Goal: Task Accomplishment & Management: Manage account settings

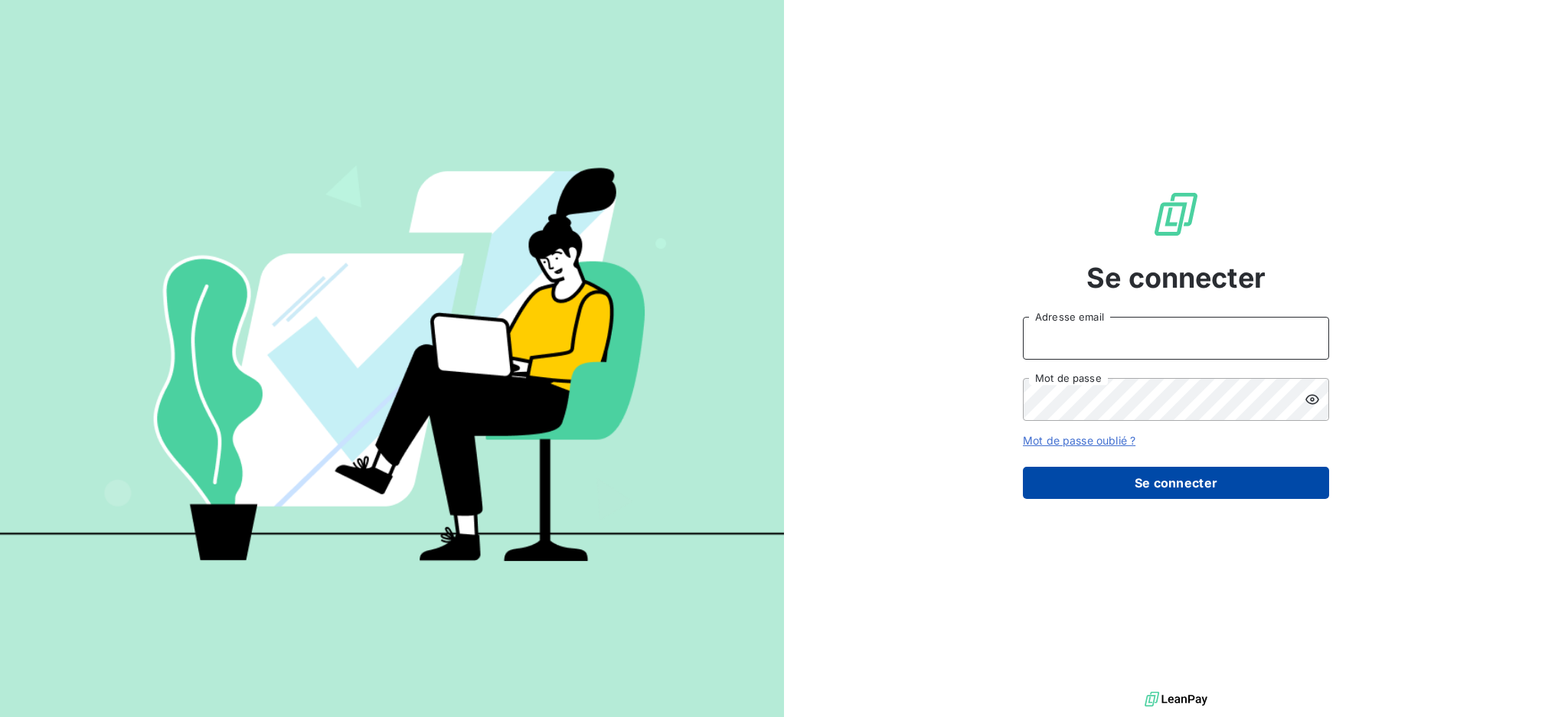
type input "[EMAIL_ADDRESS][DOMAIN_NAME]"
click at [1178, 477] on button "Se connecter" at bounding box center [1175, 483] width 306 height 32
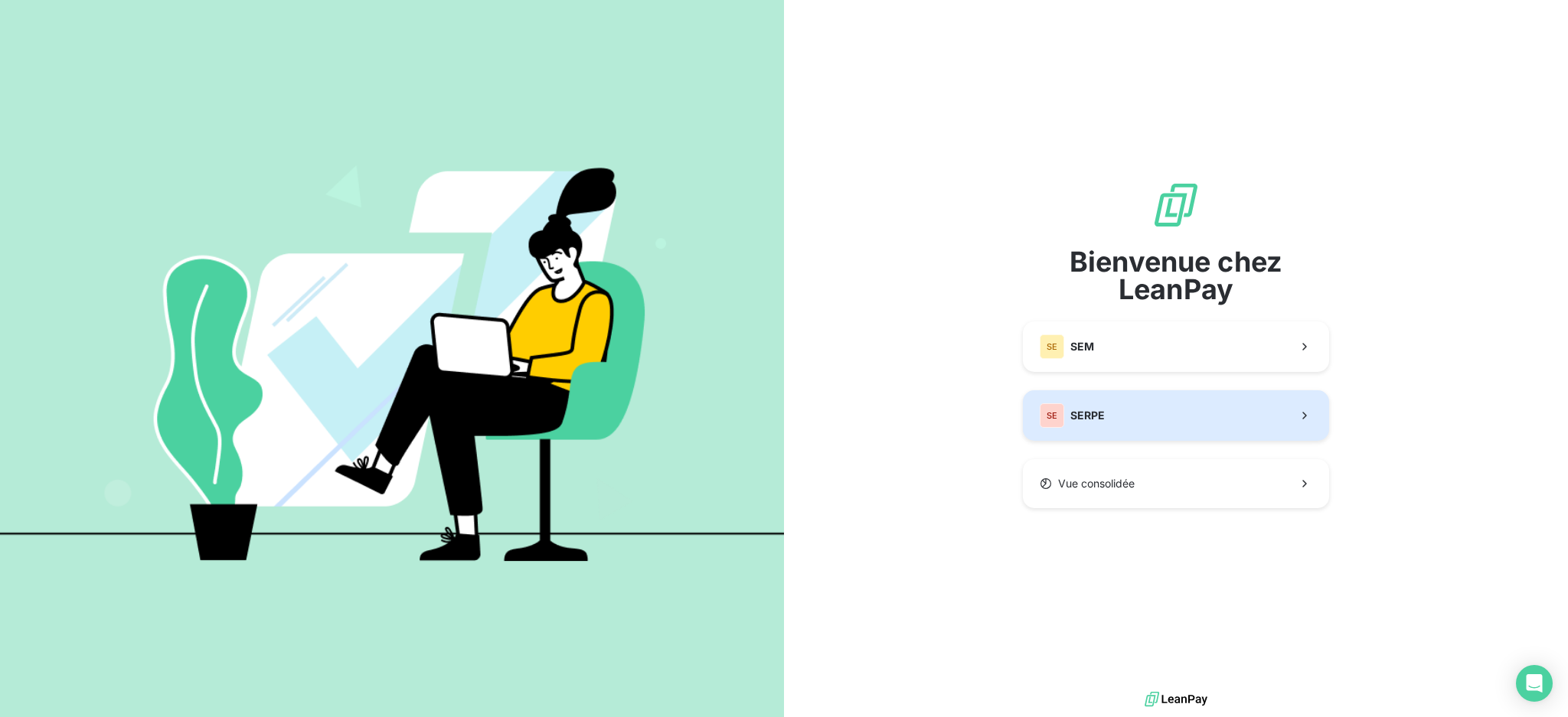
click at [1131, 423] on button "SE SERPE" at bounding box center [1175, 415] width 306 height 51
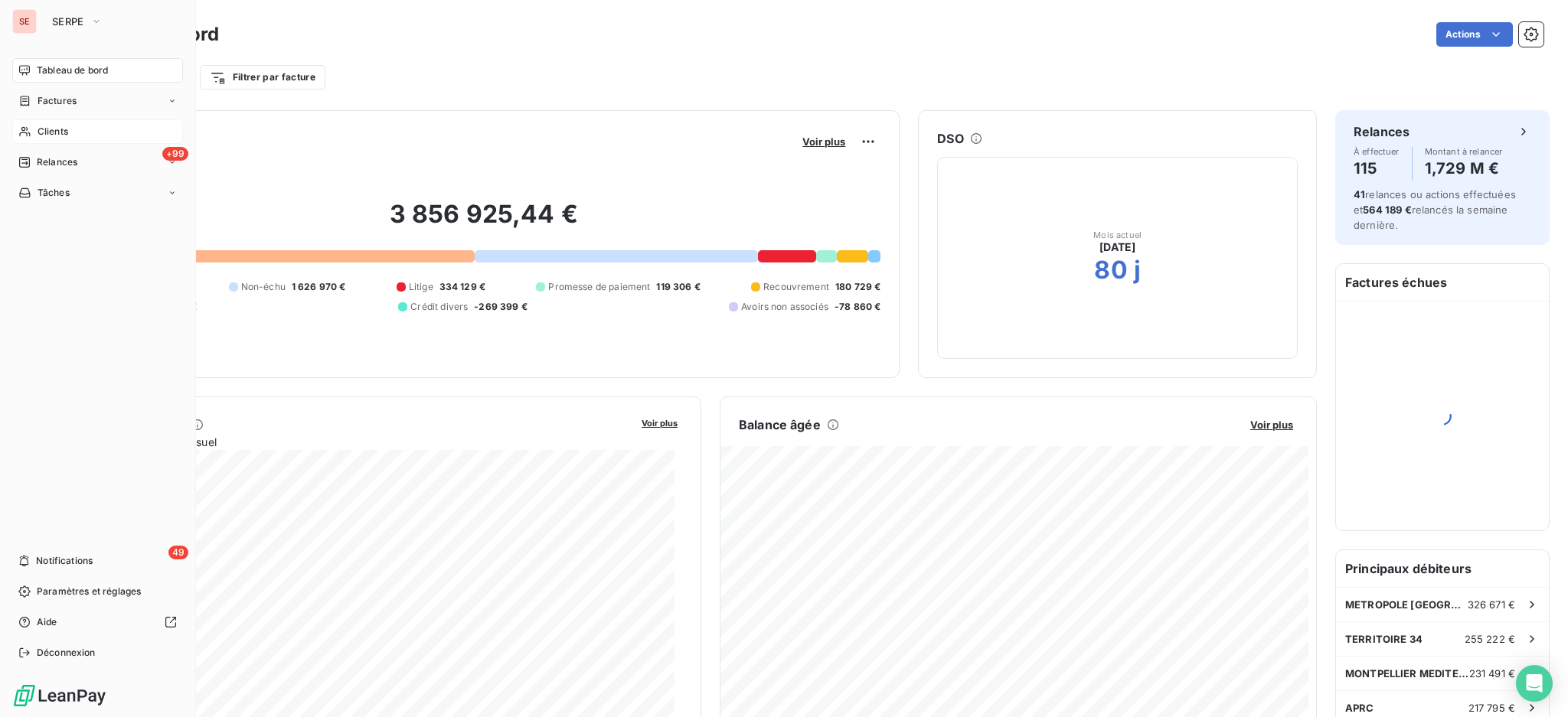
click at [54, 131] on span "Clients" at bounding box center [53, 131] width 31 height 14
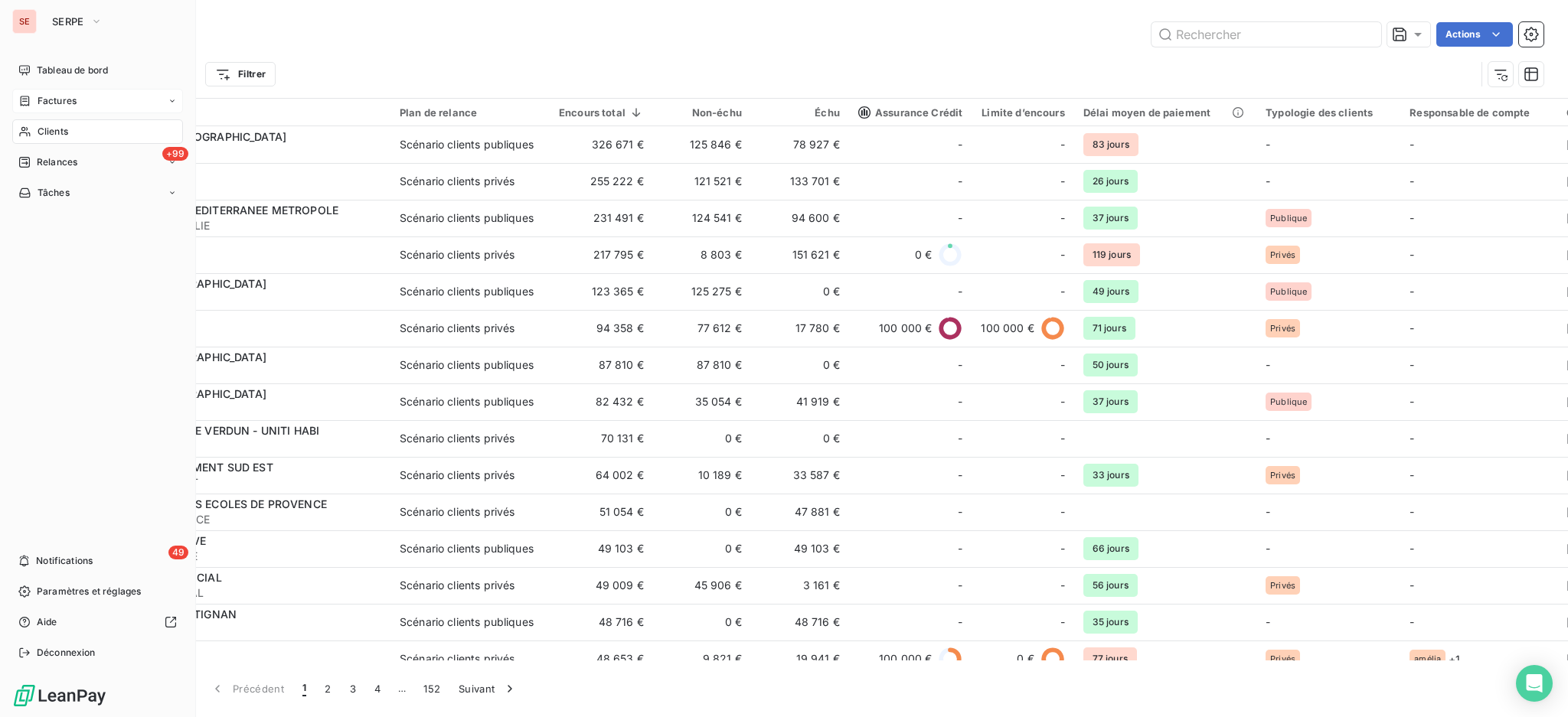
click at [75, 103] on span "Factures" at bounding box center [57, 100] width 39 height 14
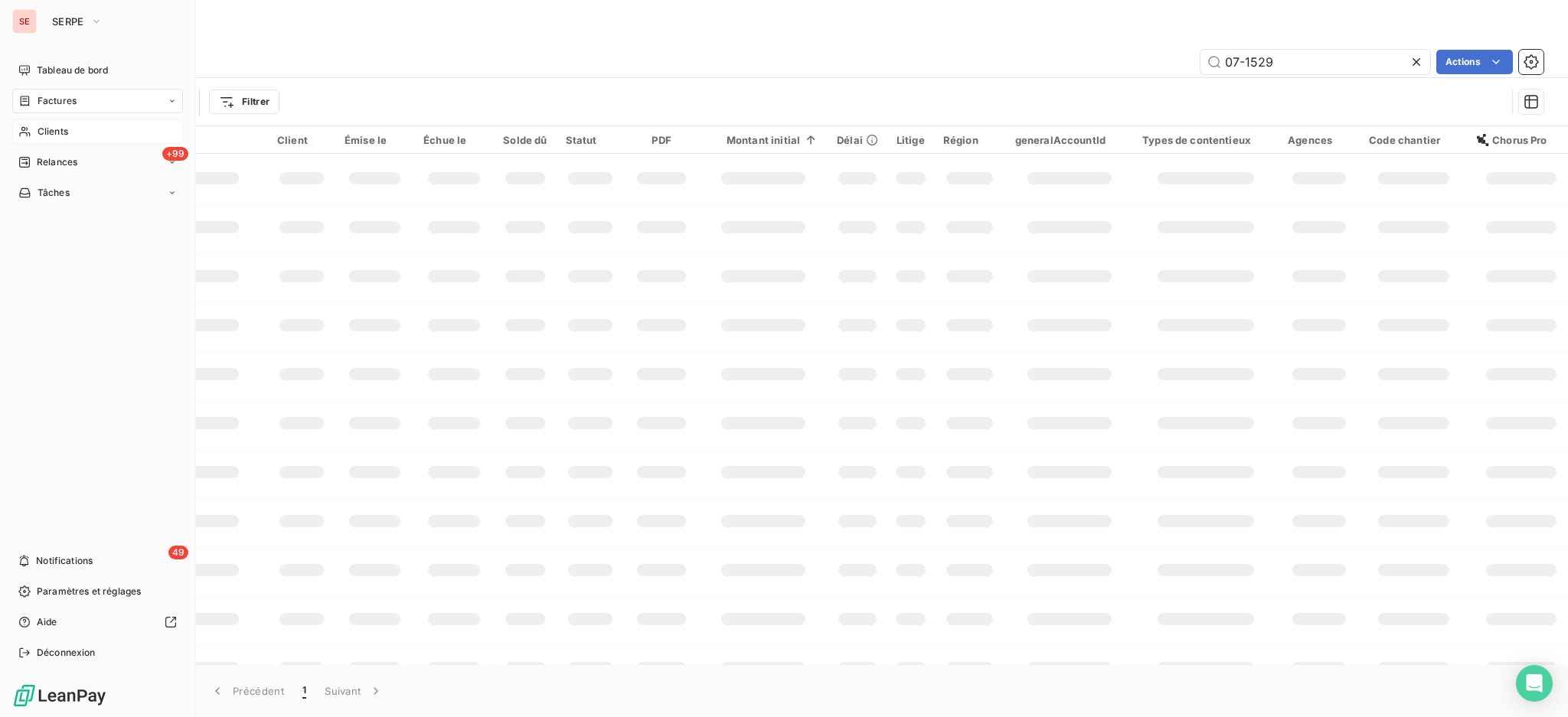
click at [63, 101] on span "Factures" at bounding box center [57, 100] width 39 height 14
click at [60, 127] on span "Factures" at bounding box center [56, 131] width 39 height 14
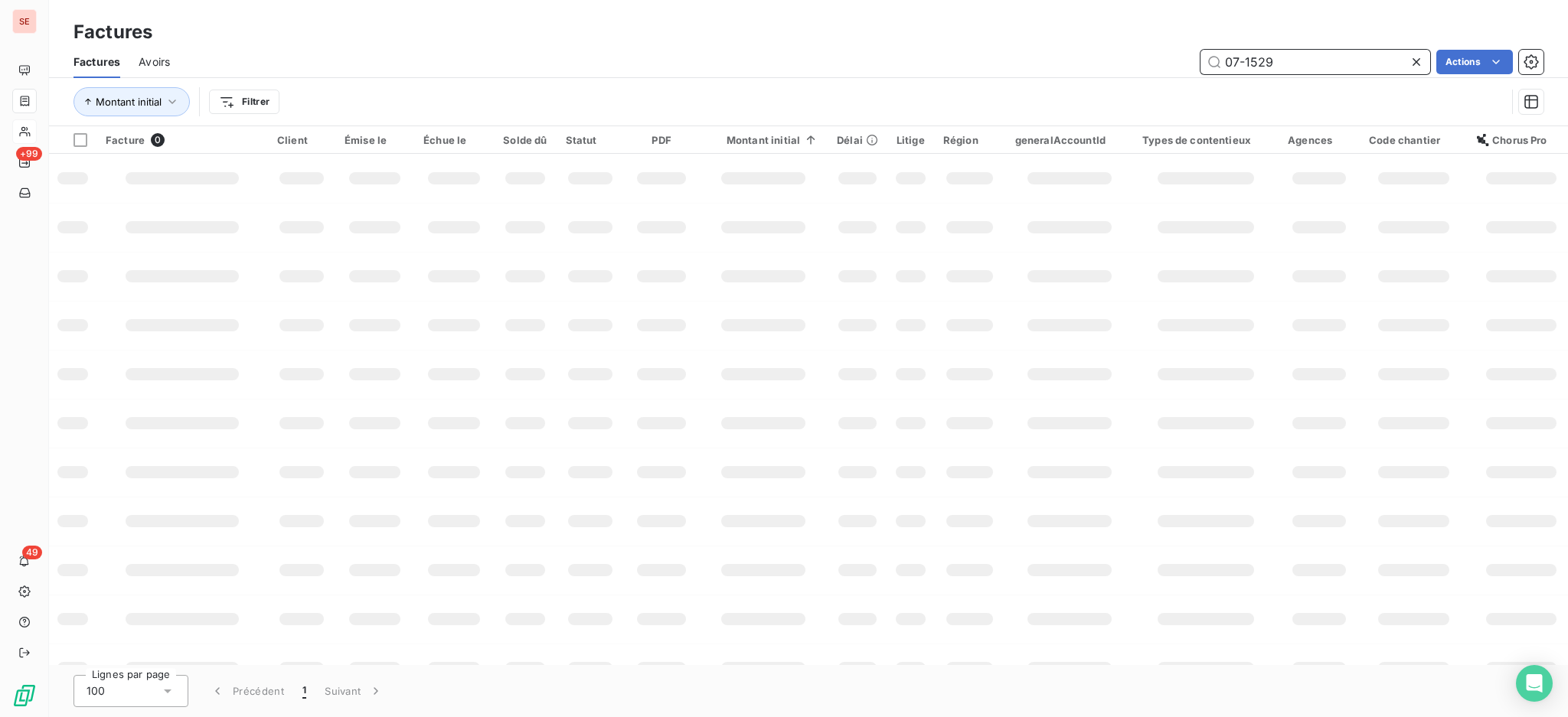
click at [1319, 66] on input "07-1529" at bounding box center [1315, 62] width 230 height 24
type input "08-0047"
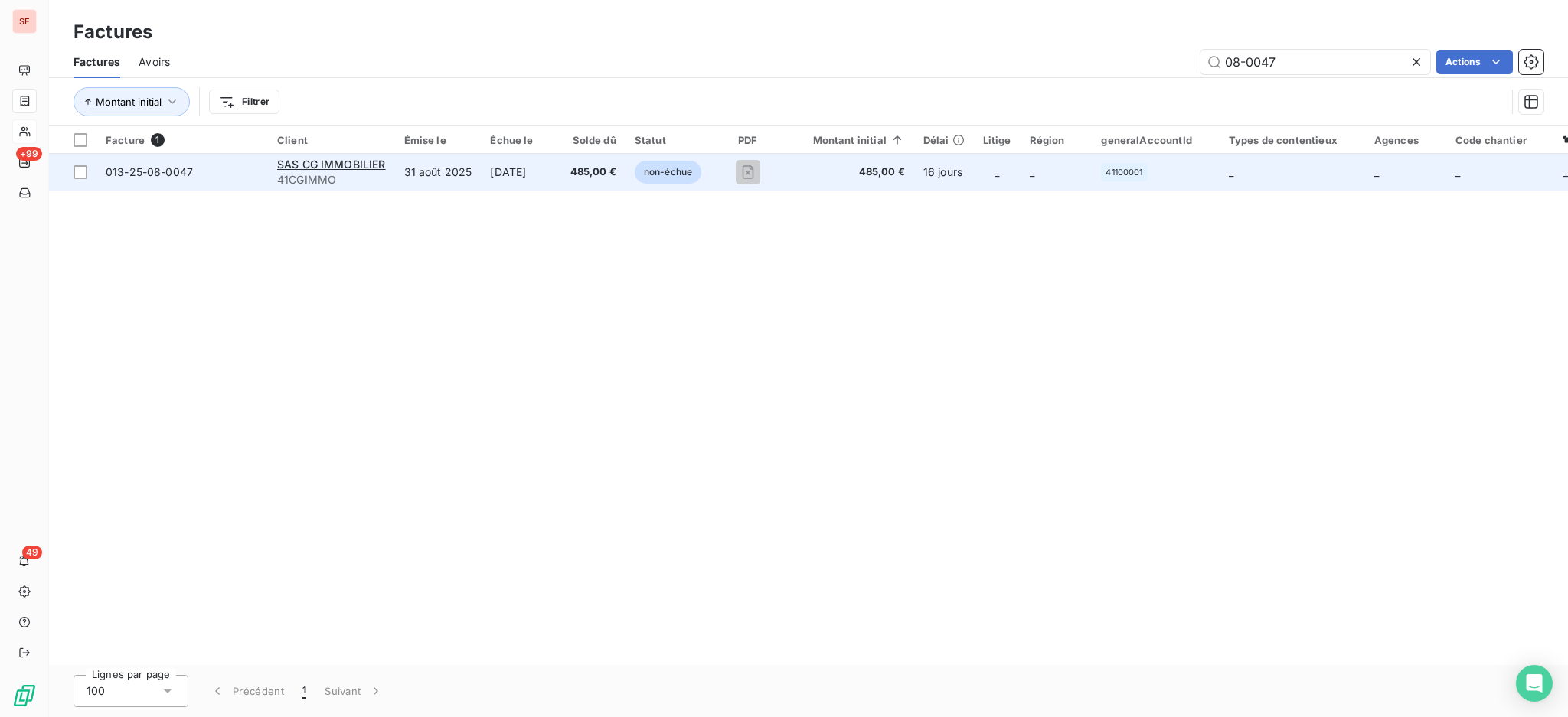
click at [359, 176] on span "41CGIMMO" at bounding box center [331, 180] width 109 height 15
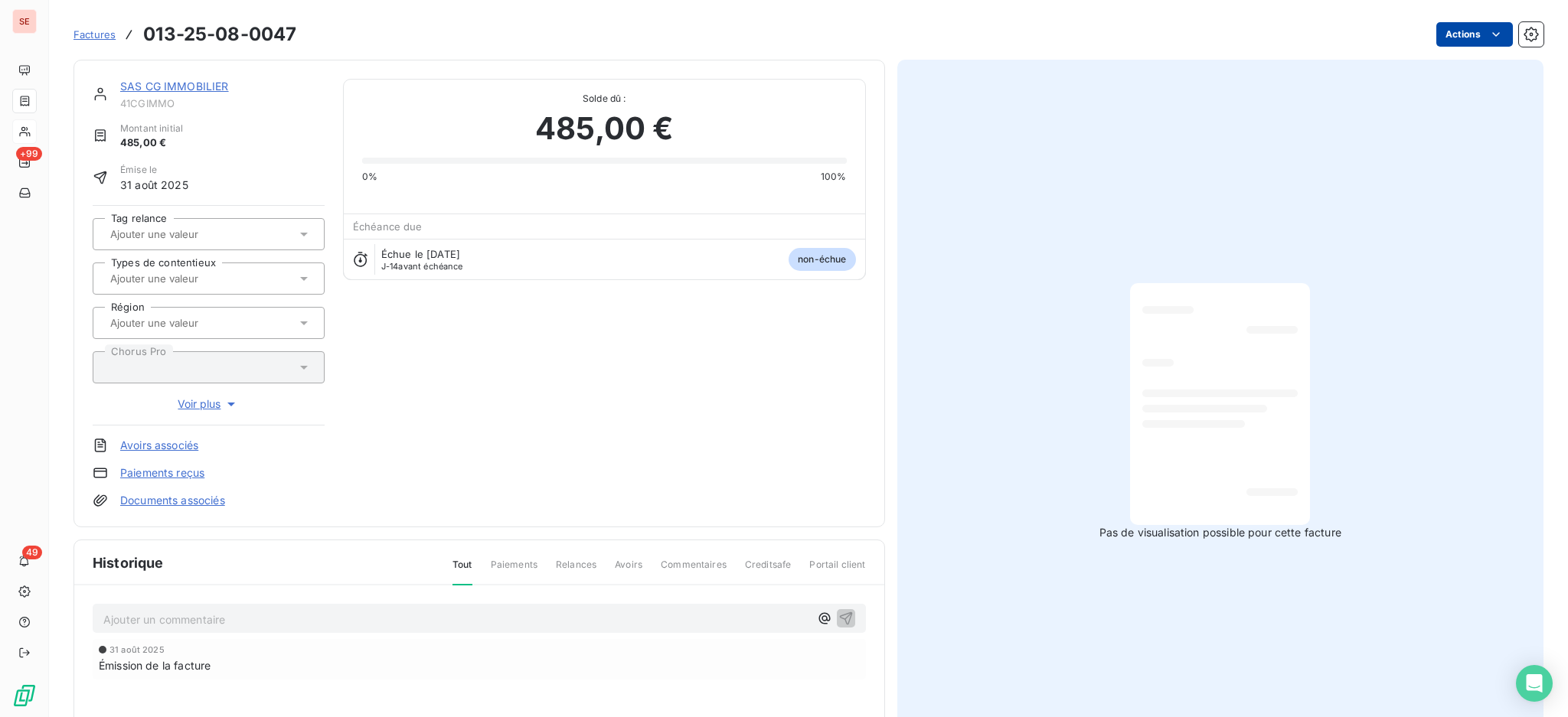
click at [1460, 27] on html "SE +99 49 Factures 013-25-08-0047 Actions SAS CG IMMOBILIER 41CGIMMO Montant in…" at bounding box center [784, 358] width 1568 height 717
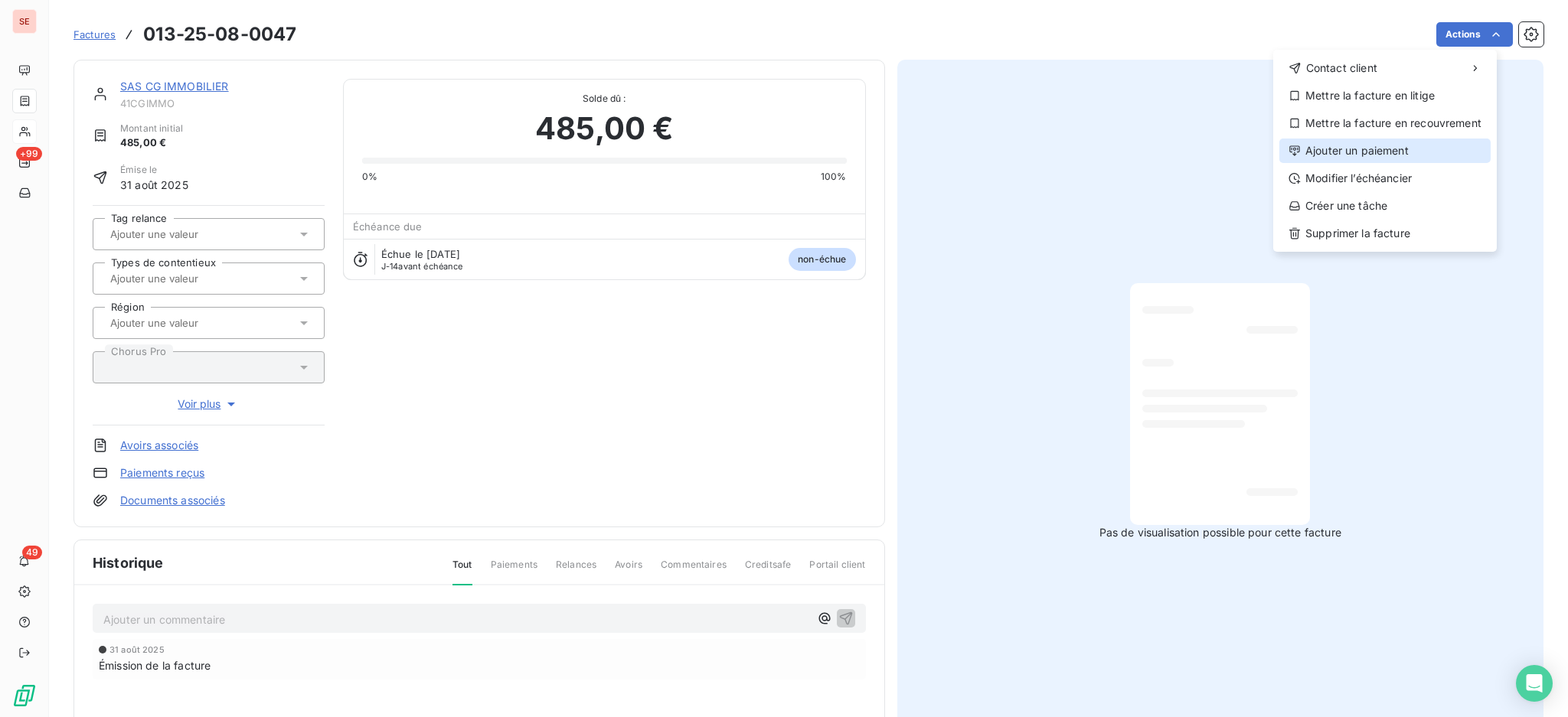
click at [1409, 157] on div "Ajouter un paiement" at bounding box center [1384, 151] width 211 height 24
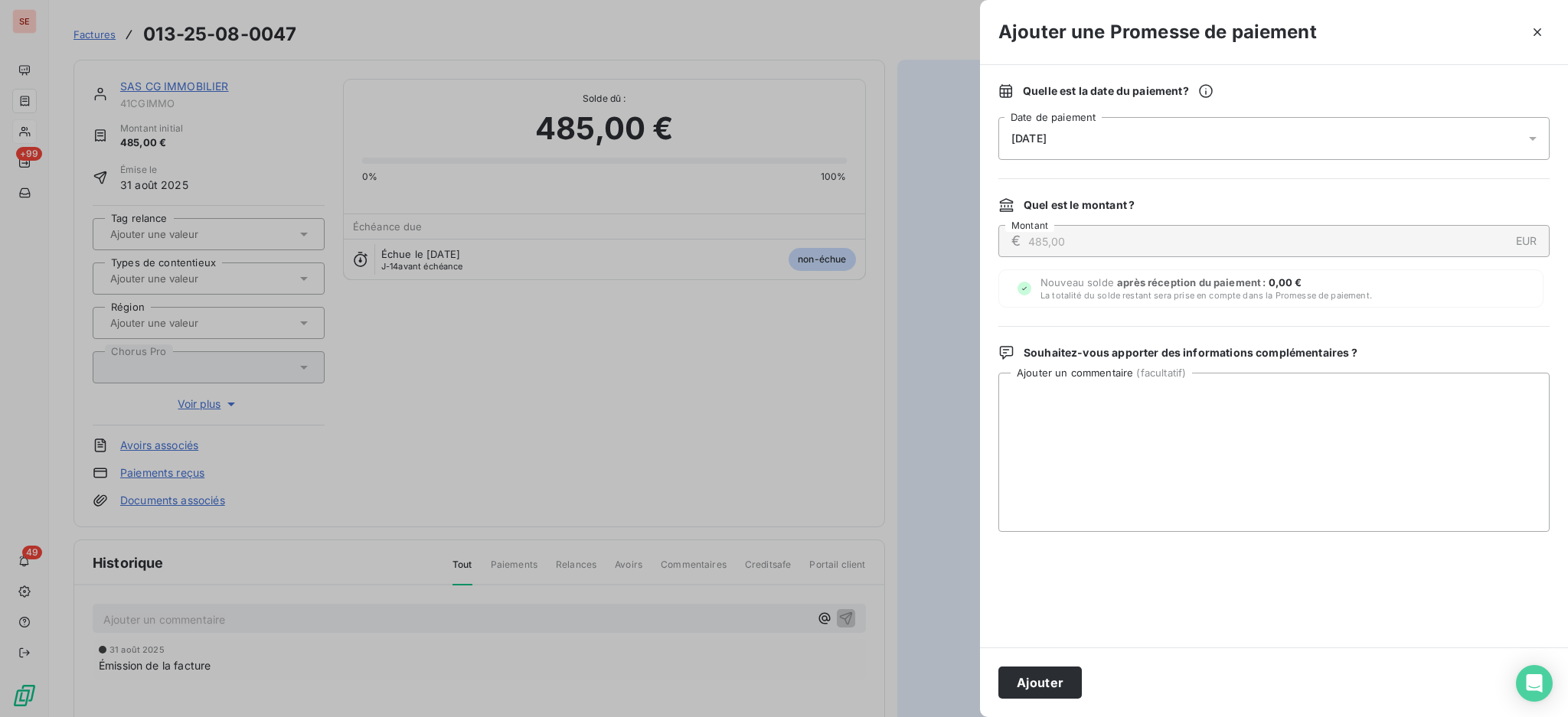
click at [1535, 138] on icon at bounding box center [1532, 139] width 8 height 4
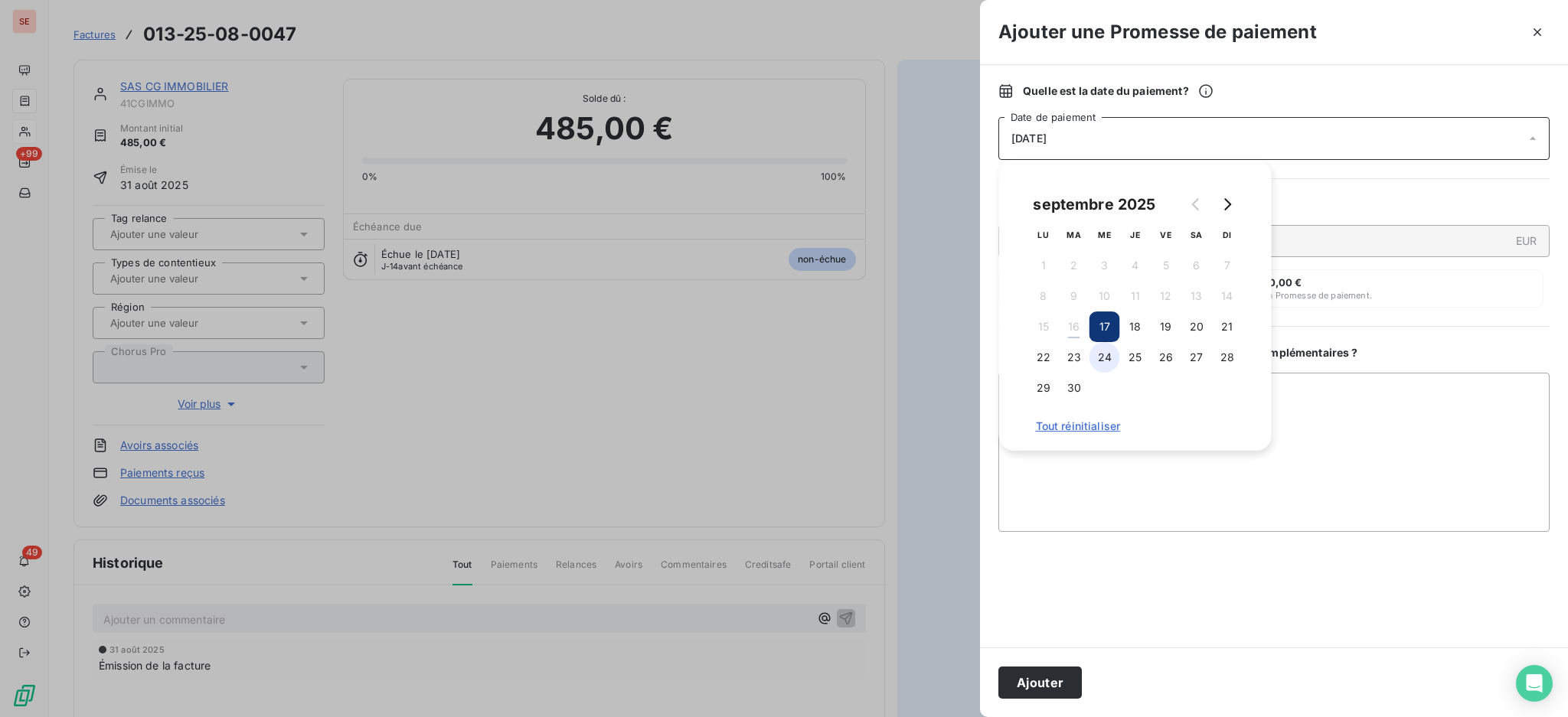
click at [1108, 363] on button "24" at bounding box center [1104, 357] width 31 height 31
click at [1351, 398] on textarea "Ajouter un commentaire ( facultatif )" at bounding box center [1274, 453] width 551 height 159
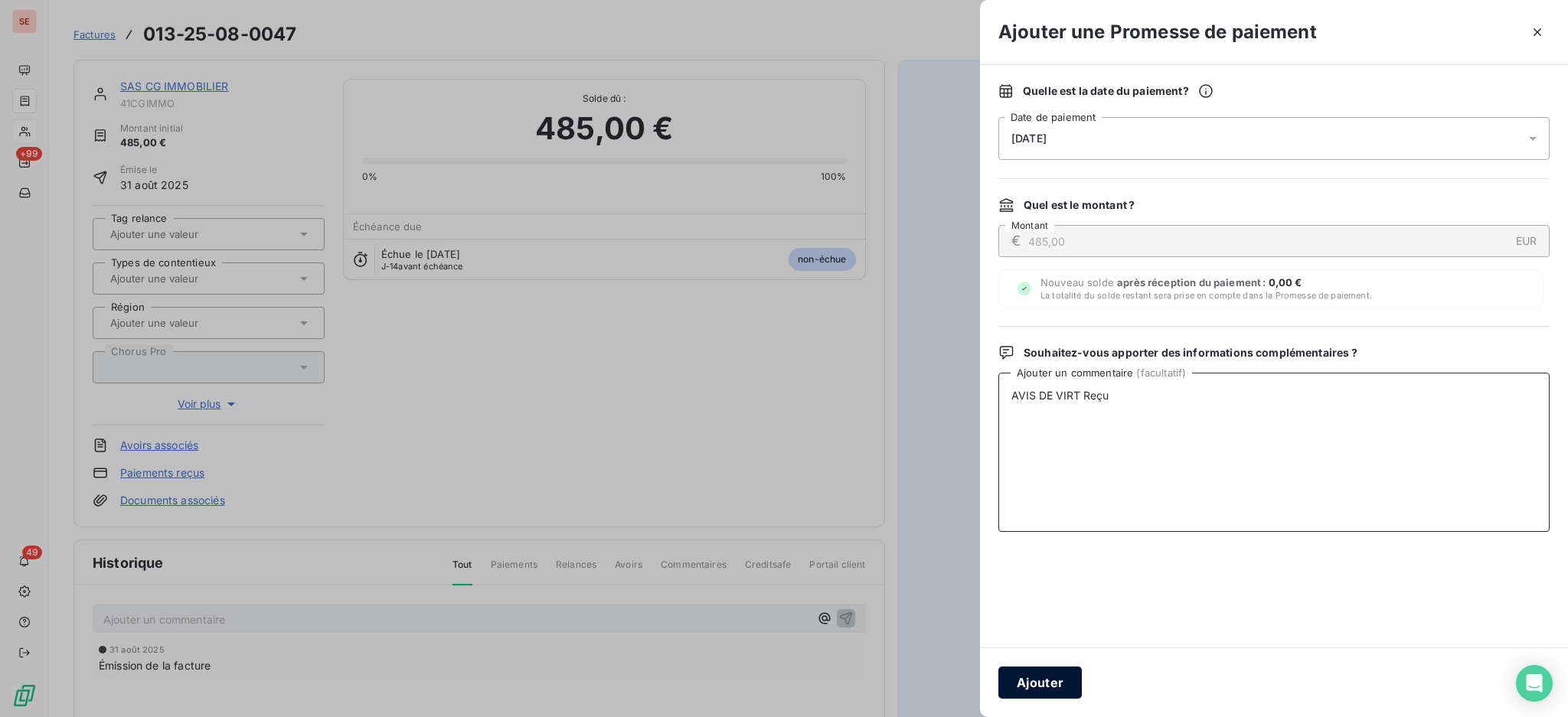
type textarea "AVIS DE VIRT Reçu"
click at [998, 686] on button "Ajouter" at bounding box center [1039, 682] width 83 height 32
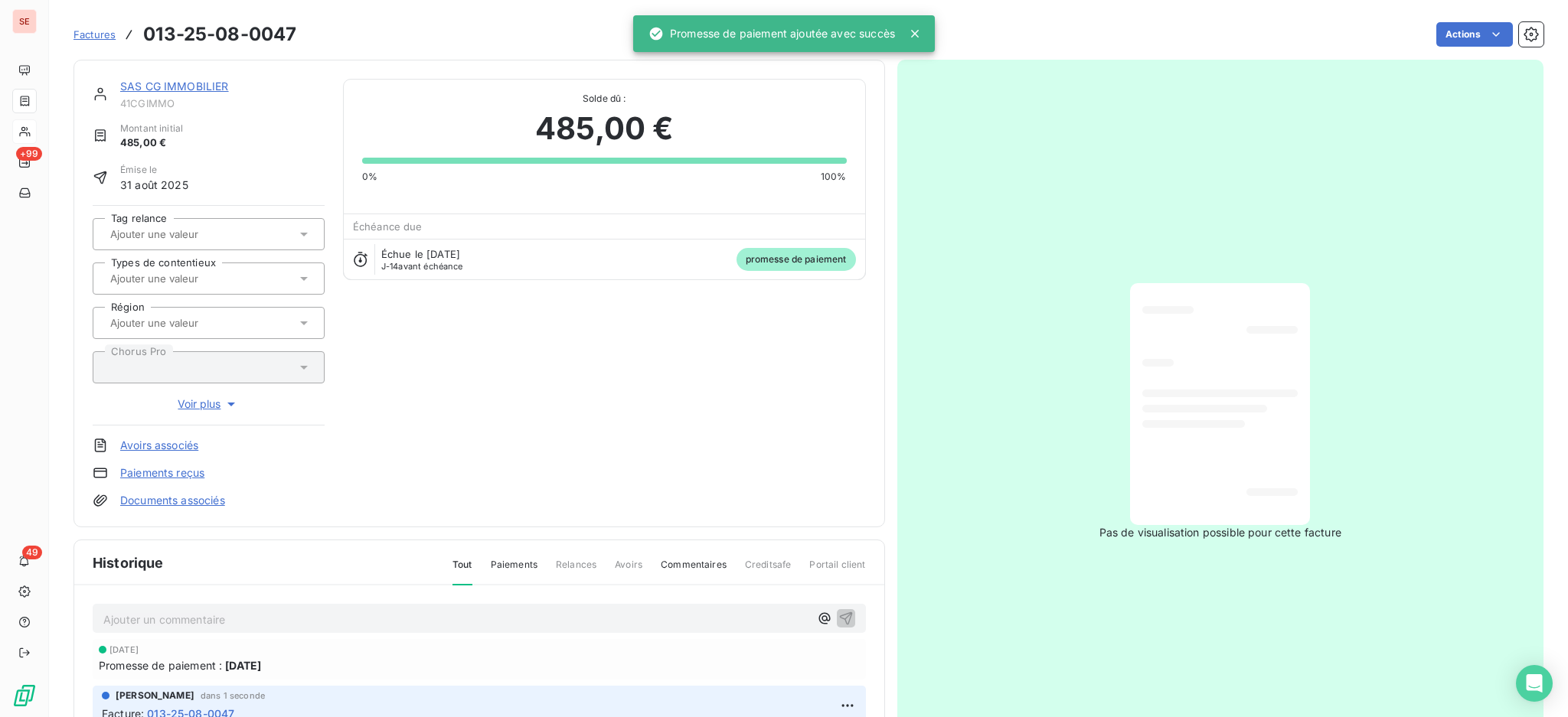
click at [173, 502] on link "Documents associés" at bounding box center [173, 500] width 105 height 15
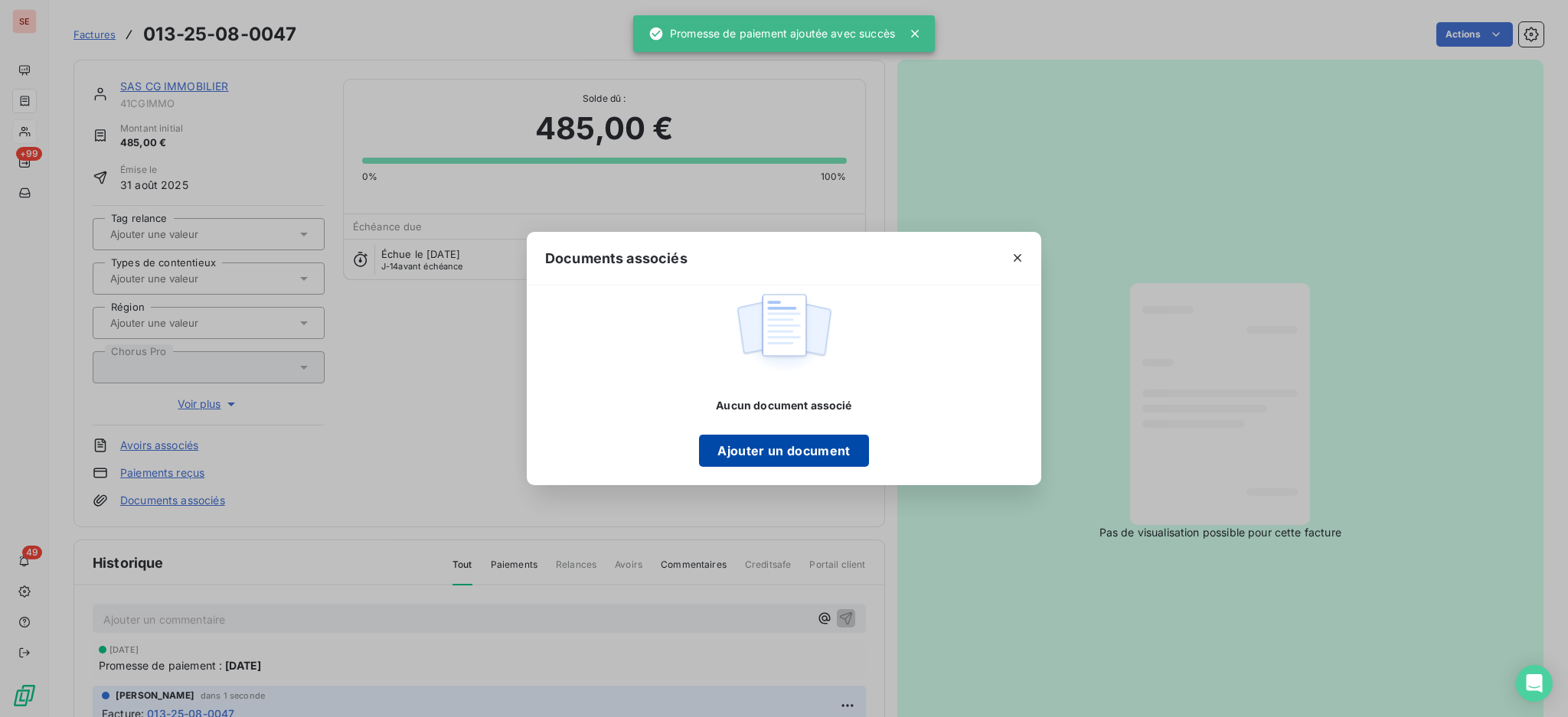
click at [731, 455] on button "Ajouter un document" at bounding box center [783, 451] width 169 height 32
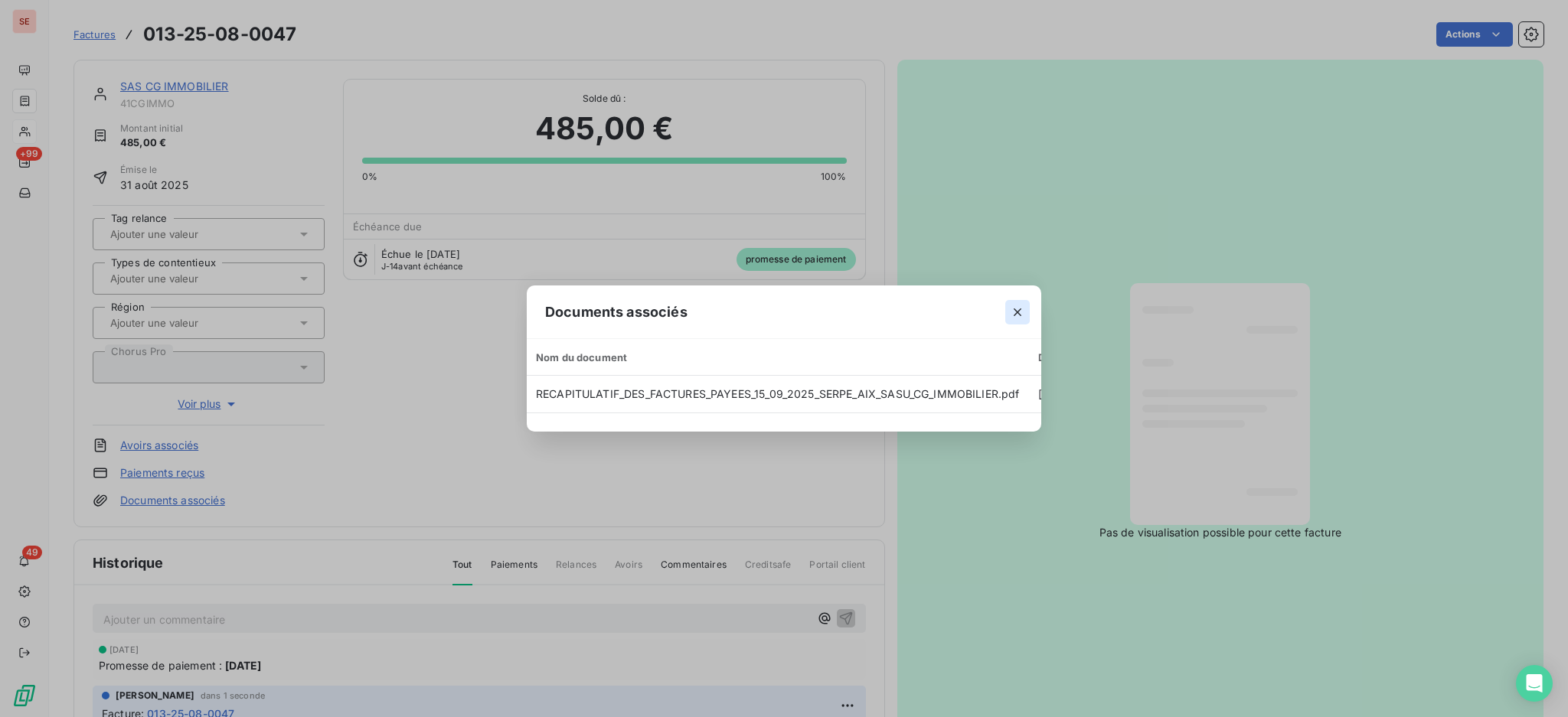
click at [1014, 305] on icon "button" at bounding box center [1018, 312] width 15 height 15
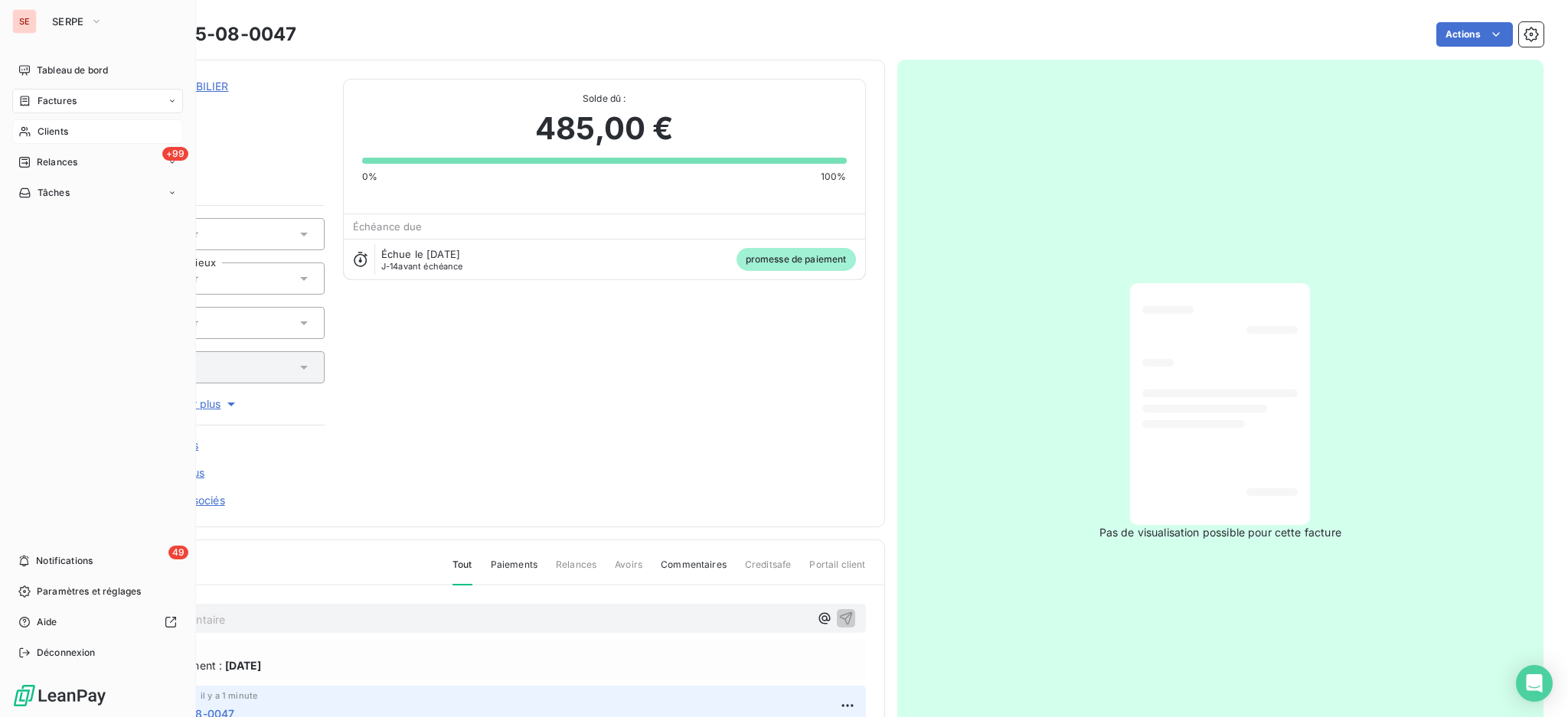
click at [34, 127] on div "Clients" at bounding box center [98, 131] width 171 height 24
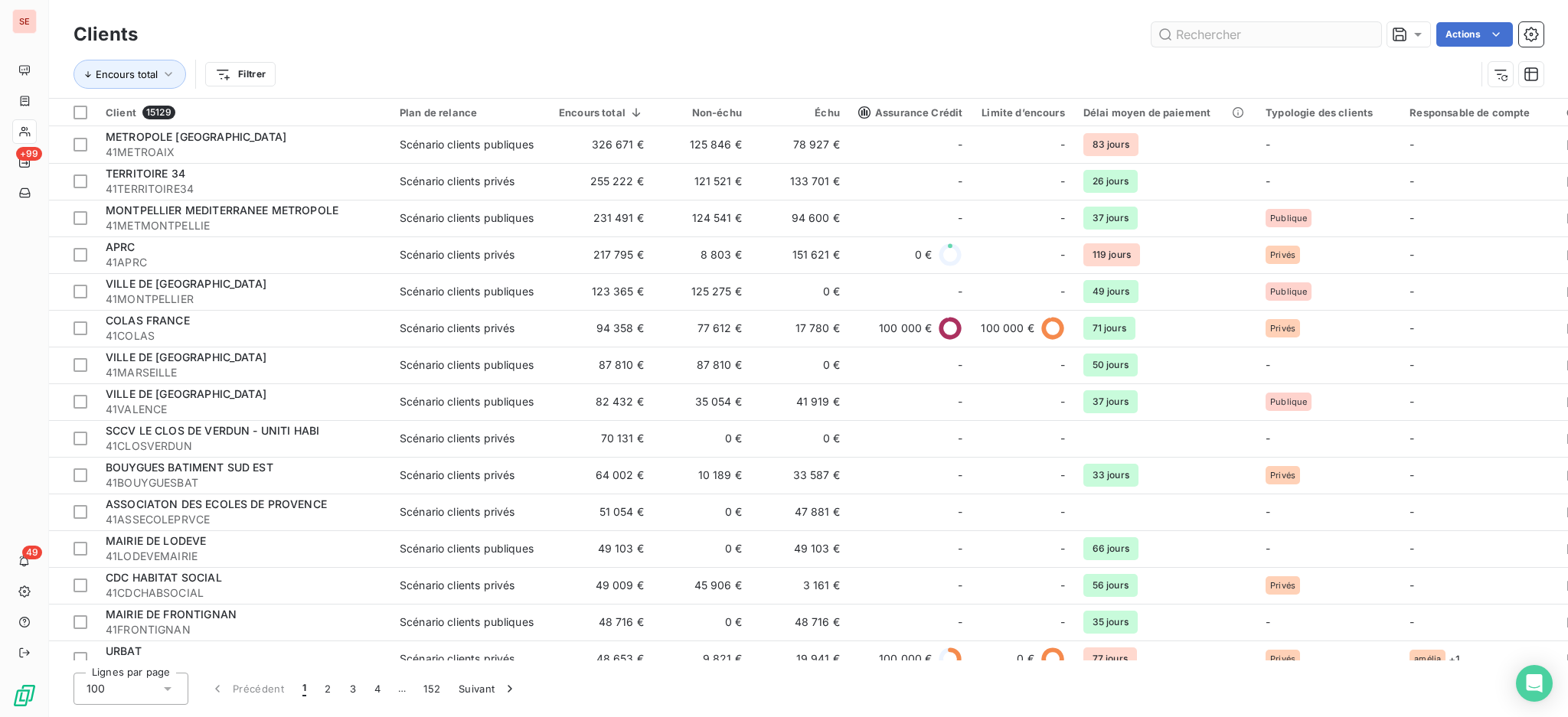
click at [1242, 33] on input "text" at bounding box center [1266, 35] width 230 height 24
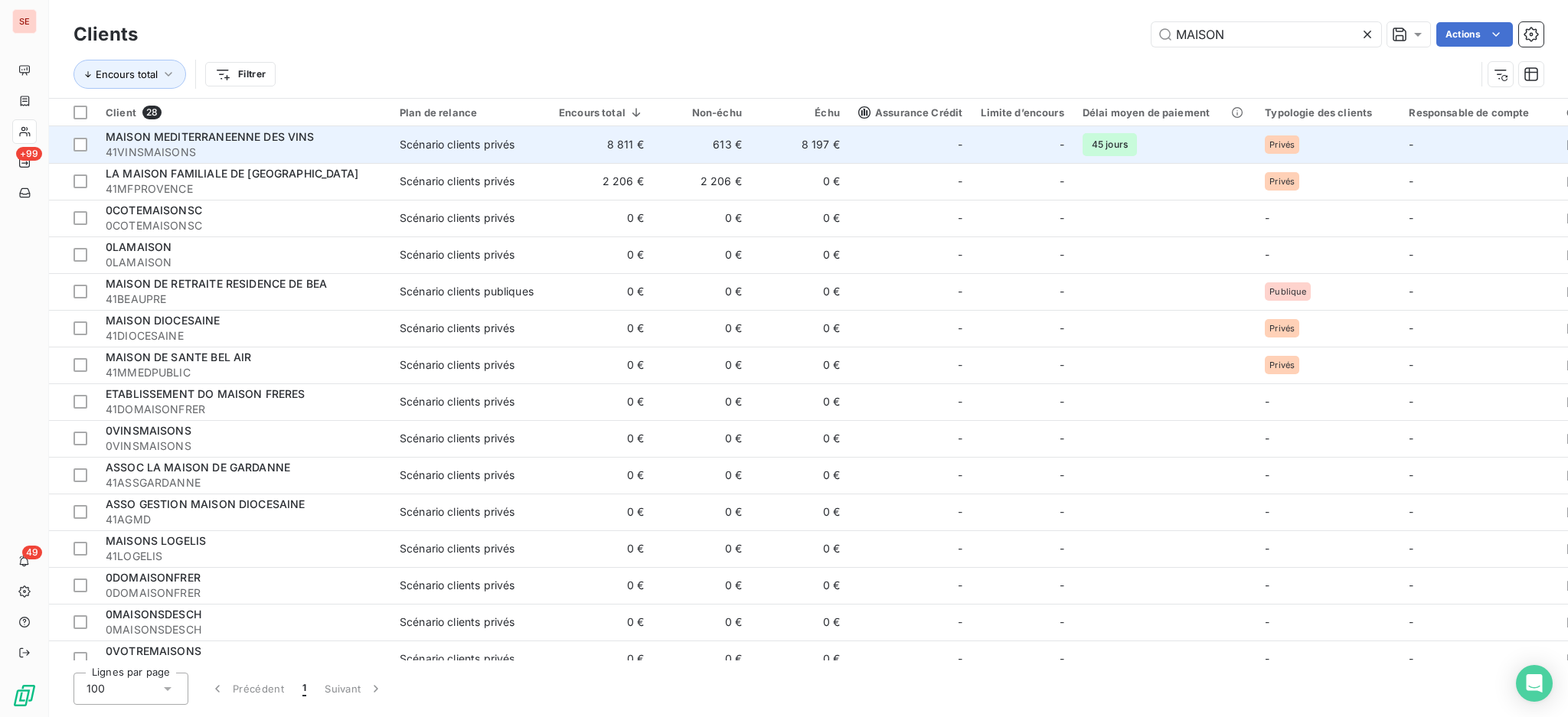
type input "MAISON"
click at [496, 145] on div "Scénario clients privés" at bounding box center [457, 144] width 114 height 15
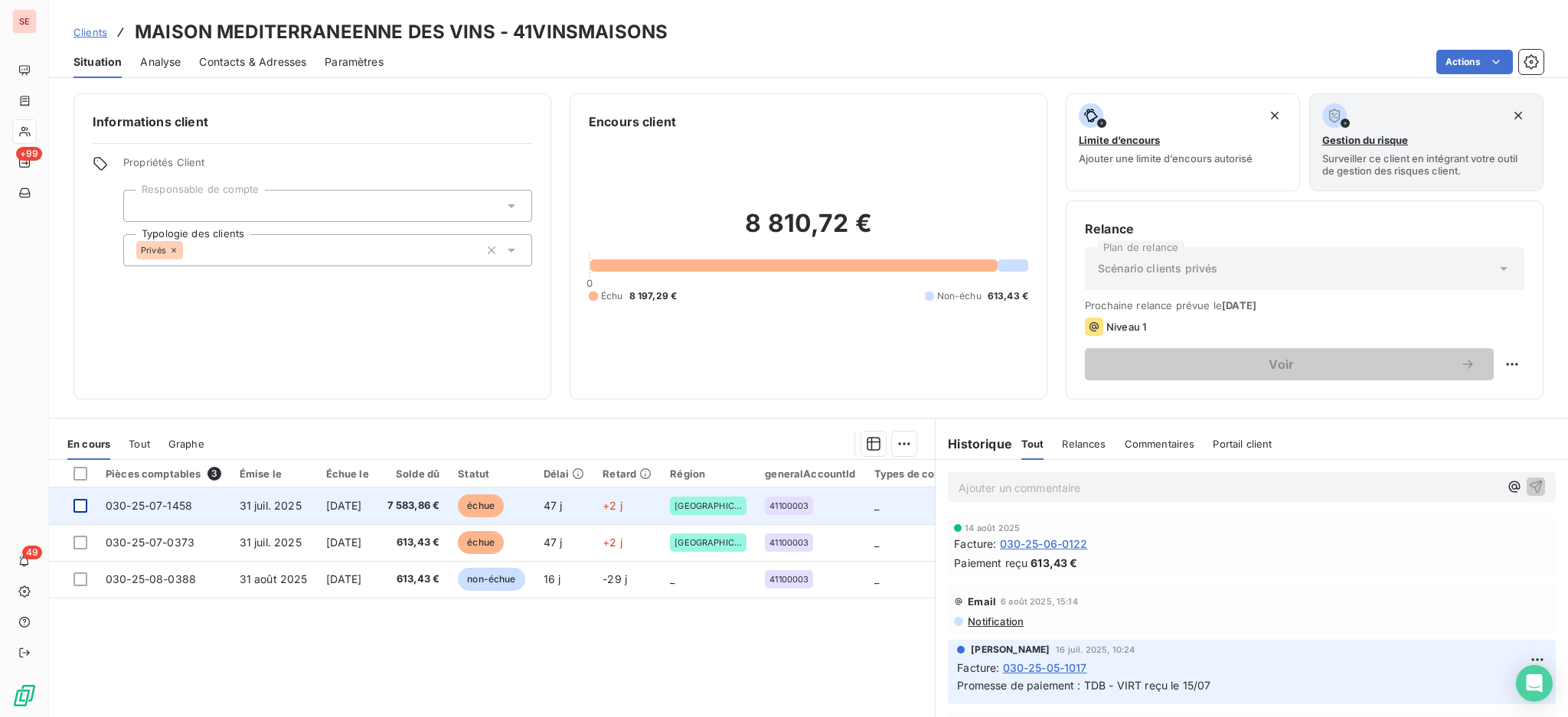
click at [76, 510] on div at bounding box center [80, 505] width 14 height 14
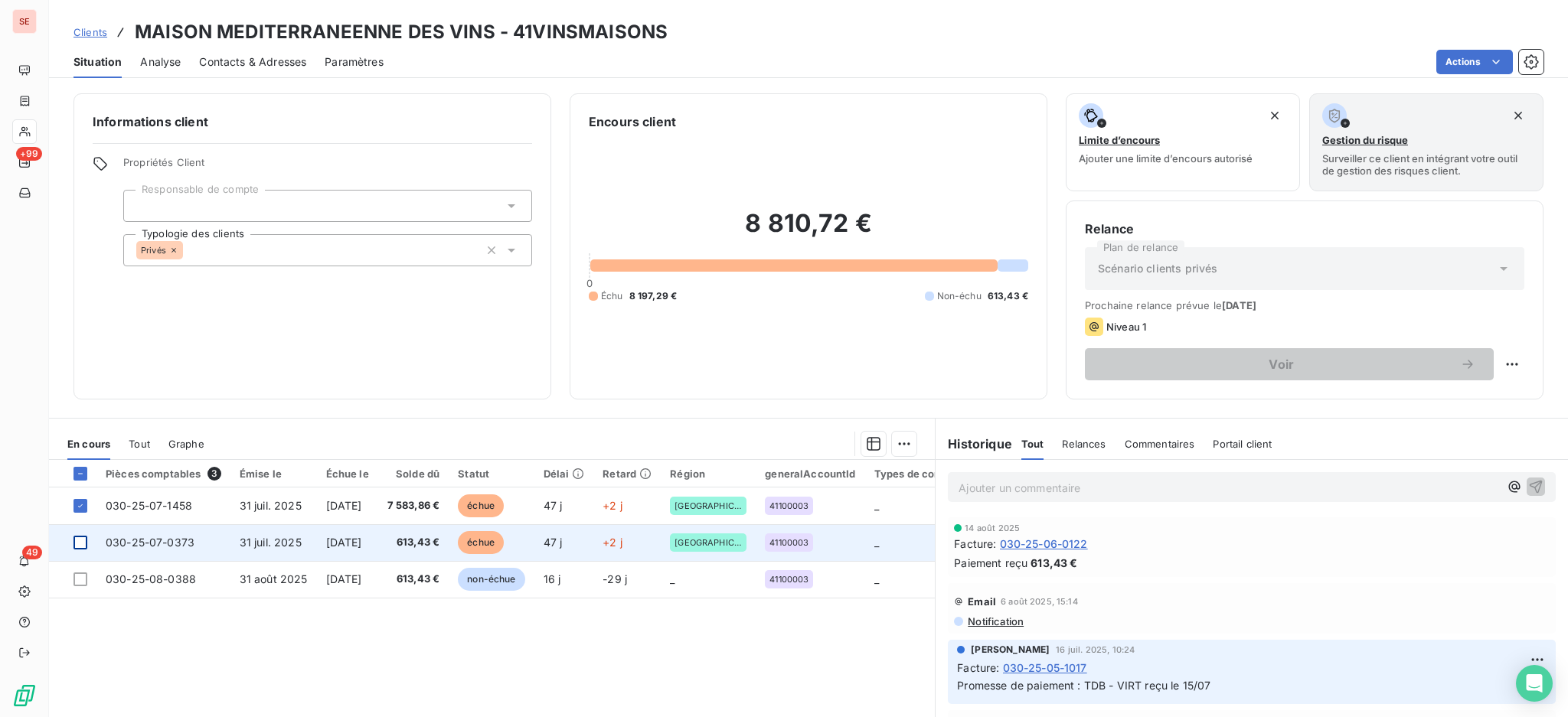
click at [77, 547] on div at bounding box center [80, 542] width 14 height 14
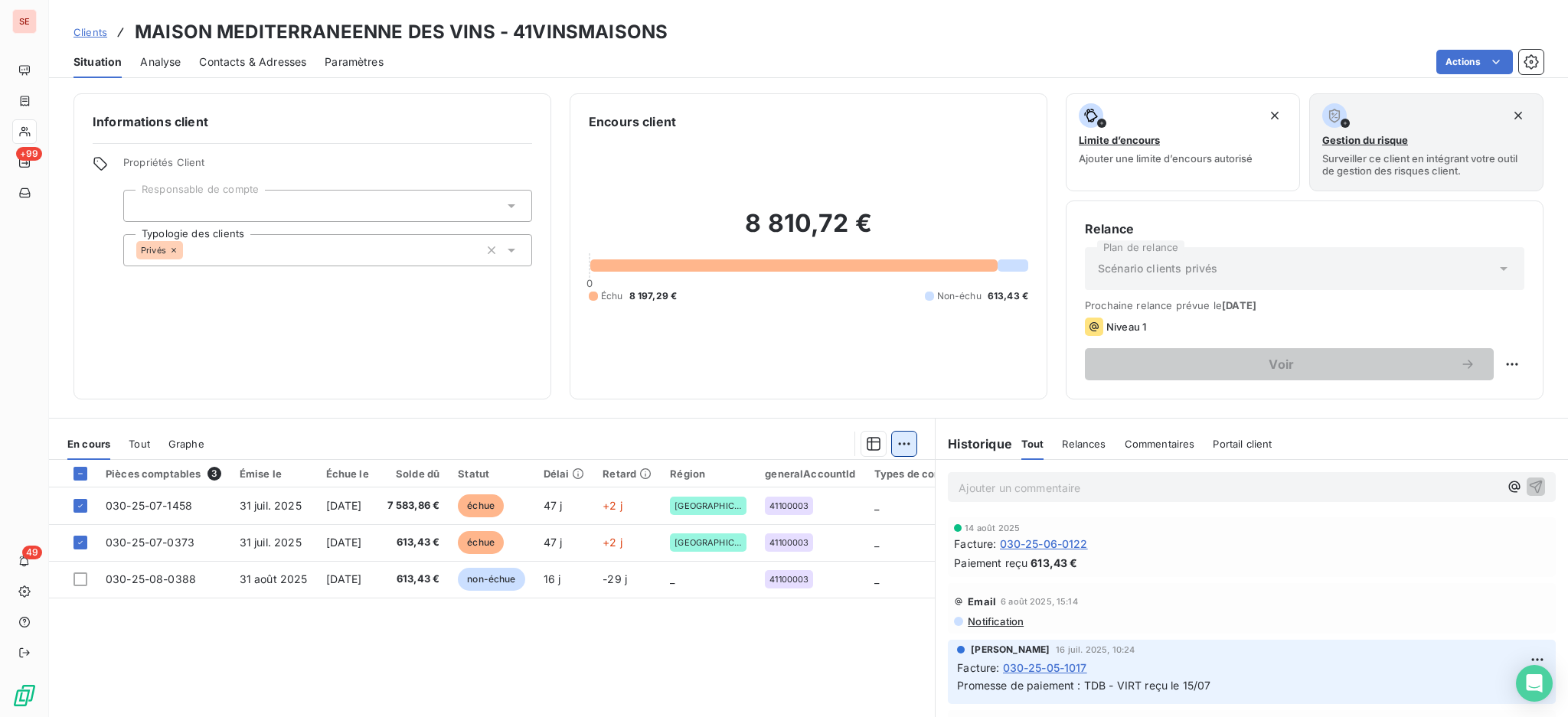
click at [897, 443] on html "SE +99 49 Clients MAISON MEDITERRANEENNE DES VINS - 41VINSMAISONS Situation Ana…" at bounding box center [784, 358] width 1568 height 717
click at [859, 499] on div "Ajouter une promesse de paiement (2 factures)" at bounding box center [761, 504] width 278 height 24
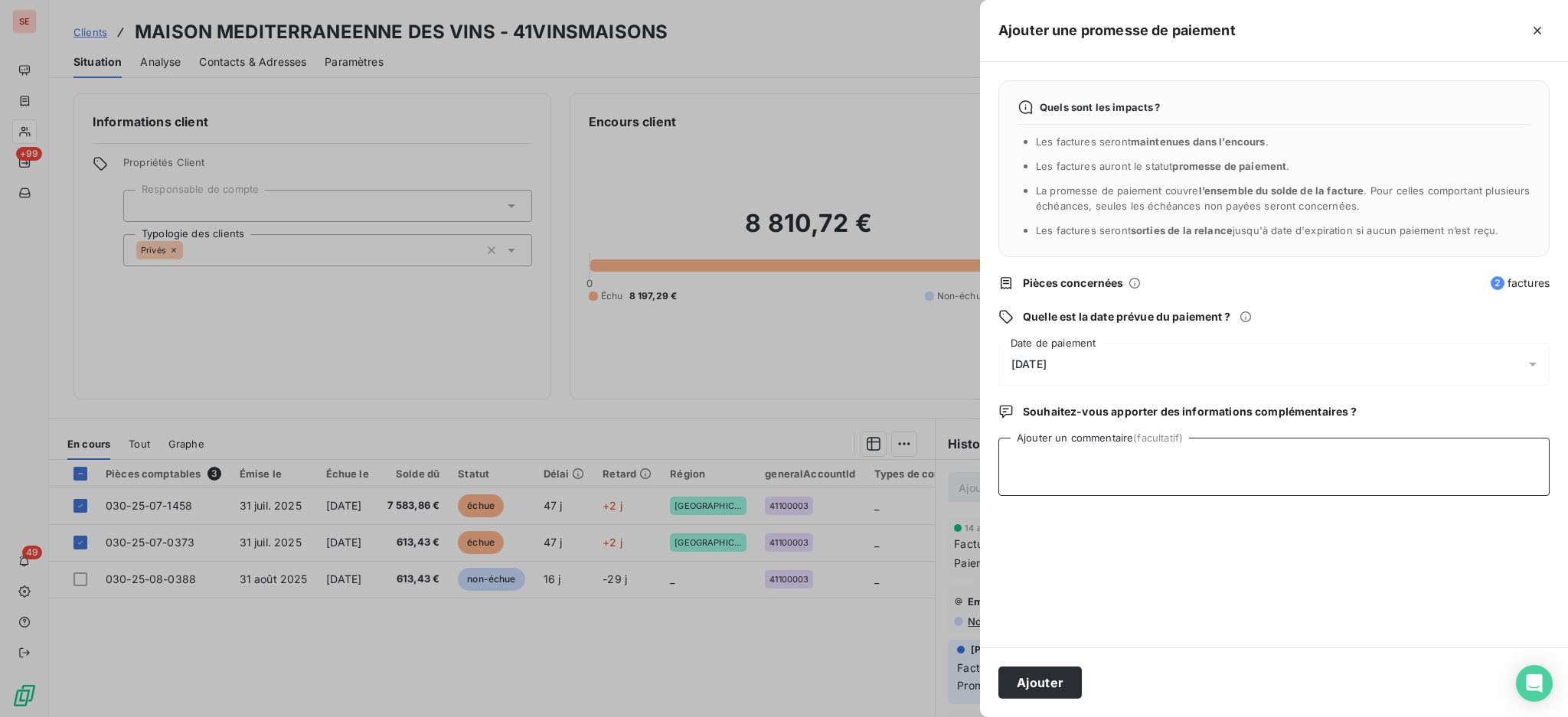
click at [1058, 456] on textarea "Ajouter un commentaire (facultatif)" at bounding box center [1274, 467] width 551 height 58
type textarea "t"
drag, startPoint x: 1143, startPoint y: 452, endPoint x: 983, endPoint y: 462, distance: 160.3
click at [983, 462] on div "Quels sont les impacts ? Les factures seront maintenues dans l’encours . Les fa…" at bounding box center [1274, 354] width 588 height 585
type textarea "TDB - Virt reçu le 15/09"
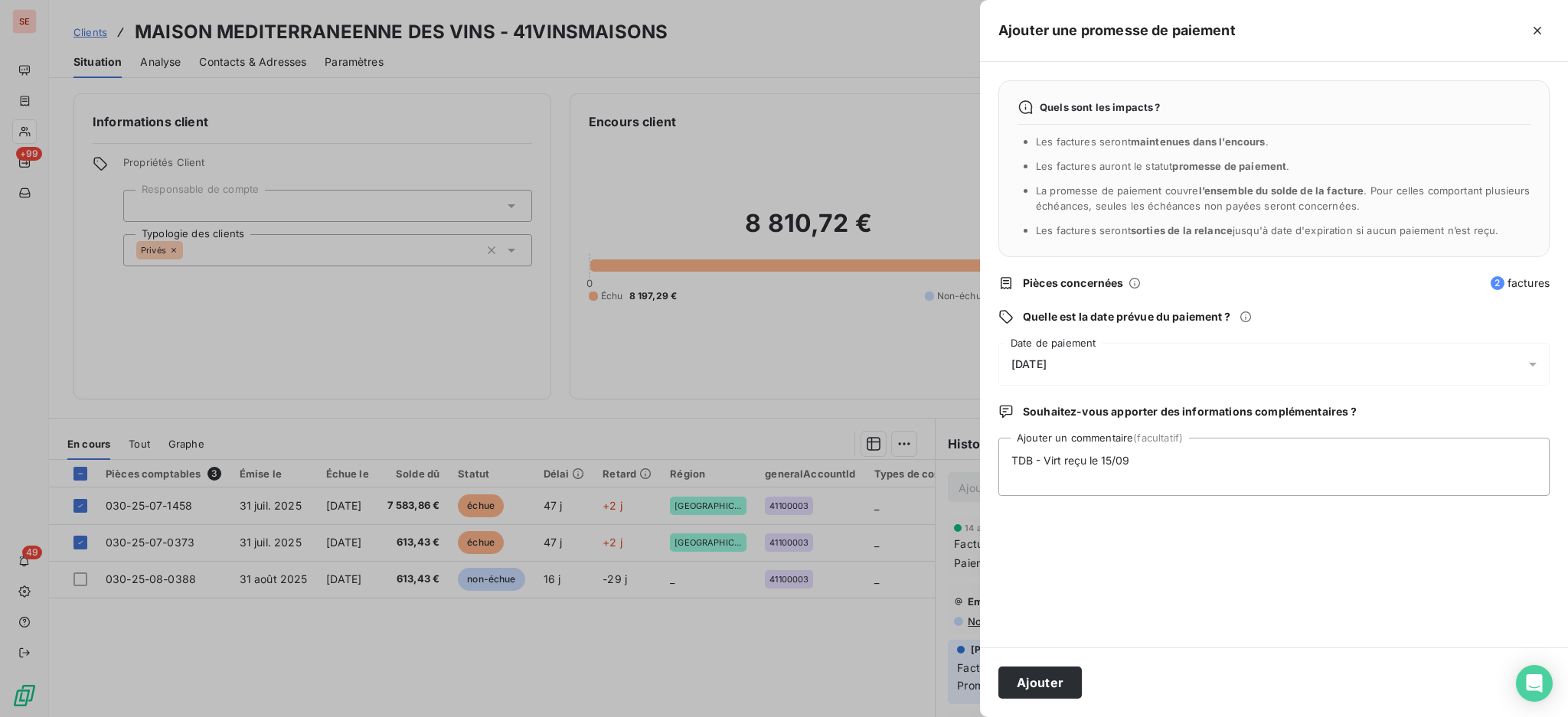
click at [1530, 366] on icon at bounding box center [1532, 364] width 15 height 15
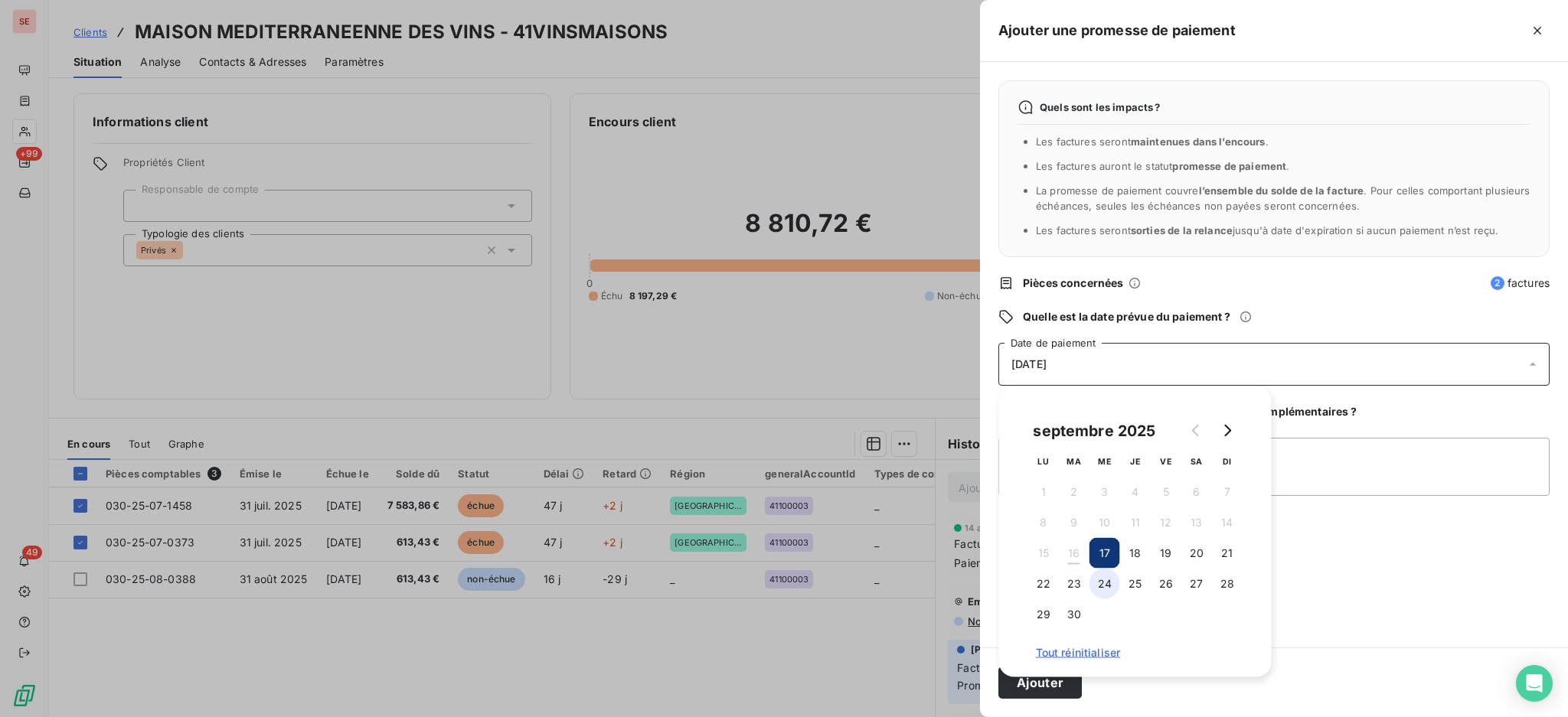
click at [1105, 585] on button "24" at bounding box center [1104, 583] width 31 height 31
click at [1048, 689] on button "Ajouter" at bounding box center [1039, 682] width 83 height 32
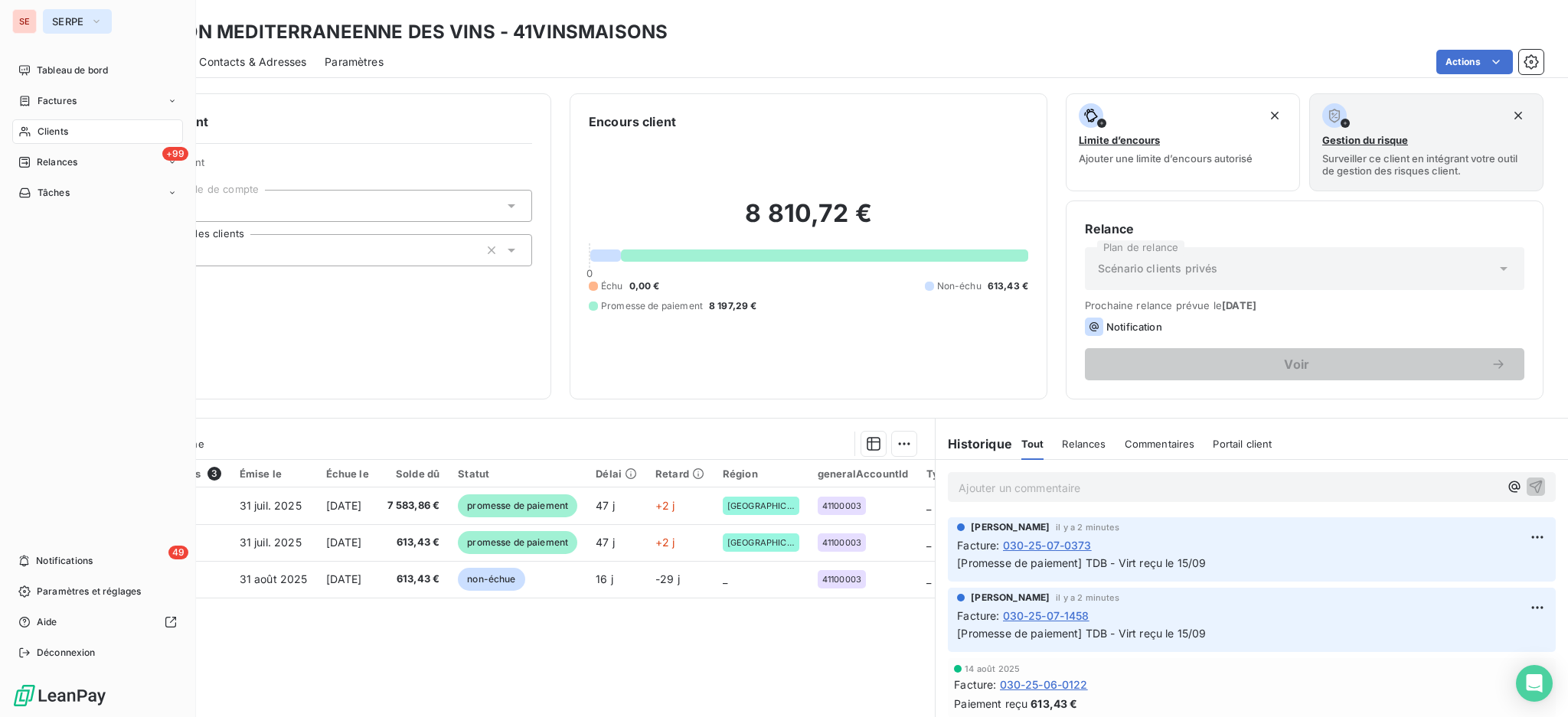
click at [91, 22] on icon "button" at bounding box center [96, 22] width 12 height 15
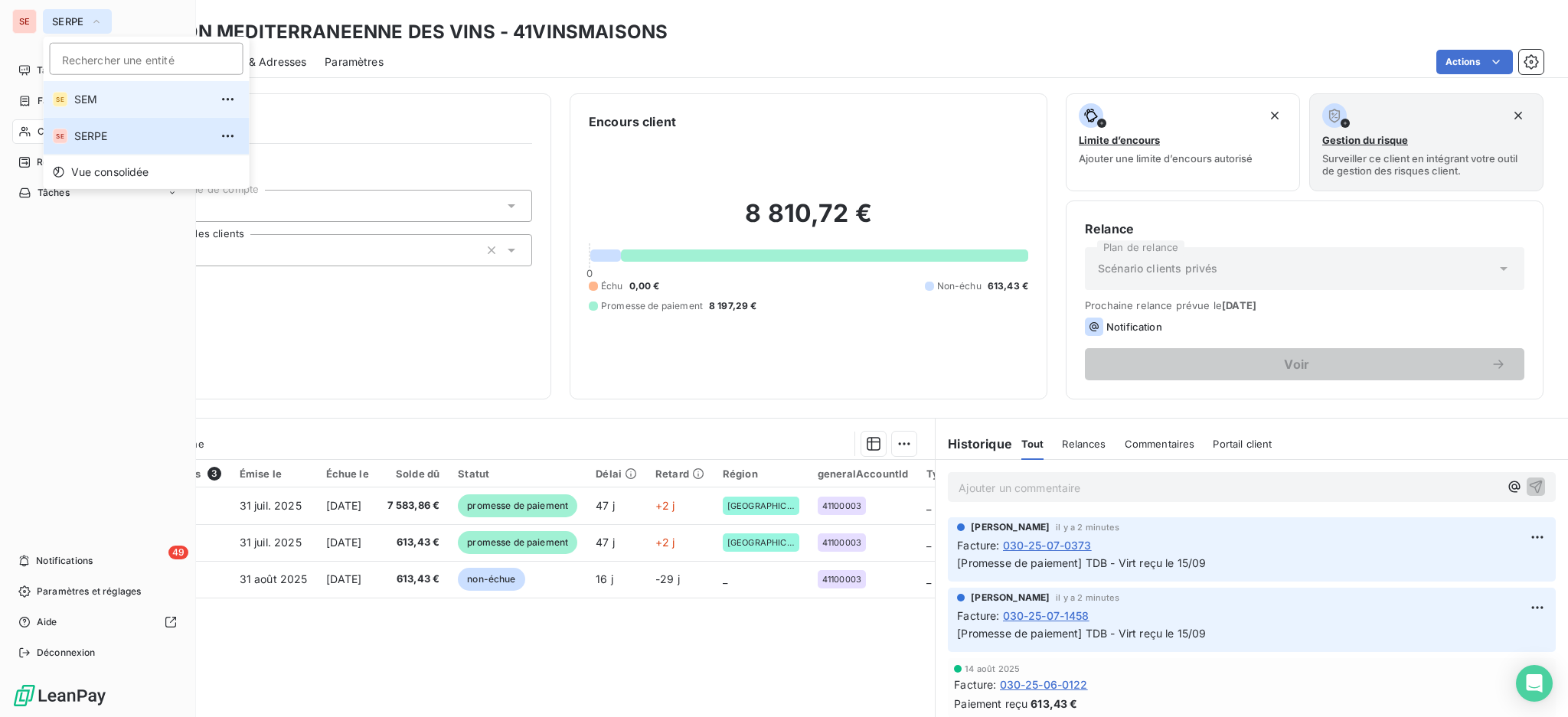
click at [83, 92] on span "SEM" at bounding box center [142, 99] width 135 height 15
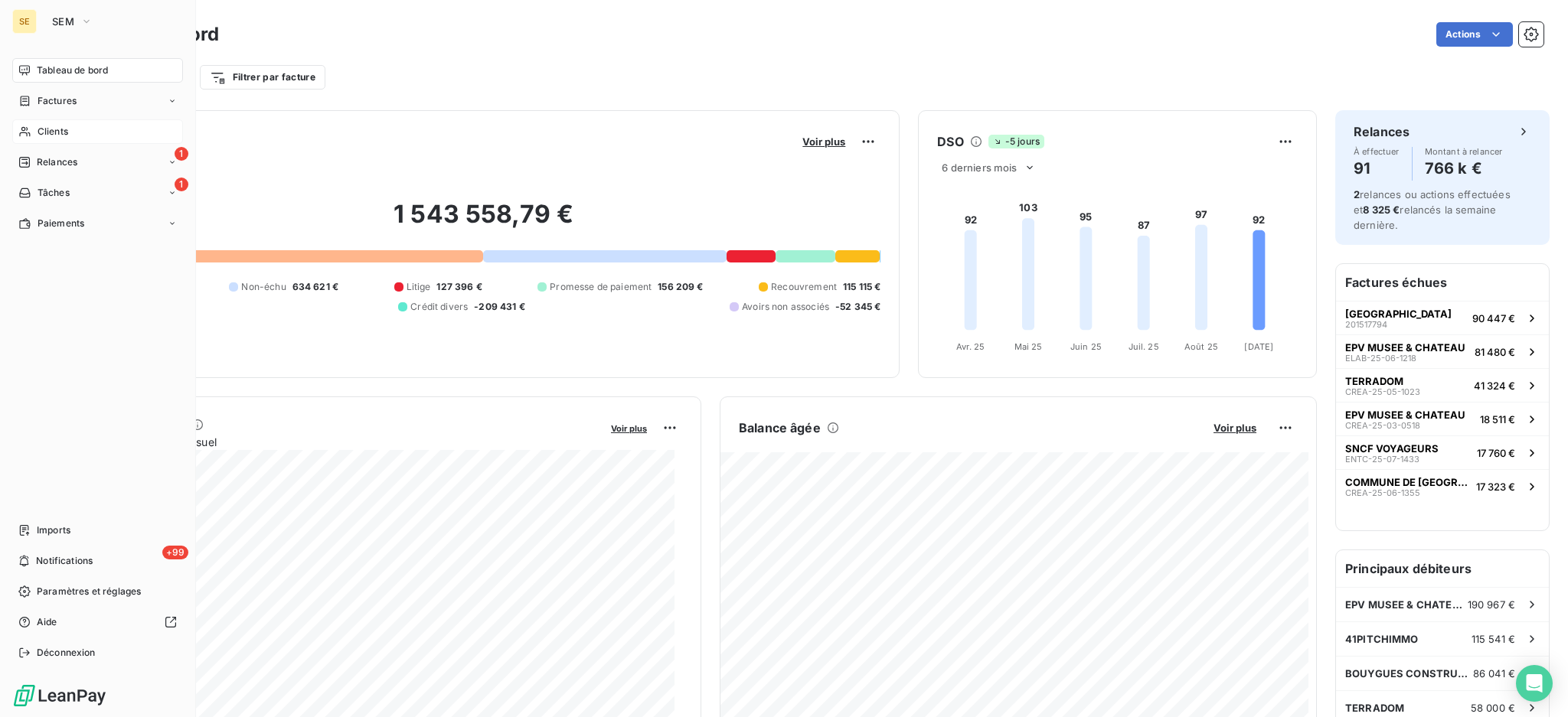
click at [52, 128] on span "Clients" at bounding box center [53, 131] width 31 height 14
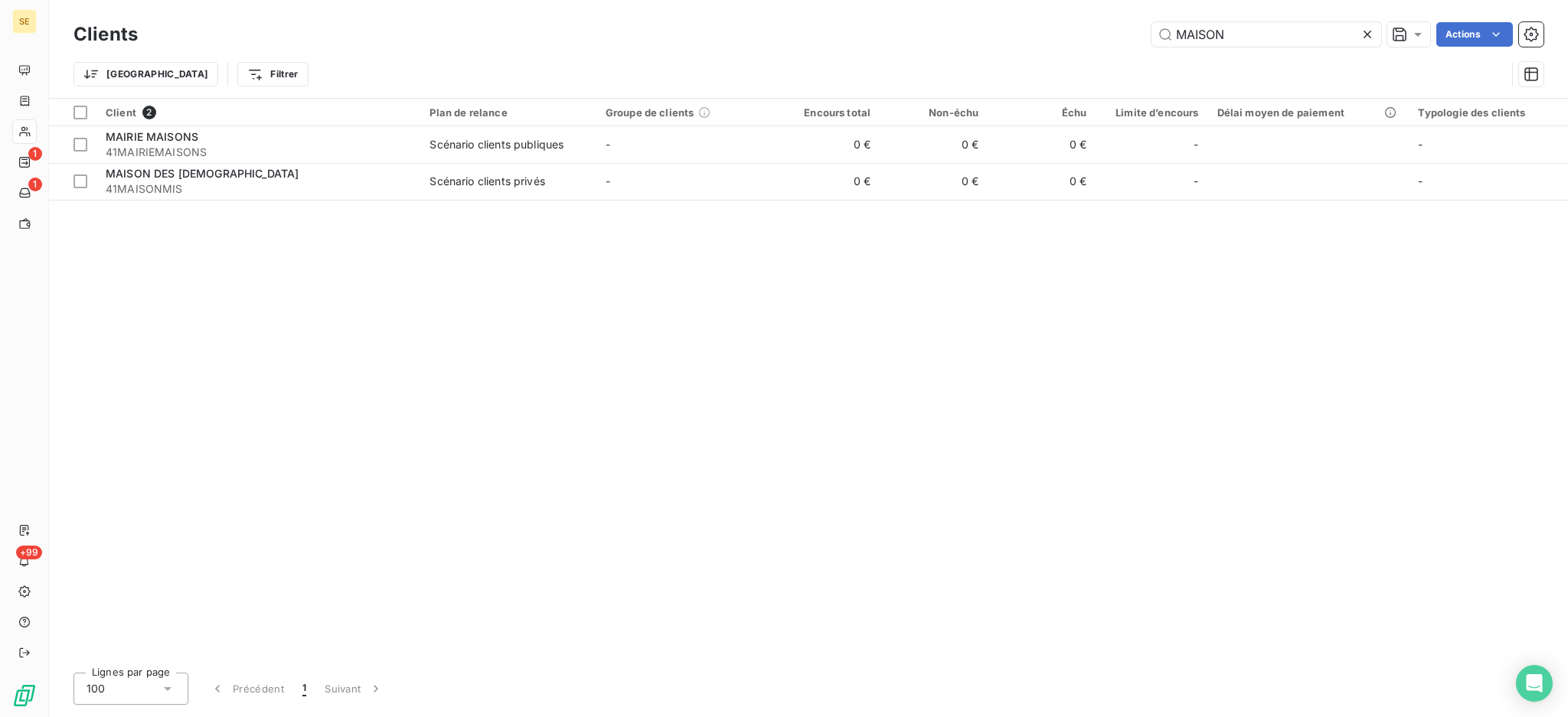
drag, startPoint x: 1259, startPoint y: 38, endPoint x: 948, endPoint y: 36, distance: 311.0
click at [948, 36] on div "MAISON Actions" at bounding box center [850, 35] width 1387 height 24
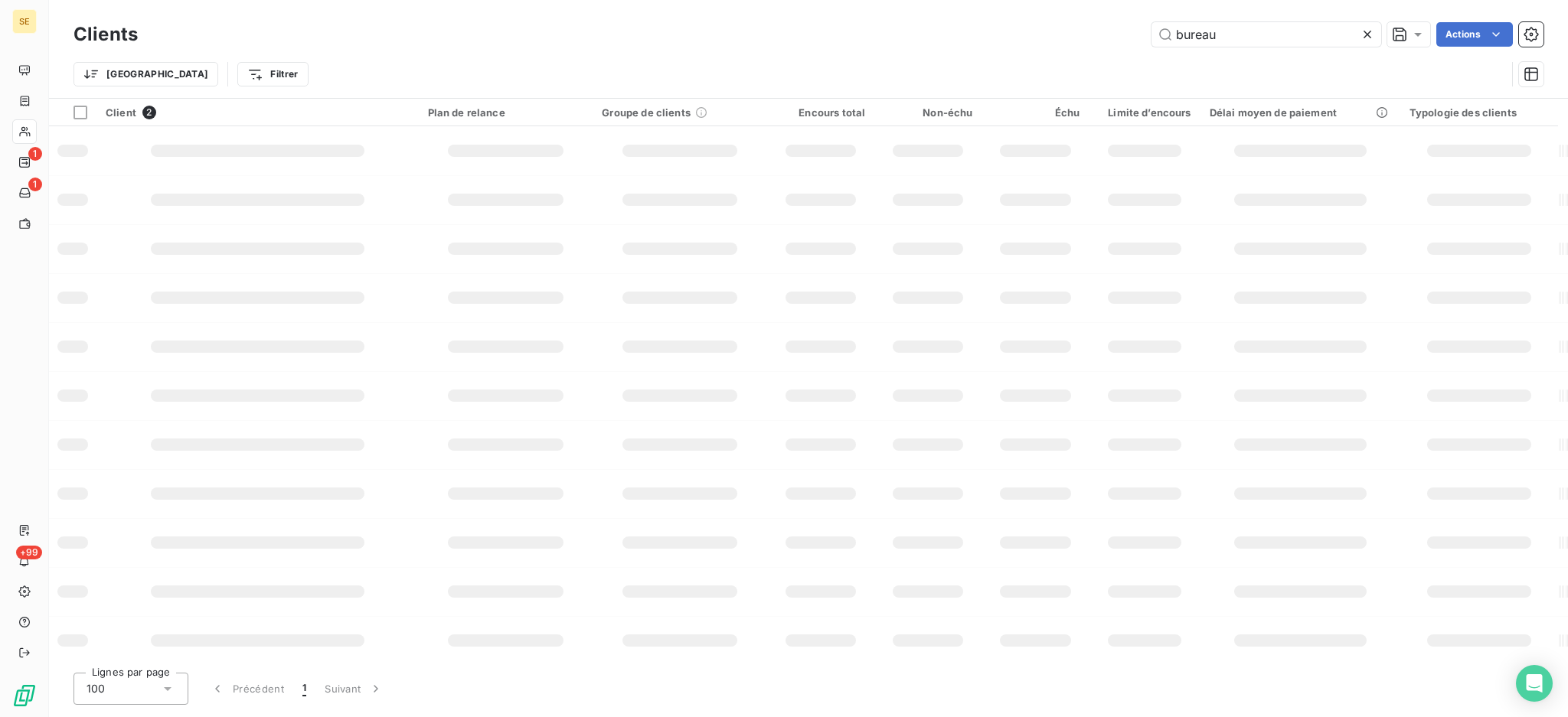
type input "bureau"
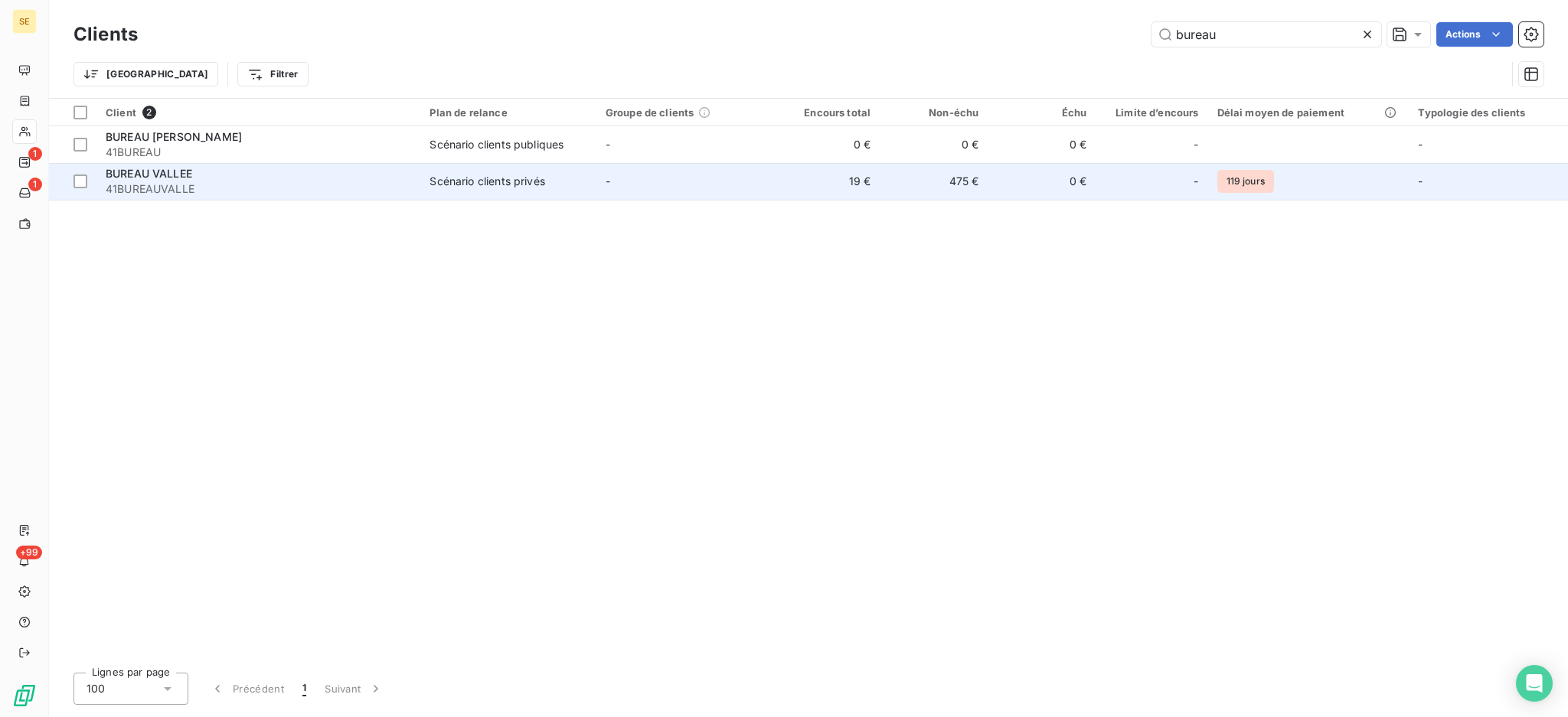
click at [558, 179] on span "Scénario clients privés" at bounding box center [507, 181] width 157 height 15
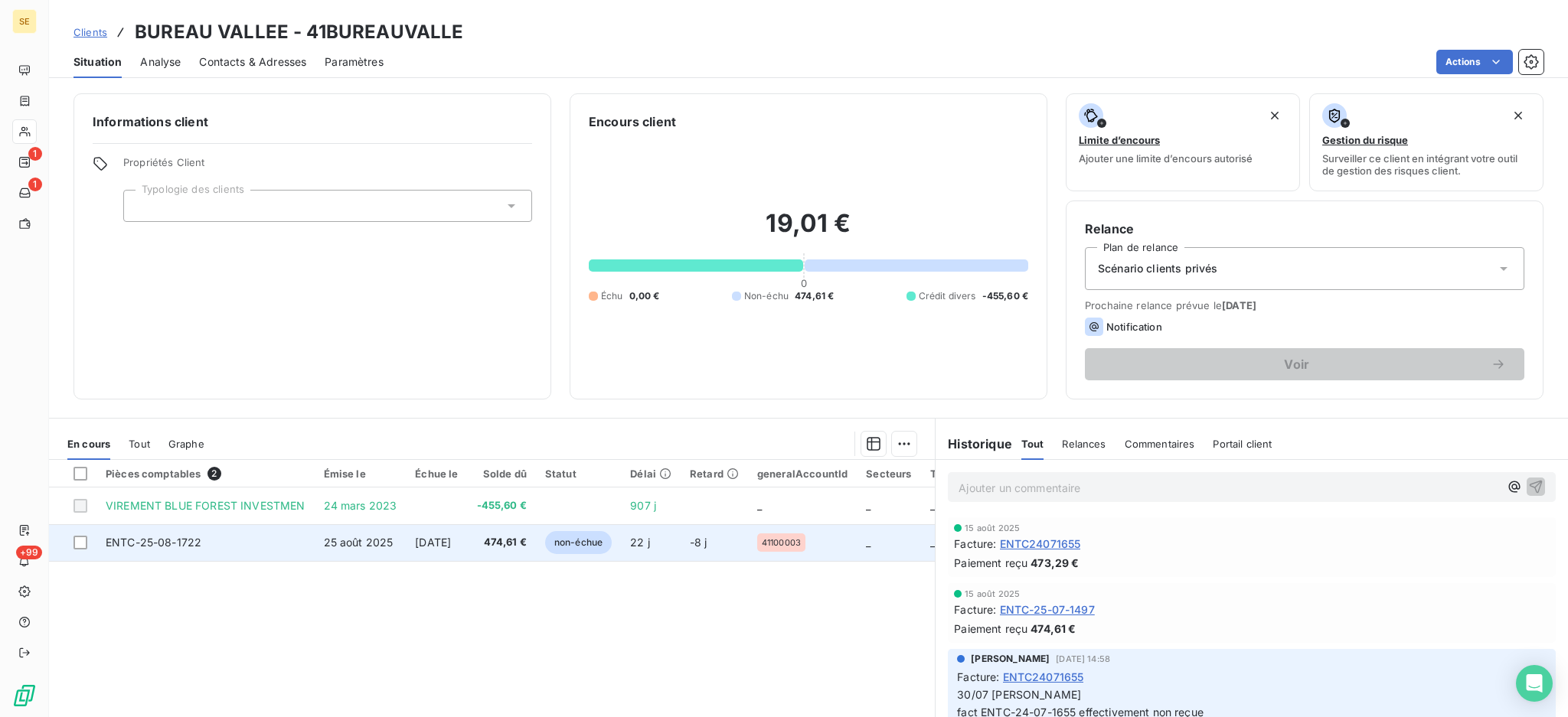
click at [193, 547] on span "ENTC-25-08-1722" at bounding box center [154, 542] width 96 height 13
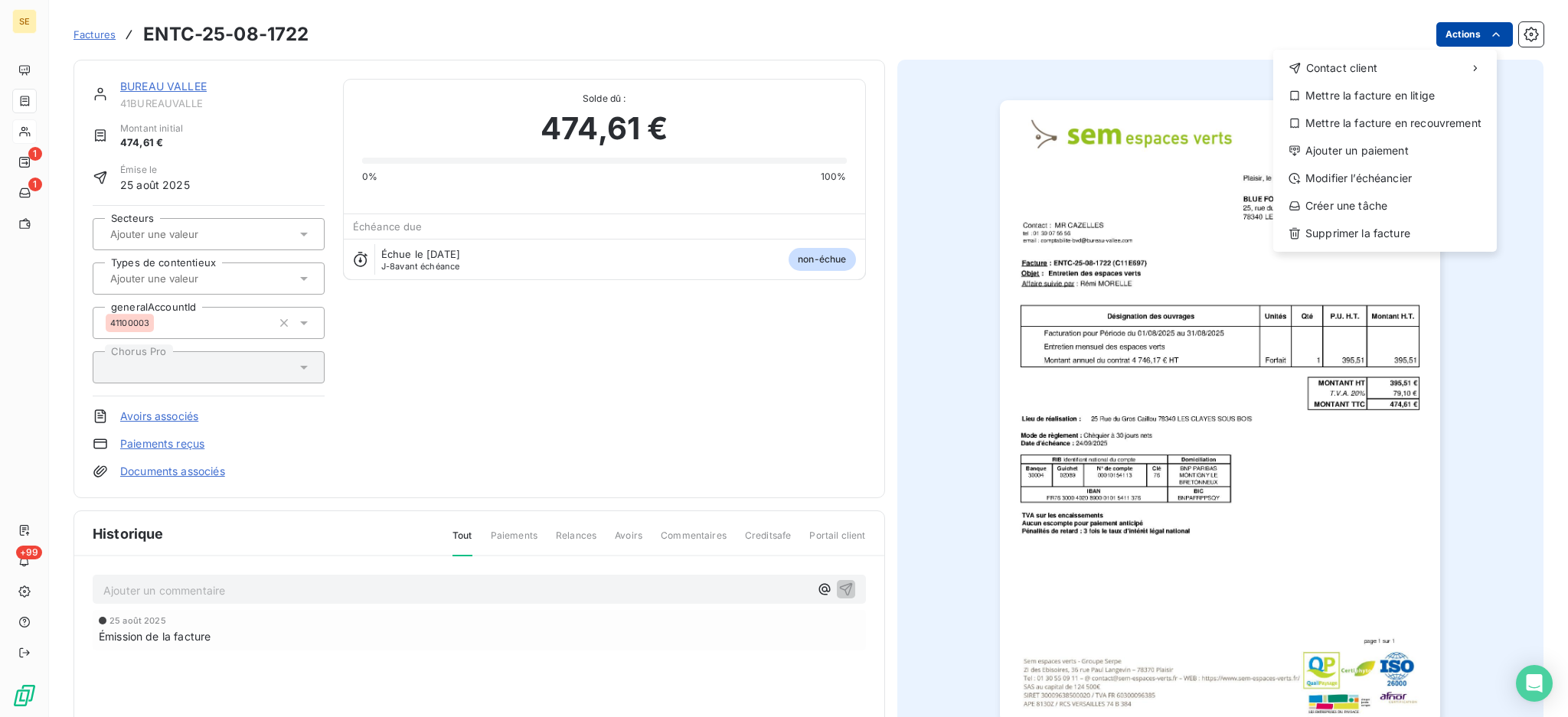
click at [1437, 31] on html "SE 1 1 +99 Factures ENTC-25-08-1722 Actions Contact client Mettre la facture en…" at bounding box center [784, 358] width 1568 height 717
click at [1413, 143] on div "Ajouter un paiement" at bounding box center [1384, 151] width 211 height 24
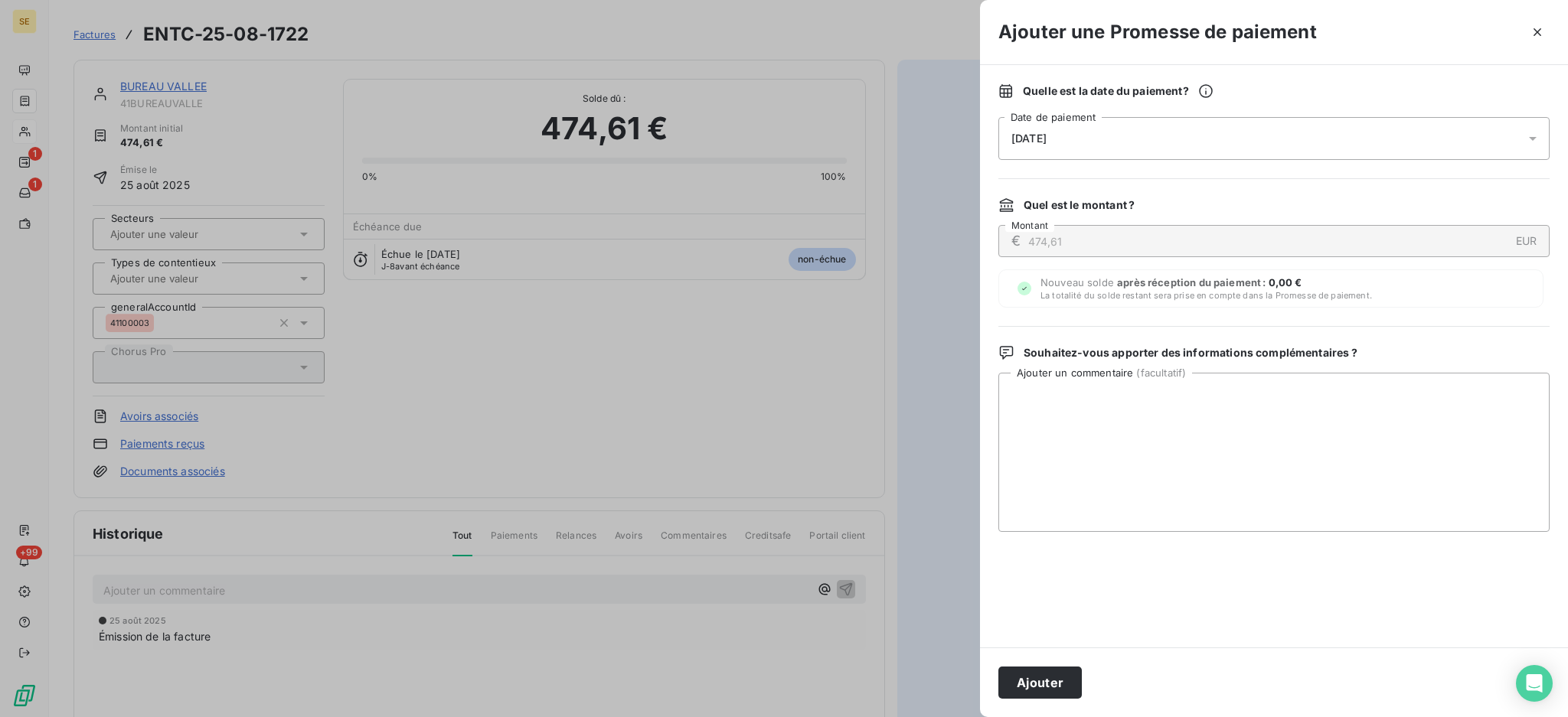
click at [1530, 142] on icon at bounding box center [1532, 139] width 15 height 15
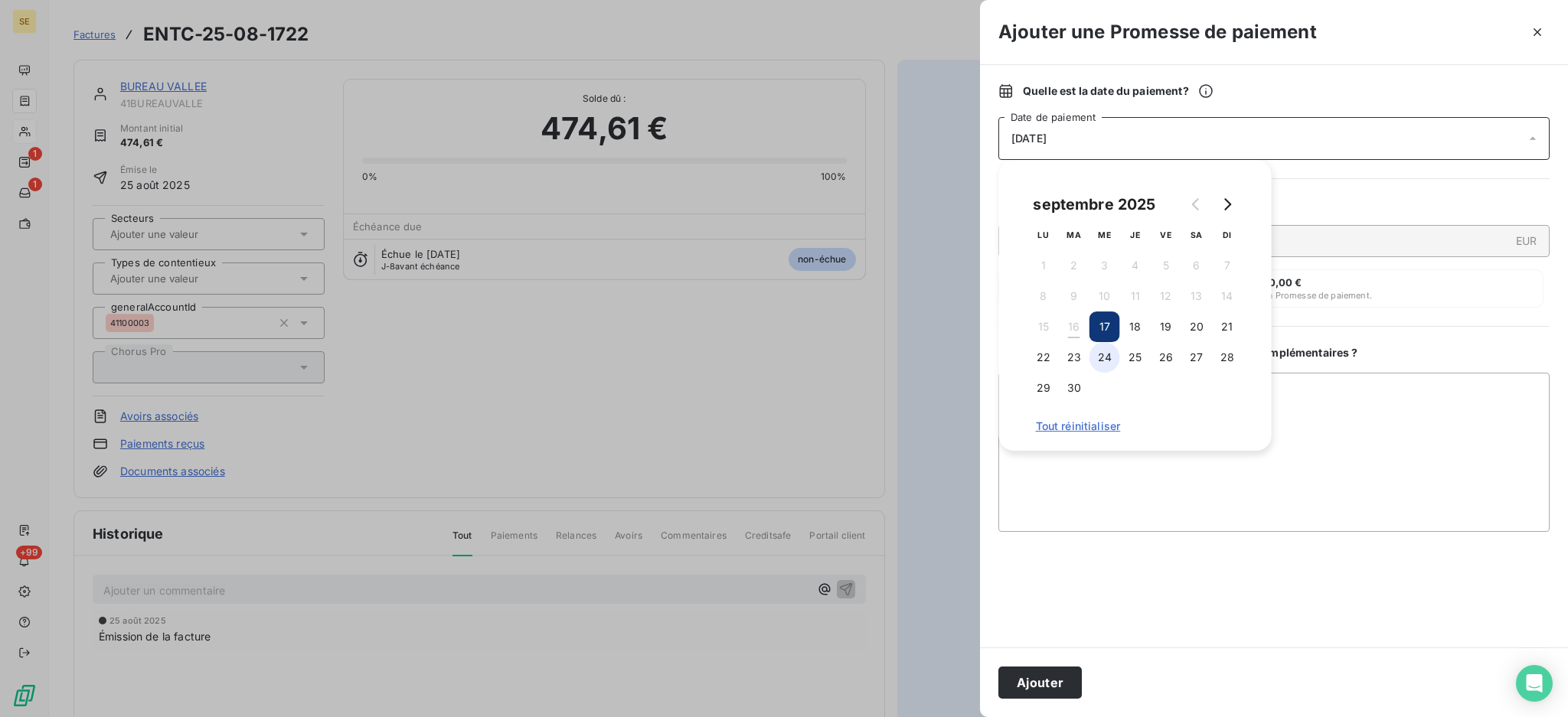
click at [1109, 359] on button "24" at bounding box center [1104, 357] width 31 height 31
click at [1292, 415] on textarea "Ajouter un commentaire ( facultatif )" at bounding box center [1274, 453] width 551 height 159
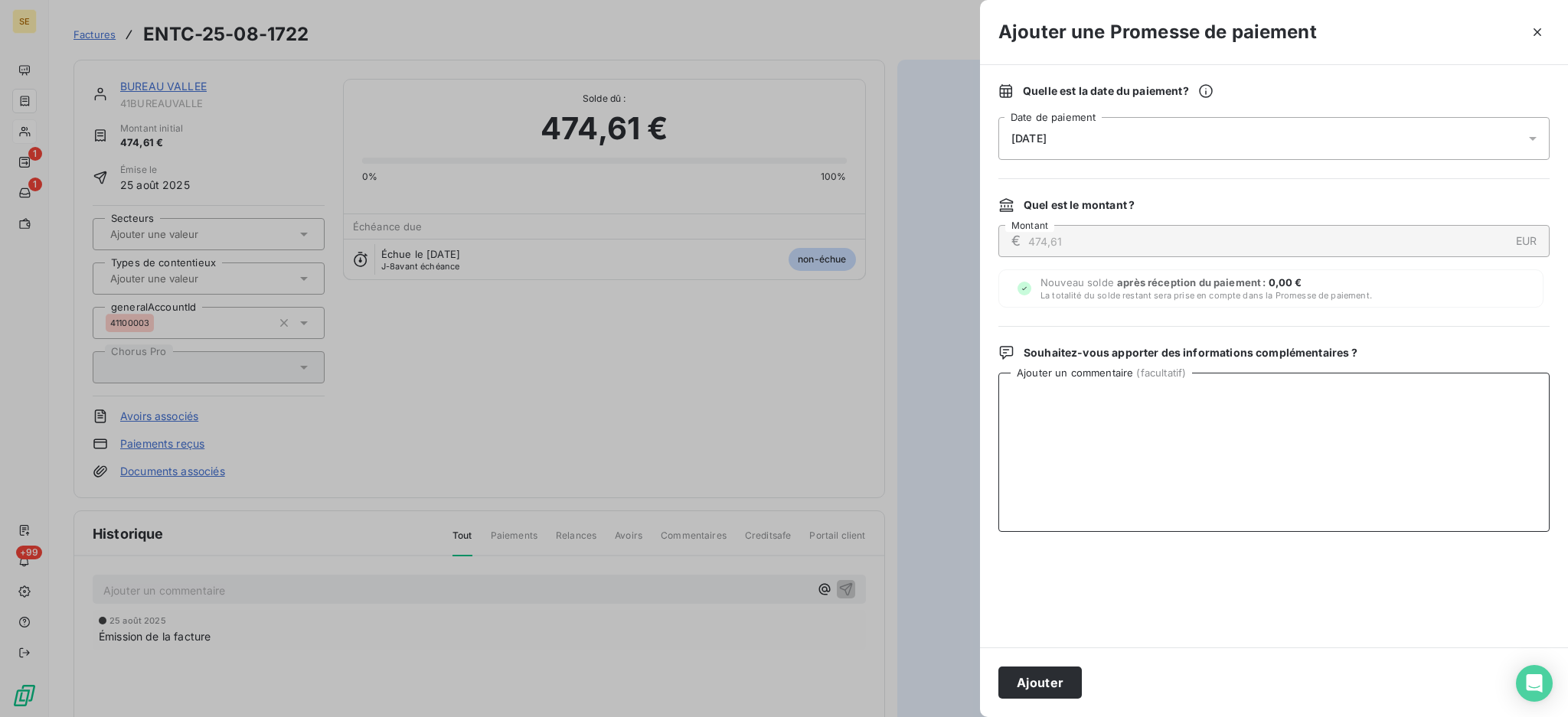
paste textarea "TDB - Virt reçu le 15/09"
click at [1112, 392] on textarea "TDB - Virt reçu le 15/09" at bounding box center [1274, 453] width 551 height 159
type textarea "TDB - Virt reçu le 15/09"
click at [1038, 684] on button "Ajouter" at bounding box center [1039, 682] width 83 height 32
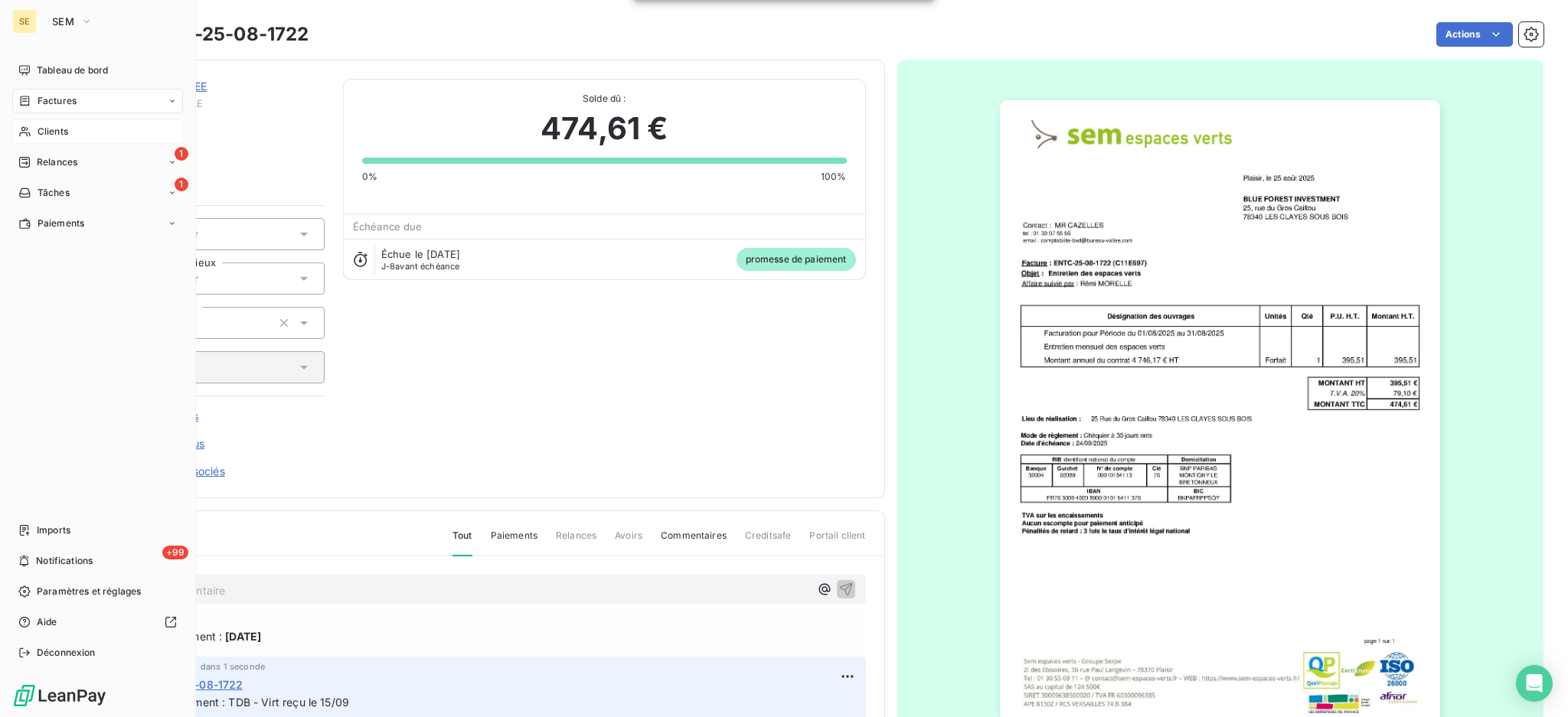
click at [53, 98] on span "Factures" at bounding box center [57, 100] width 39 height 14
click at [53, 94] on span "Factures" at bounding box center [57, 100] width 39 height 14
click at [31, 98] on icon at bounding box center [25, 100] width 13 height 12
click at [56, 129] on span "Factures" at bounding box center [56, 131] width 39 height 14
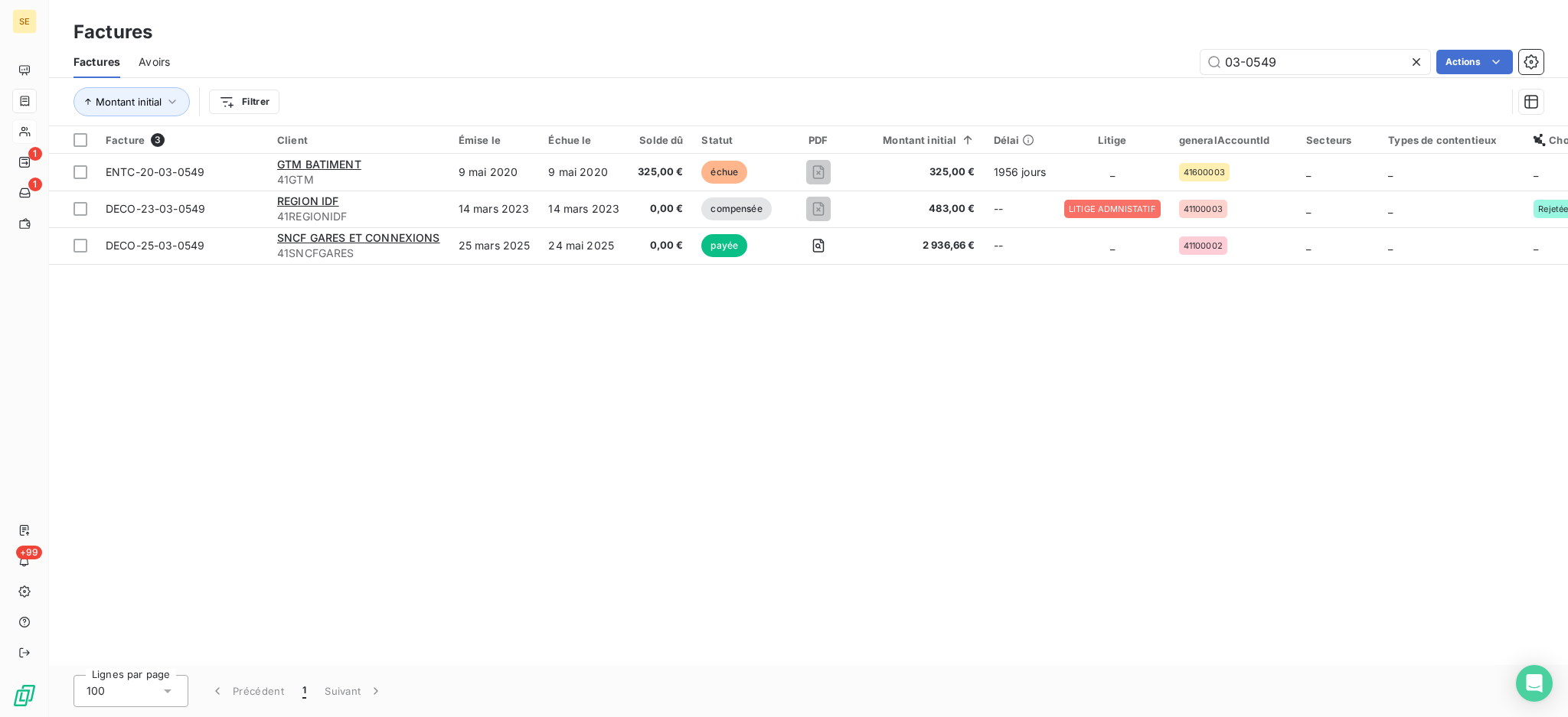
drag, startPoint x: 1364, startPoint y: 56, endPoint x: 830, endPoint y: 19, distance: 535.3
click at [1014, 31] on div "Factures Factures Avoirs 03-0549 Actions Montant initial Filtrer" at bounding box center [807, 63] width 1518 height 127
type input "08-1868"
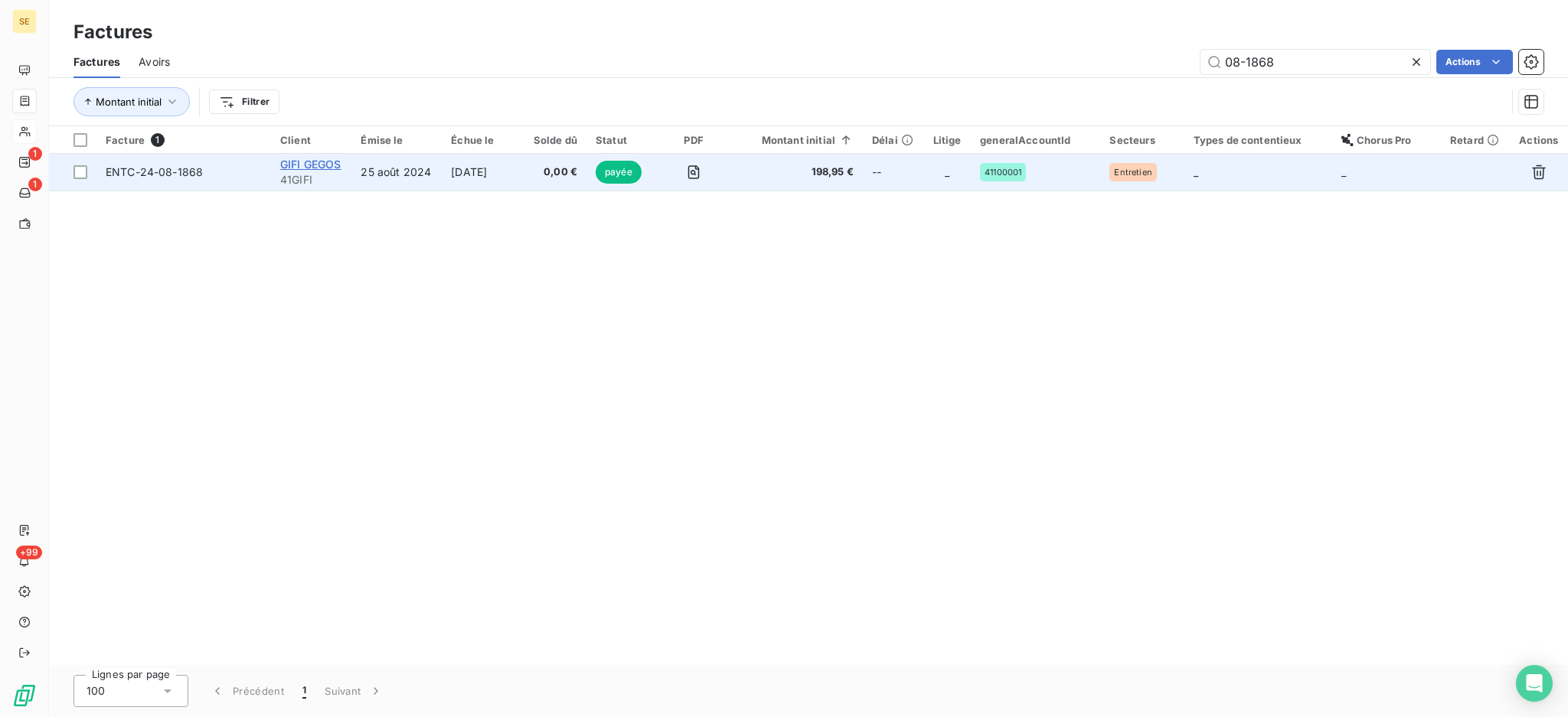
click at [310, 165] on span "GIFI GEGOS" at bounding box center [310, 164] width 61 height 13
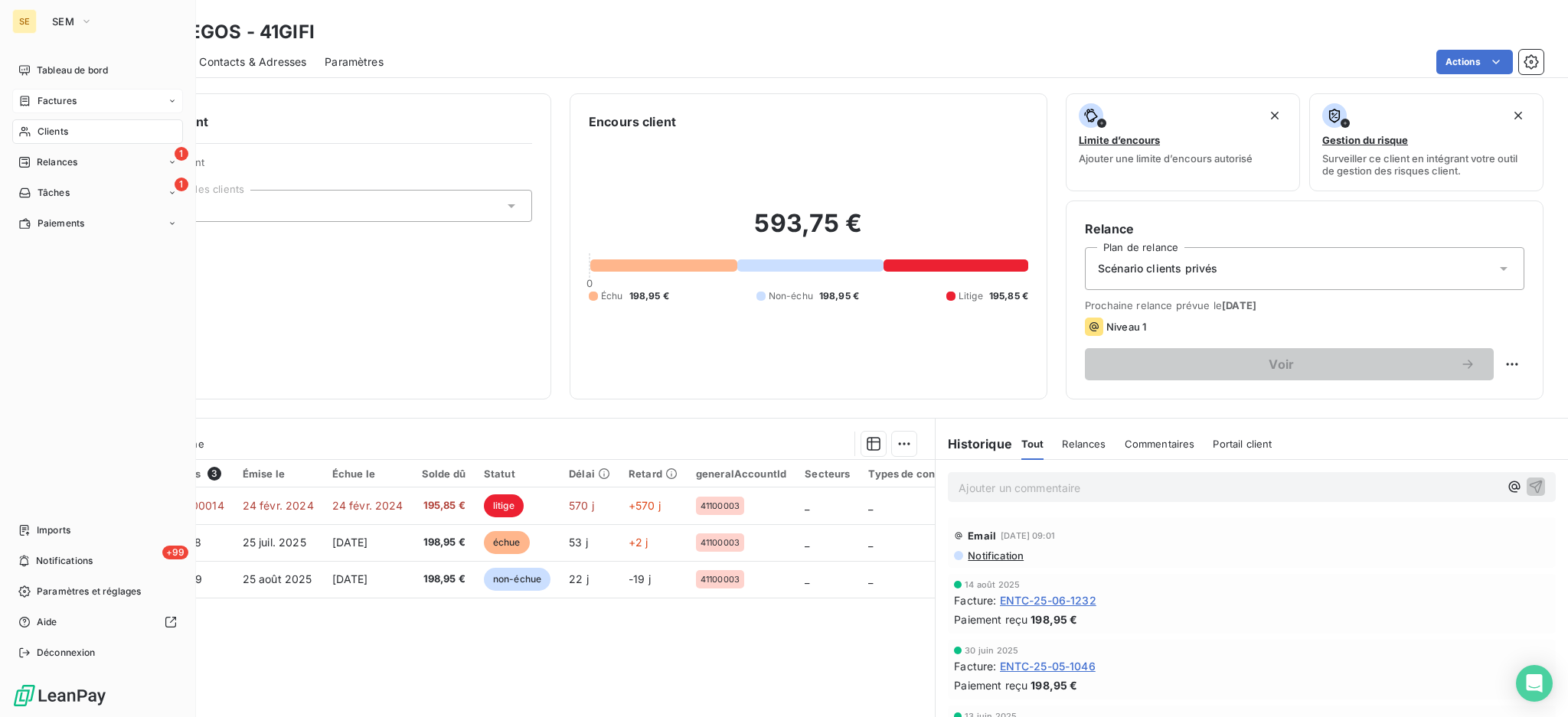
click at [71, 101] on span "Factures" at bounding box center [57, 100] width 39 height 14
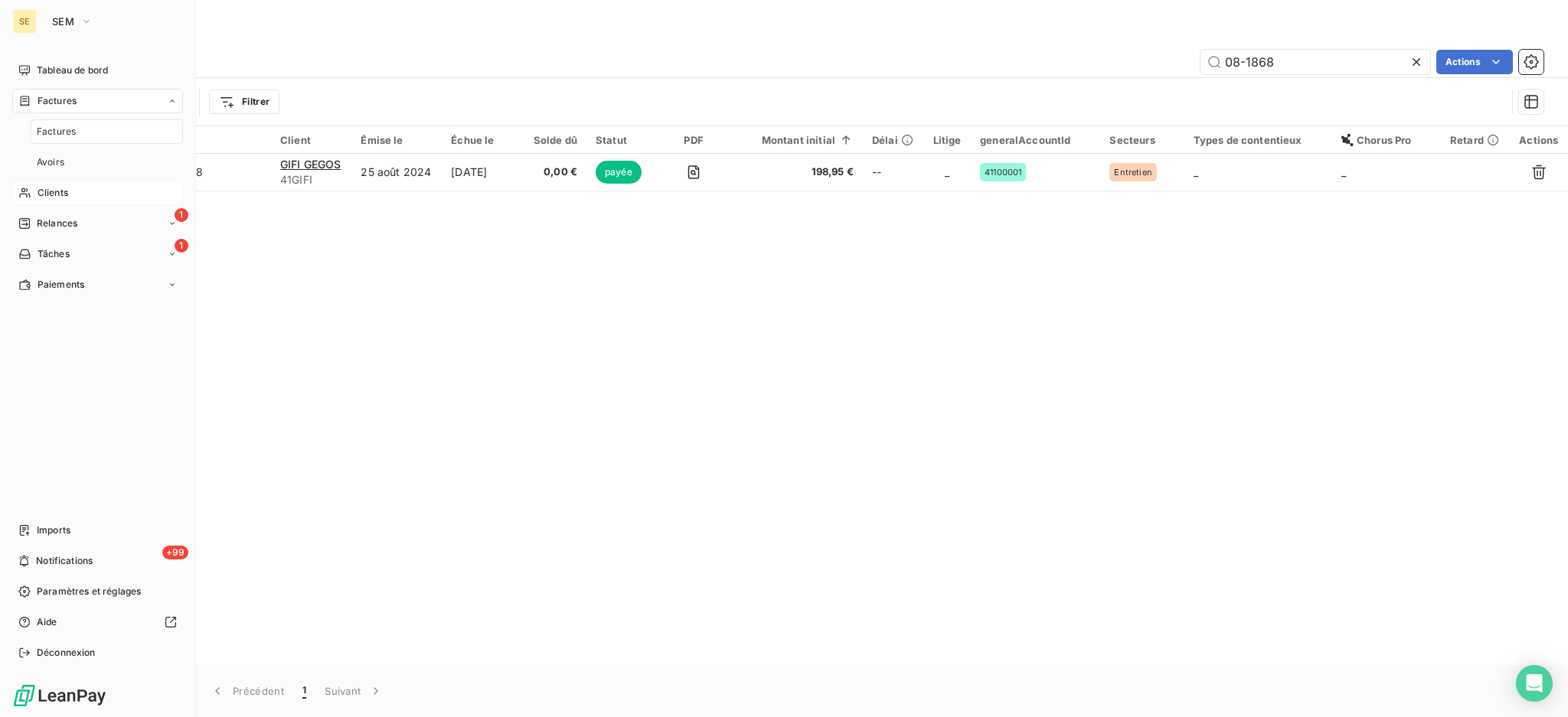
click at [64, 133] on span "Factures" at bounding box center [56, 131] width 39 height 14
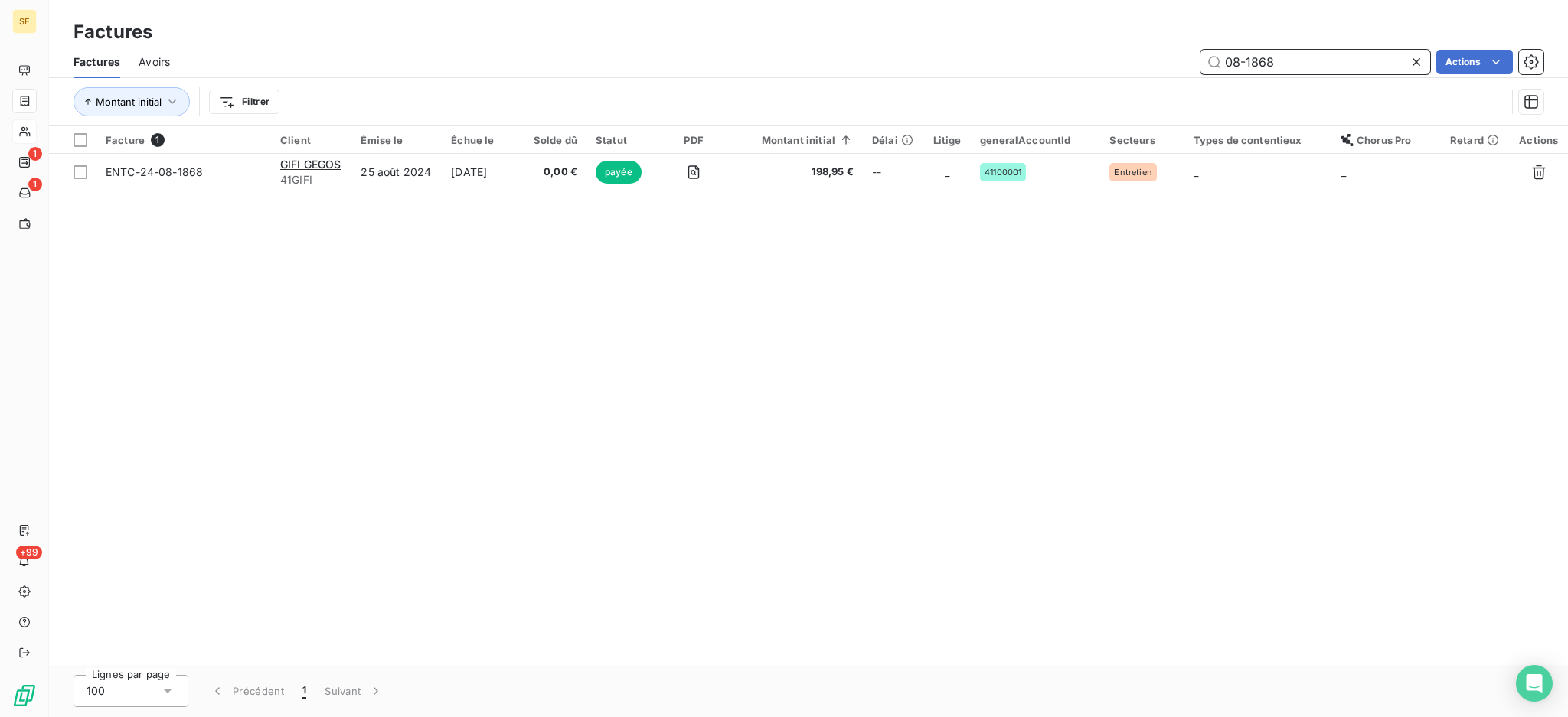
drag, startPoint x: 1319, startPoint y: 59, endPoint x: 1079, endPoint y: 44, distance: 240.5
click at [1079, 44] on div "Factures Factures Avoirs 08-1868 Actions Montant initial Filtrer" at bounding box center [807, 63] width 1518 height 127
type input "11-2673"
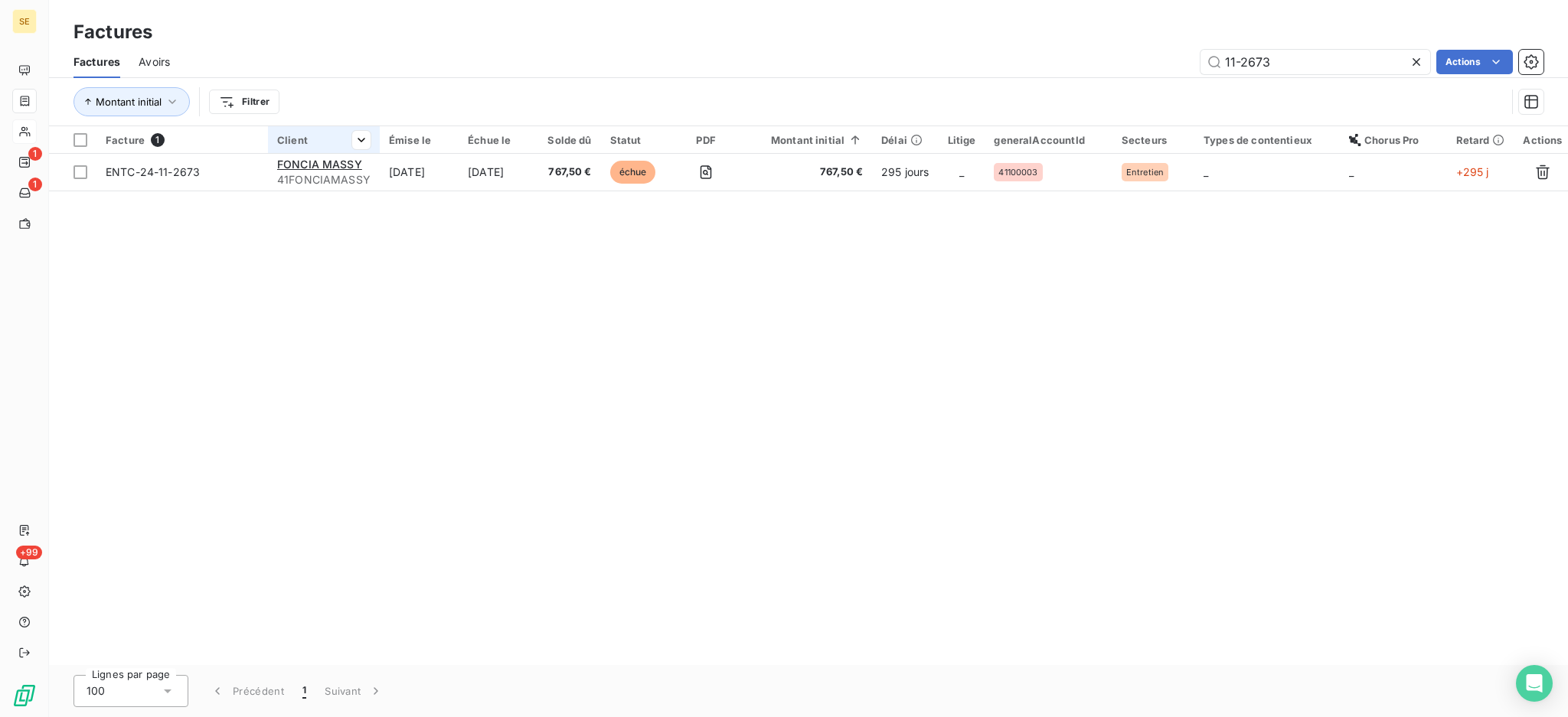
click at [310, 153] on div at bounding box center [324, 153] width 112 height 1
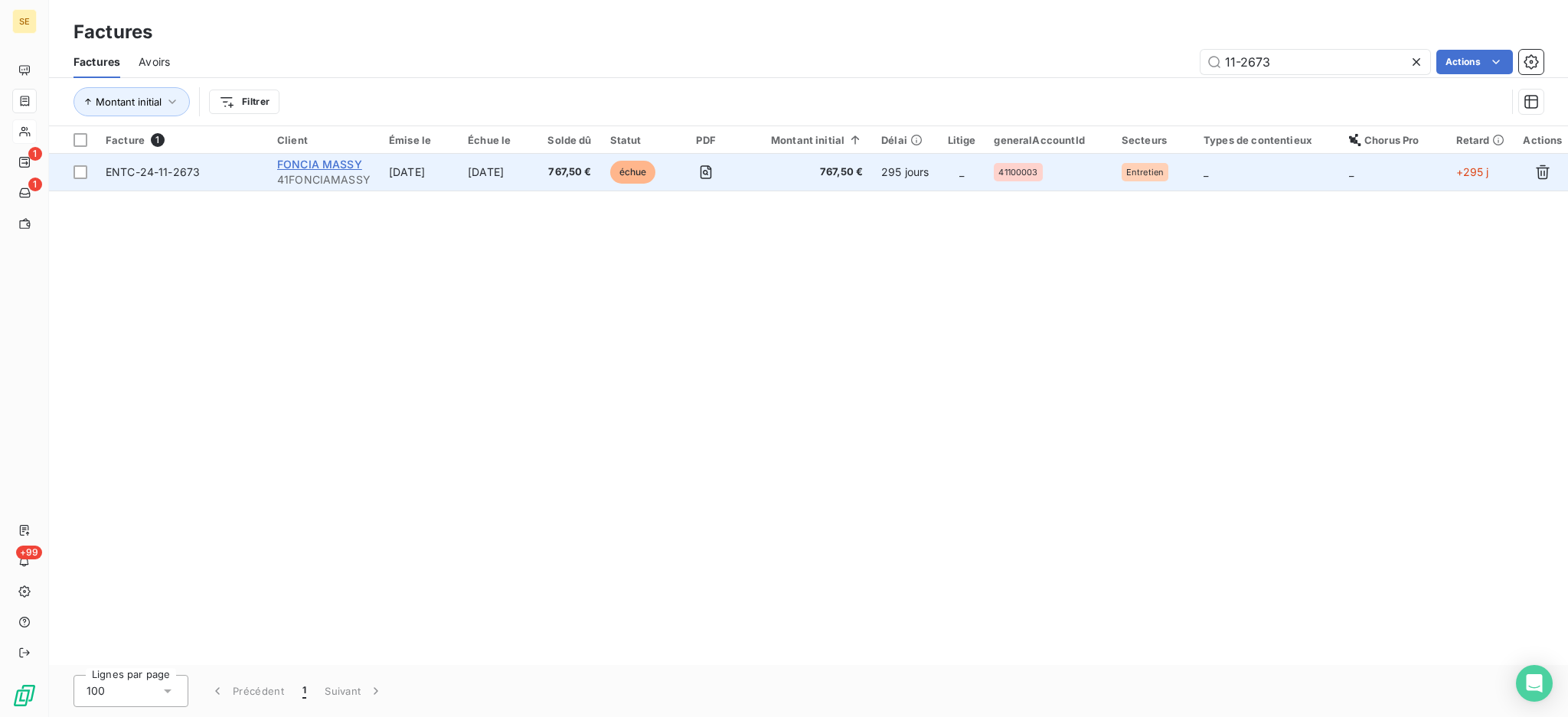
click at [305, 160] on span "FONCIA MASSY" at bounding box center [319, 164] width 85 height 13
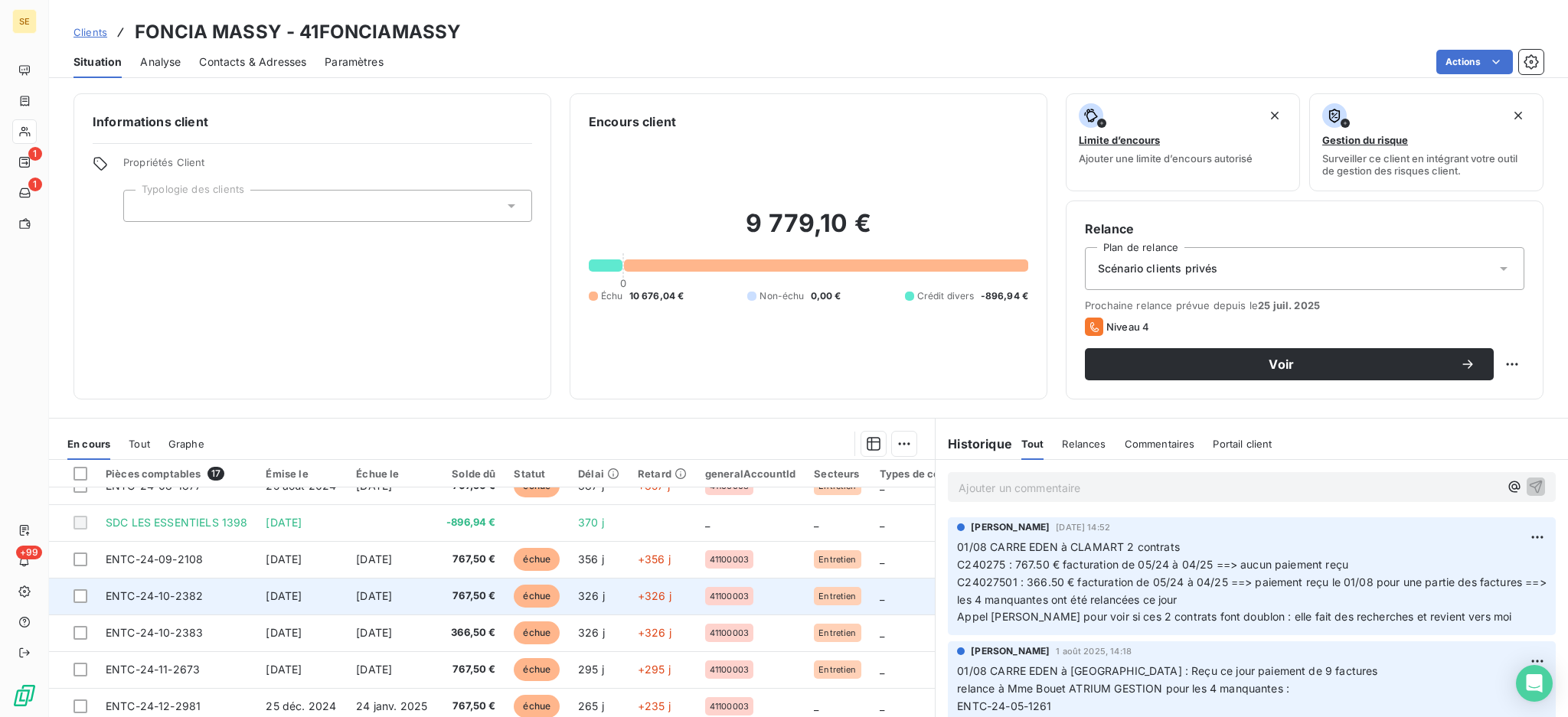
scroll to position [306, 0]
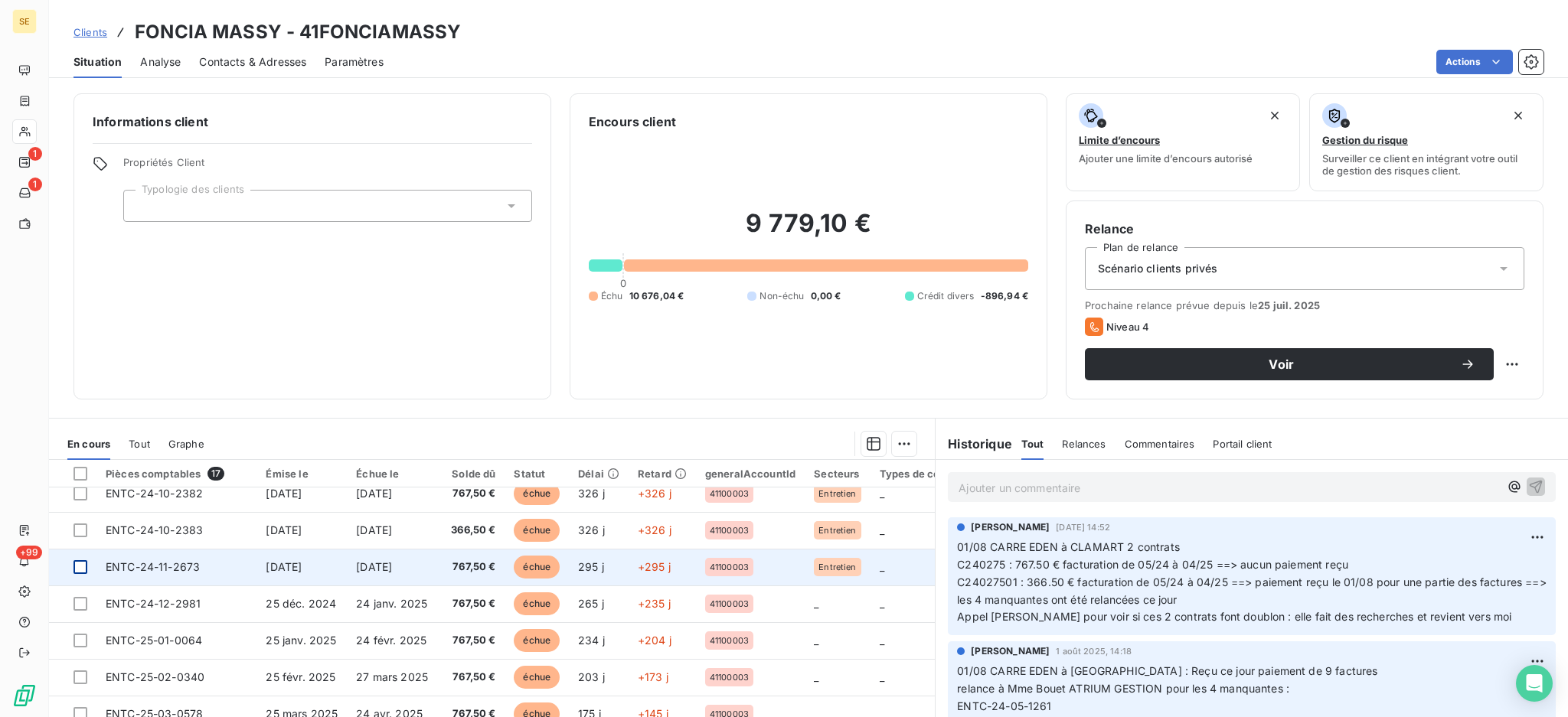
click at [75, 563] on div at bounding box center [80, 566] width 14 height 14
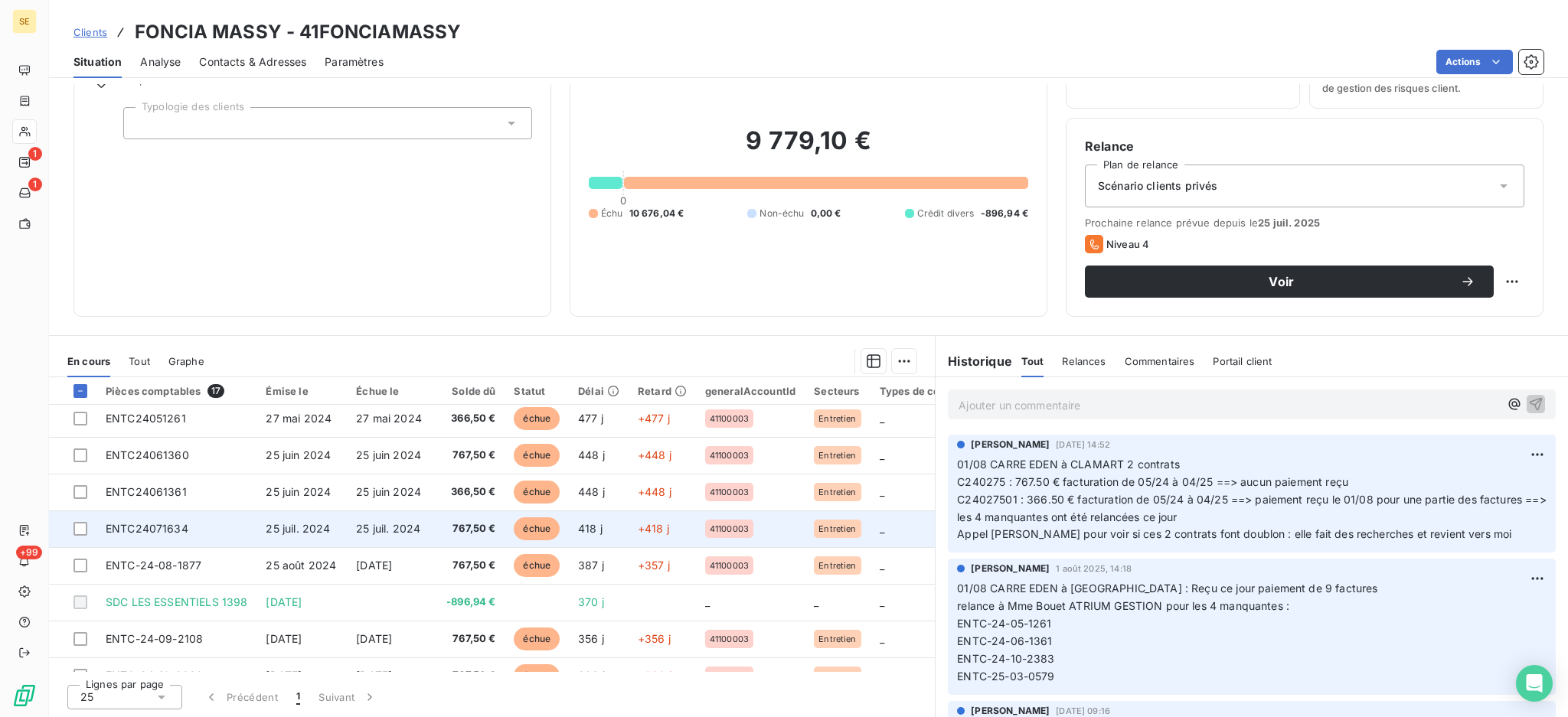
scroll to position [0, 0]
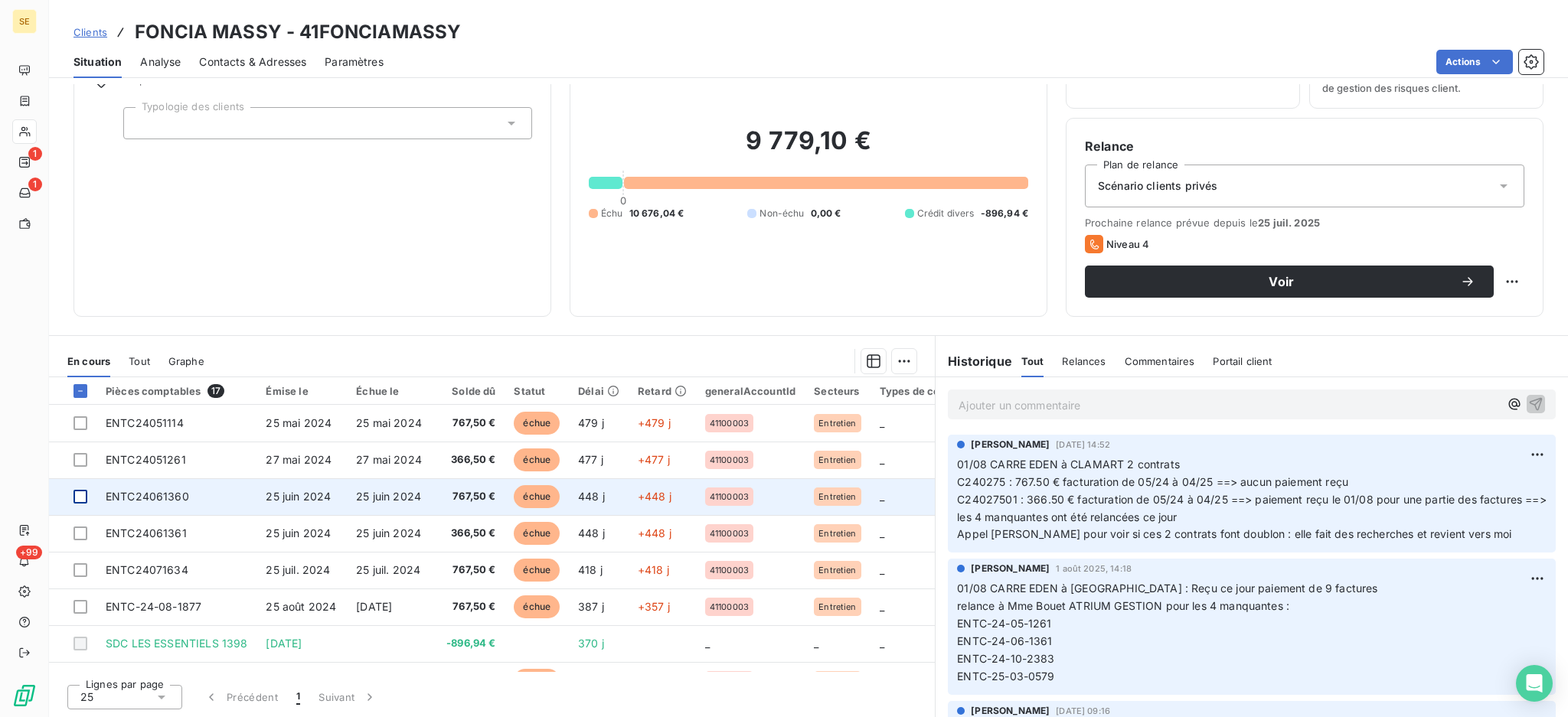
click at [76, 494] on div at bounding box center [80, 496] width 14 height 14
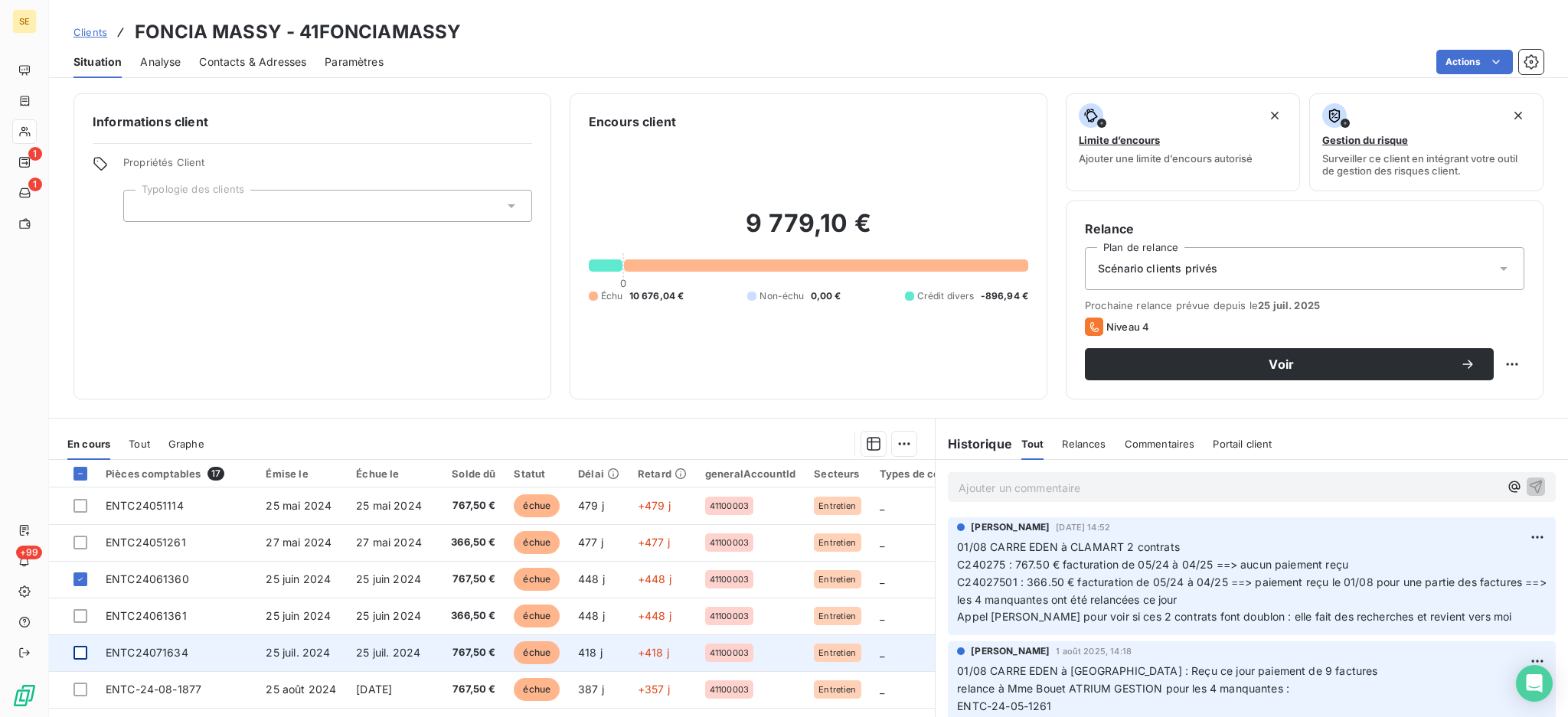
click at [82, 650] on div at bounding box center [80, 652] width 14 height 14
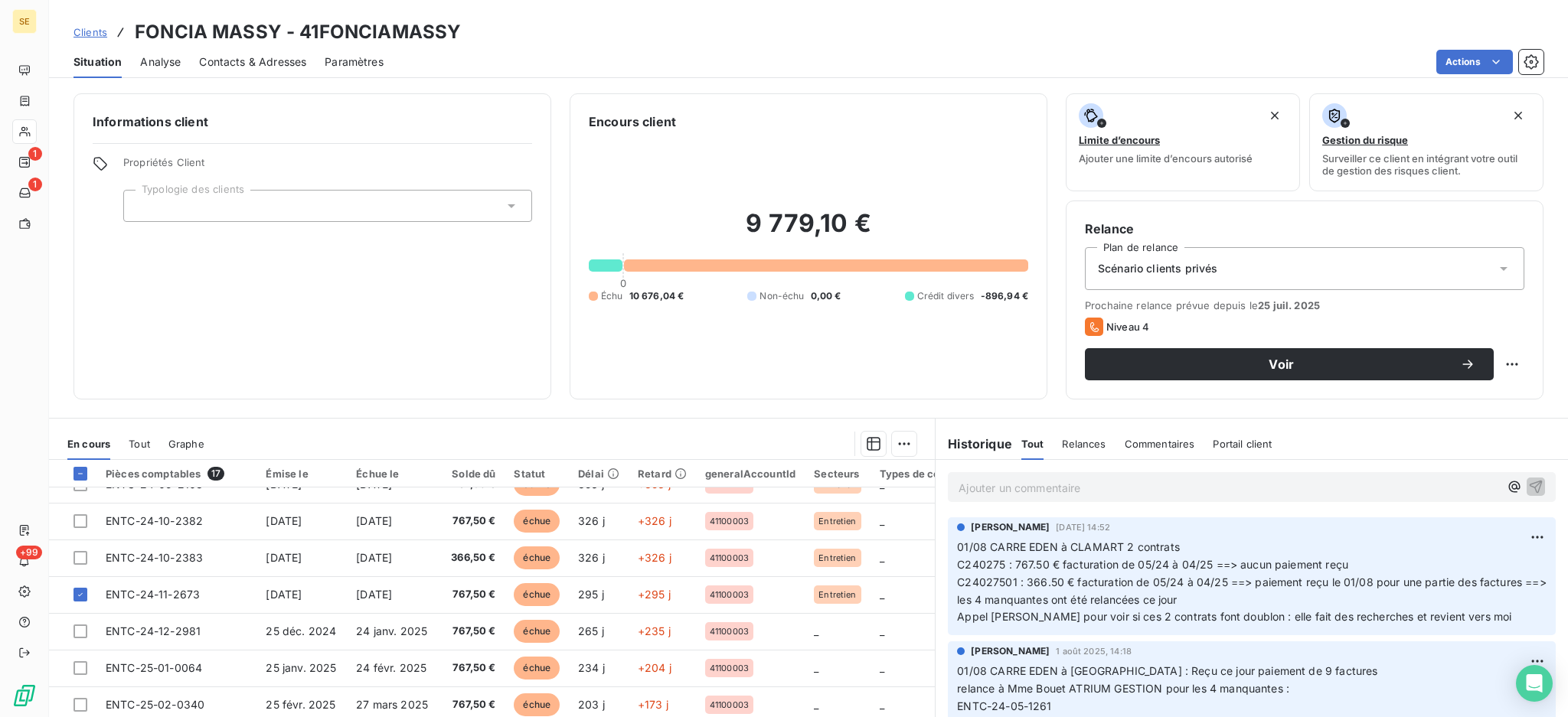
scroll to position [363, 0]
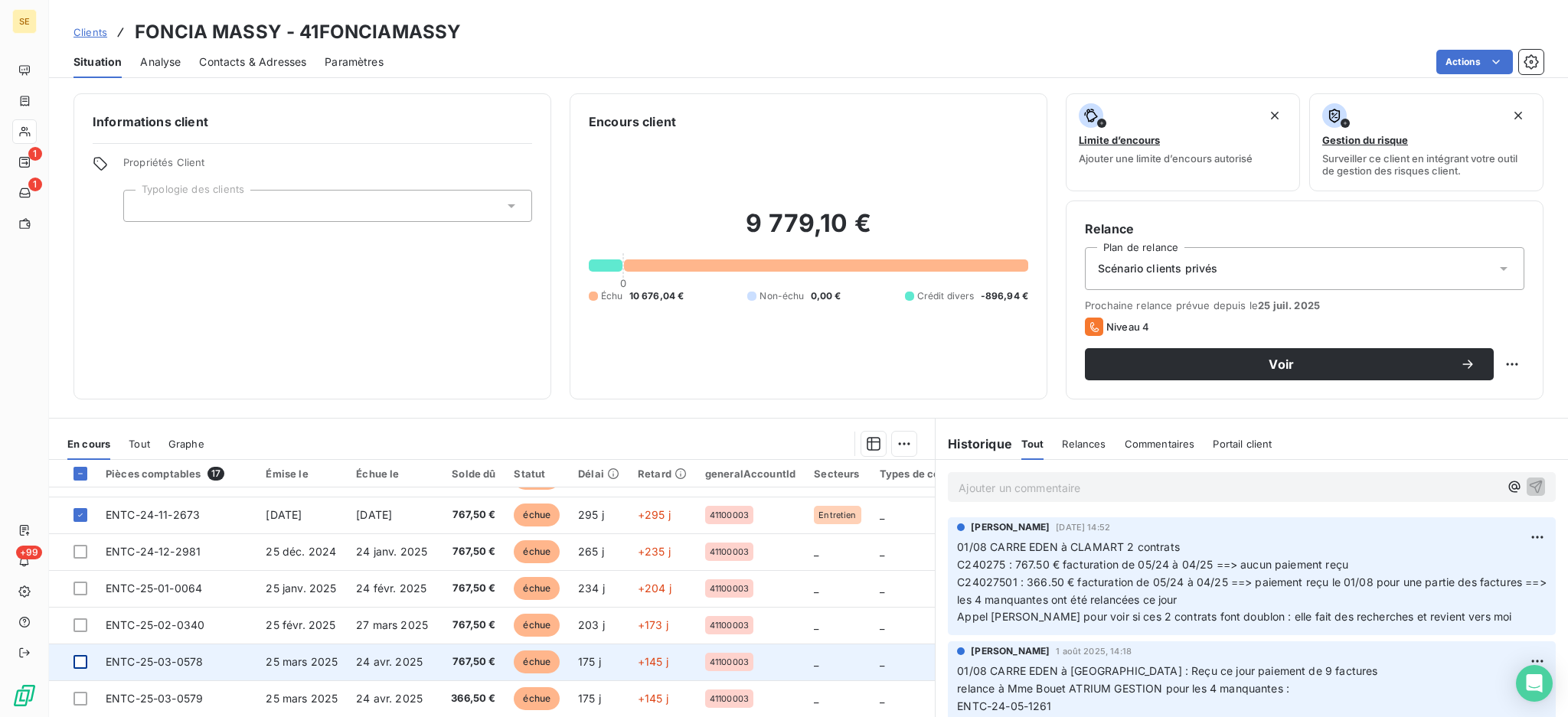
click at [77, 658] on div at bounding box center [80, 662] width 14 height 14
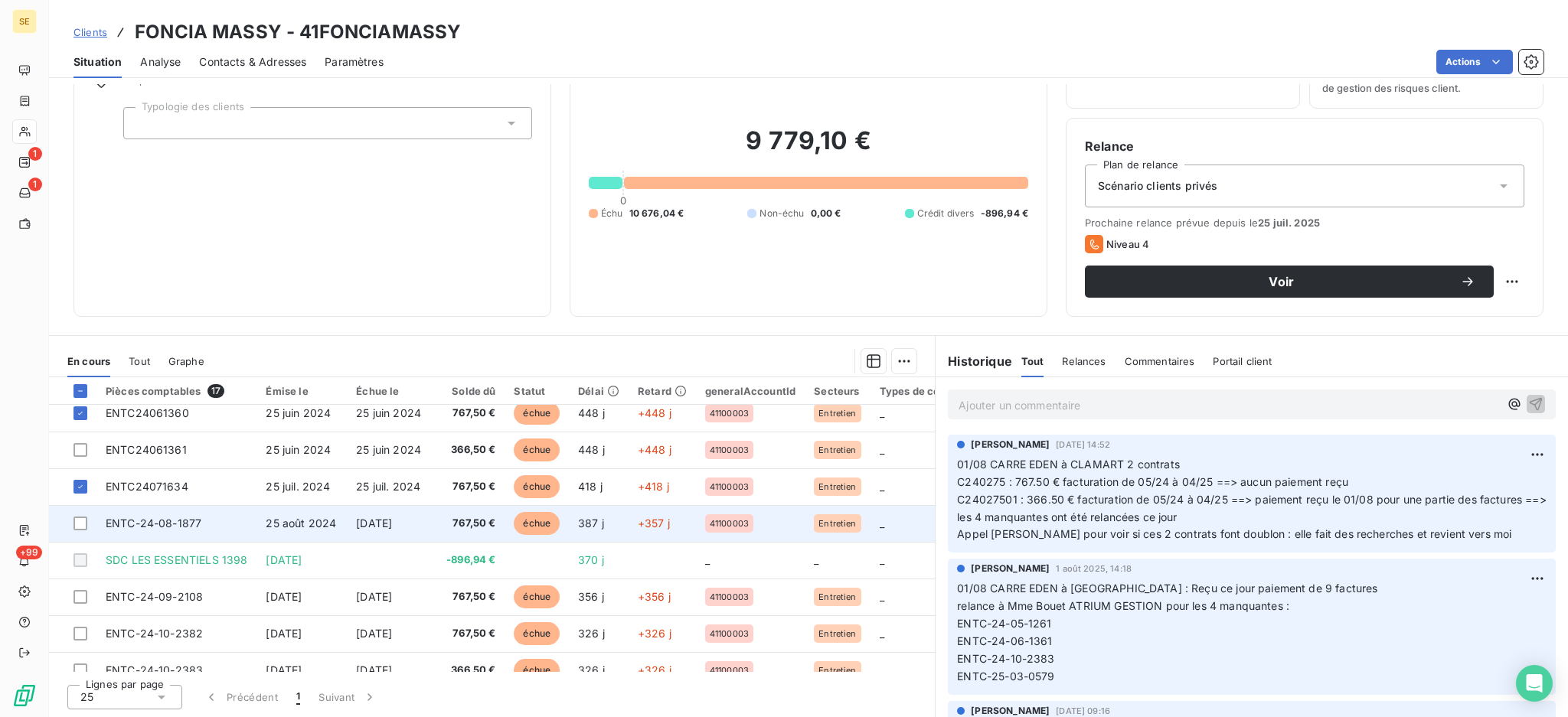
scroll to position [56, 0]
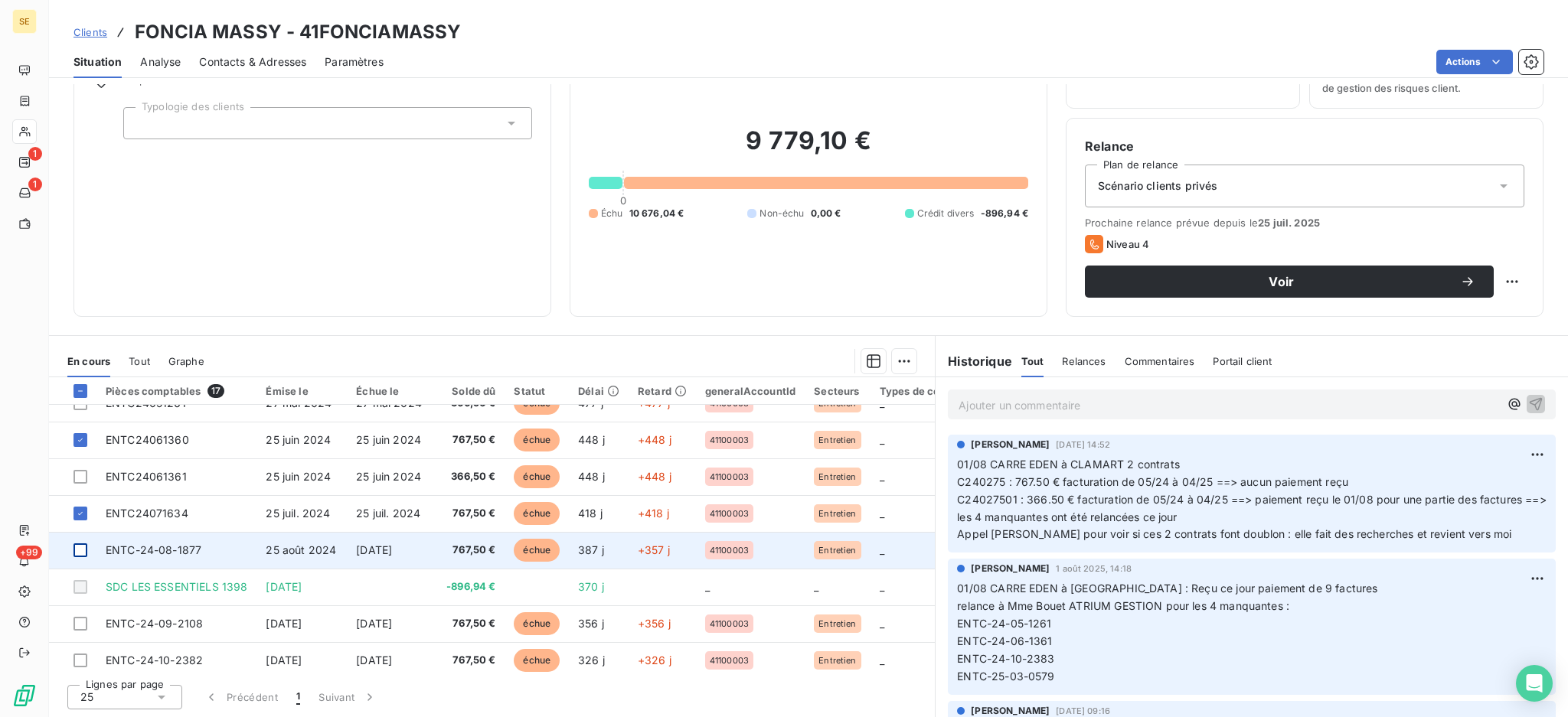
click at [75, 545] on div at bounding box center [80, 550] width 14 height 14
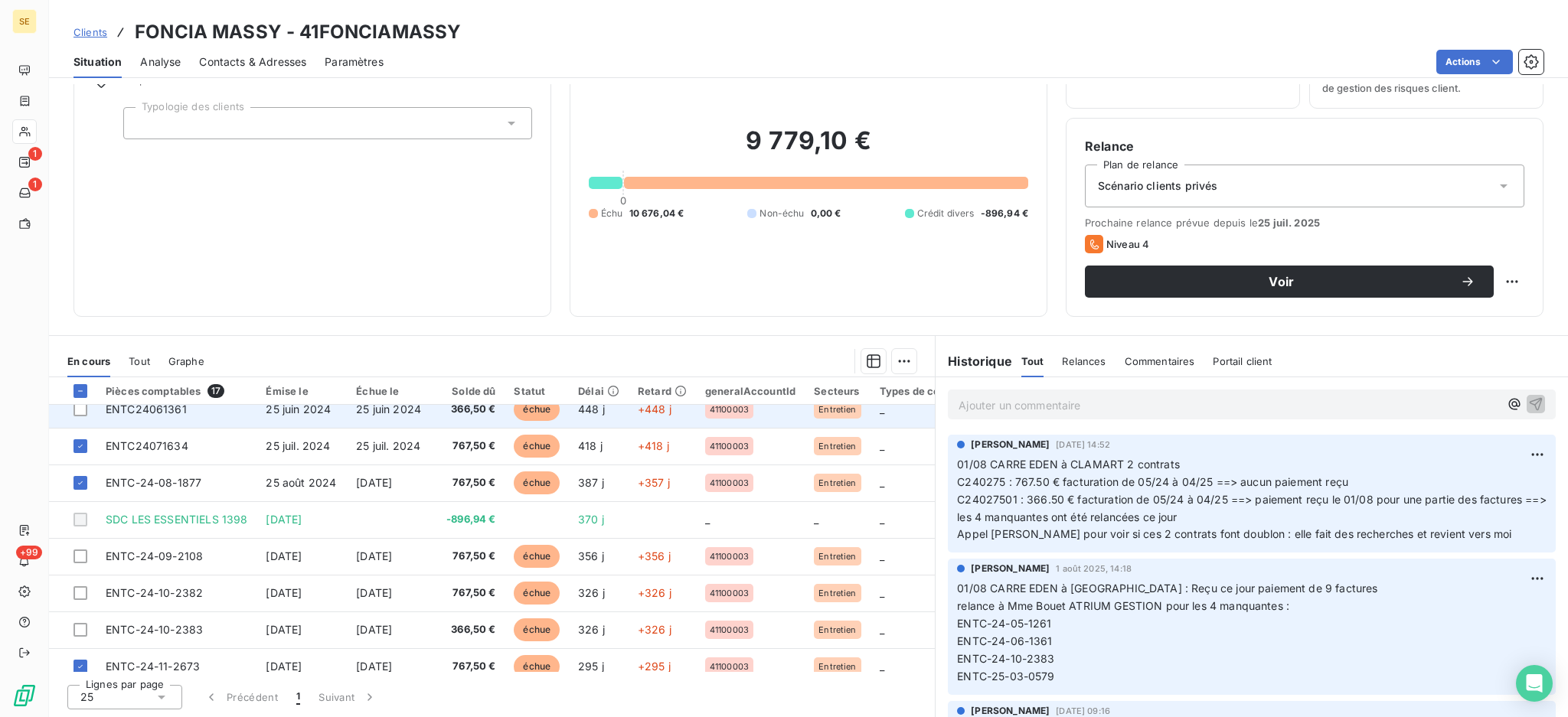
scroll to position [159, 0]
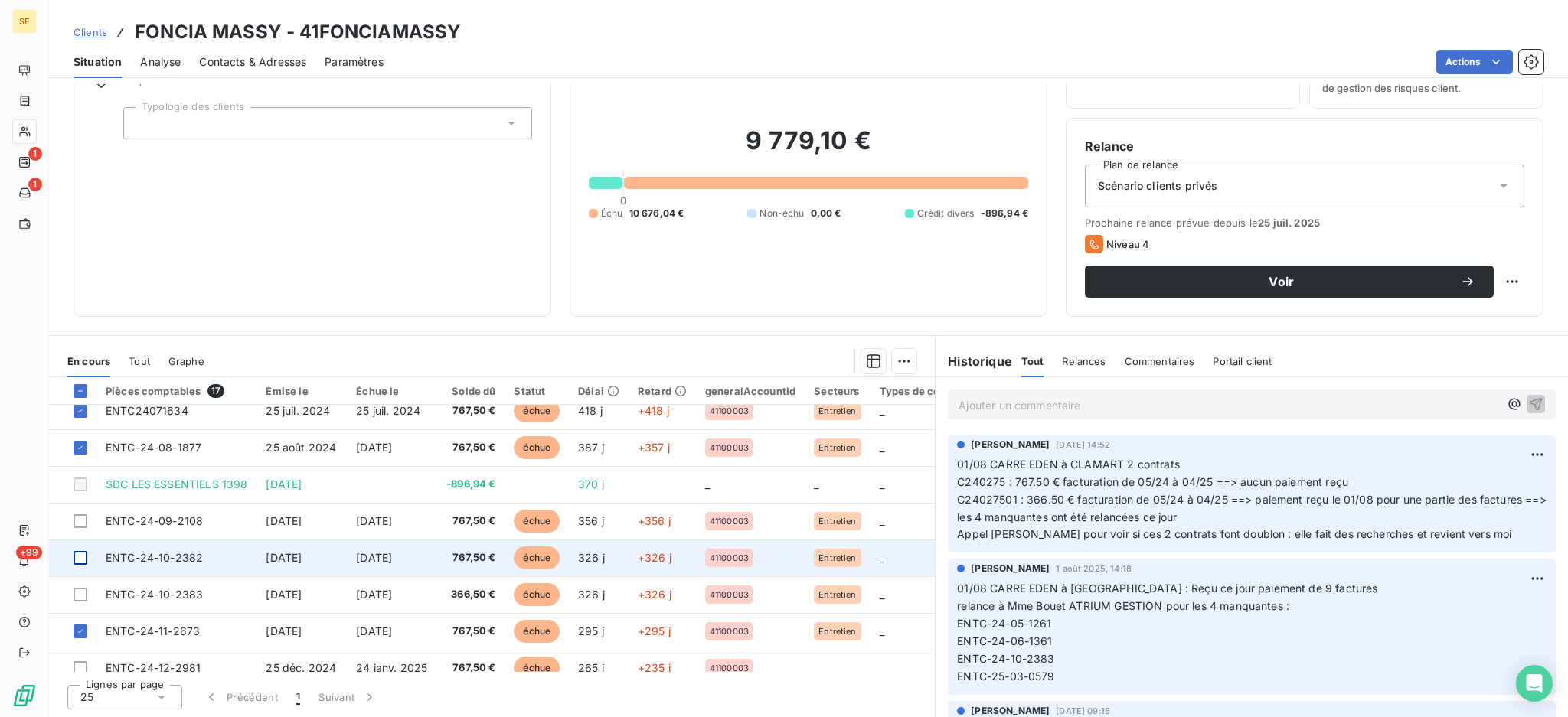
click at [79, 556] on div at bounding box center [80, 558] width 14 height 14
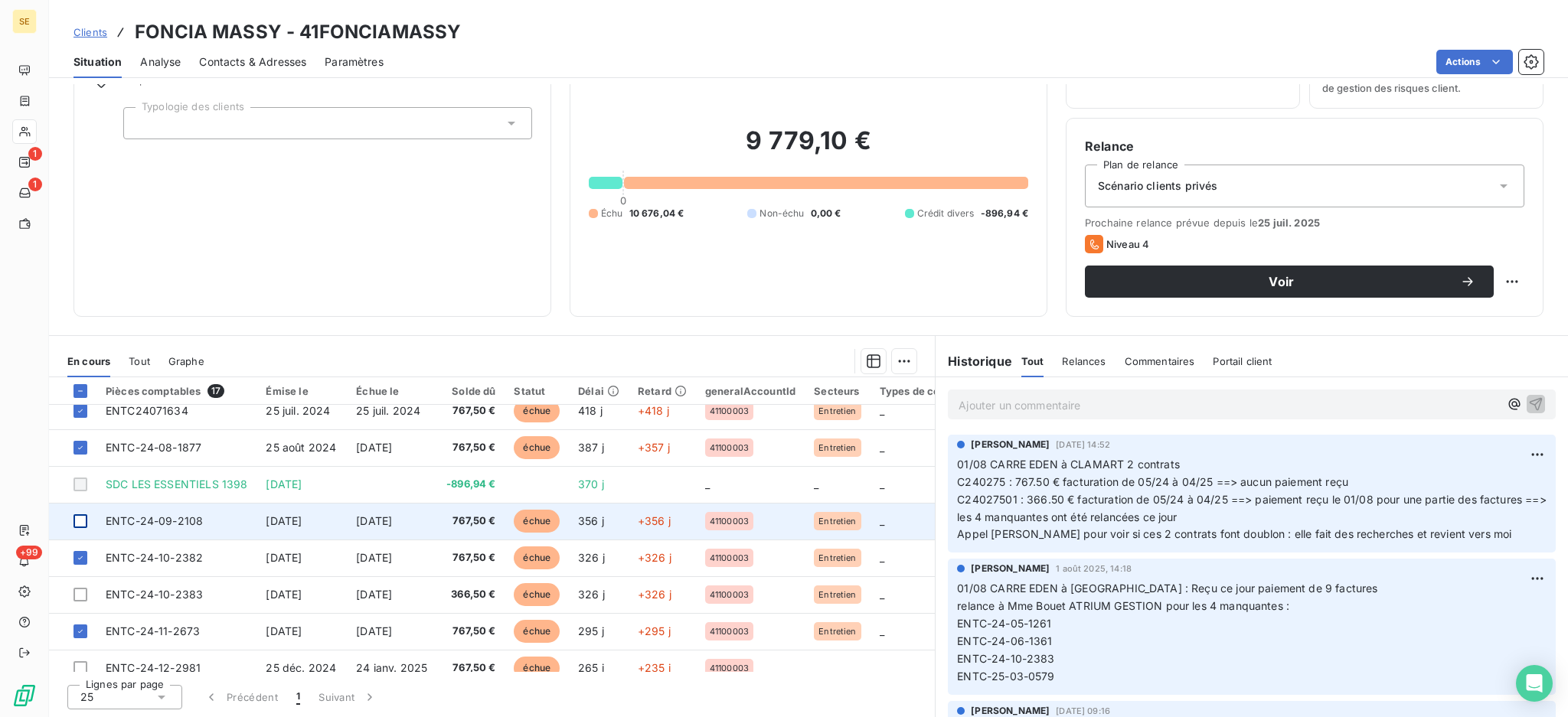
click at [76, 522] on div at bounding box center [80, 521] width 14 height 14
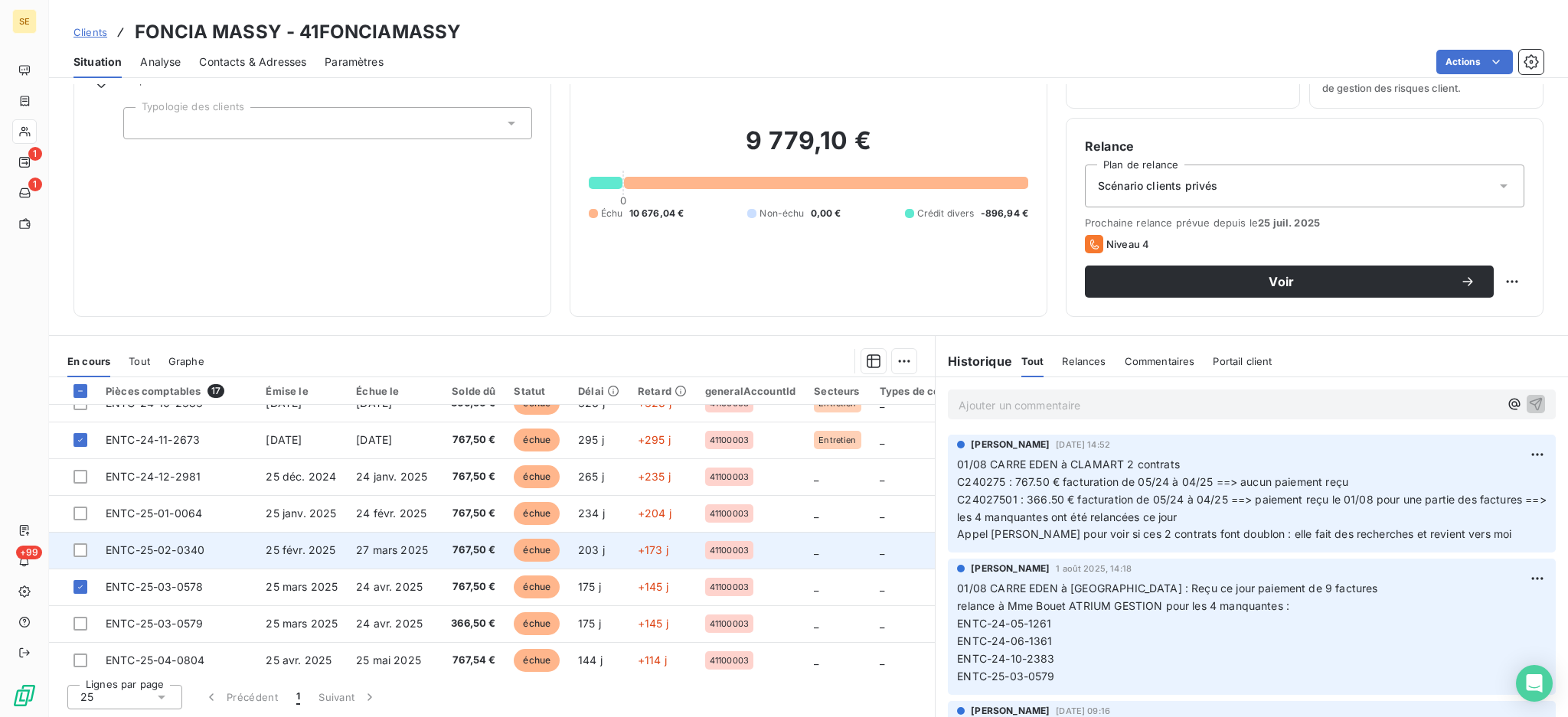
scroll to position [363, 0]
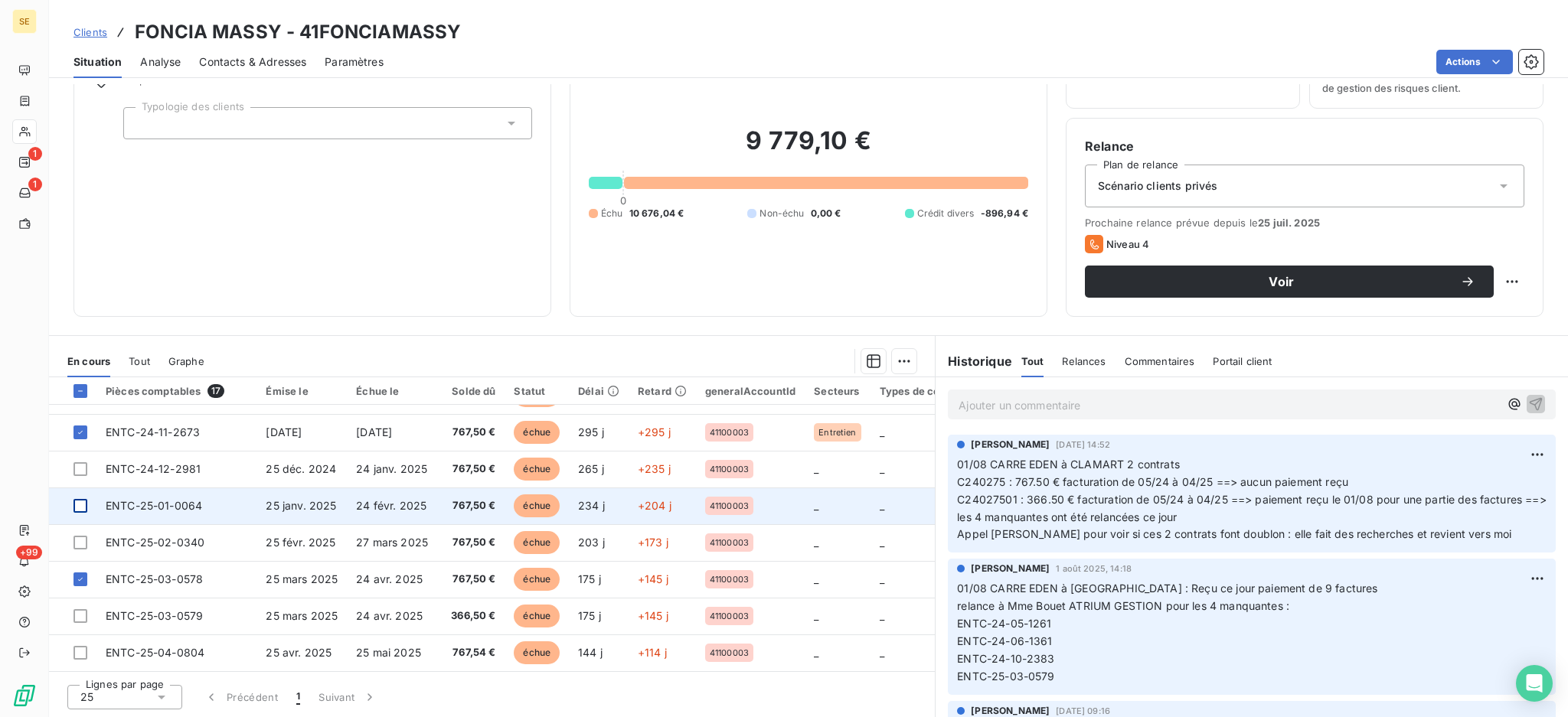
click at [83, 499] on div at bounding box center [80, 505] width 14 height 14
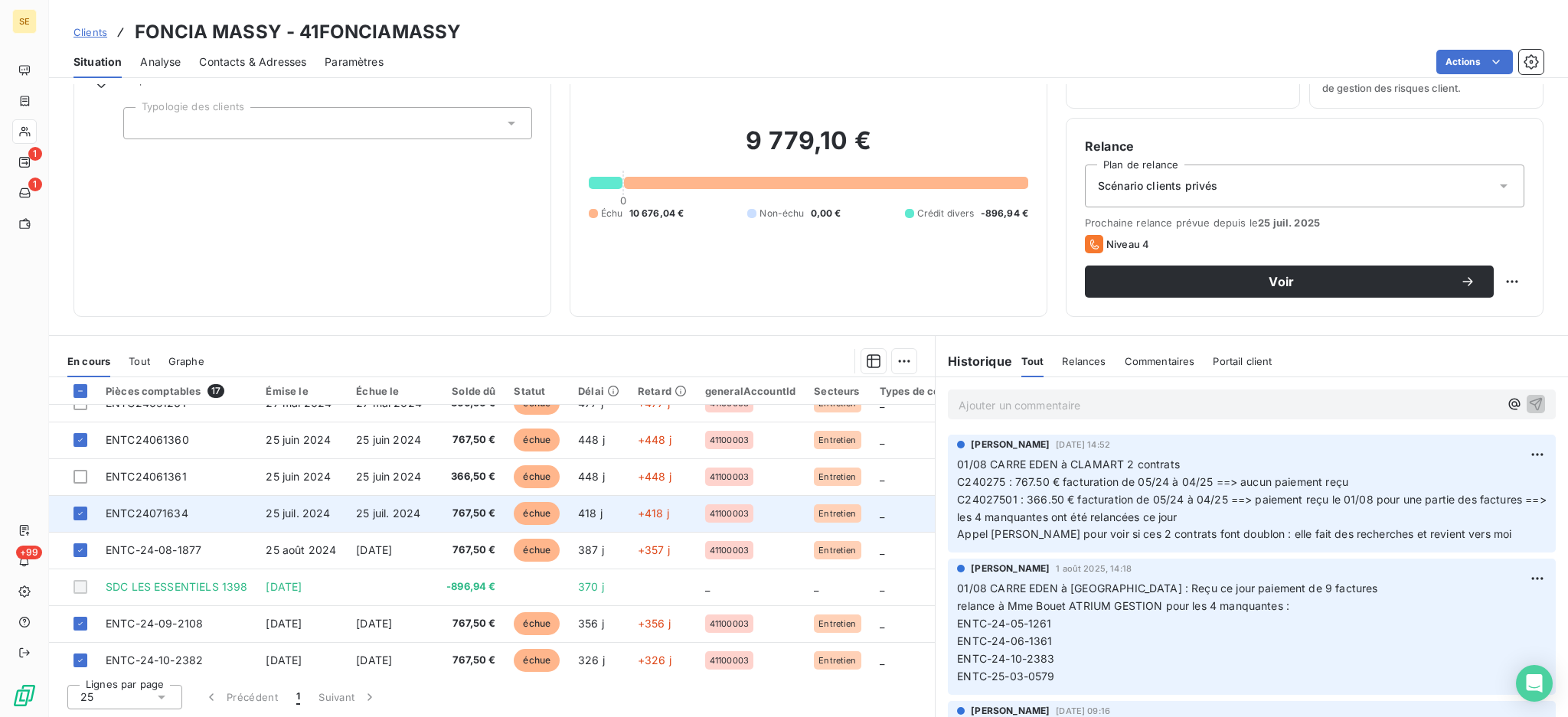
scroll to position [0, 0]
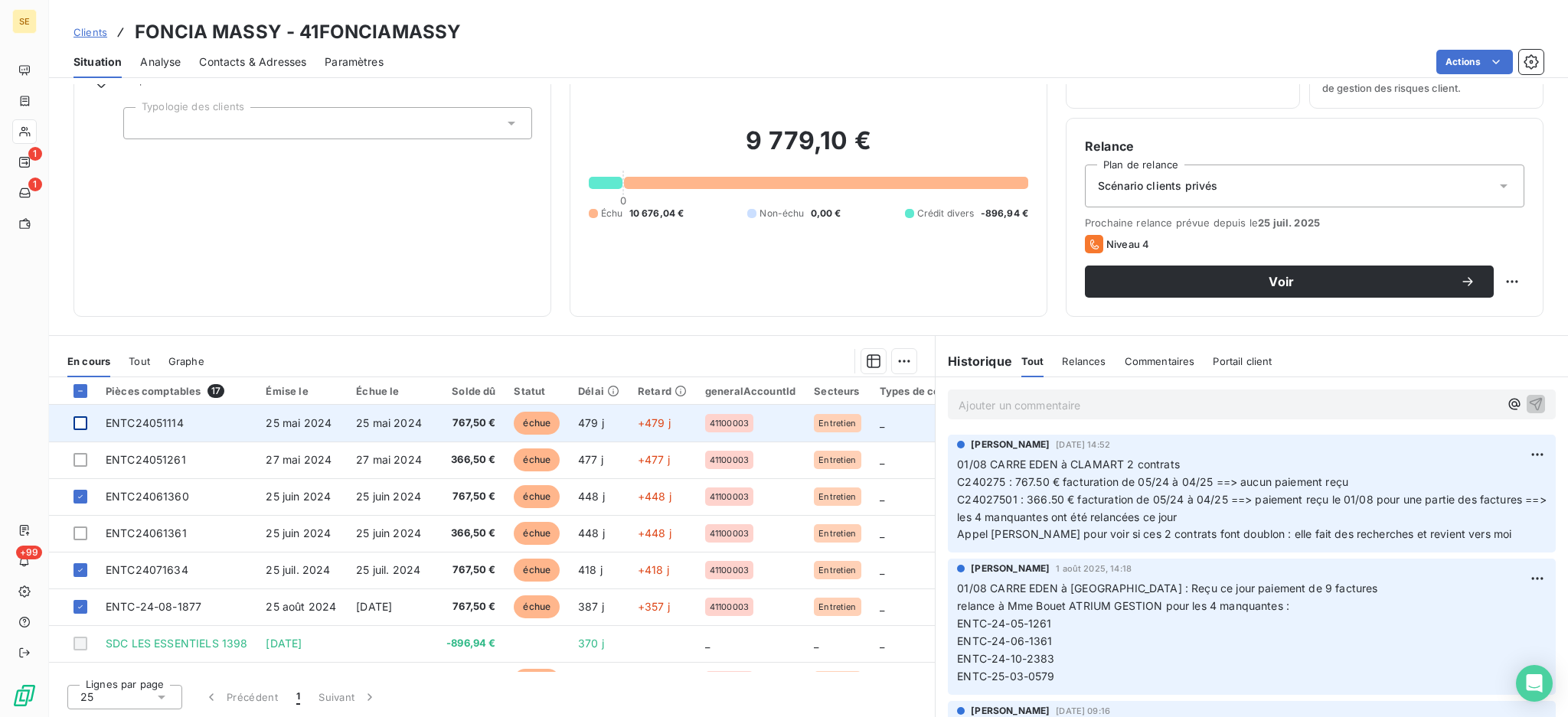
click at [77, 420] on div at bounding box center [80, 423] width 14 height 14
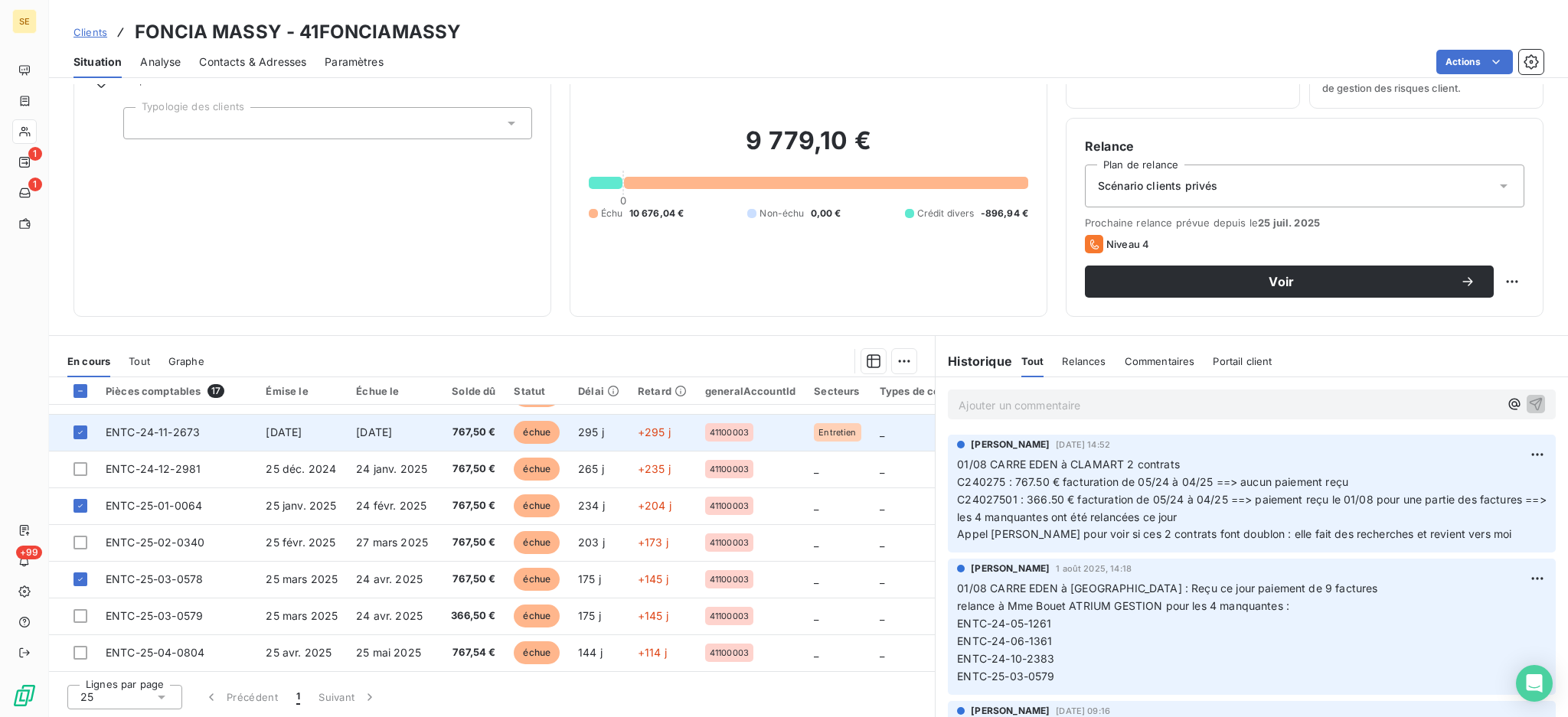
scroll to position [363, 0]
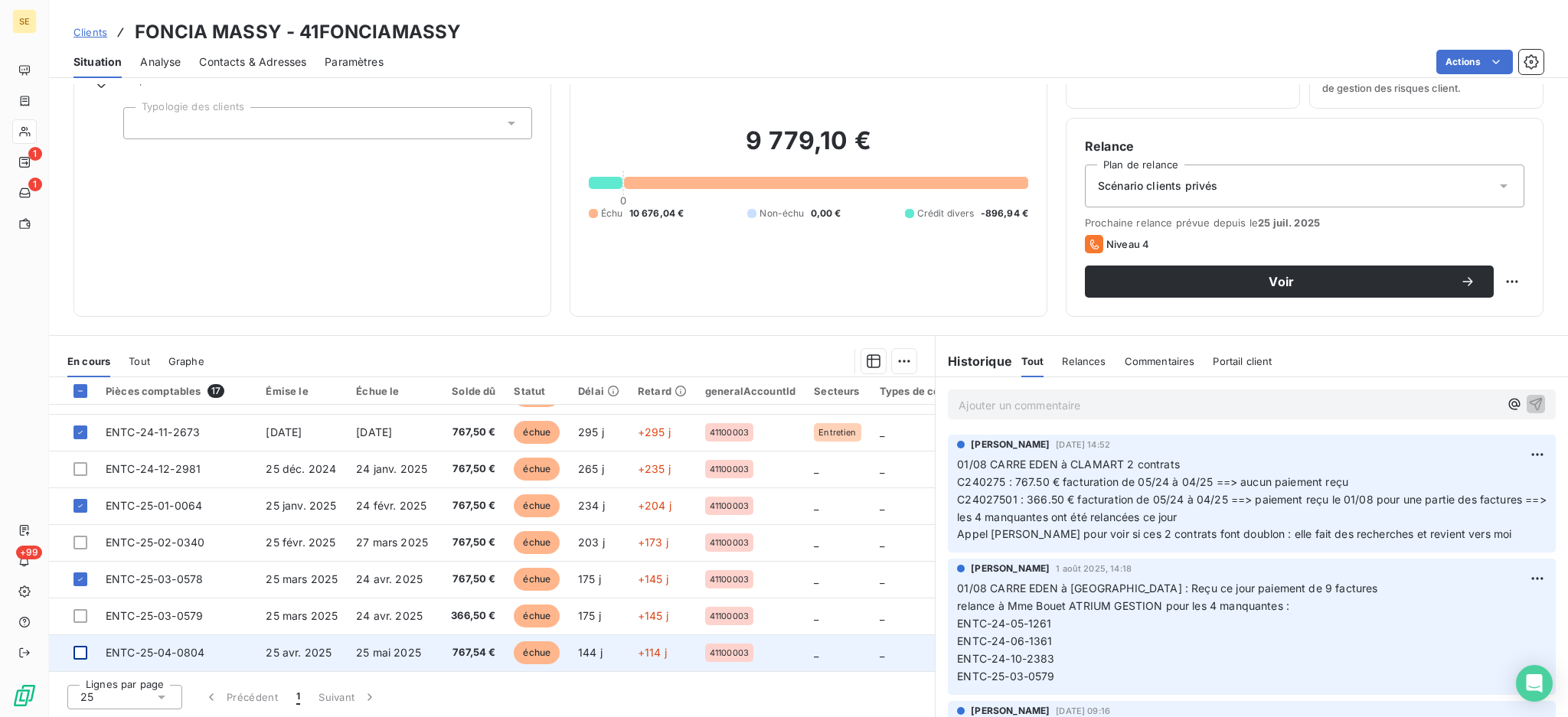
click at [82, 646] on div at bounding box center [80, 652] width 14 height 14
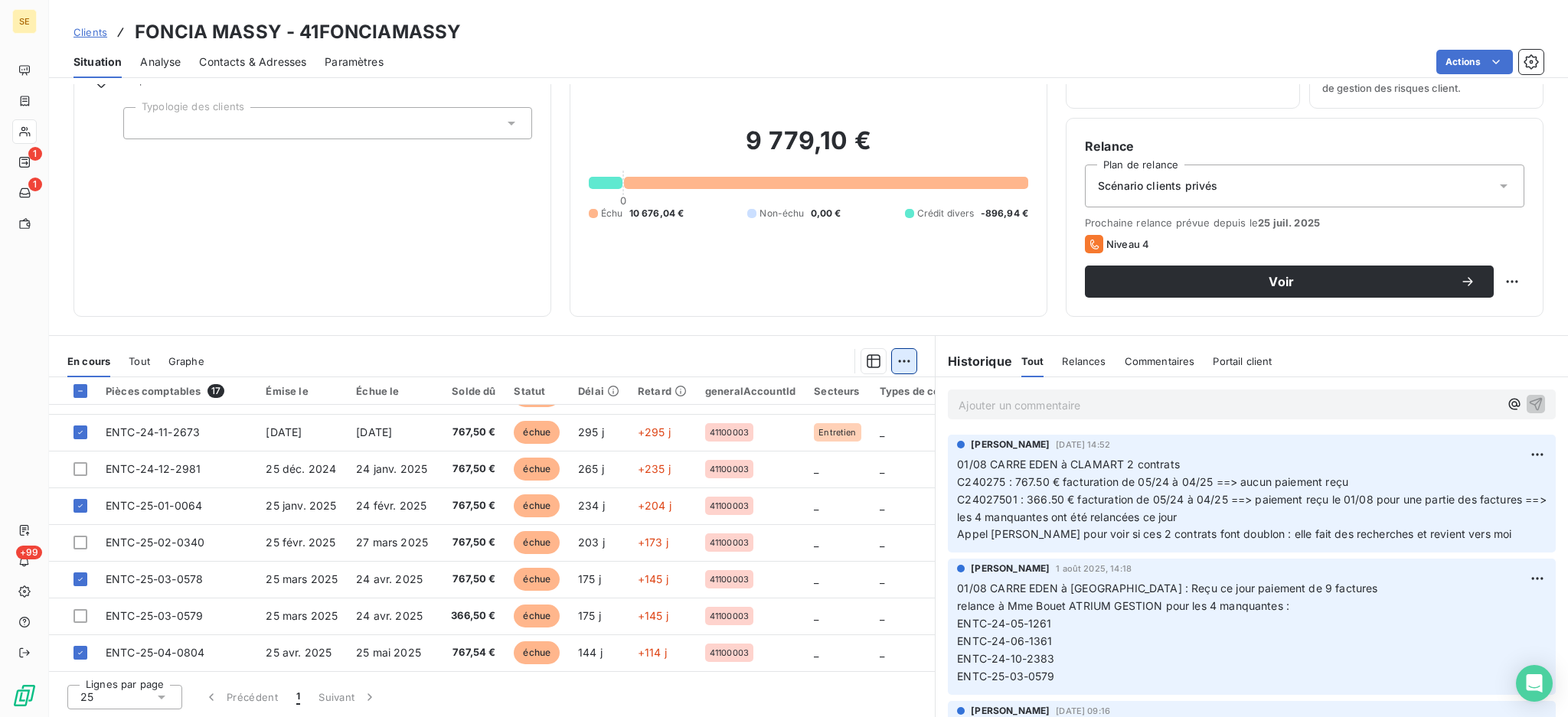
click at [890, 352] on html "SE 1 1 +99 Clients FONCIA MASSY - 41FONCIAMASSY Situation Analyse Contacts & Ad…" at bounding box center [784, 358] width 1568 height 717
click at [852, 412] on div "Ajouter une promesse de paiement (10 factures)" at bounding box center [758, 422] width 282 height 24
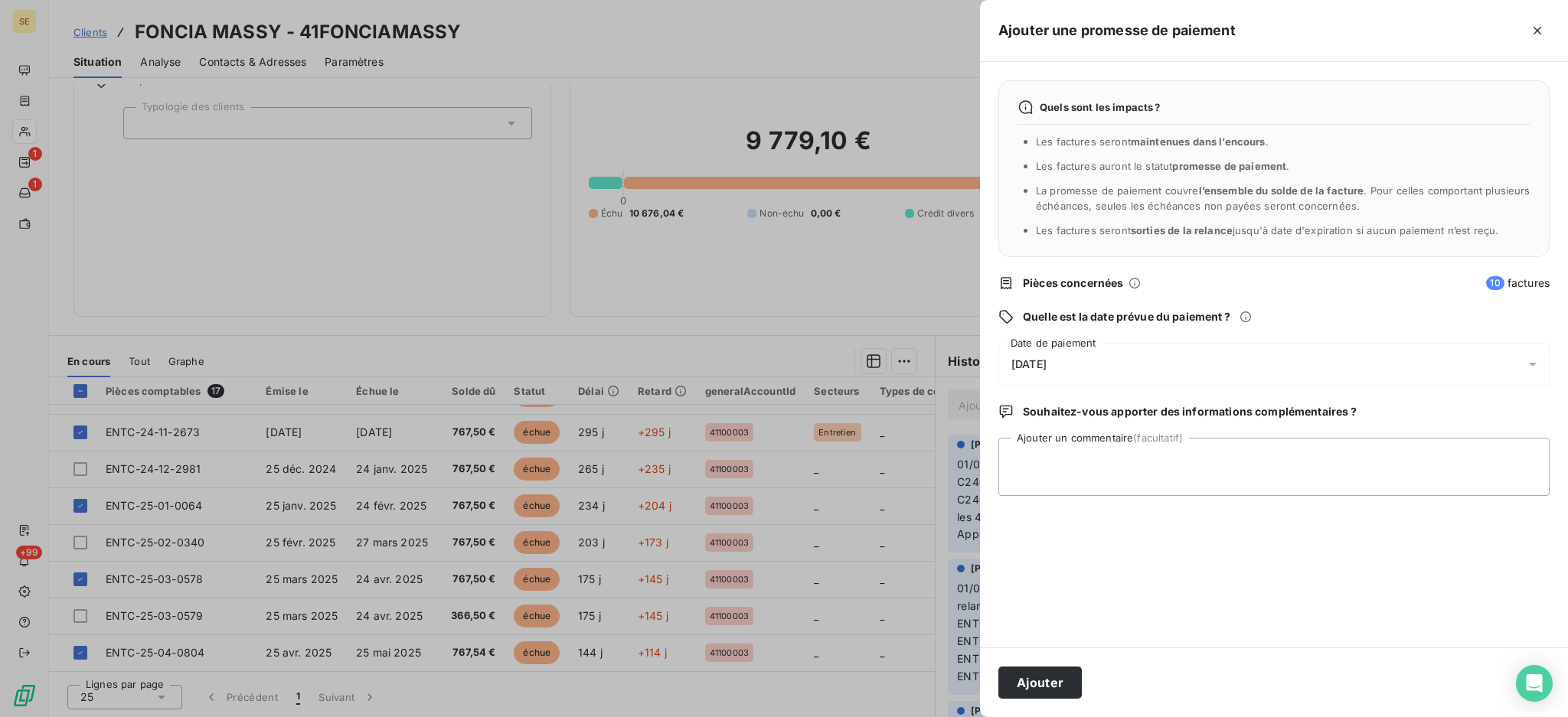
click at [1536, 360] on icon at bounding box center [1532, 364] width 15 height 15
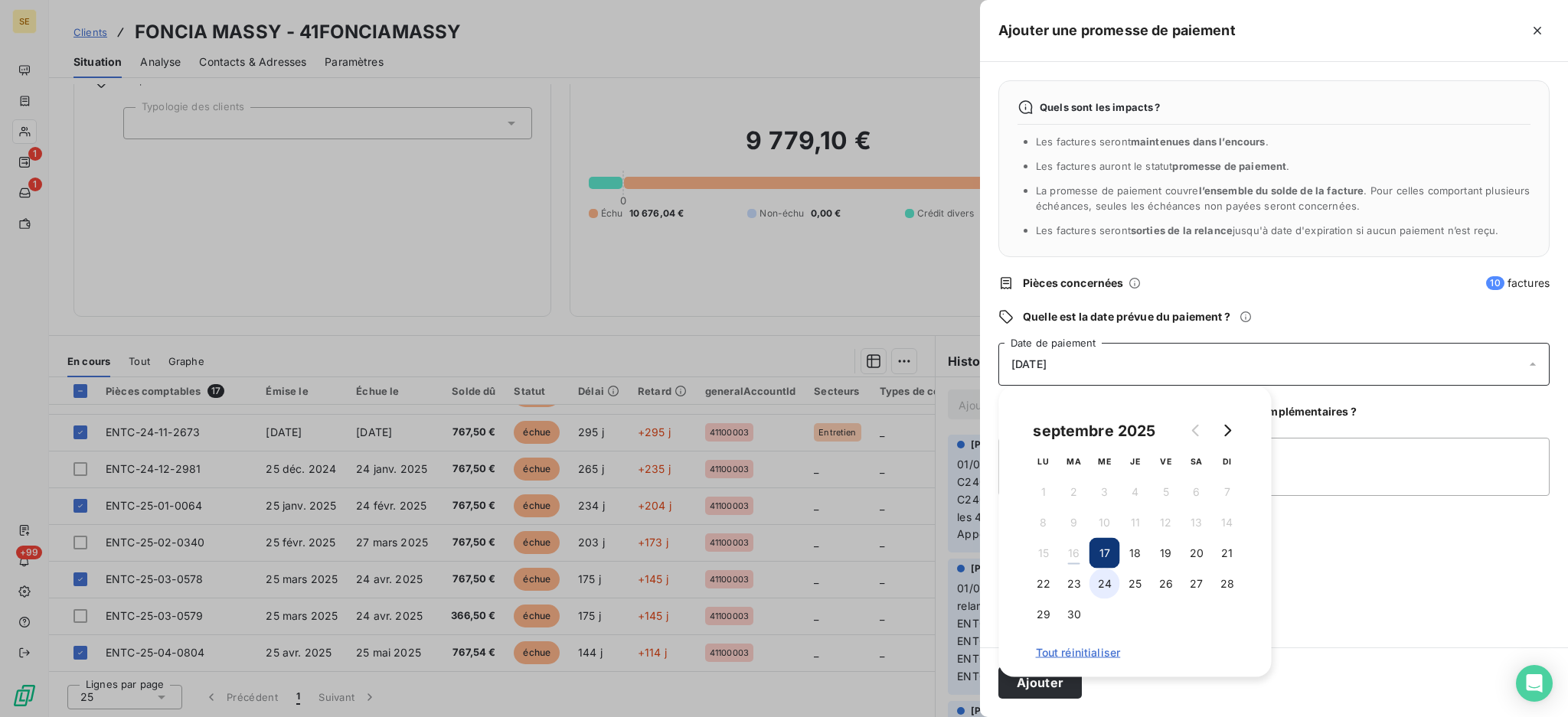
click at [1103, 586] on button "24" at bounding box center [1104, 583] width 31 height 31
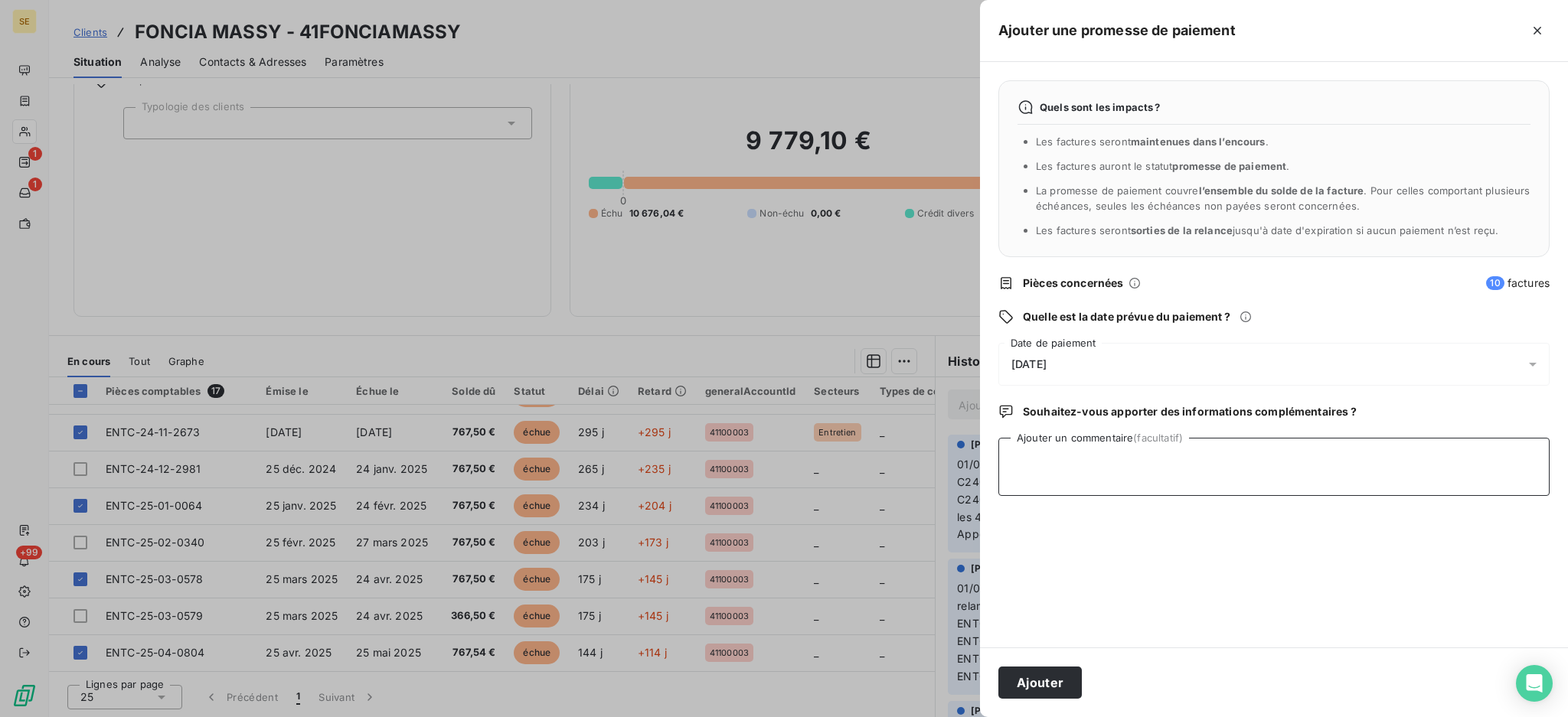
click at [1337, 464] on textarea "Ajouter un commentaire (facultatif)" at bounding box center [1274, 467] width 551 height 58
paste textarea "TDB - Virt reçu le 15/09"
type textarea "TDB - Virt reçu le 15/09"
click at [1051, 684] on button "Ajouter" at bounding box center [1039, 682] width 83 height 32
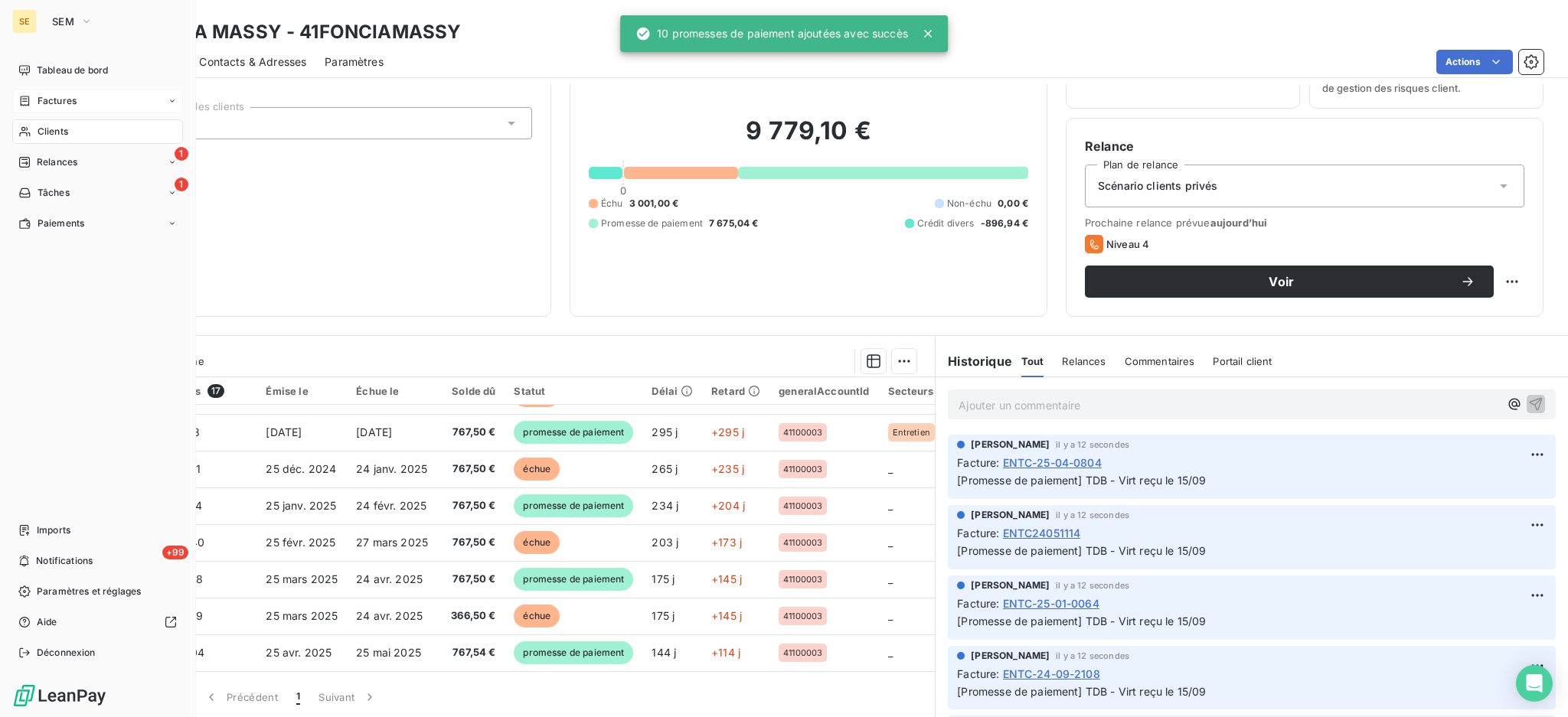
click at [56, 102] on span "Factures" at bounding box center [57, 100] width 39 height 14
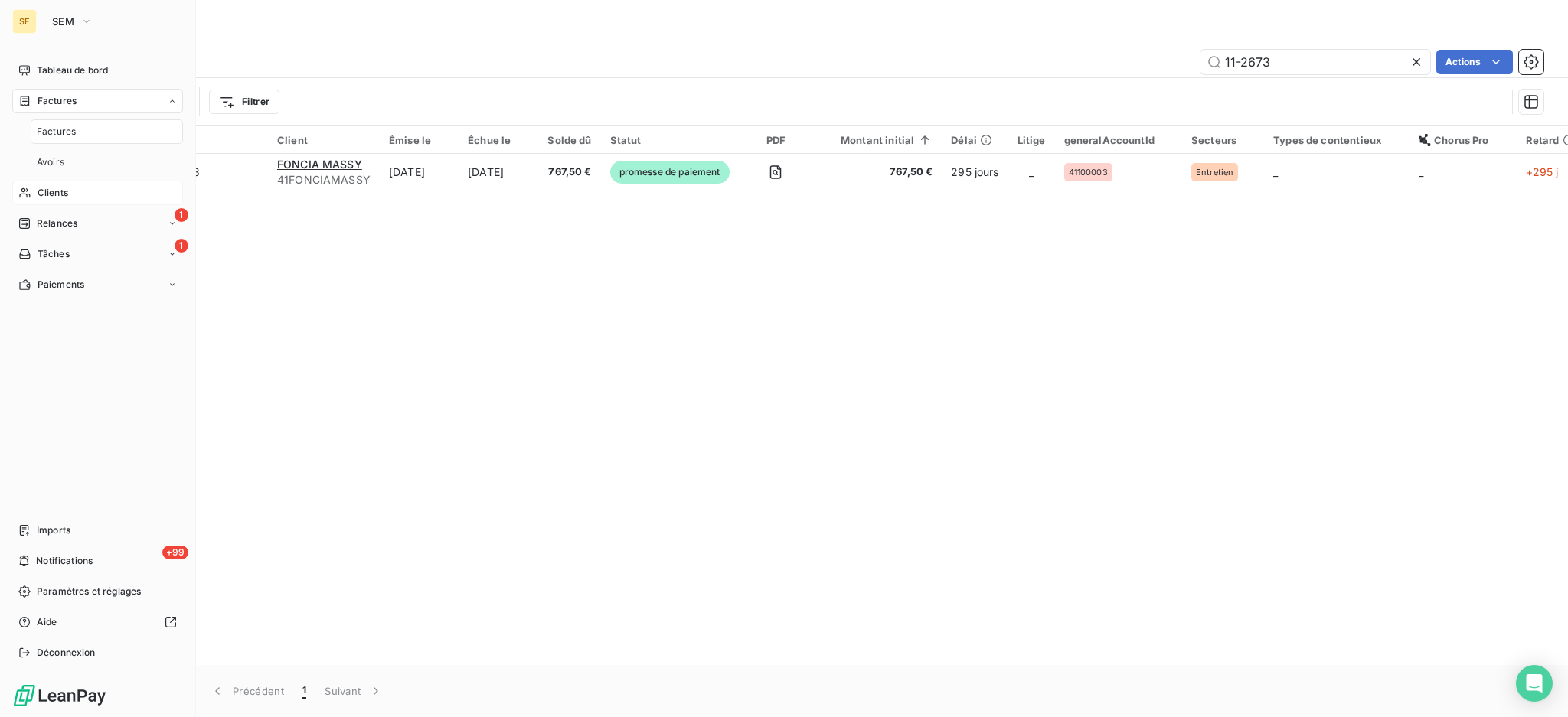
click at [70, 132] on span "Factures" at bounding box center [56, 131] width 39 height 14
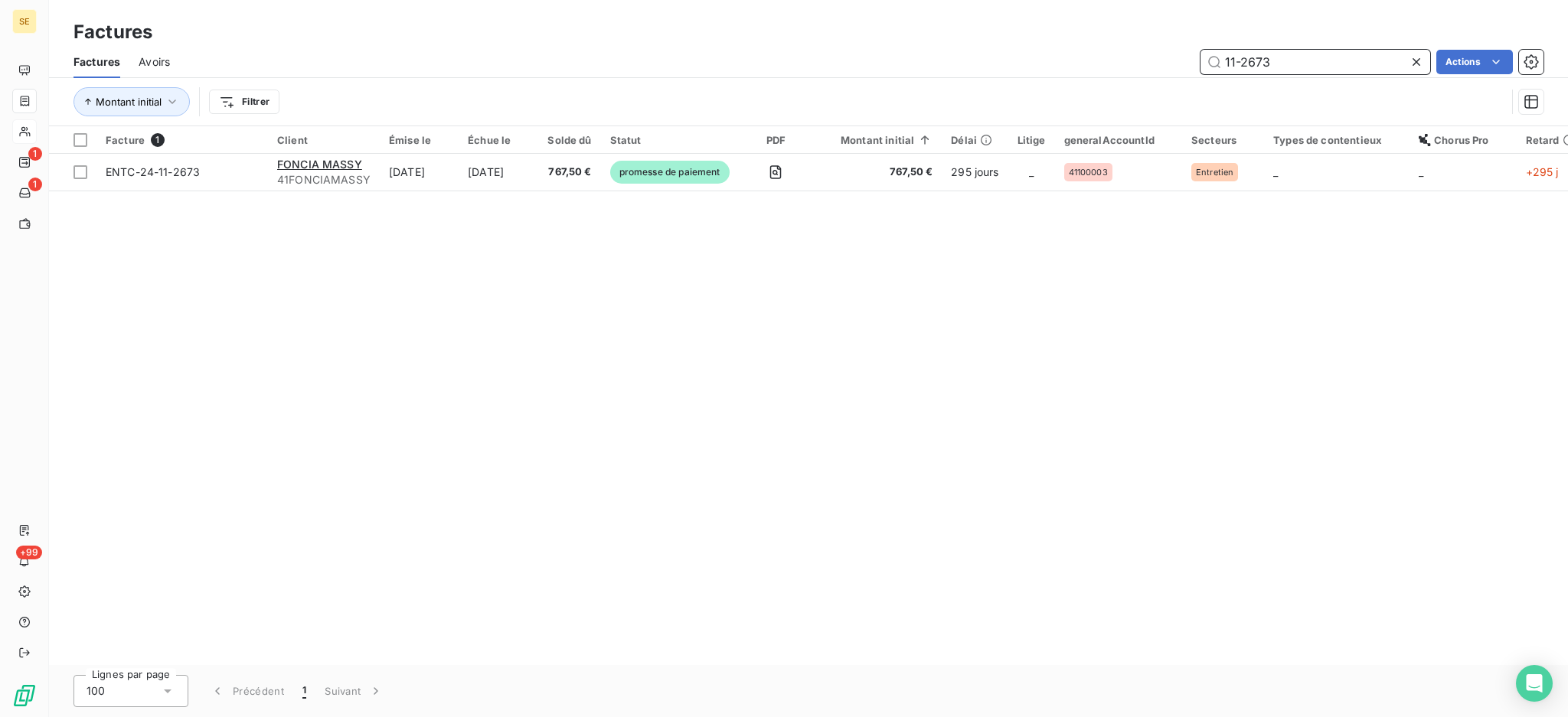
drag, startPoint x: 1282, startPoint y: 68, endPoint x: 810, endPoint y: 77, distance: 472.1
click at [910, 73] on div "Factures Avoirs 11-2673 Actions" at bounding box center [807, 62] width 1518 height 32
type input "07-1420"
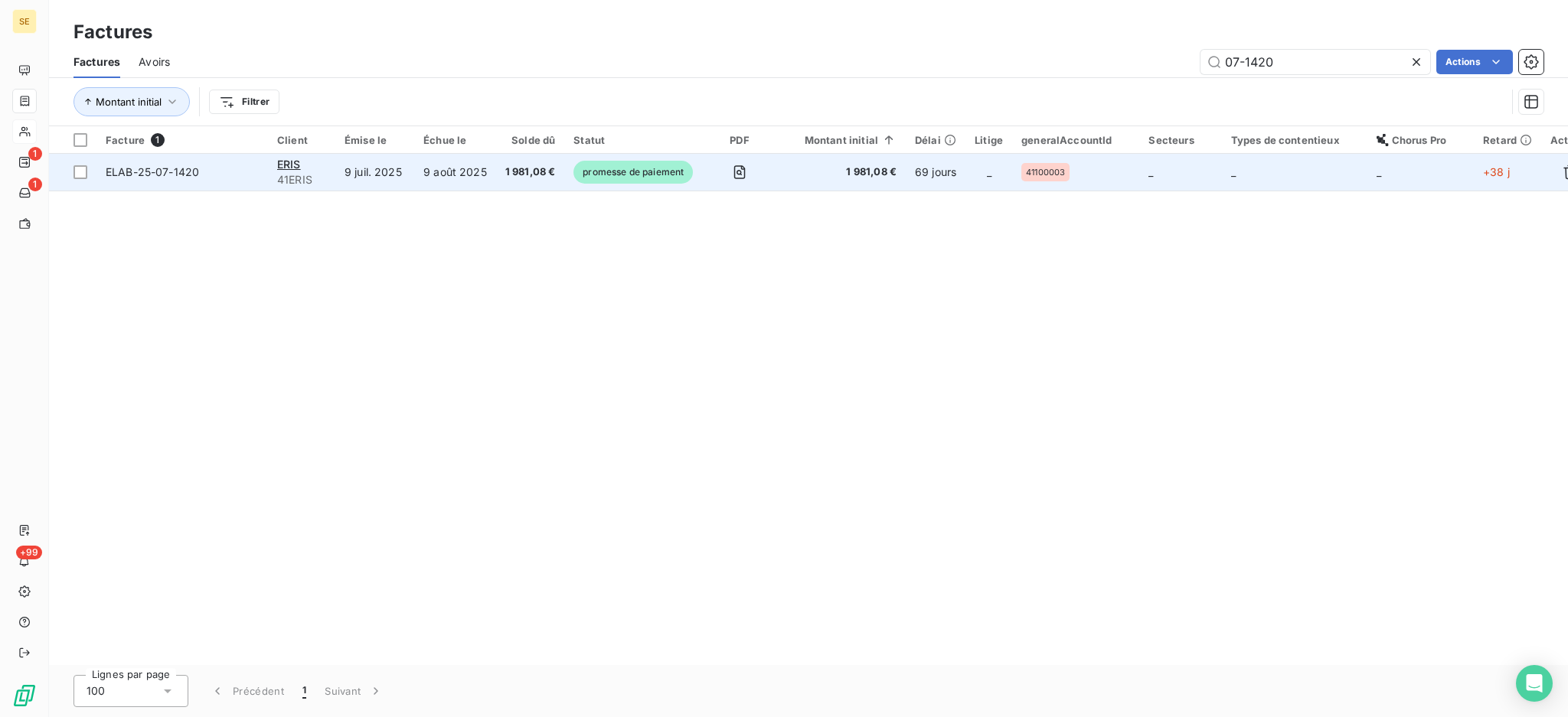
click at [508, 175] on span "1 981,08 €" at bounding box center [531, 172] width 51 height 15
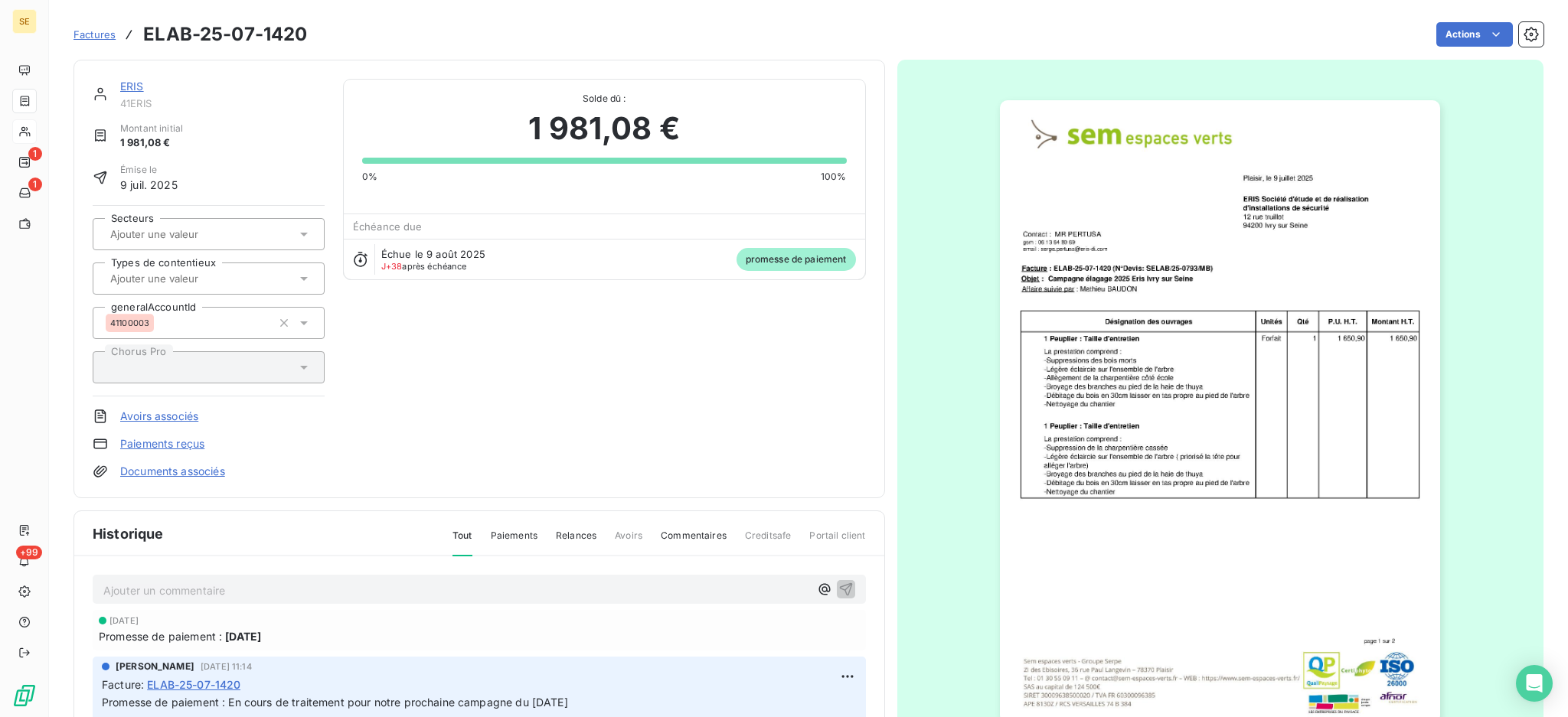
click at [506, 590] on p "Ajouter un commentaire ﻿" at bounding box center [456, 590] width 706 height 19
click at [838, 584] on icon "button" at bounding box center [846, 589] width 15 height 15
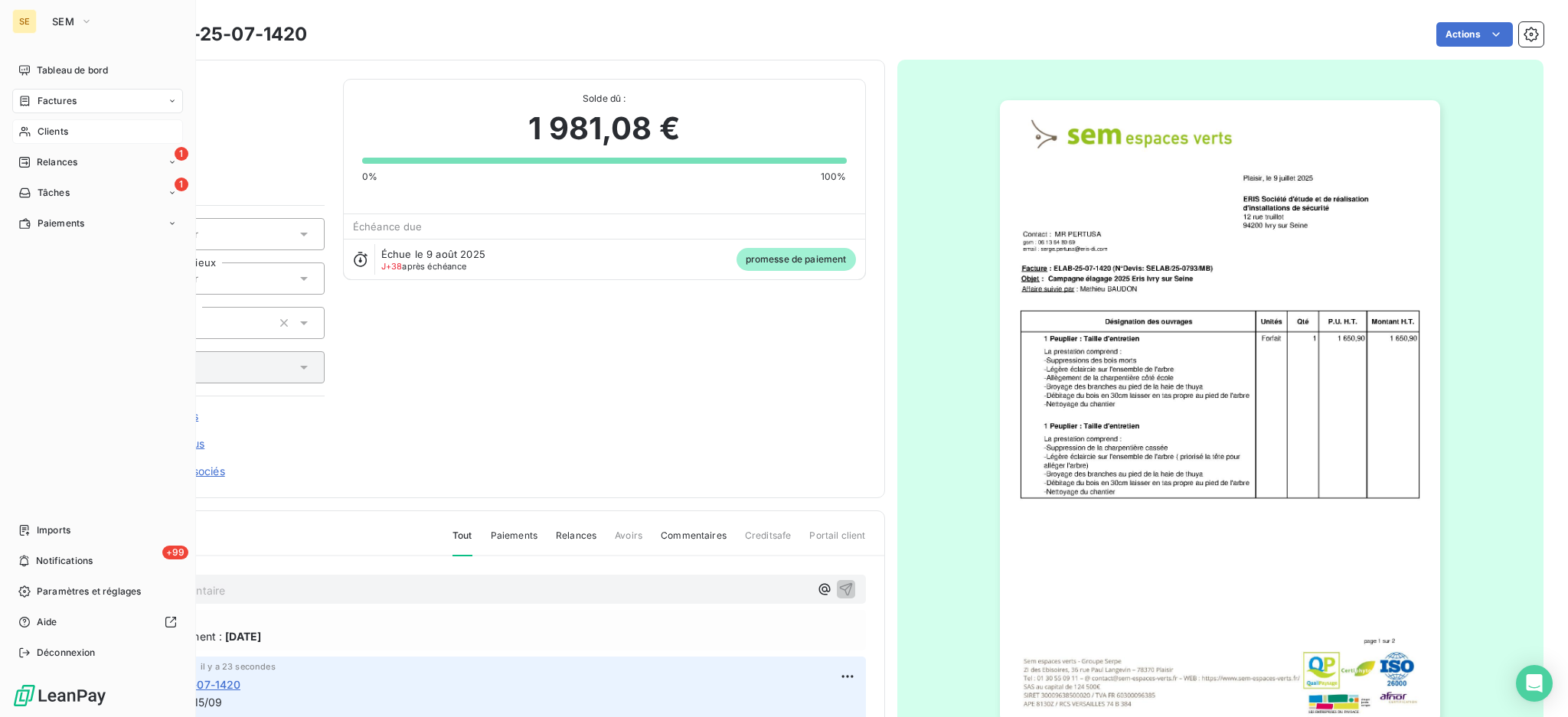
click at [53, 97] on span "Factures" at bounding box center [57, 100] width 39 height 14
click at [65, 133] on span "Factures" at bounding box center [56, 131] width 39 height 14
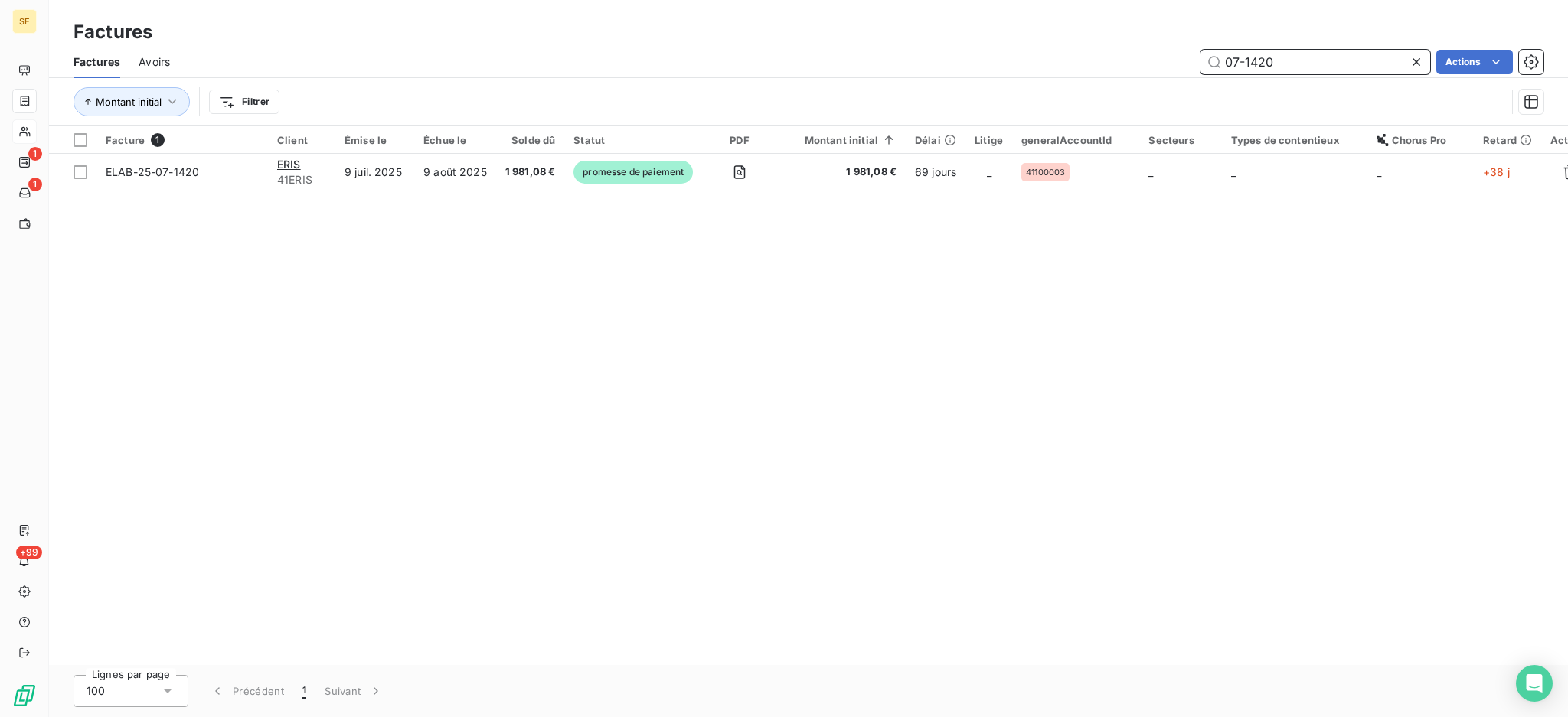
drag, startPoint x: 1308, startPoint y: 61, endPoint x: 1118, endPoint y: 61, distance: 190.0
click at [1118, 61] on div "07-1420 Actions" at bounding box center [866, 62] width 1355 height 24
type input "1"
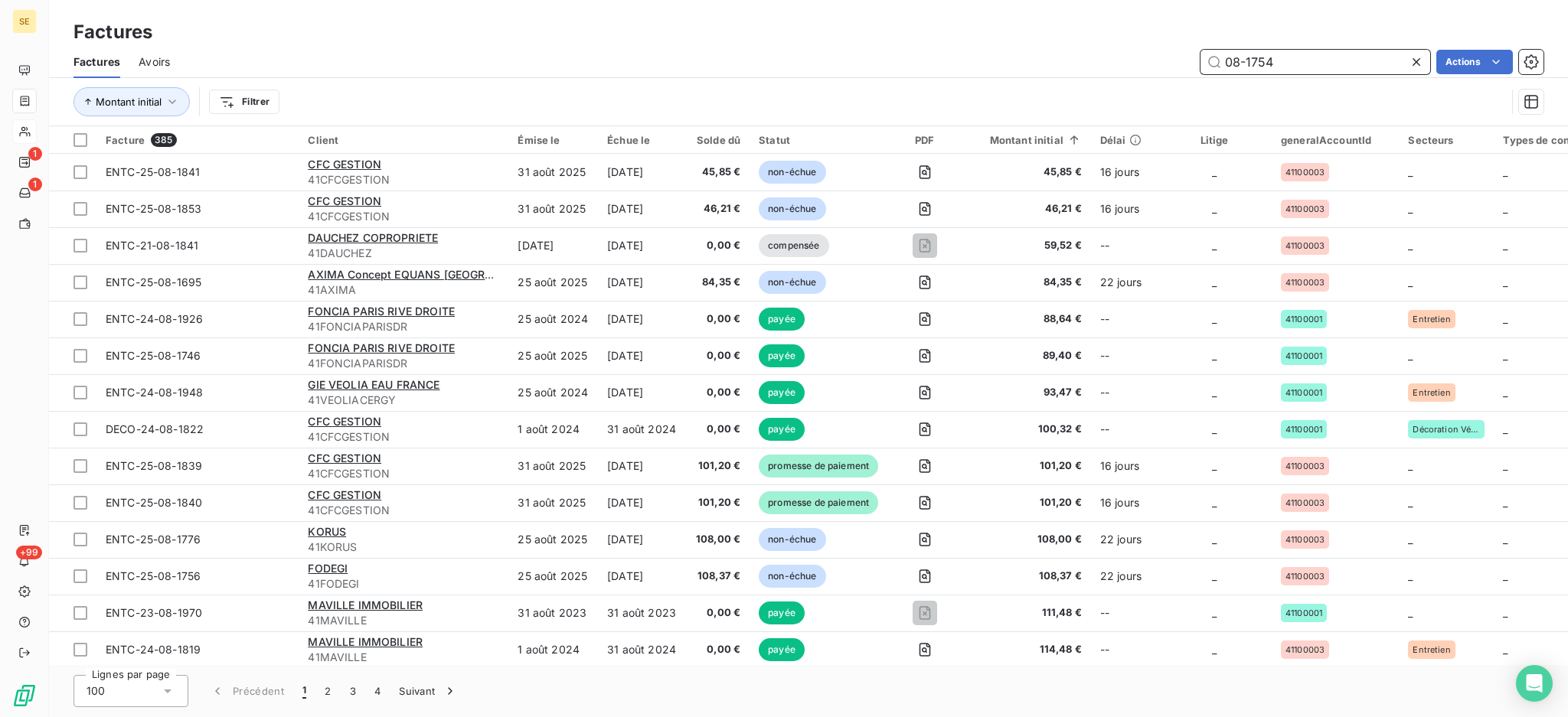
type input "08-1754"
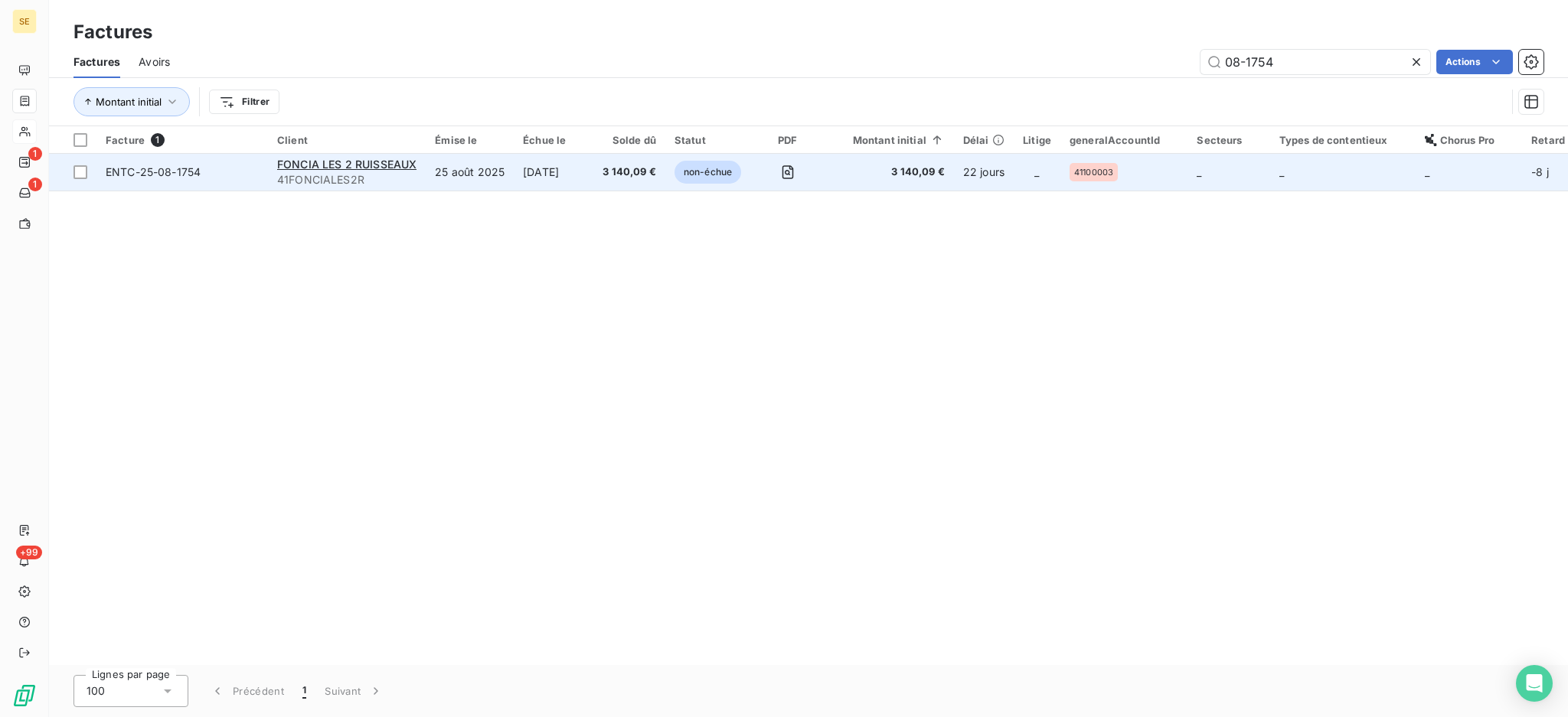
click at [505, 175] on td "25 août 2025" at bounding box center [470, 172] width 88 height 37
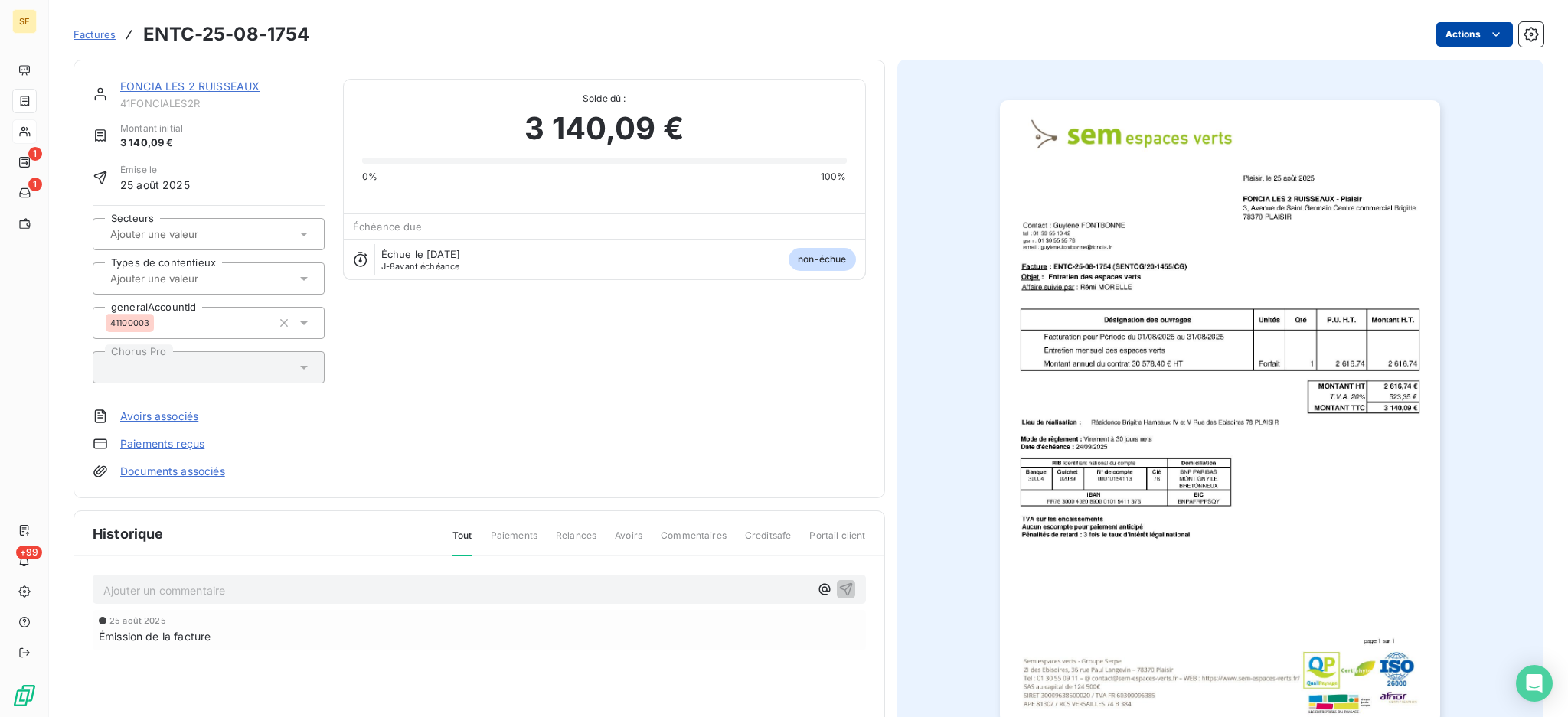
click at [1470, 32] on html "SE 1 1 +99 Factures ENTC-25-08-1754 Actions FONCIA LES 2 RUISSEAUX 41FONCIALES2…" at bounding box center [784, 358] width 1568 height 717
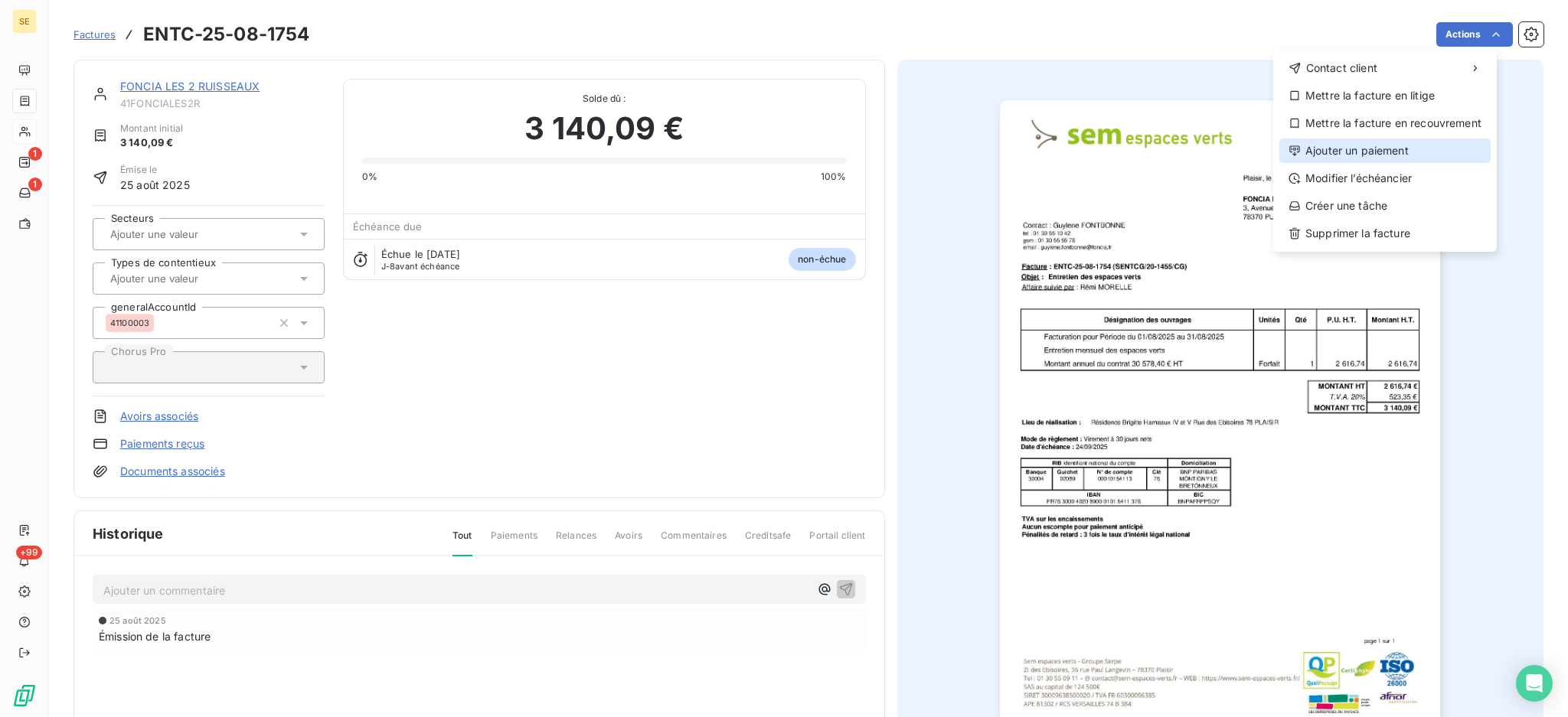
click at [1447, 151] on div "Ajouter un paiement" at bounding box center [1384, 151] width 211 height 24
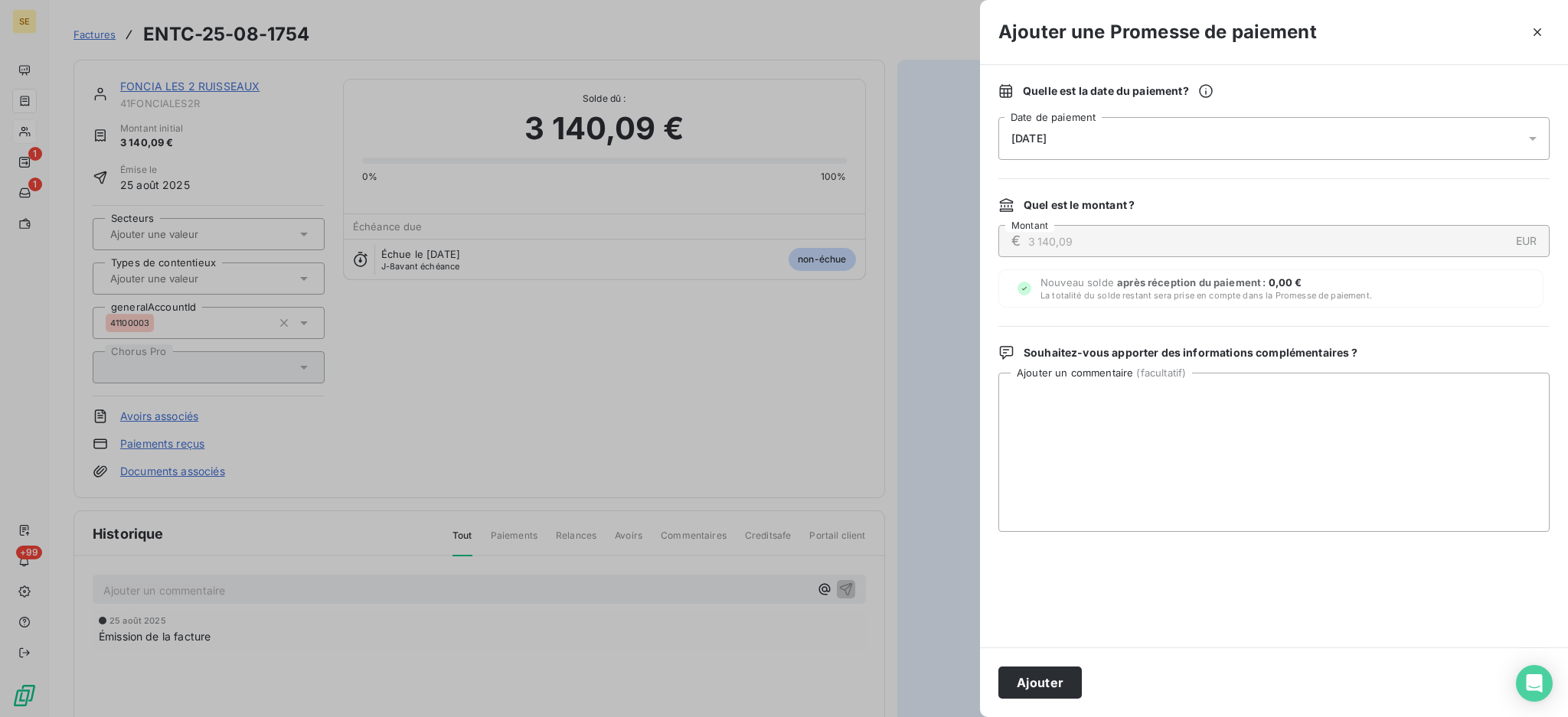
click at [1527, 136] on icon at bounding box center [1532, 139] width 15 height 15
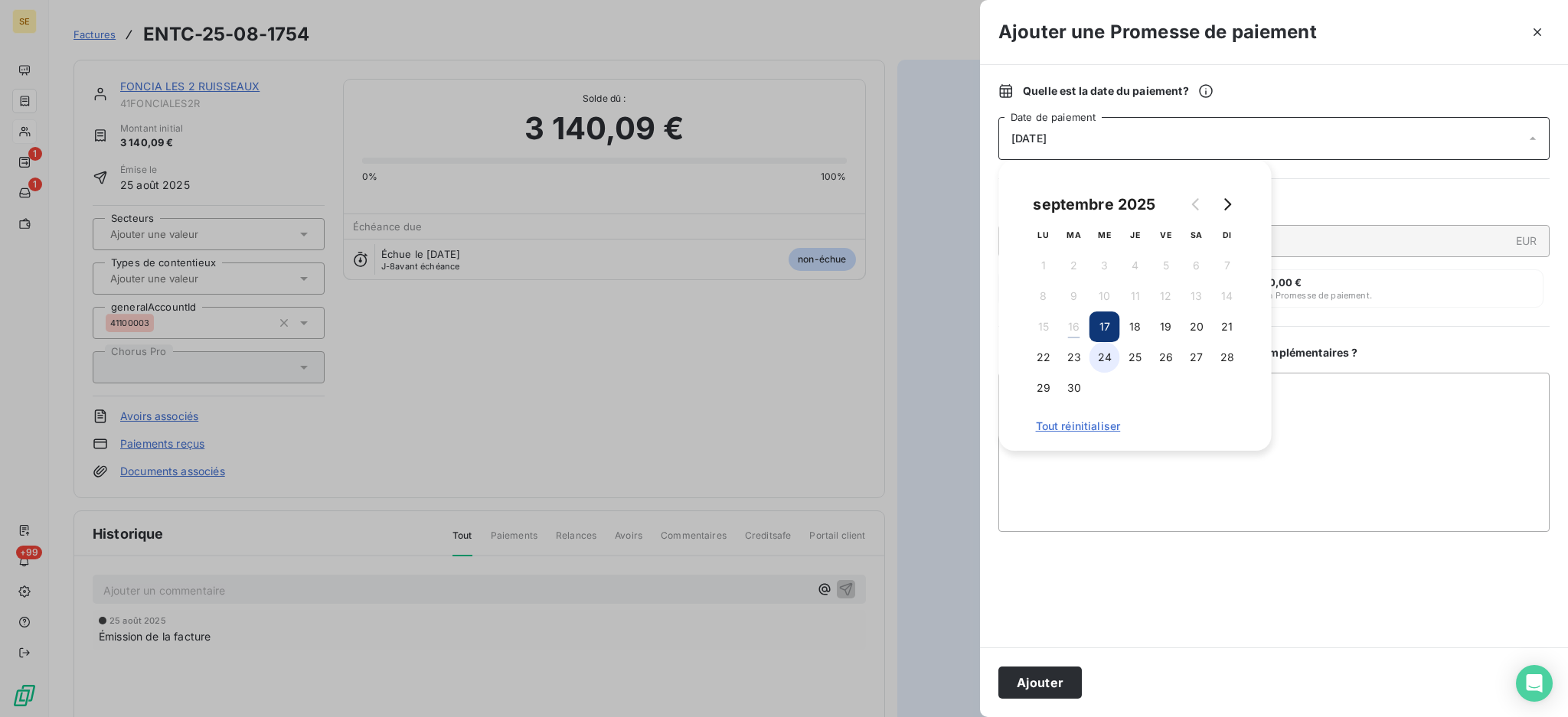
click at [1098, 353] on button "24" at bounding box center [1104, 357] width 31 height 31
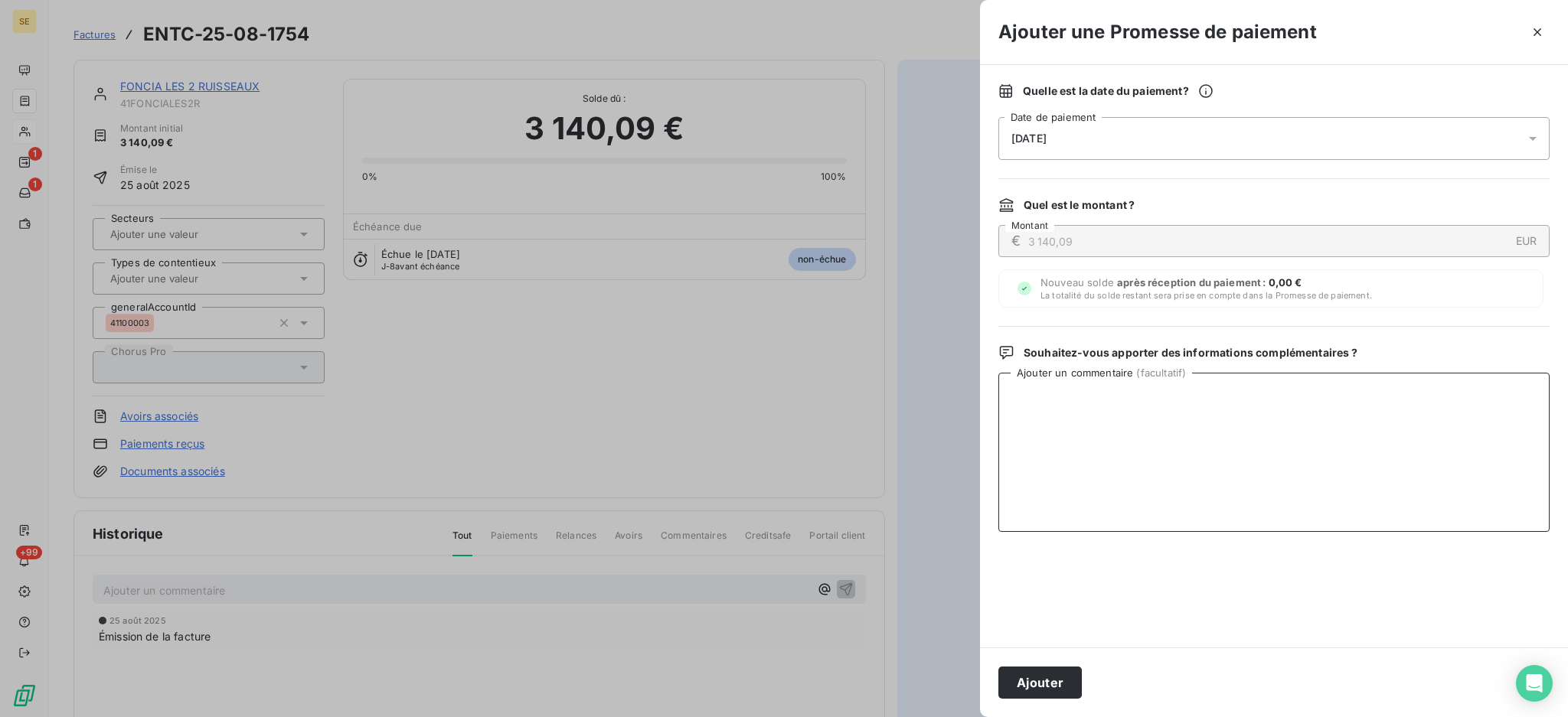
click at [1372, 413] on textarea "Ajouter un commentaire ( facultatif )" at bounding box center [1274, 453] width 551 height 159
paste textarea "TDB - Virt reçu le 15/09"
type textarea "TDB - Virt reçu le 15/09"
click at [1042, 682] on button "Ajouter" at bounding box center [1039, 682] width 83 height 32
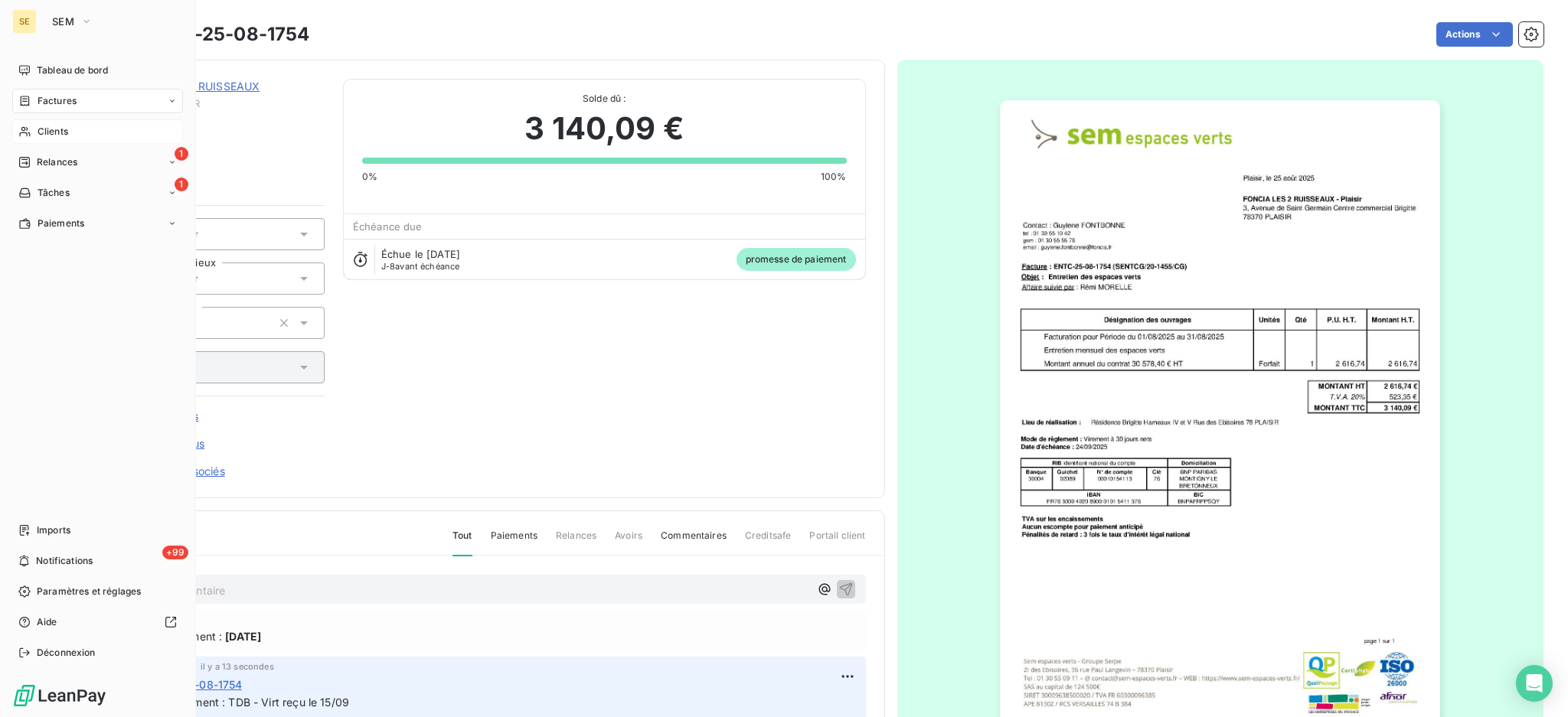
drag, startPoint x: 57, startPoint y: 101, endPoint x: 109, endPoint y: 98, distance: 52.1
click at [57, 99] on span "Factures" at bounding box center [57, 100] width 39 height 14
click at [77, 101] on div "Factures" at bounding box center [98, 101] width 171 height 24
click at [68, 131] on span "Factures" at bounding box center [56, 131] width 39 height 14
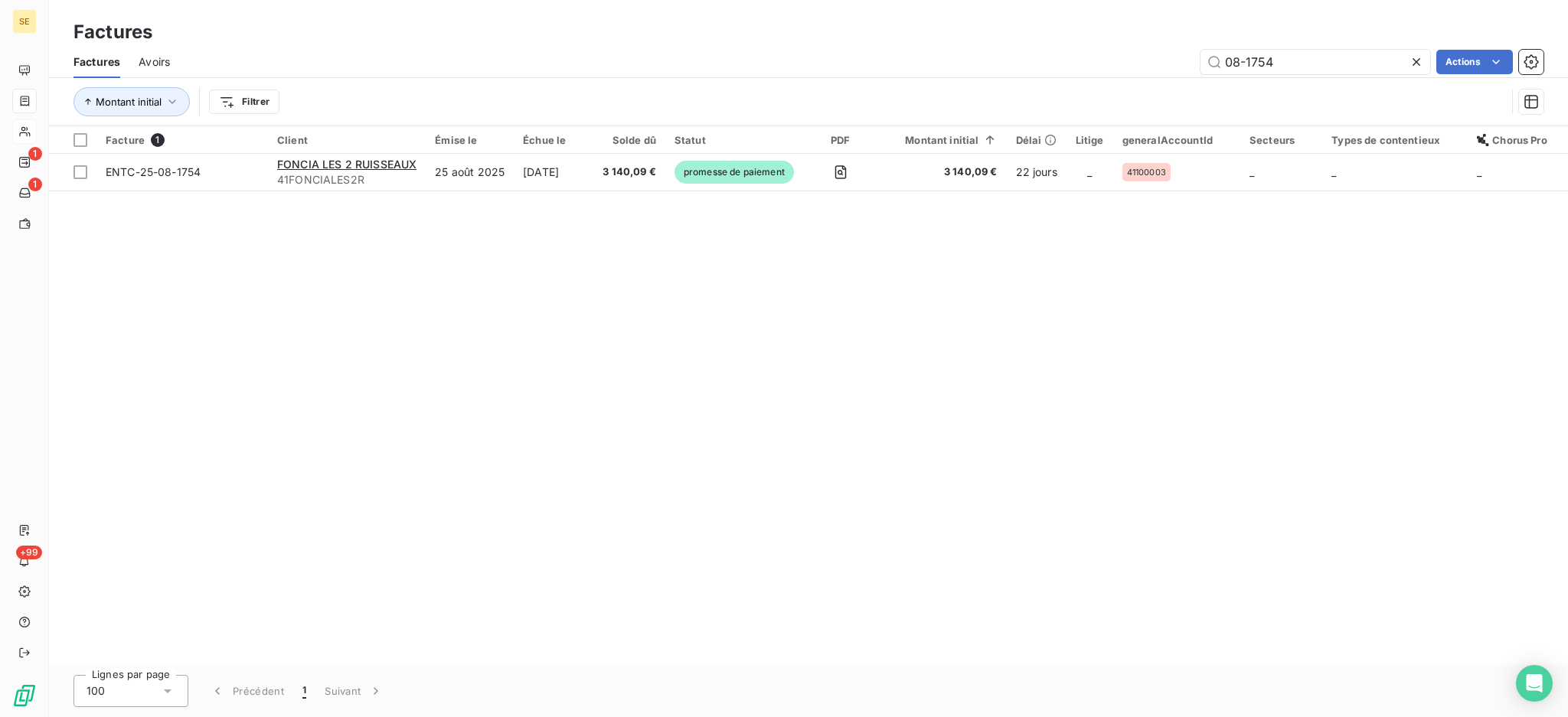
drag, startPoint x: 1299, startPoint y: 66, endPoint x: 1033, endPoint y: 44, distance: 266.9
click at [1048, 48] on div "Factures Avoirs 08-1754 Actions" at bounding box center [807, 62] width 1518 height 32
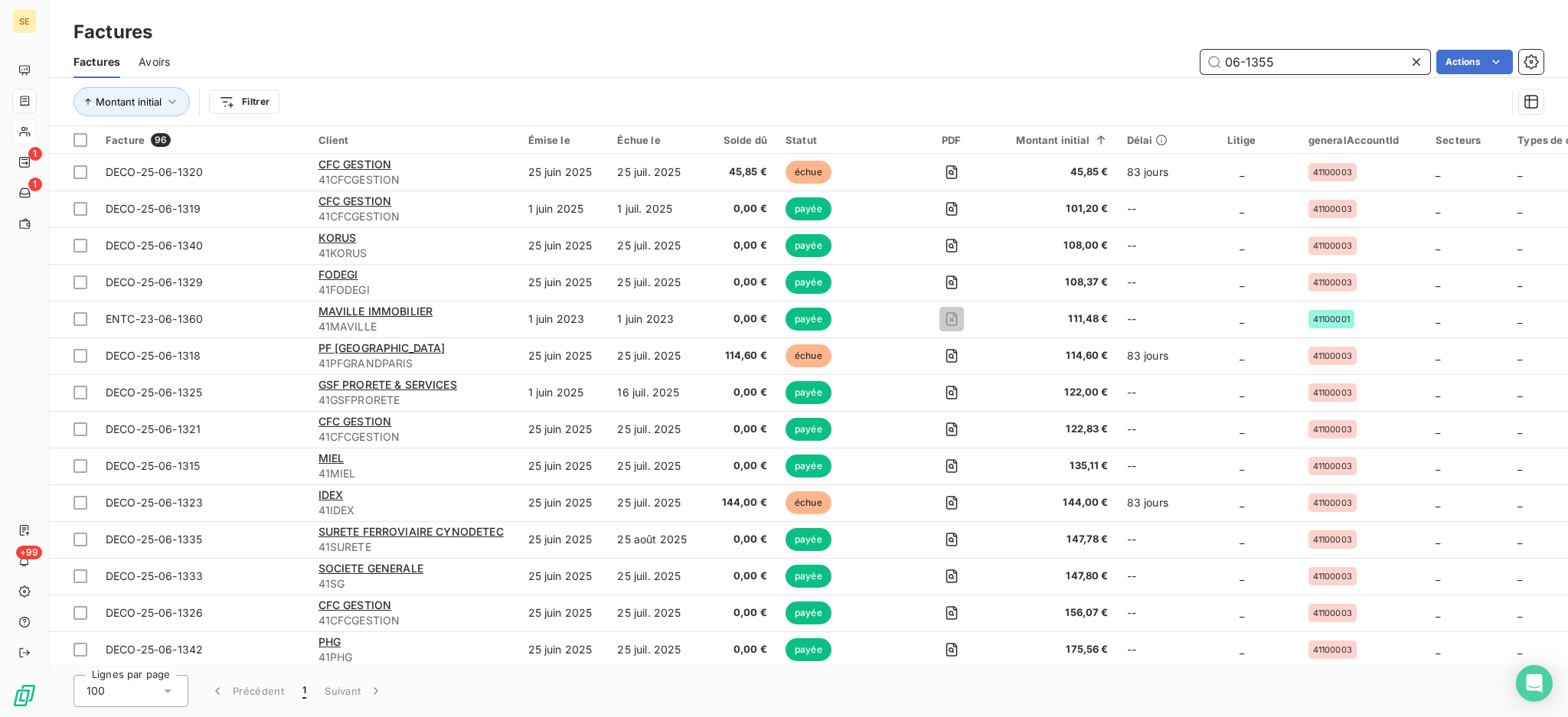
type input "06-1355"
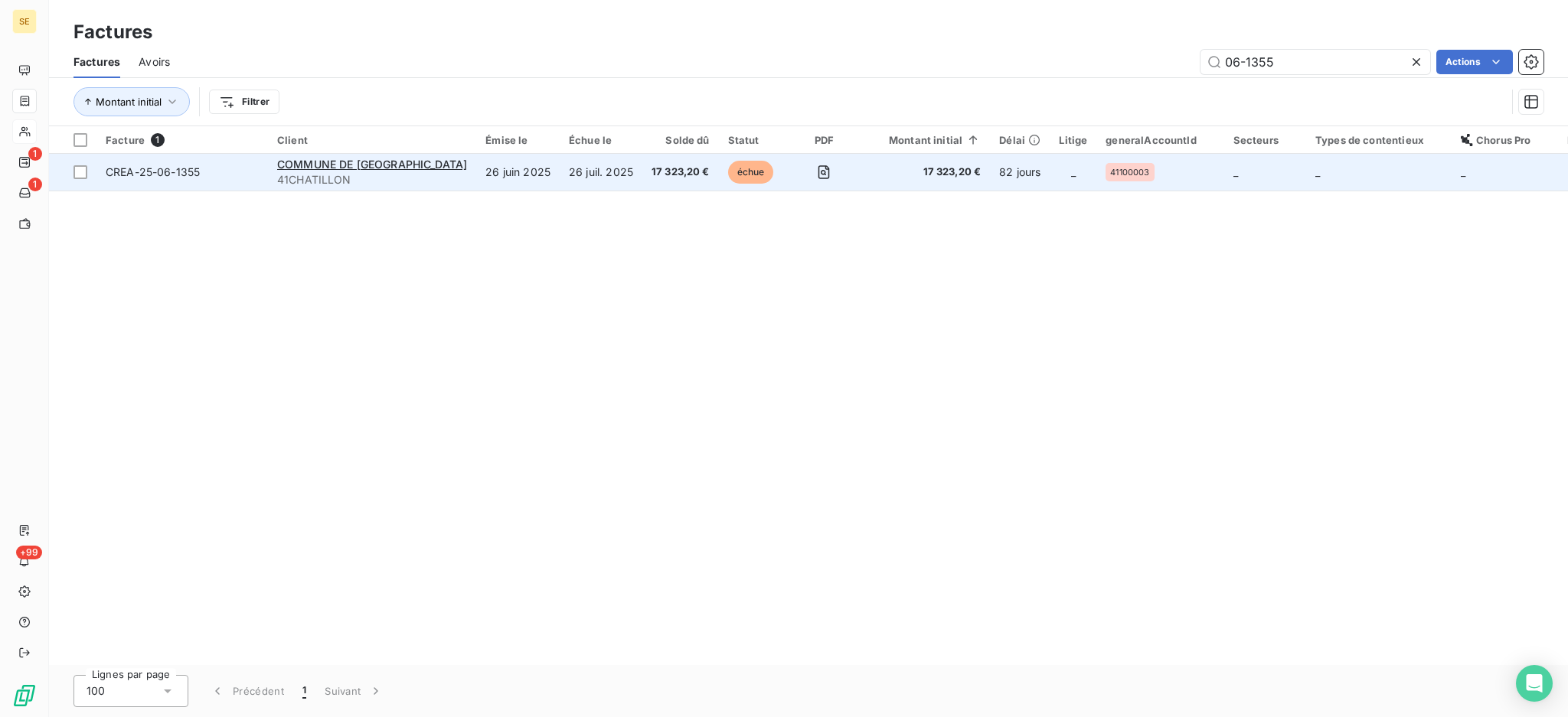
click at [476, 167] on td "26 juin 2025" at bounding box center [518, 172] width 83 height 37
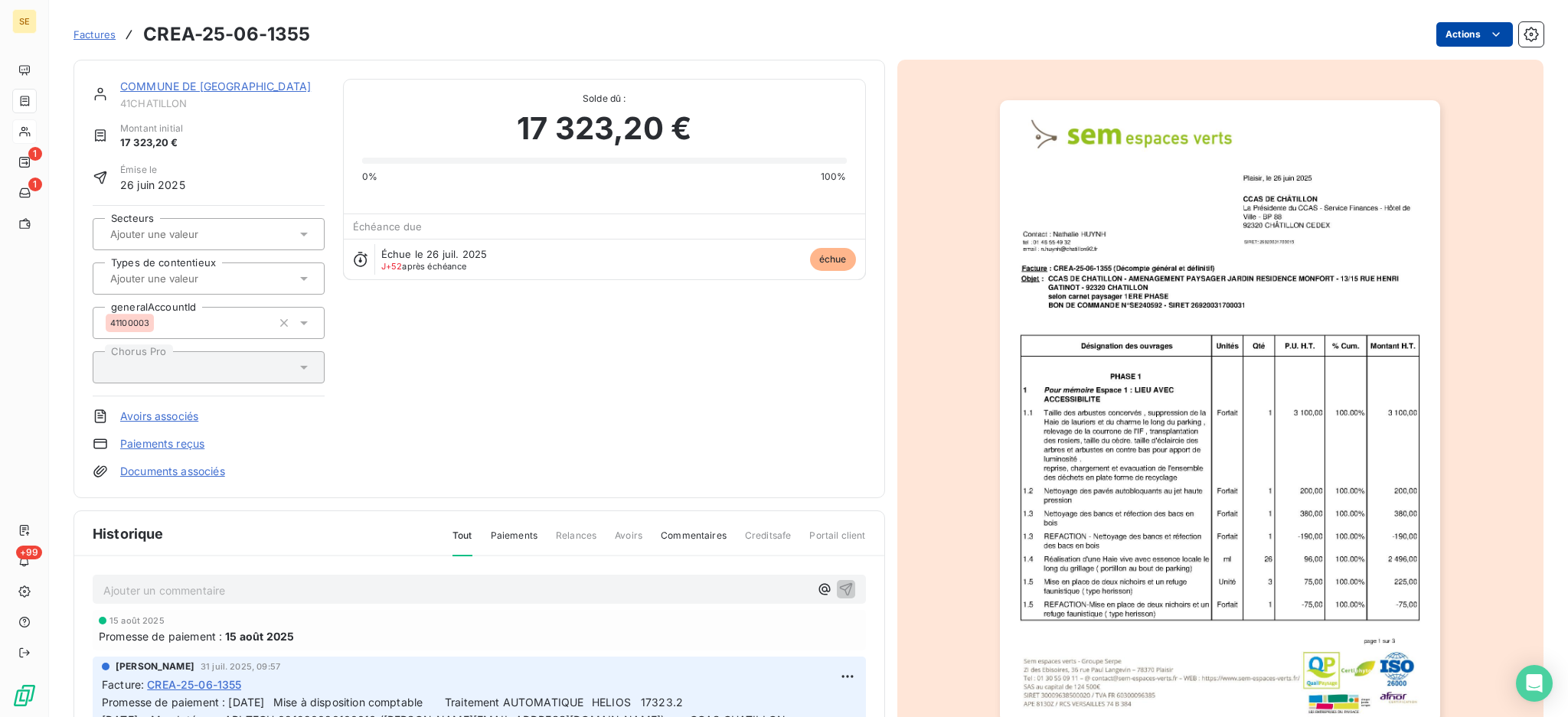
click at [1434, 28] on html "SE 1 1 +99 Factures CREA-25-06-1355 Actions COMMUNE DE [GEOGRAPHIC_DATA] 41CHAT…" at bounding box center [784, 358] width 1568 height 717
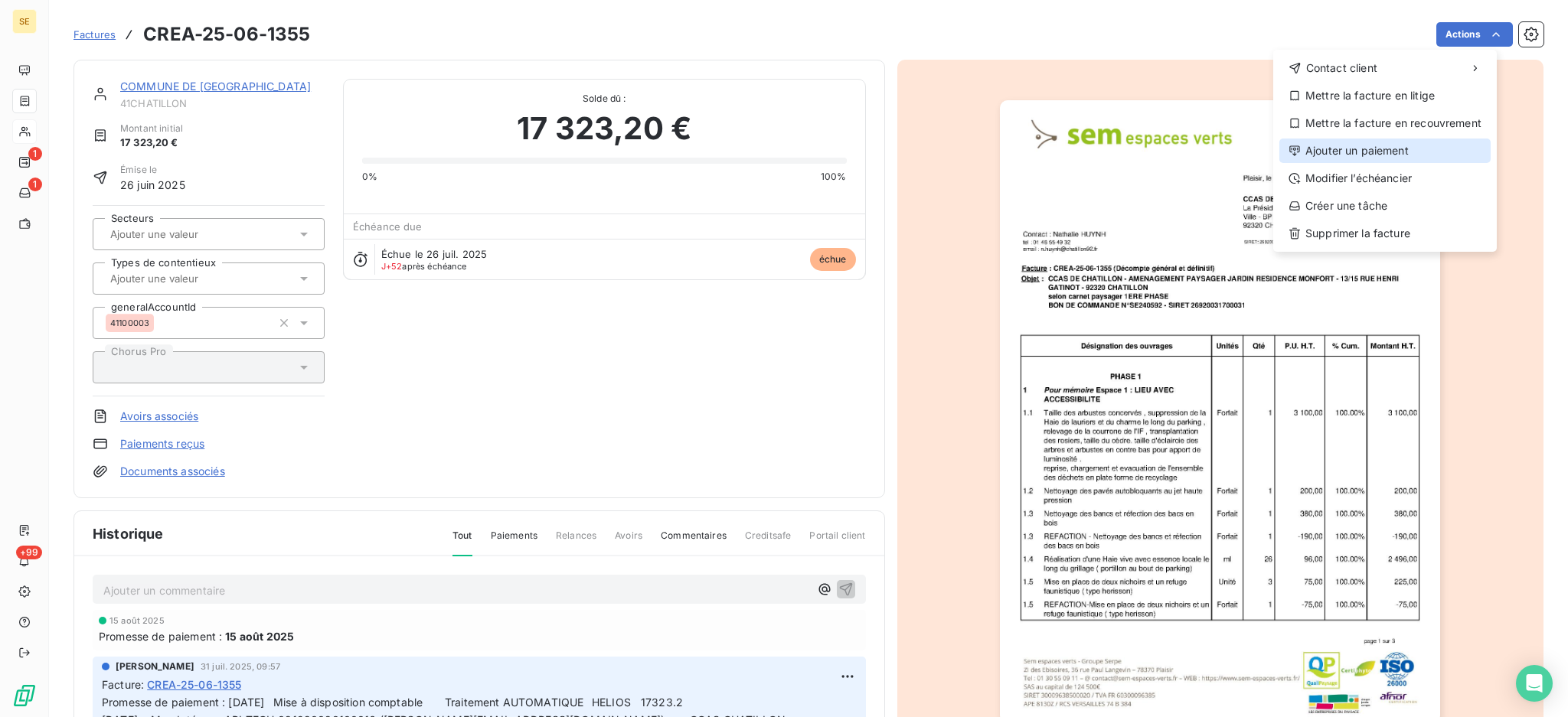
click at [1418, 155] on div "Ajouter un paiement" at bounding box center [1384, 151] width 211 height 24
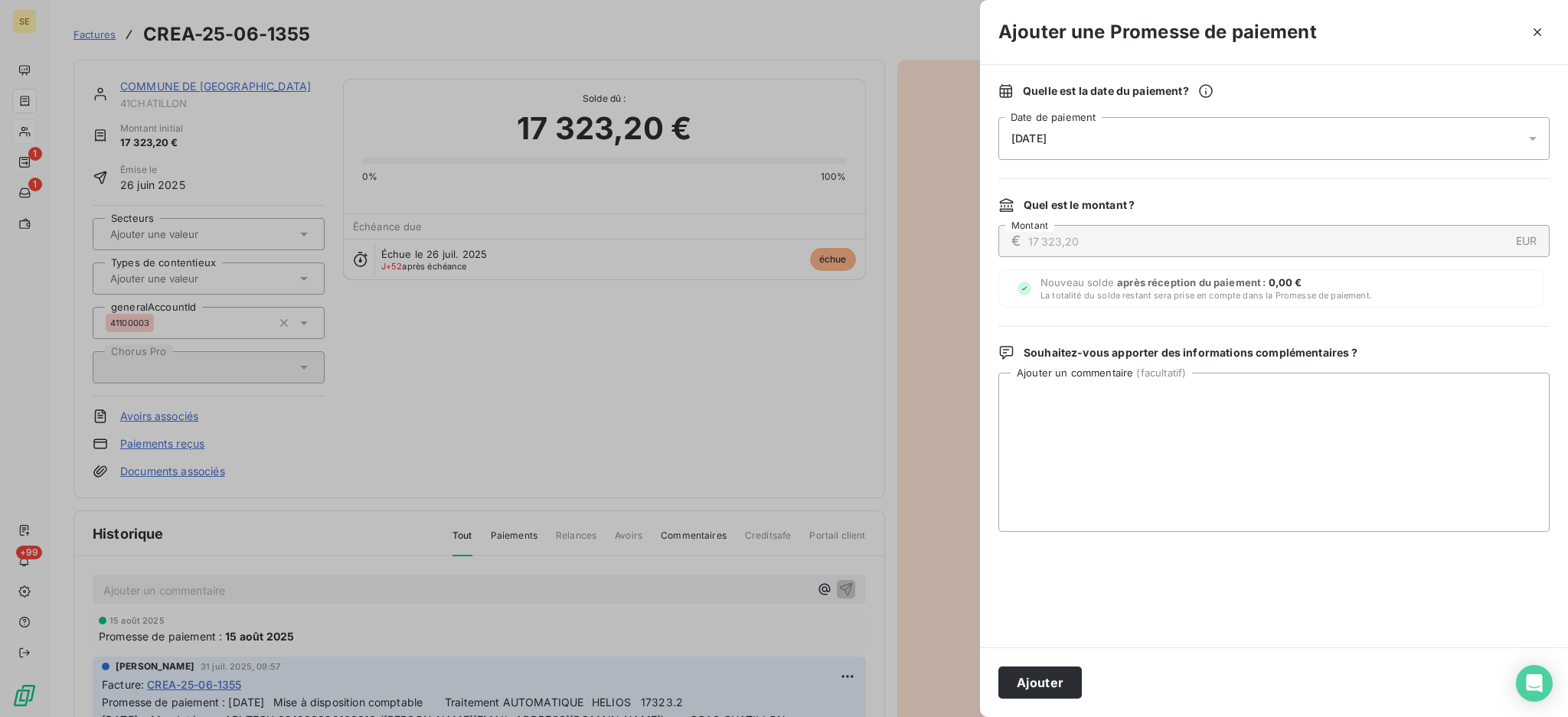
click at [1535, 136] on icon at bounding box center [1532, 139] width 15 height 15
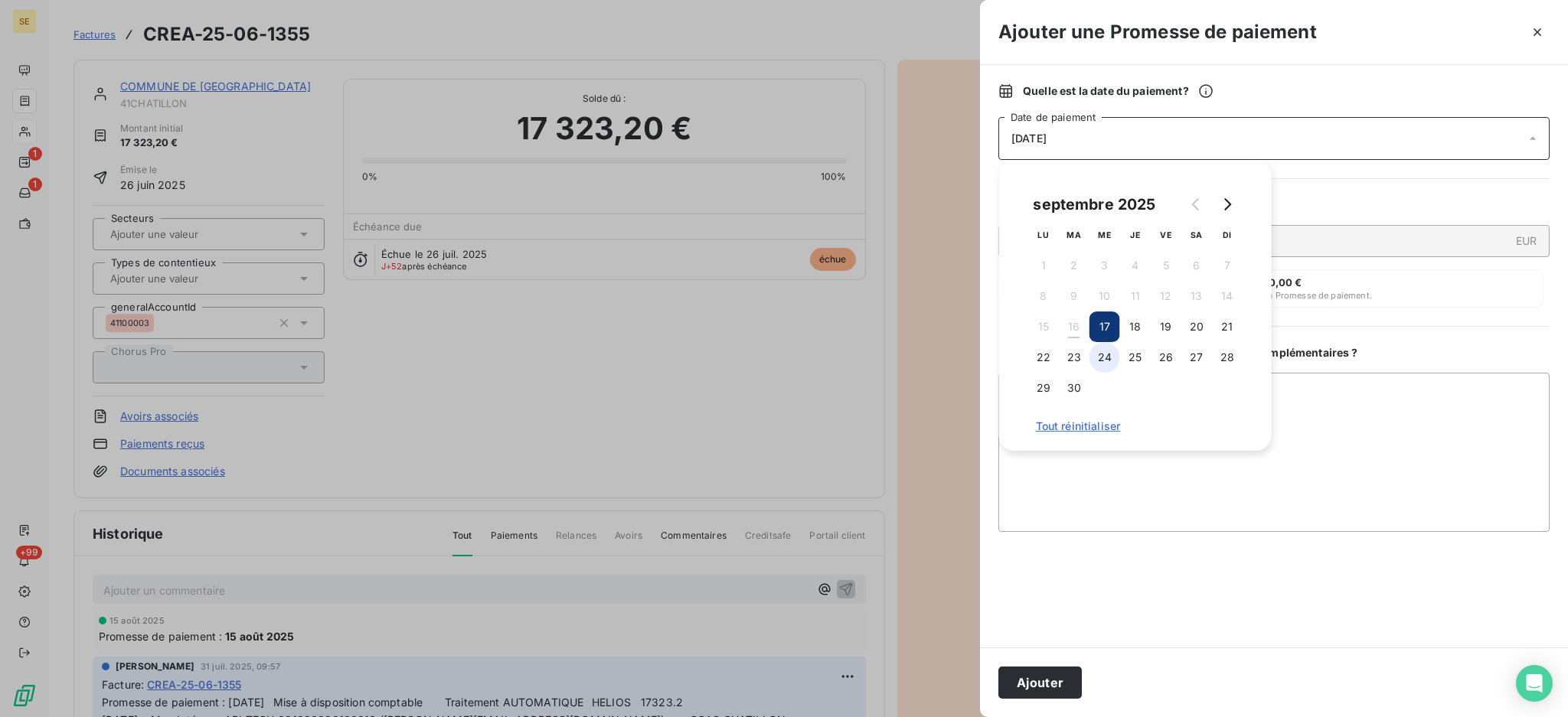
click at [1106, 359] on button "24" at bounding box center [1104, 357] width 31 height 31
click at [1313, 403] on textarea "Ajouter un commentaire ( facultatif )" at bounding box center [1274, 453] width 551 height 159
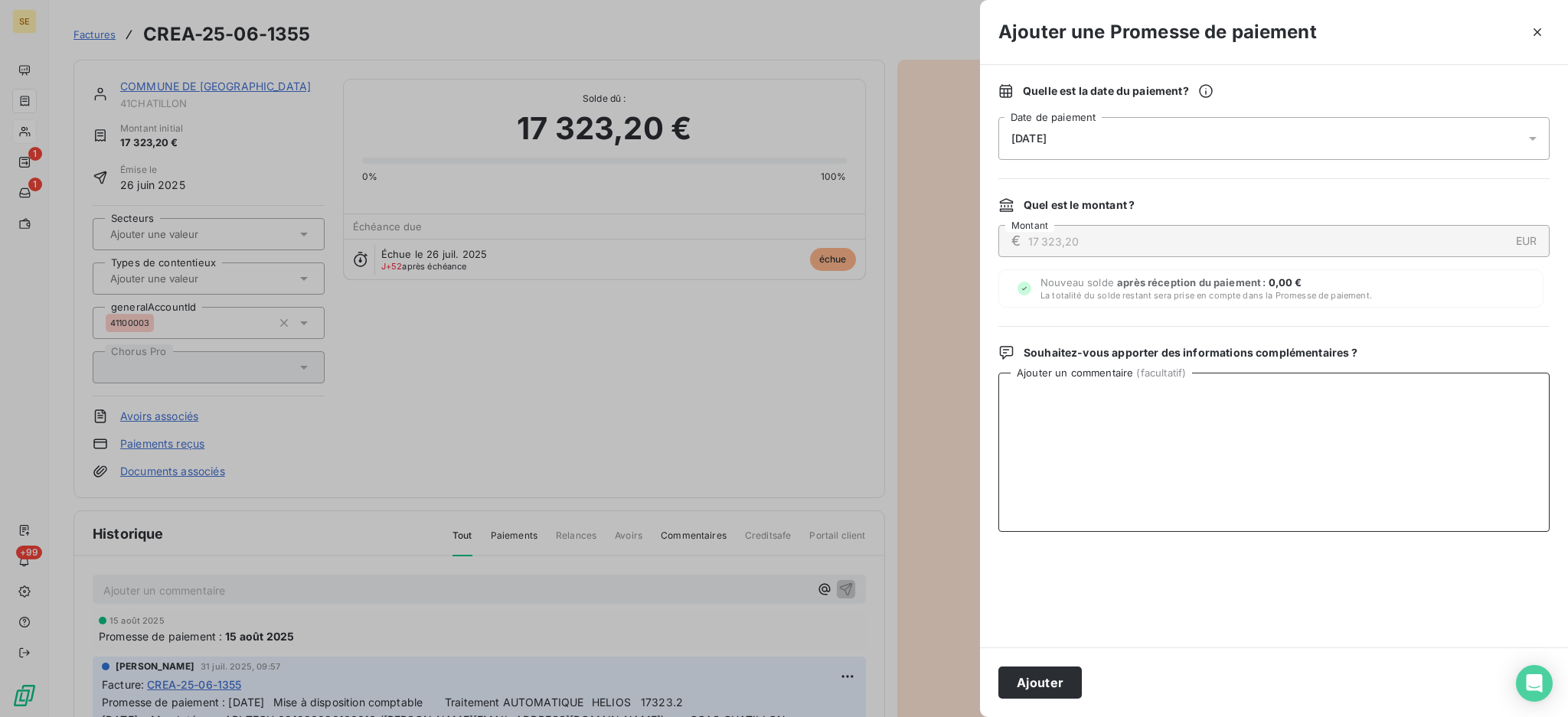
paste textarea "TDB - Virt reçu le 15/09"
type textarea "TDB - Virt reçu le 15/09"
click at [1018, 672] on button "Ajouter" at bounding box center [1039, 682] width 83 height 32
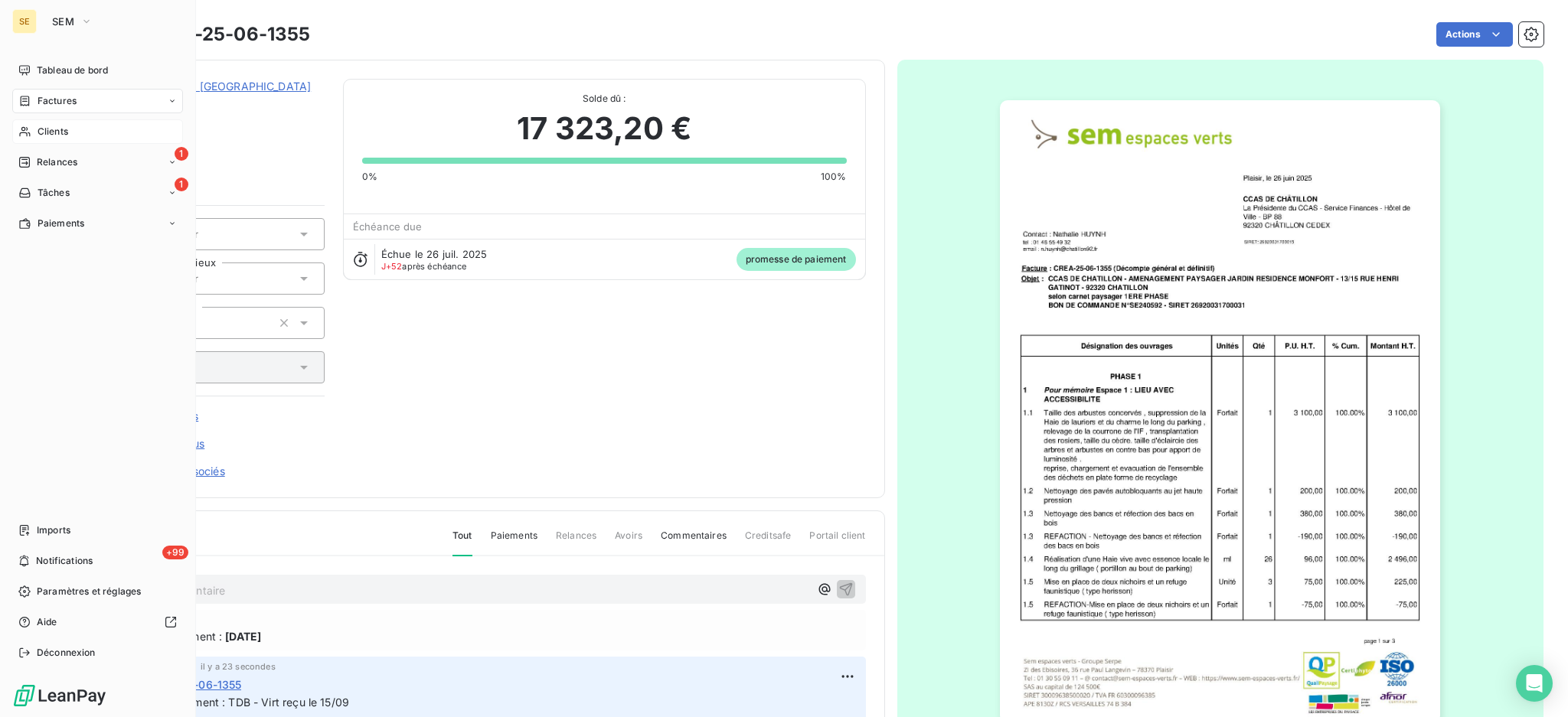
click at [65, 97] on span "Factures" at bounding box center [57, 100] width 39 height 14
click at [79, 127] on div "Factures" at bounding box center [107, 131] width 152 height 24
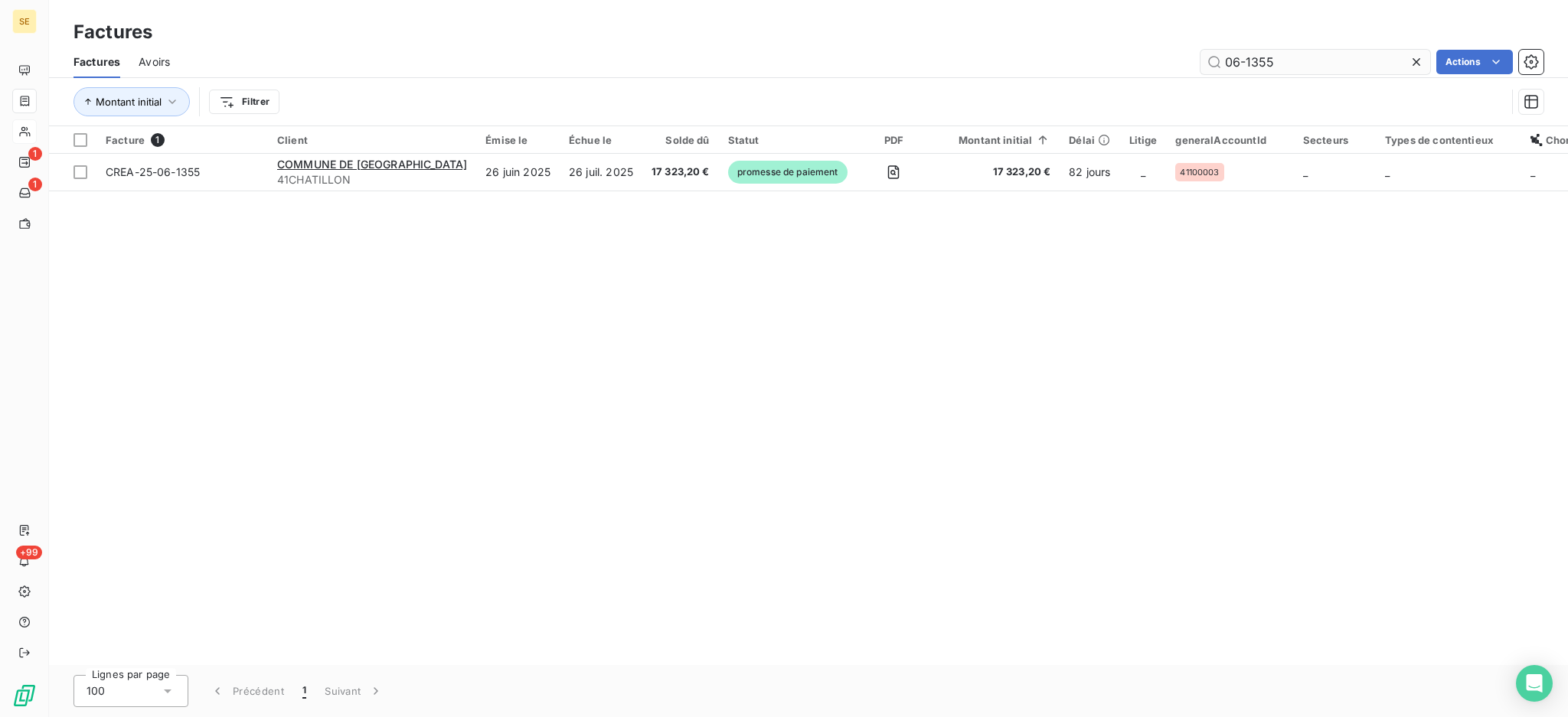
drag, startPoint x: 1319, startPoint y: 70, endPoint x: 1206, endPoint y: 54, distance: 114.1
click at [1206, 54] on input "06-1355" at bounding box center [1315, 62] width 230 height 24
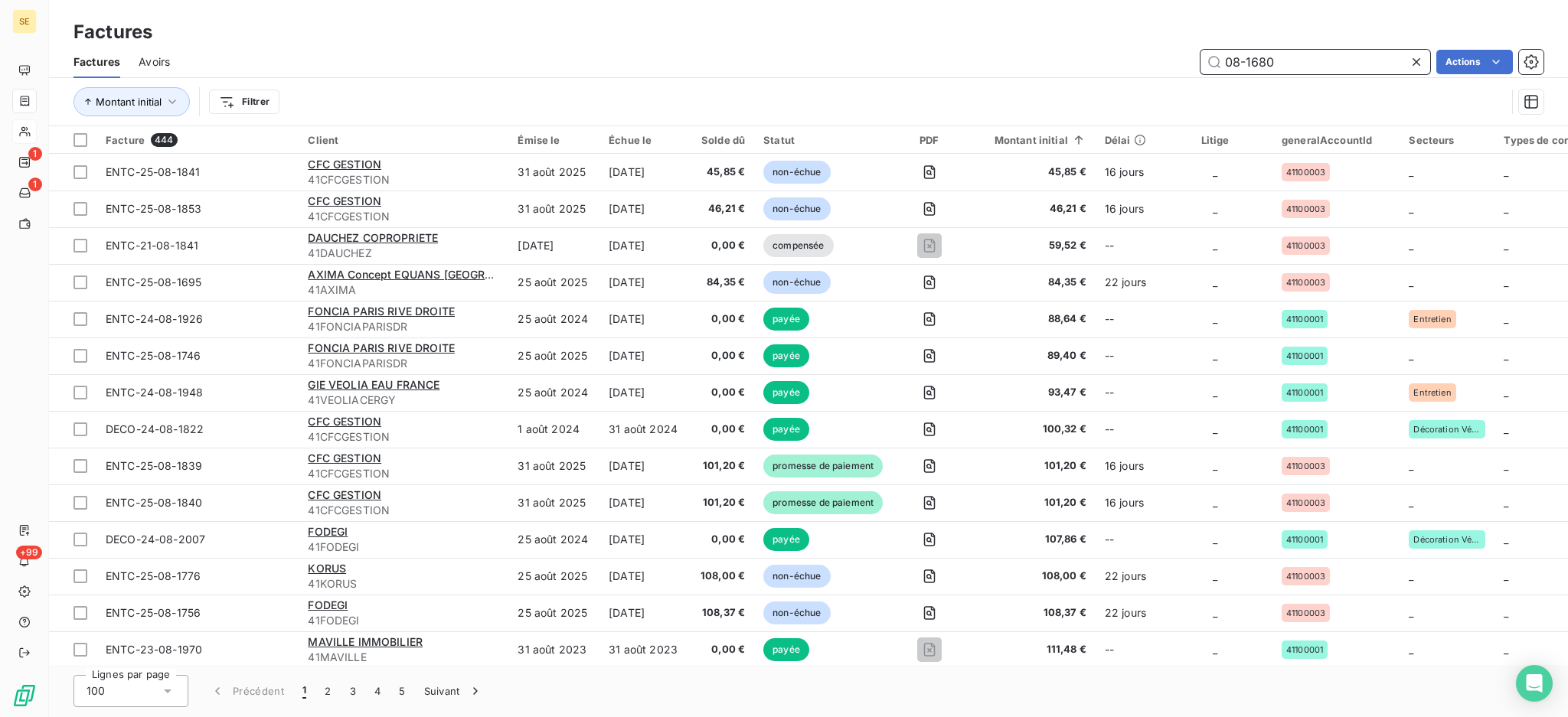
type input "08-1680"
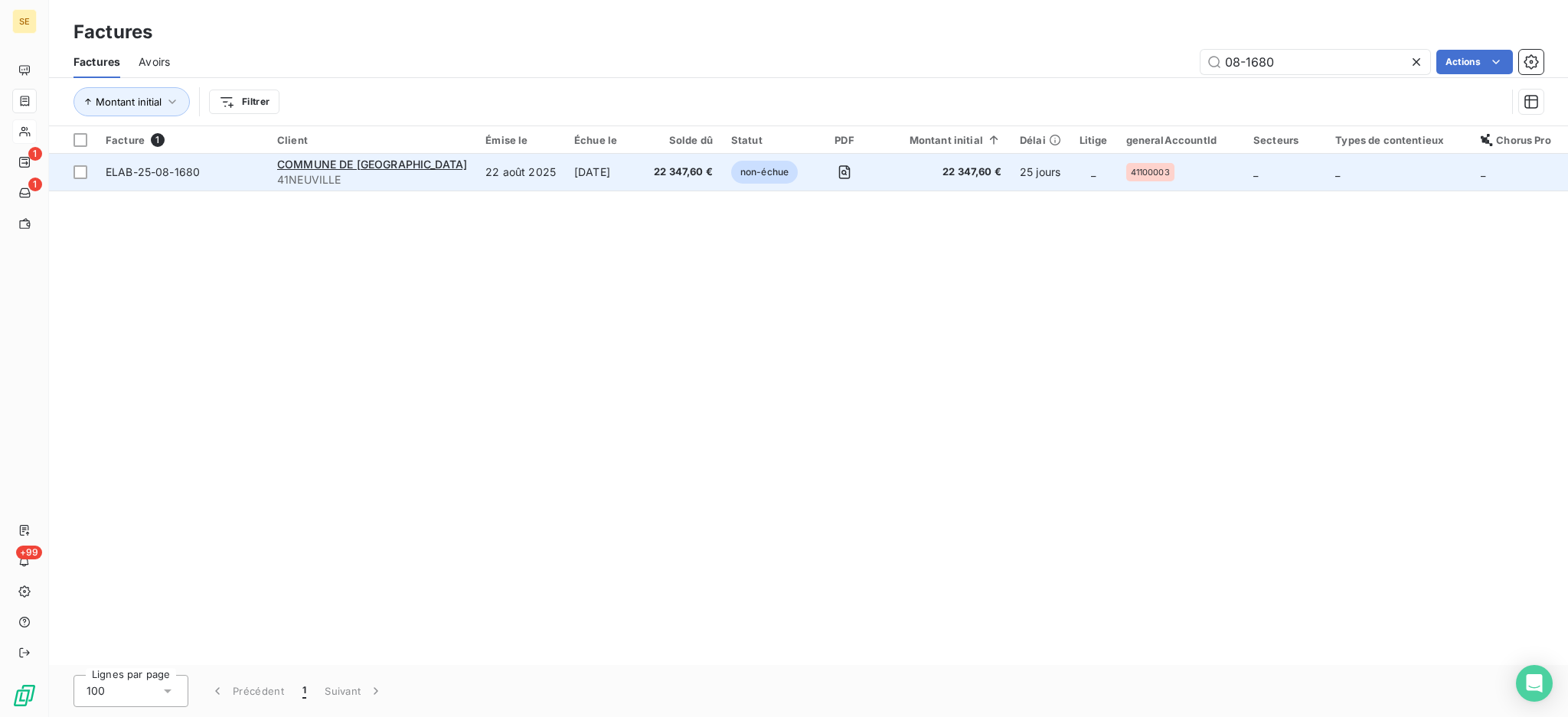
click at [591, 175] on td "[DATE]" at bounding box center [604, 172] width 80 height 37
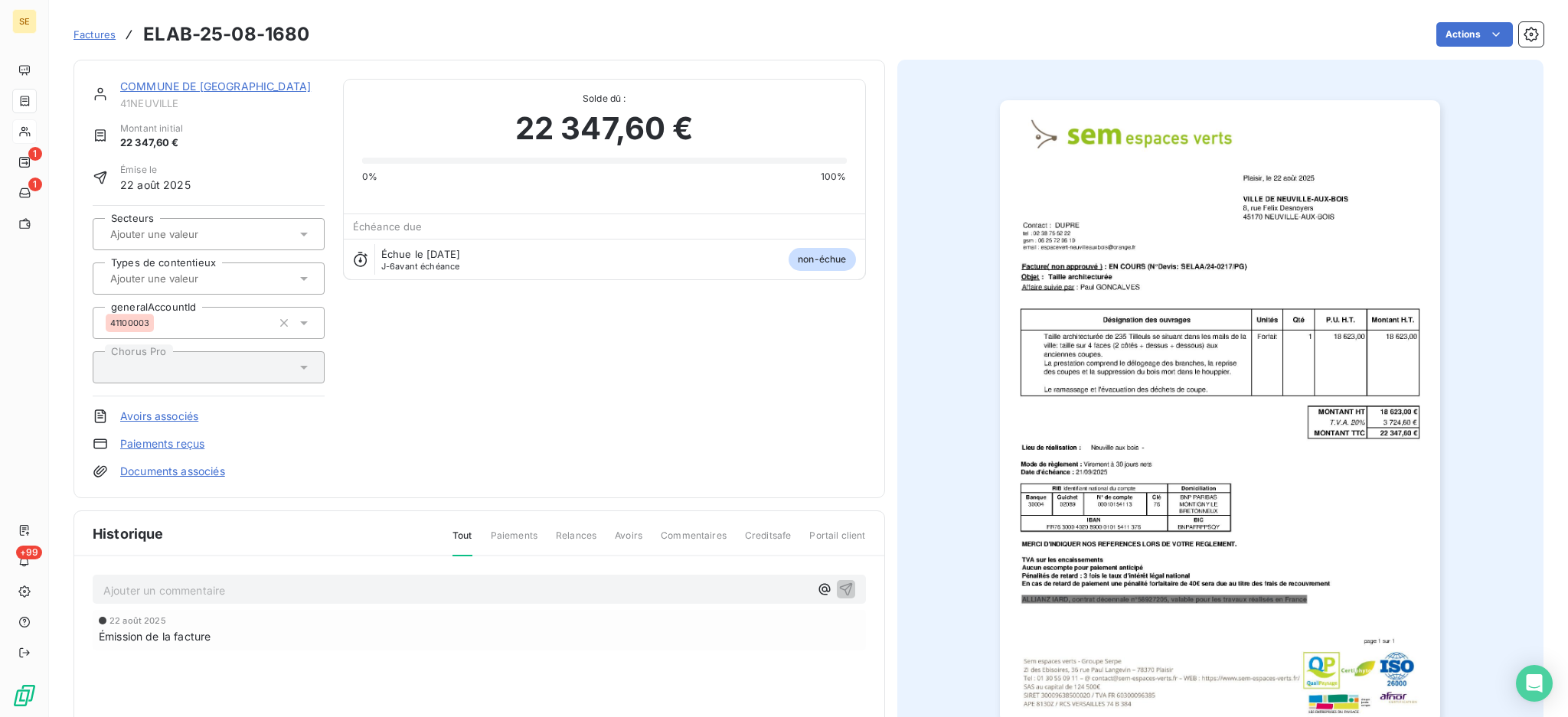
click at [1438, 24] on html "SE 1 1 +99 Factures ELAB-25-08-1680 Actions COMMUNE DE [GEOGRAPHIC_DATA] AUX BO…" at bounding box center [784, 358] width 1568 height 717
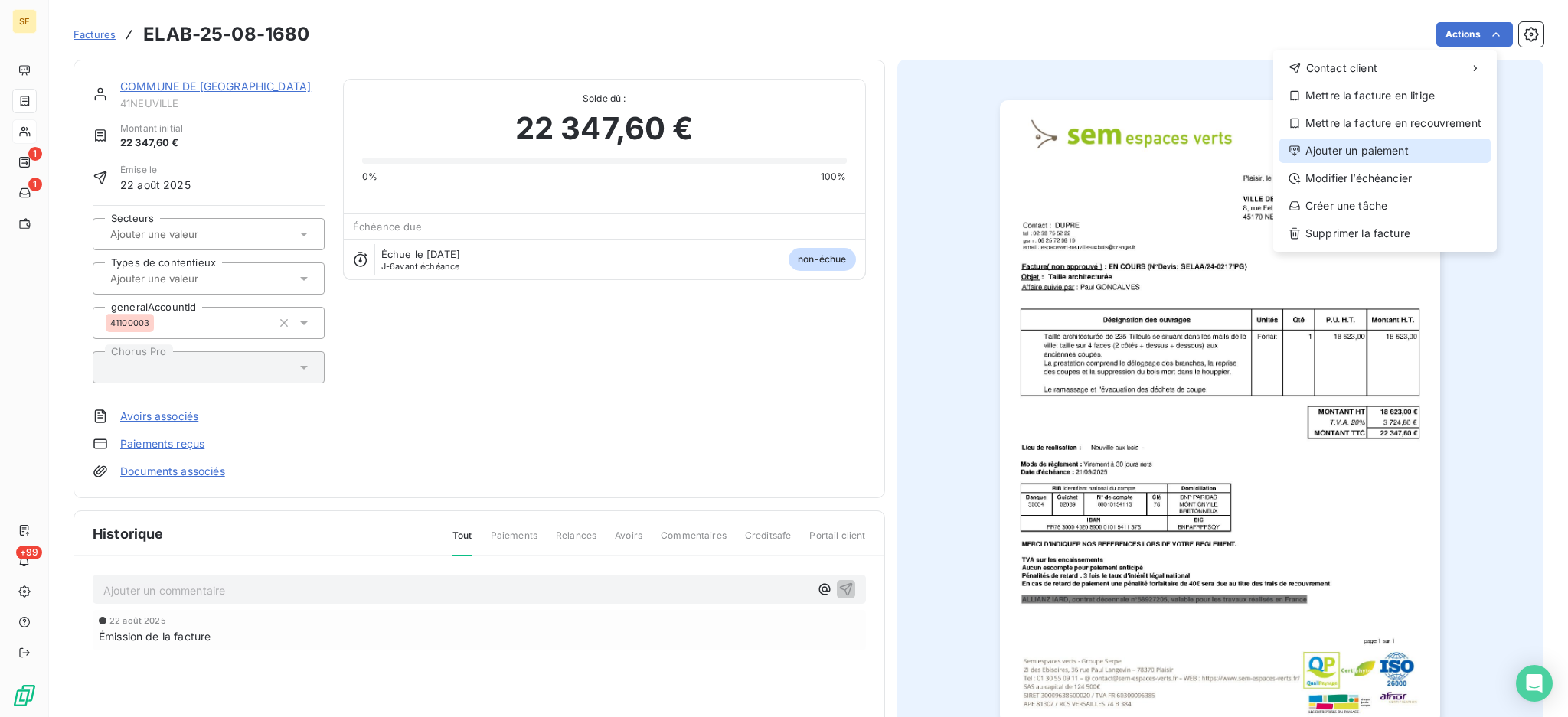
click at [1409, 143] on div "Ajouter un paiement" at bounding box center [1384, 151] width 211 height 24
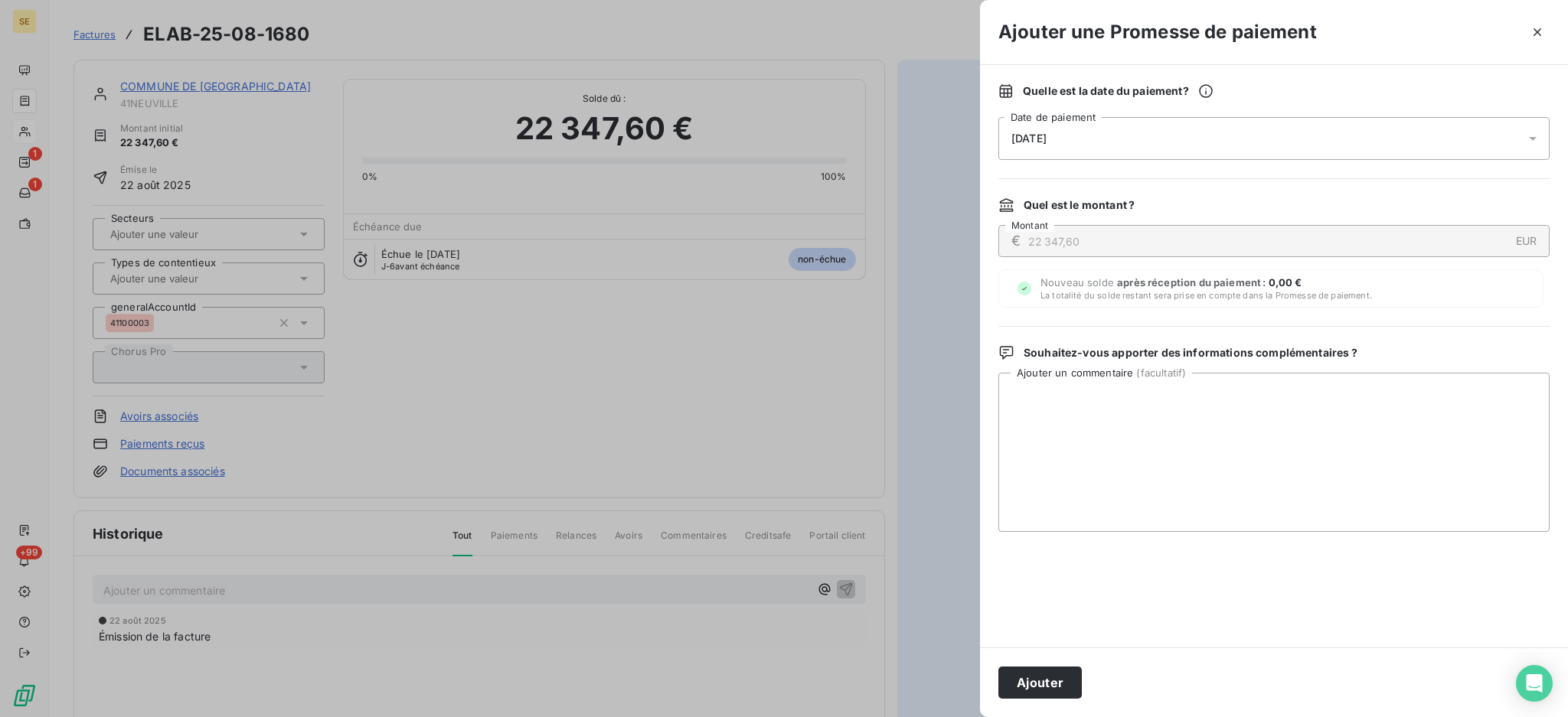
click at [1529, 135] on icon at bounding box center [1532, 139] width 15 height 15
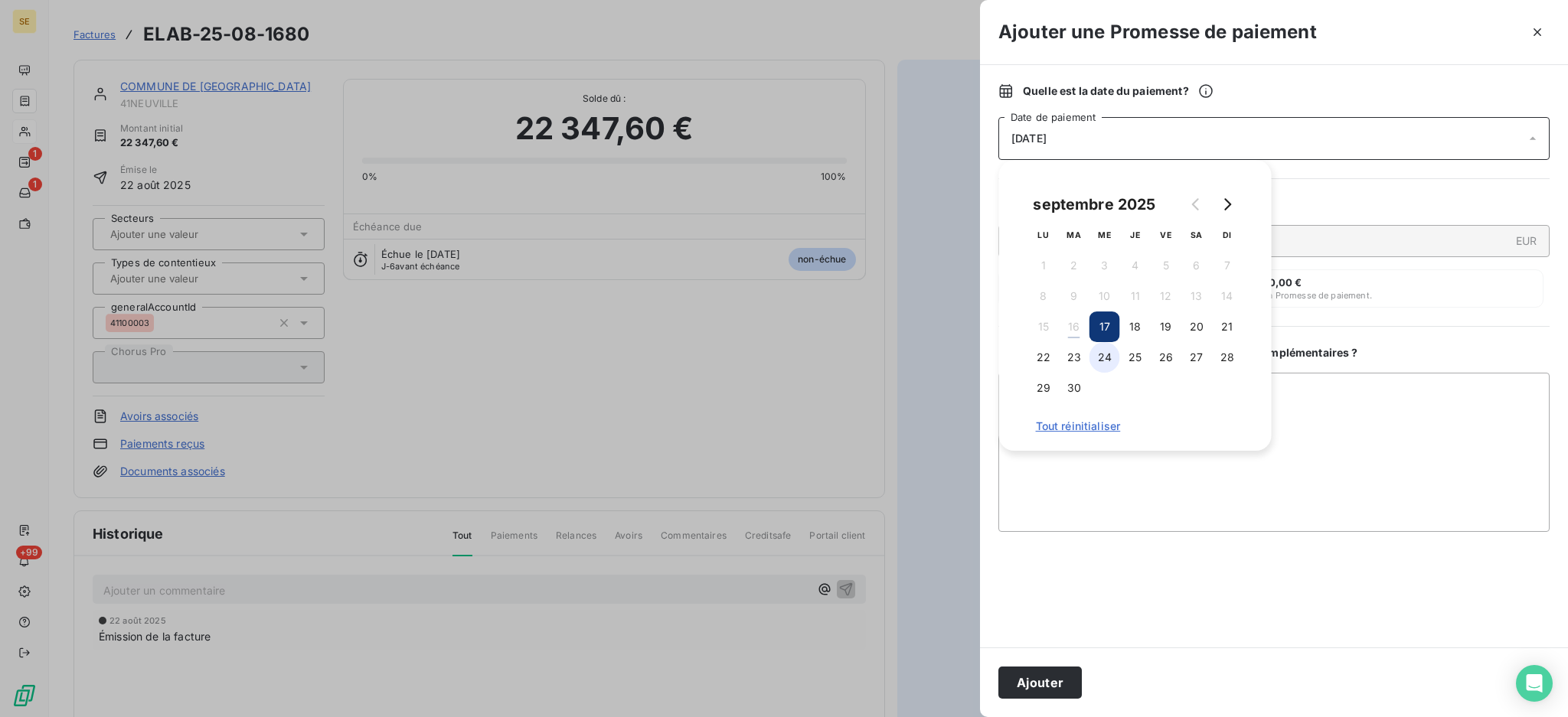
click at [1110, 355] on button "24" at bounding box center [1104, 357] width 31 height 31
click at [1289, 381] on textarea "Ajouter un commentaire ( facultatif )" at bounding box center [1274, 453] width 551 height 159
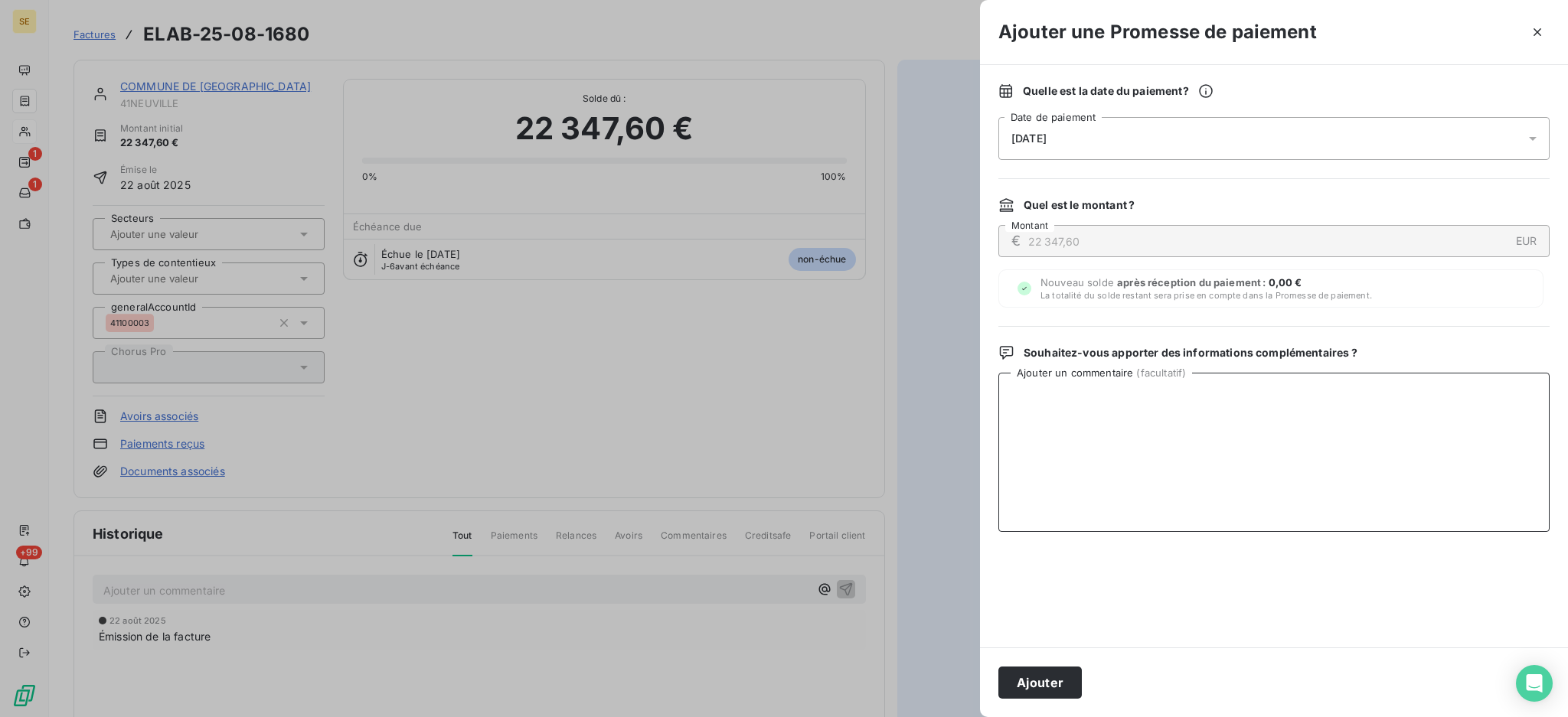
paste textarea "TDB - Virt reçu le 15/09"
type textarea "TDB - Virt reçu le 15/09"
click at [1039, 684] on button "Ajouter" at bounding box center [1039, 682] width 83 height 32
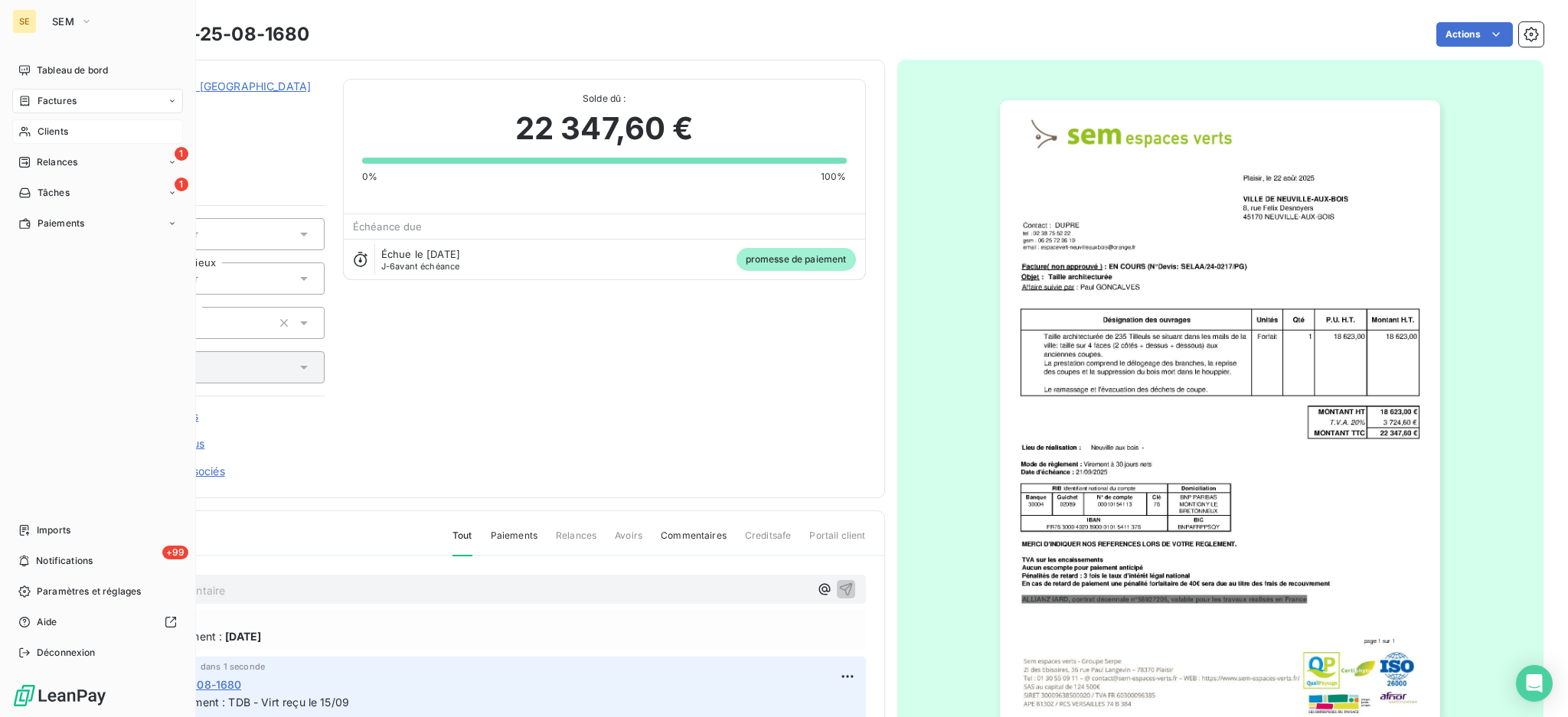
click at [59, 123] on div "Clients" at bounding box center [98, 131] width 171 height 24
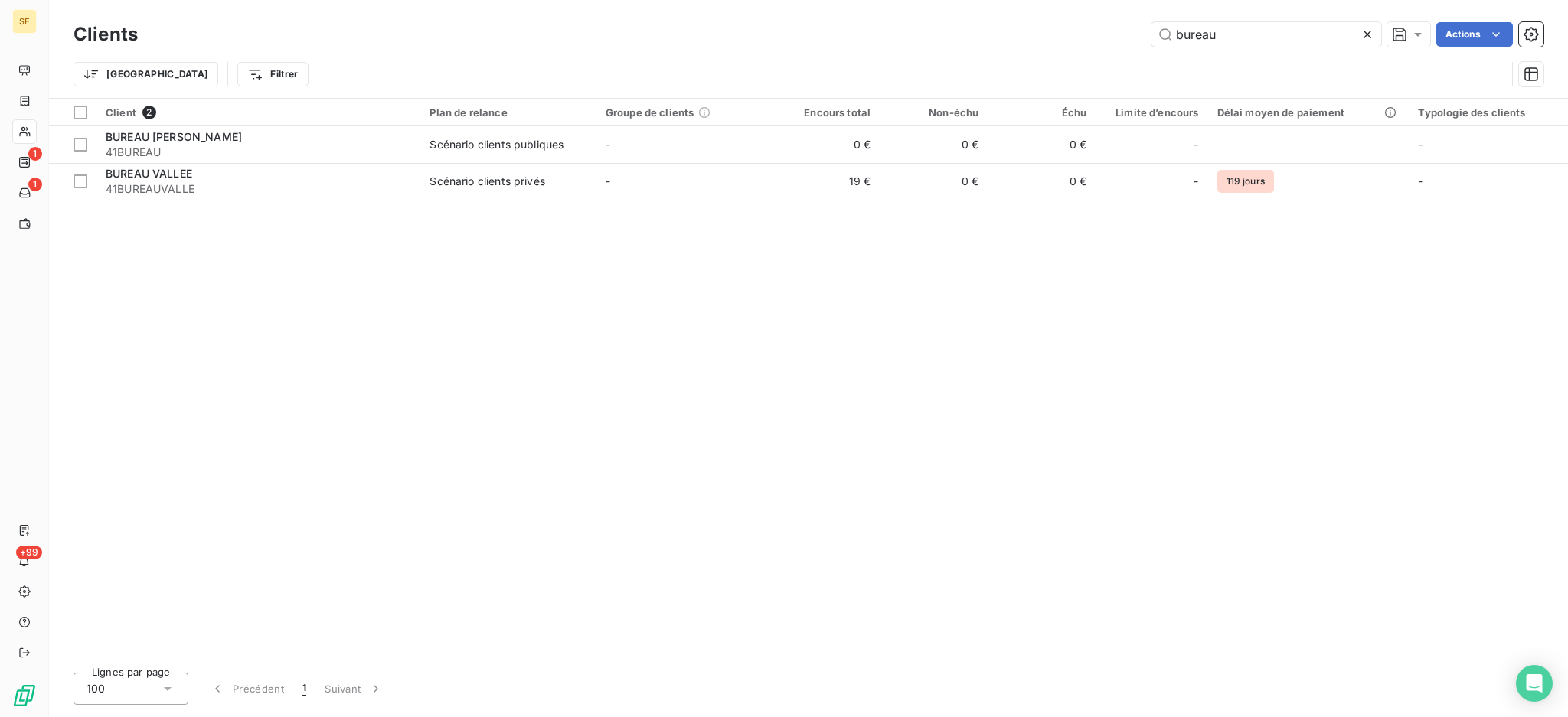
drag, startPoint x: 1319, startPoint y: 31, endPoint x: 969, endPoint y: -7, distance: 352.1
click at [969, 0] on html "SE 1 1 +99 Clients bureau Actions Trier Filtrer Client 2 Plan de relance Groupe…" at bounding box center [784, 358] width 1568 height 717
type input "PITCH"
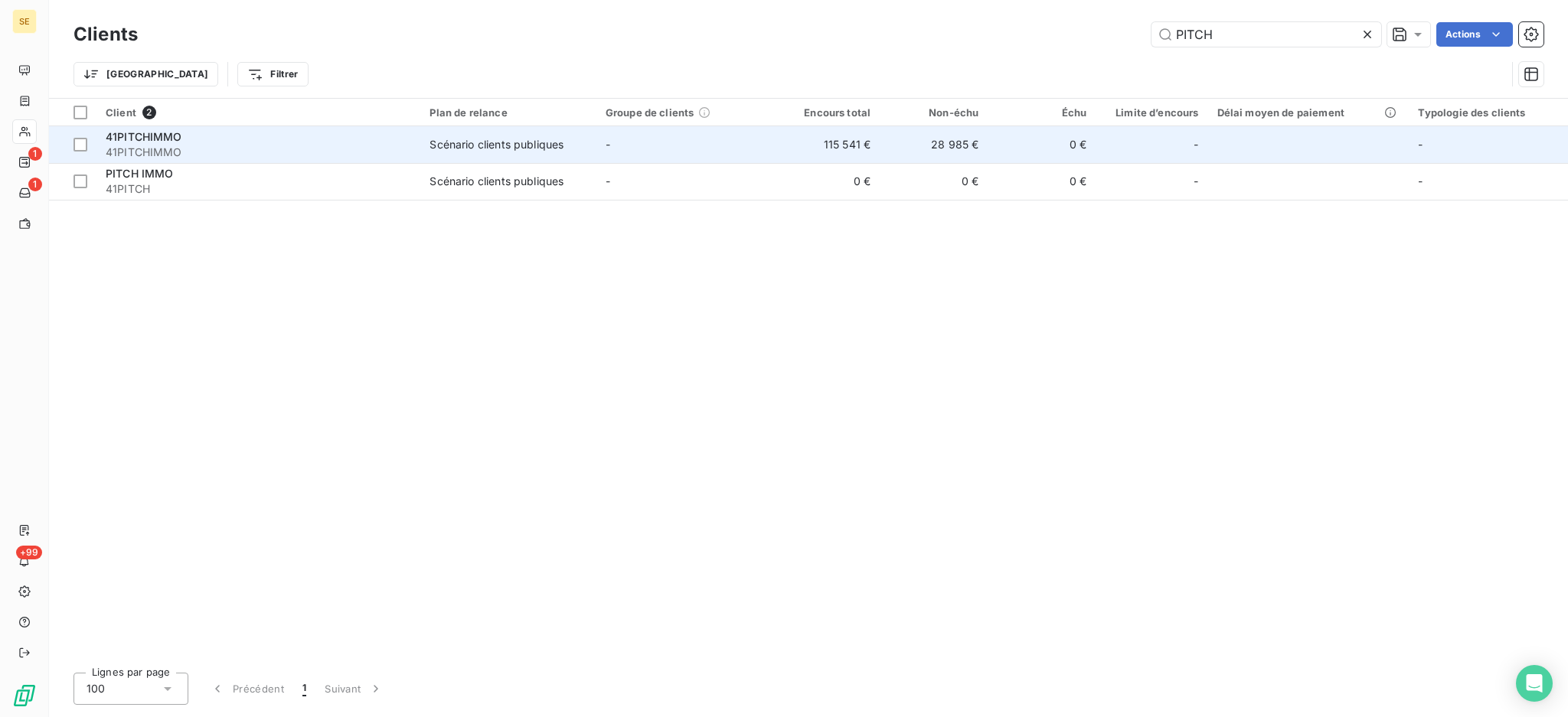
click at [650, 142] on td "-" at bounding box center [684, 144] width 175 height 37
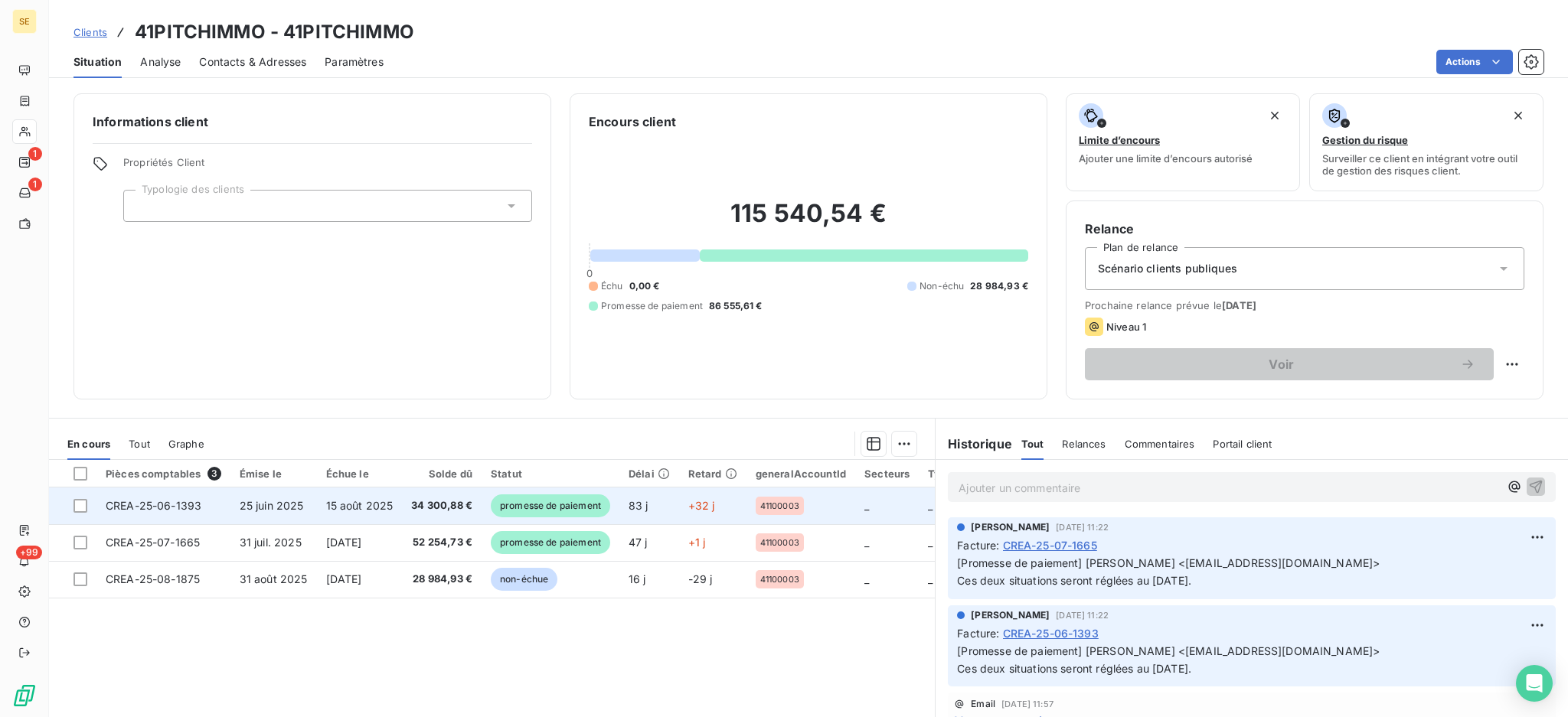
click at [443, 508] on span "34 300,88 €" at bounding box center [441, 505] width 61 height 15
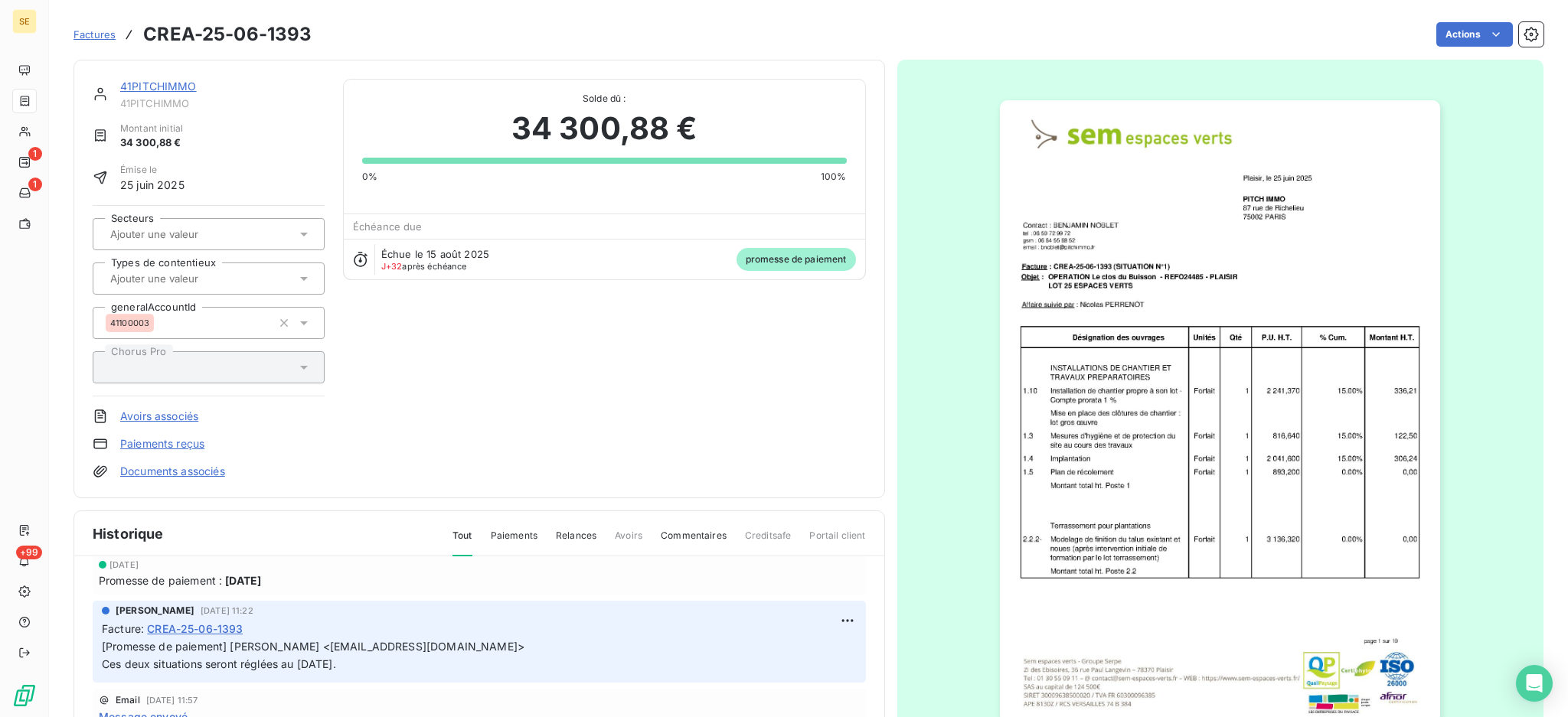
scroll to position [102, 0]
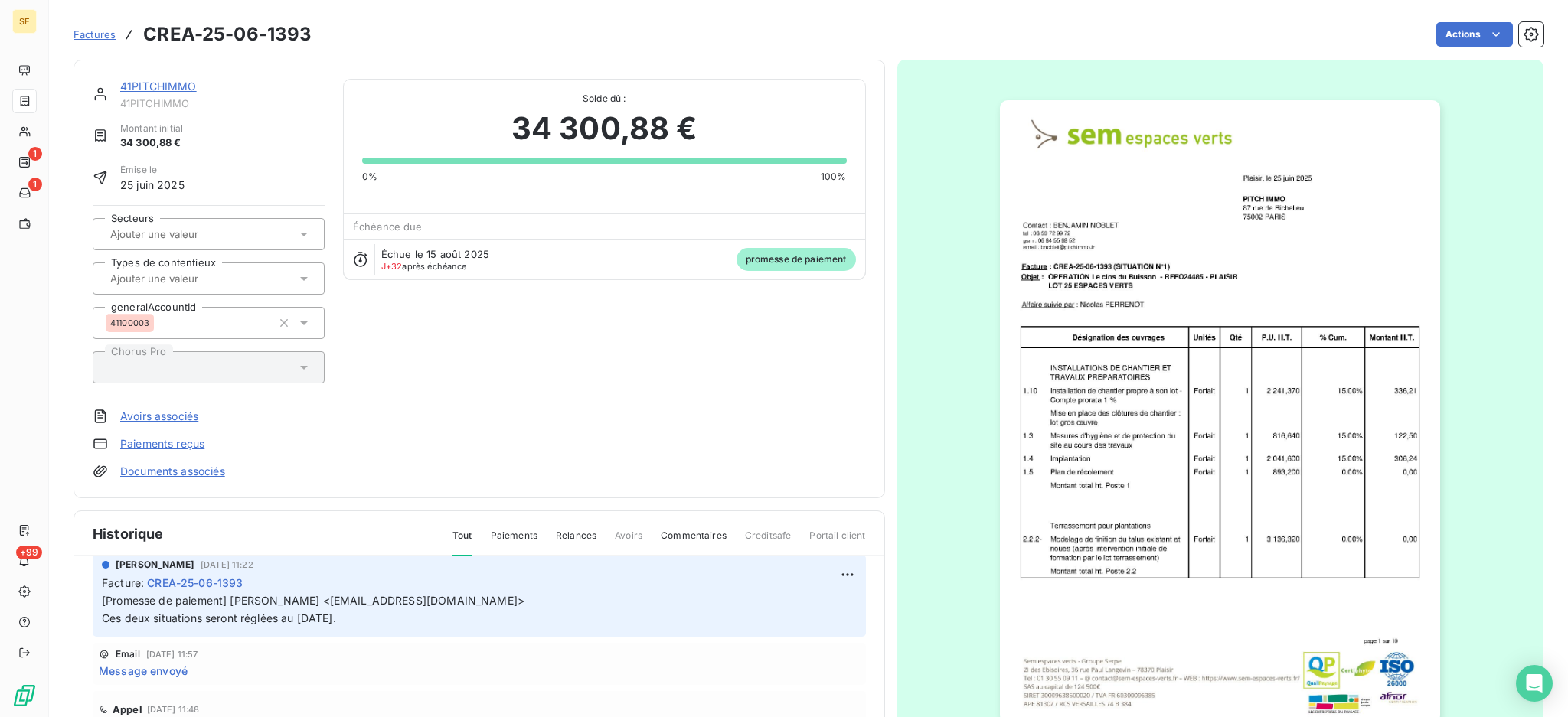
click at [202, 470] on link "Documents associés" at bounding box center [173, 471] width 105 height 15
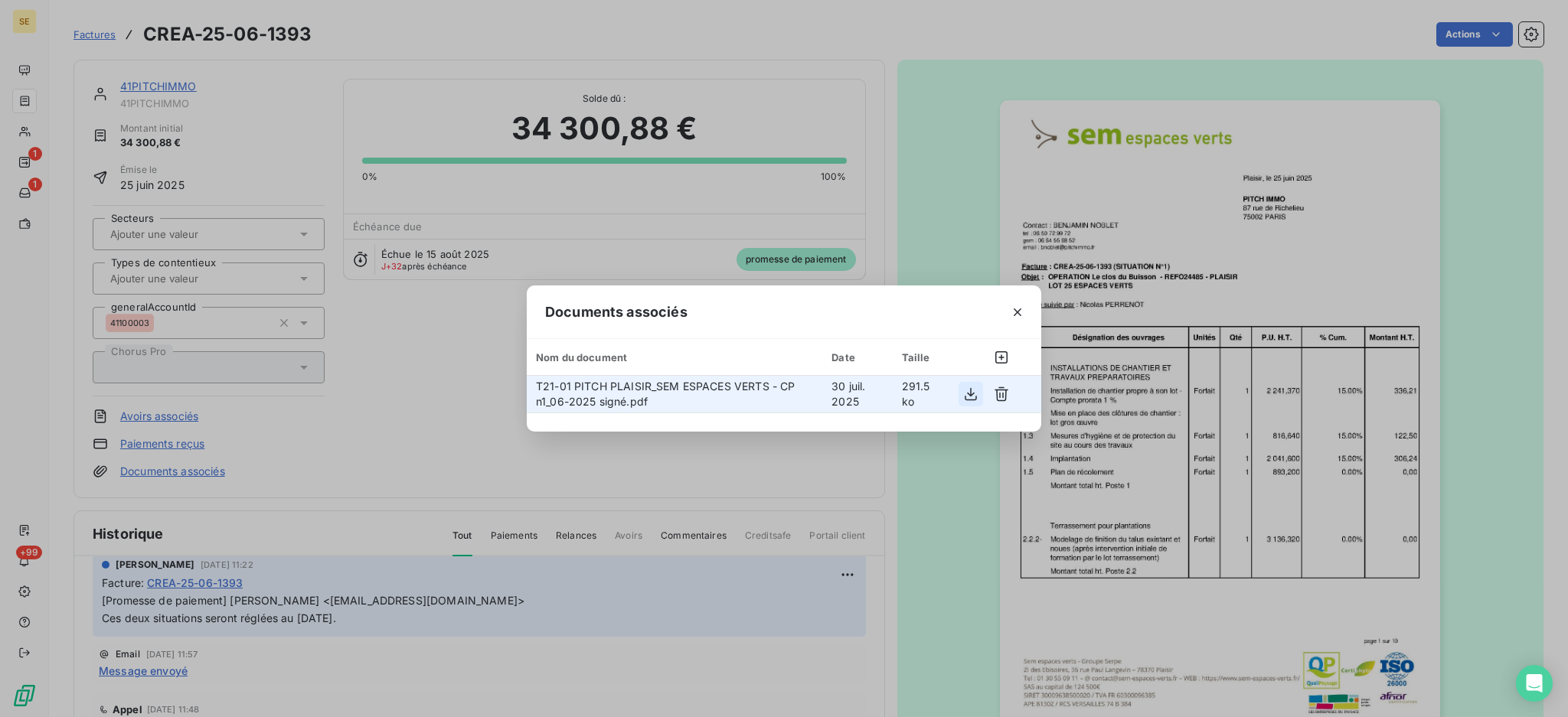
click at [969, 393] on icon "button" at bounding box center [971, 394] width 15 height 15
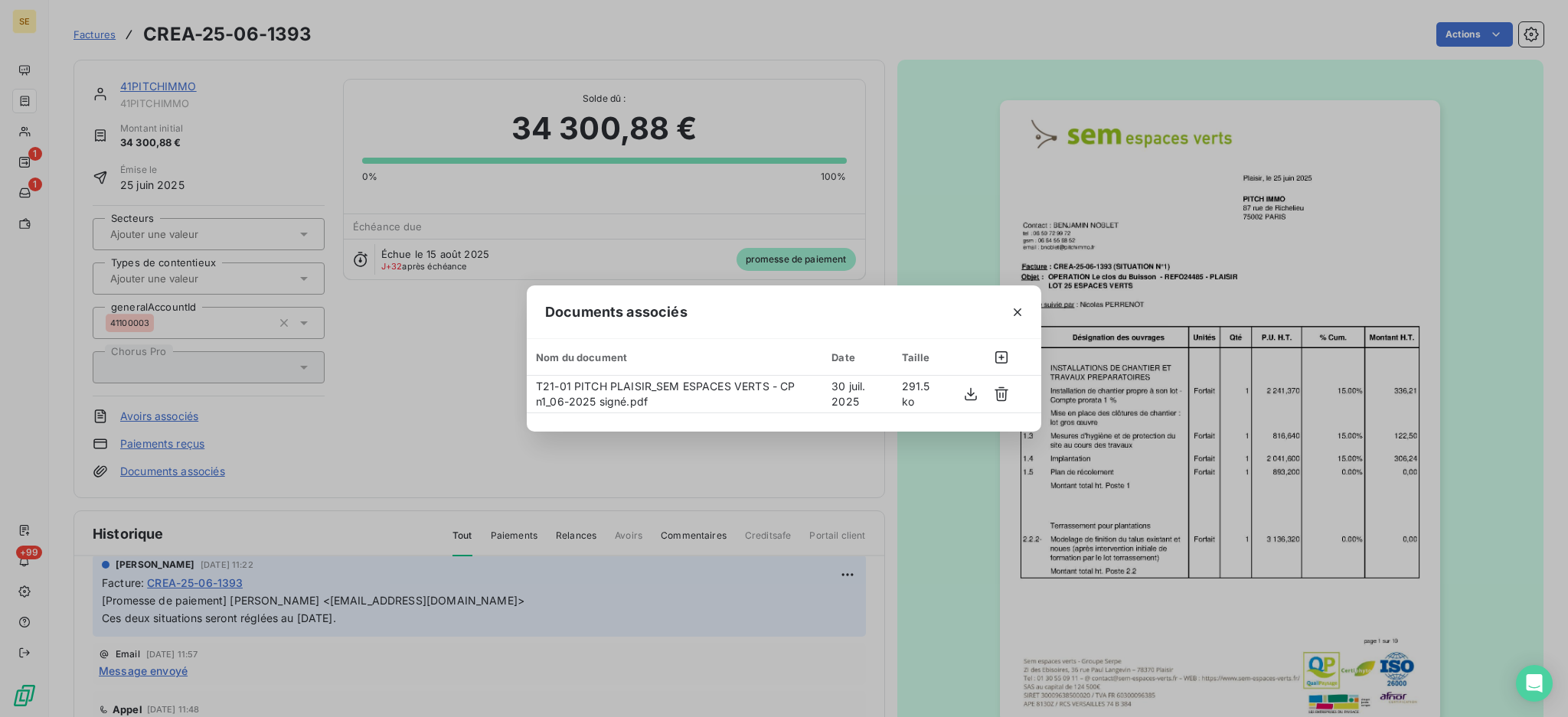
click at [1018, 310] on icon "button" at bounding box center [1018, 312] width 8 height 7
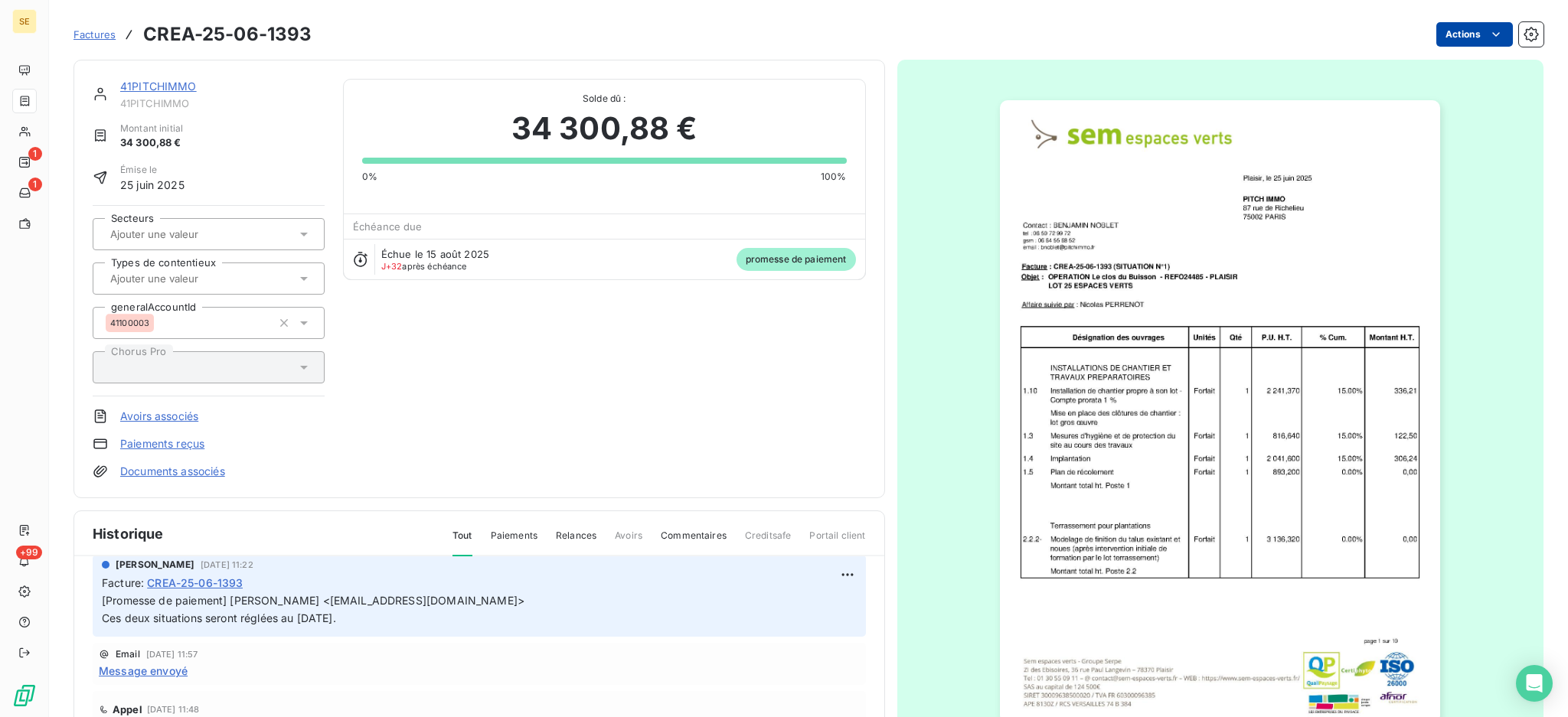
click at [1442, 35] on html "SE 1 1 +99 Factures CREA-25-06-1393 Actions 41PITCHIMMO 41PITCHIMMO Montant ini…" at bounding box center [784, 358] width 1568 height 717
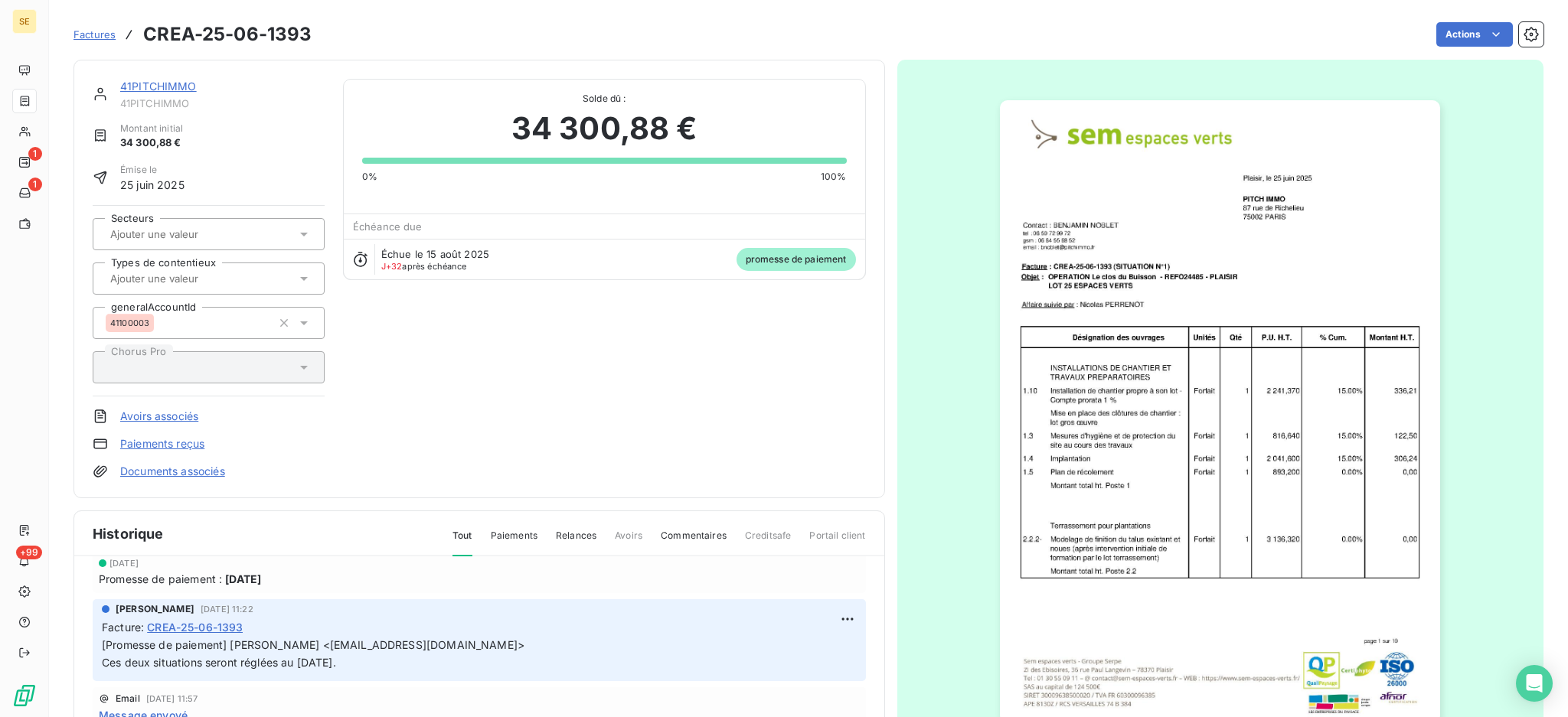
scroll to position [0, 0]
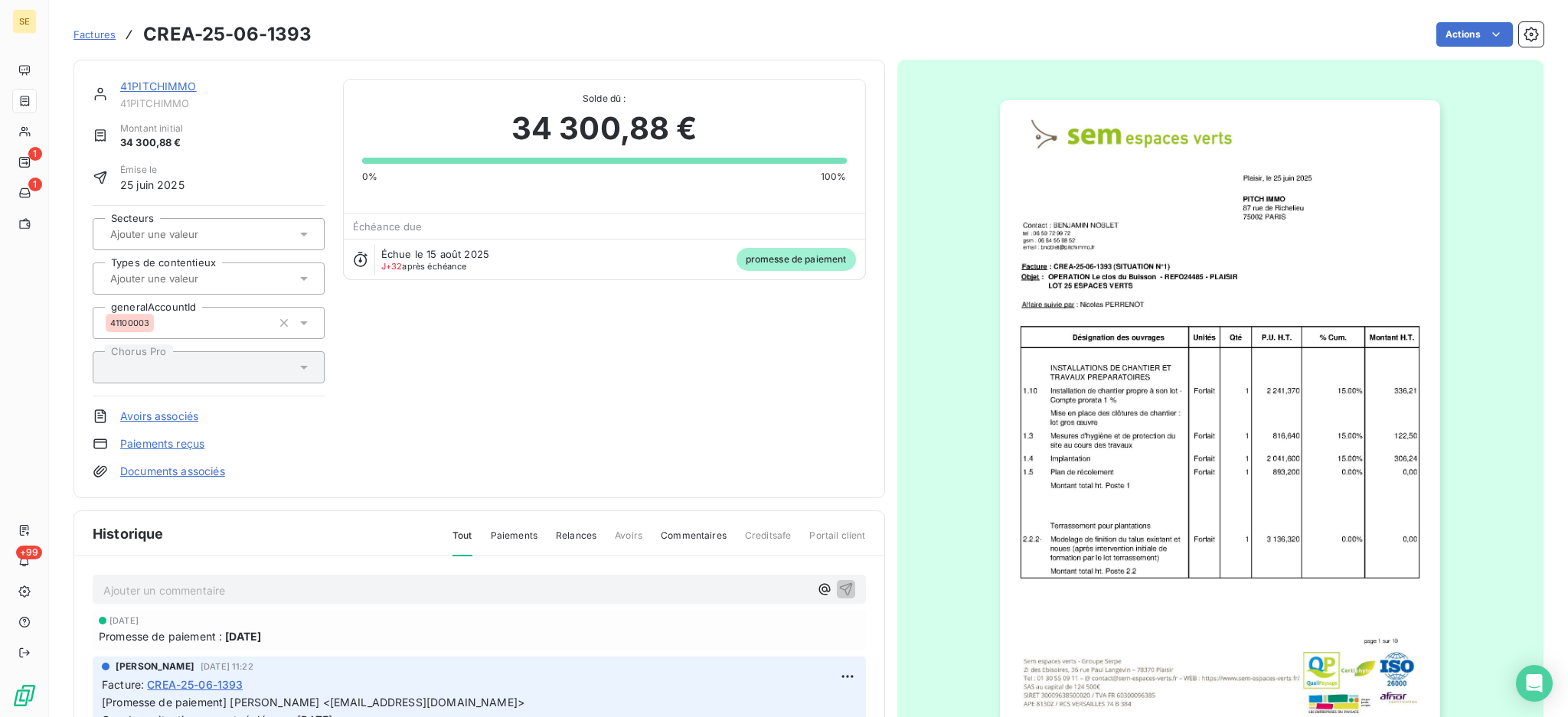
drag, startPoint x: 869, startPoint y: 628, endPoint x: 838, endPoint y: 564, distance: 71.1
click at [852, 560] on html "SE 1 1 +99 Factures CREA-25-06-1393 Actions 41PITCHIMMO 41PITCHIMMO Montant ini…" at bounding box center [784, 358] width 1568 height 717
click at [381, 598] on div "Ajouter un commentaire ﻿" at bounding box center [479, 590] width 773 height 30
click at [381, 593] on p "Ajouter un commentaire ﻿" at bounding box center [456, 590] width 706 height 19
click at [838, 583] on icon "button" at bounding box center [846, 589] width 15 height 15
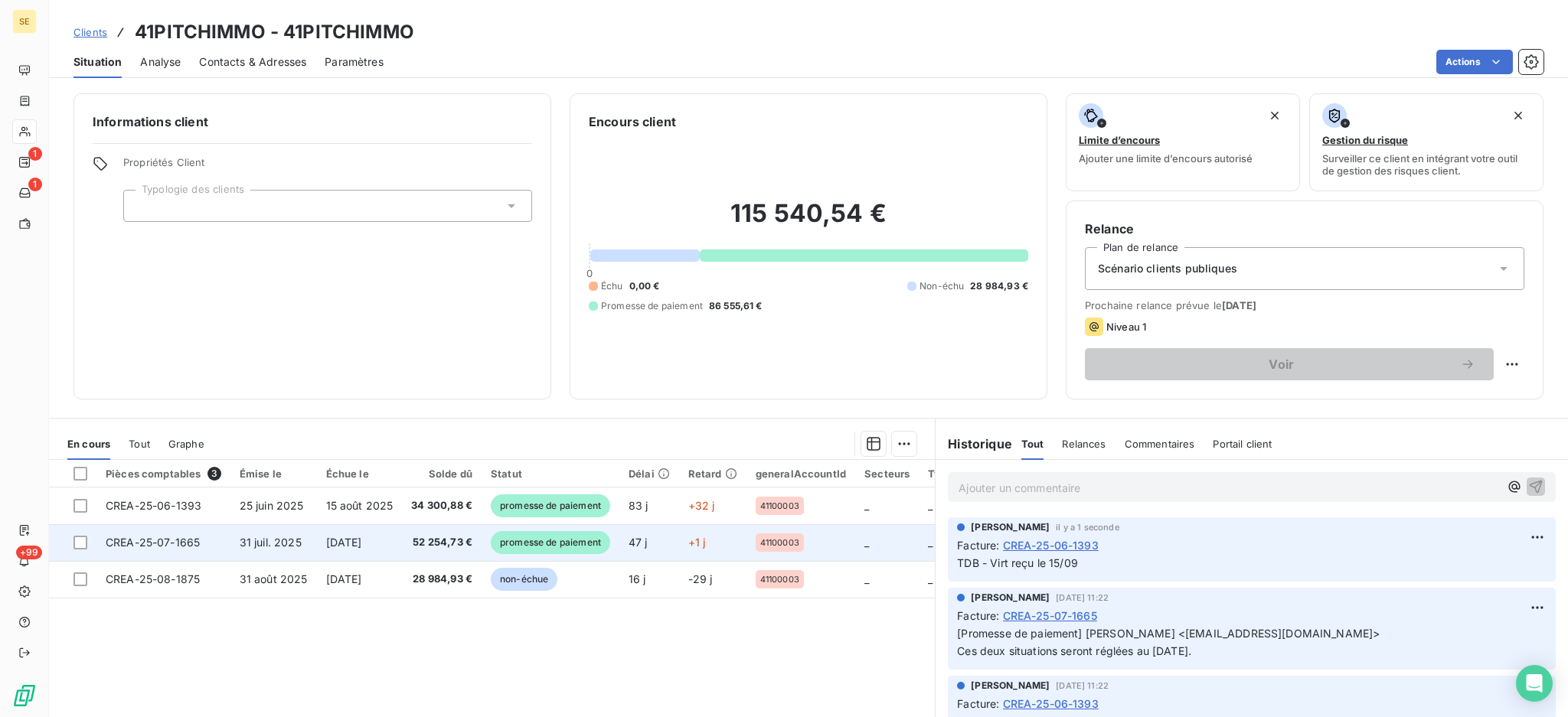
click at [319, 555] on td "[DATE]" at bounding box center [359, 542] width 85 height 37
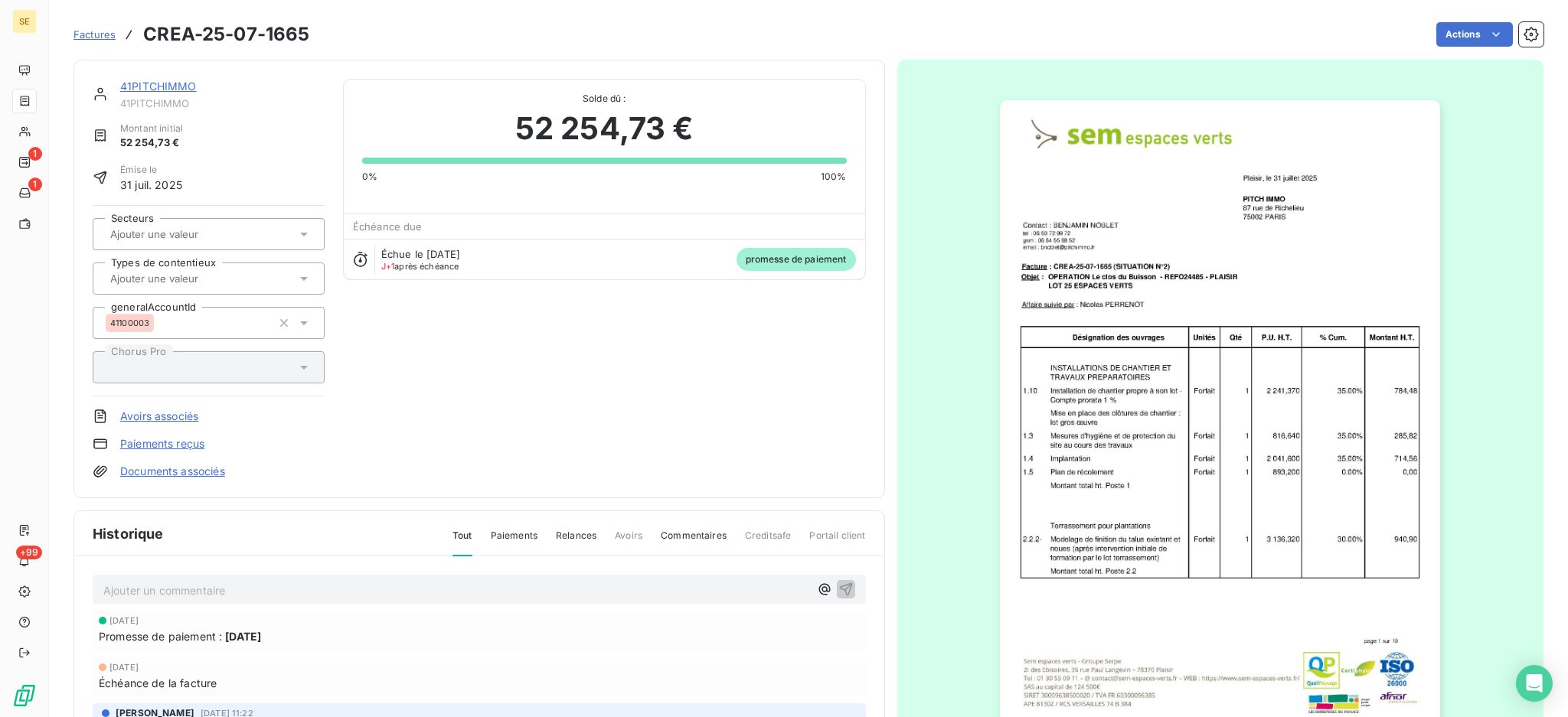
click at [208, 472] on link "Documents associés" at bounding box center [173, 471] width 105 height 15
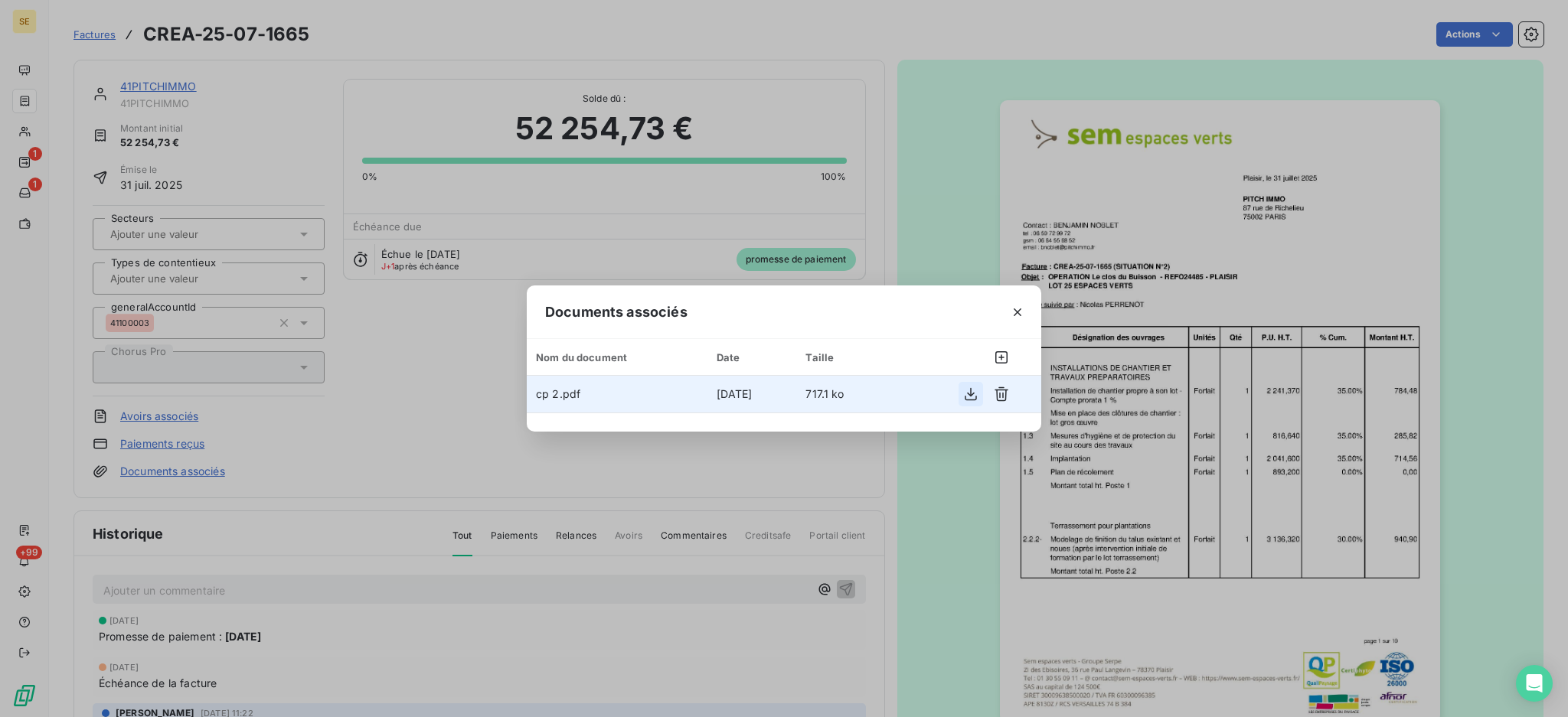
click at [969, 390] on icon "button" at bounding box center [971, 394] width 15 height 15
click at [1012, 310] on icon "button" at bounding box center [1018, 312] width 15 height 15
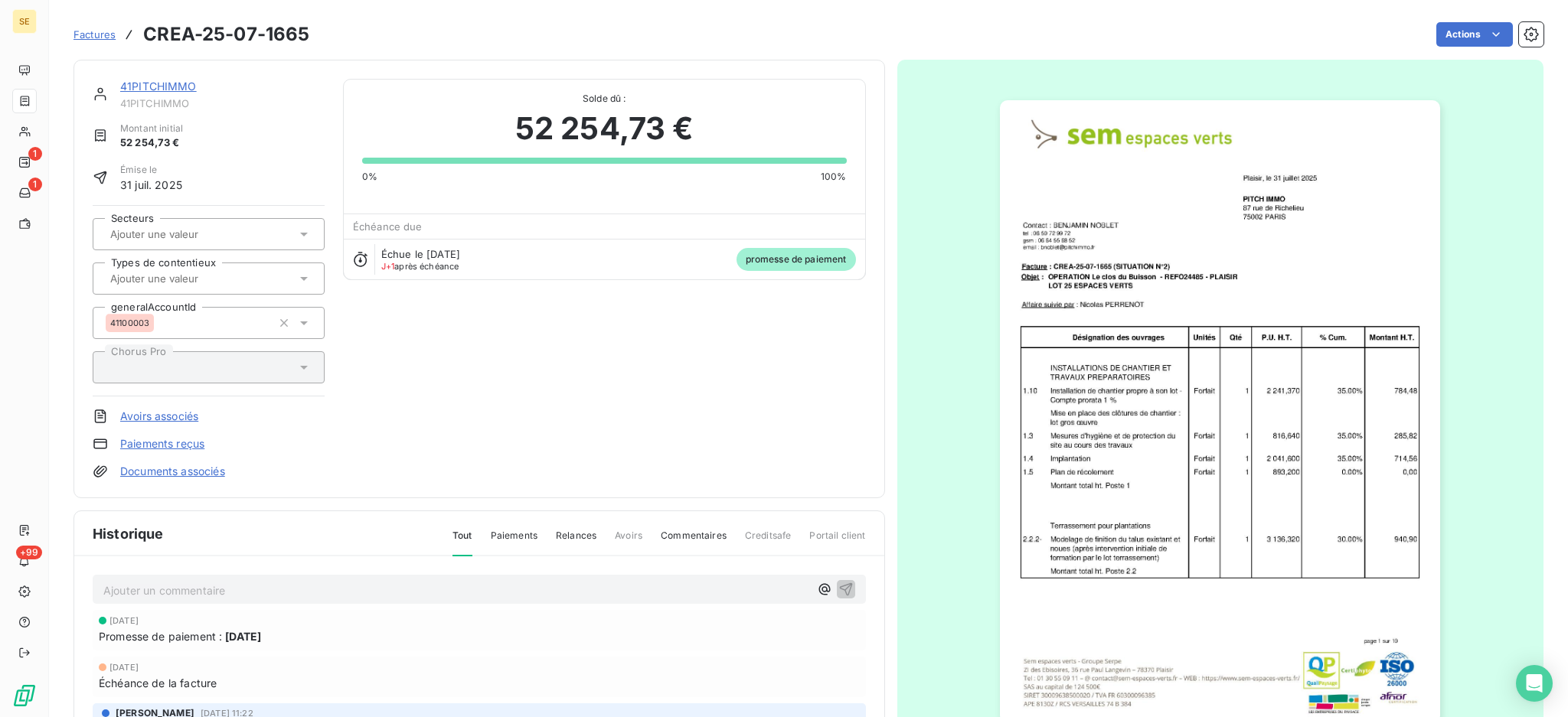
click at [445, 594] on p "Ajouter un commentaire ﻿" at bounding box center [456, 590] width 706 height 19
click at [838, 588] on icon "button" at bounding box center [846, 589] width 15 height 15
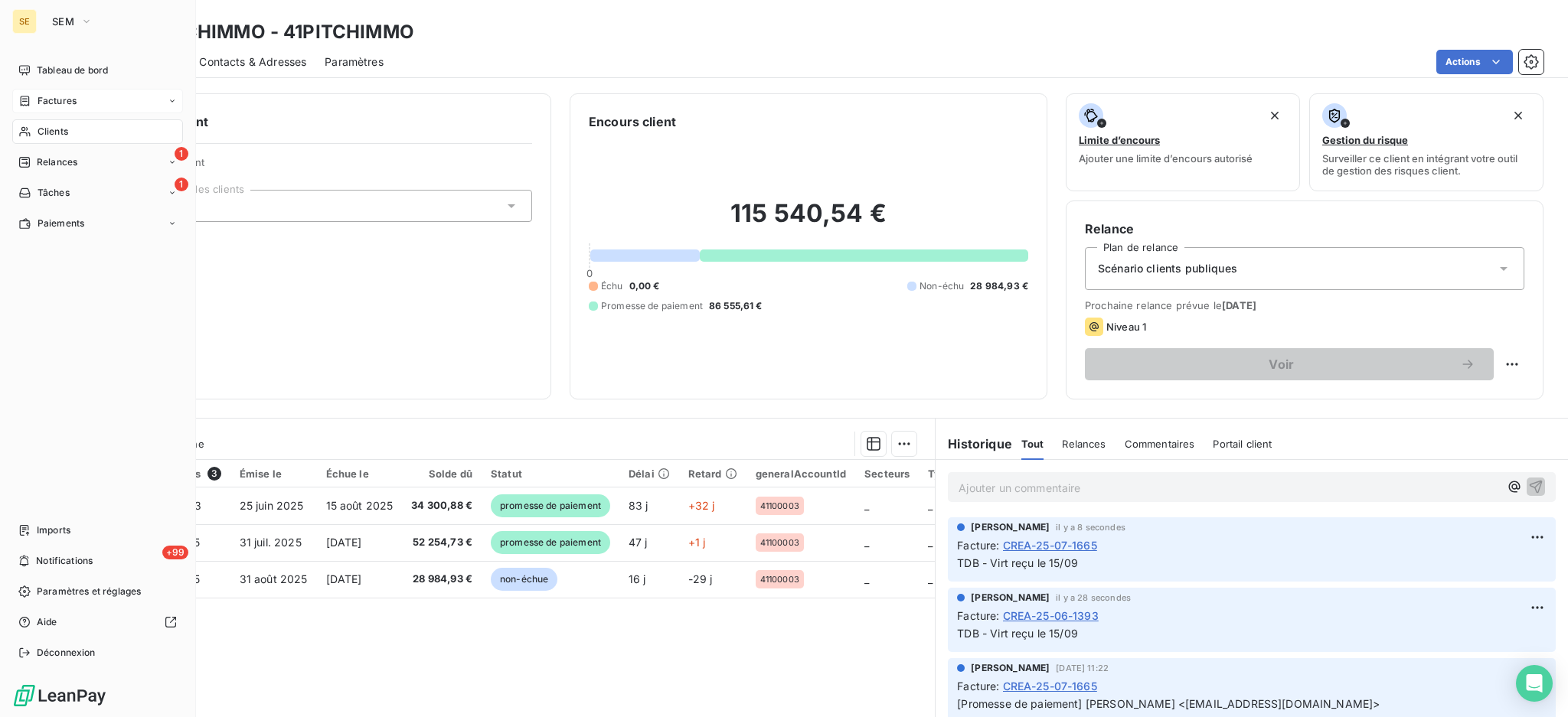
click at [65, 102] on span "Factures" at bounding box center [57, 100] width 39 height 14
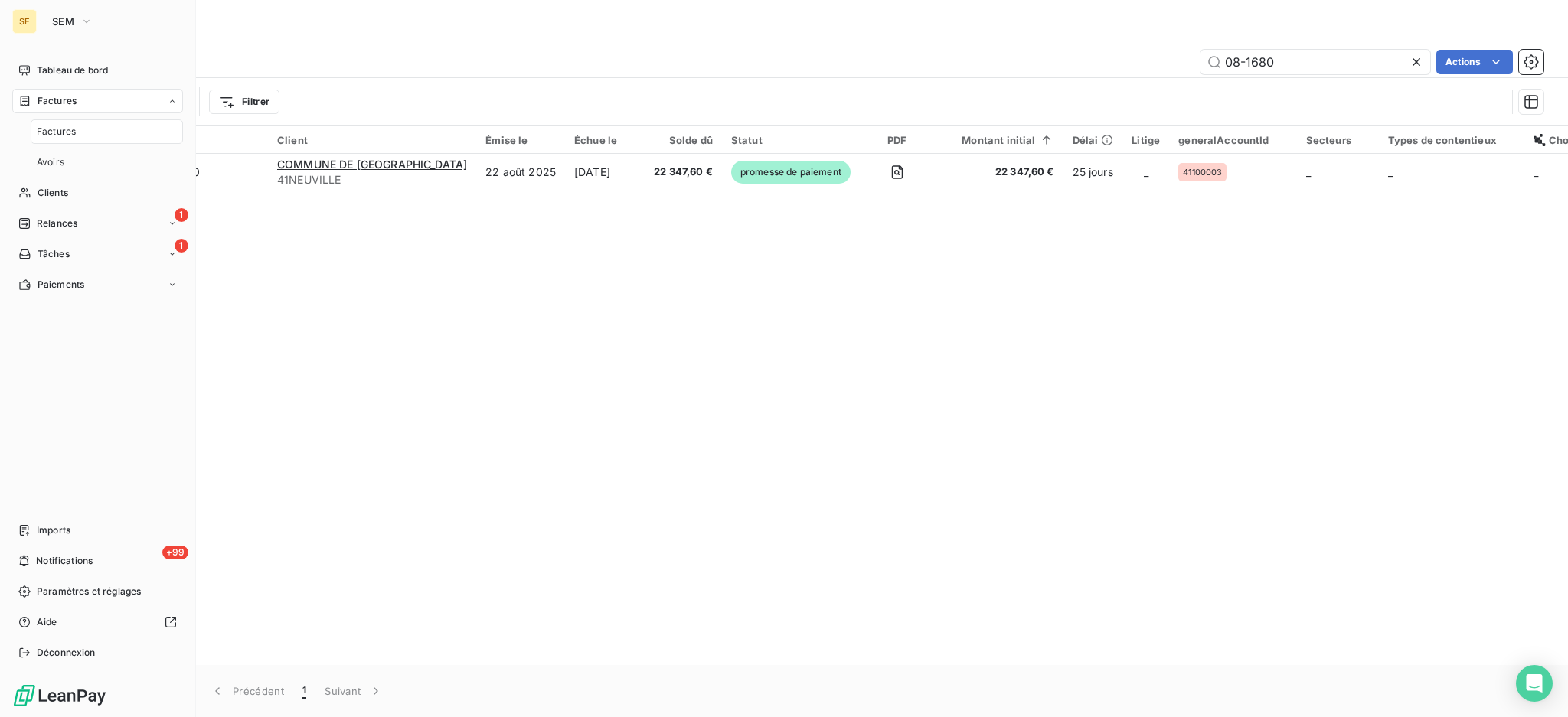
drag, startPoint x: 59, startPoint y: 134, endPoint x: 68, endPoint y: 129, distance: 10.3
click at [59, 133] on span "Factures" at bounding box center [56, 131] width 39 height 14
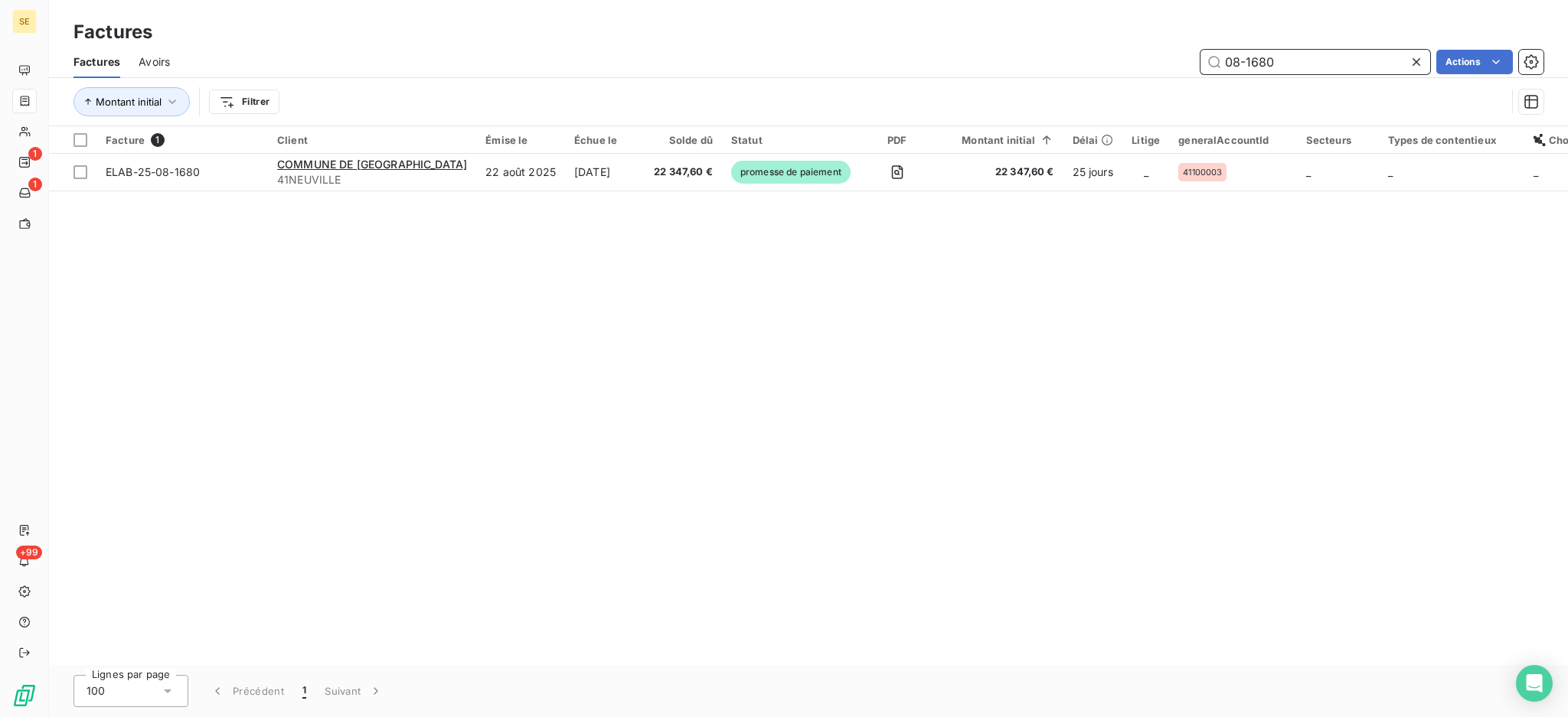
drag, startPoint x: 1319, startPoint y: 60, endPoint x: 918, endPoint y: 68, distance: 401.1
click at [918, 68] on div "08-1680 Actions" at bounding box center [866, 62] width 1355 height 24
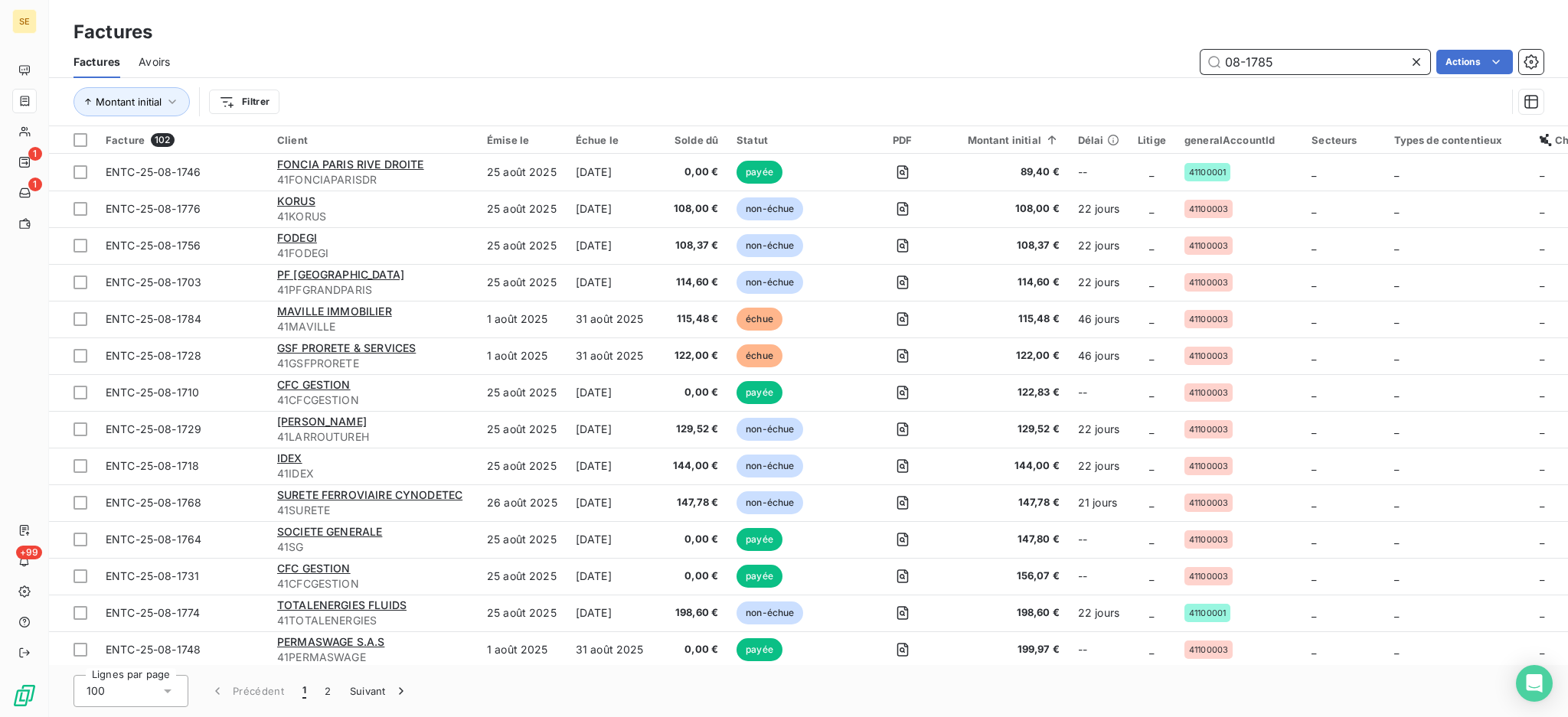
type input "08-1785"
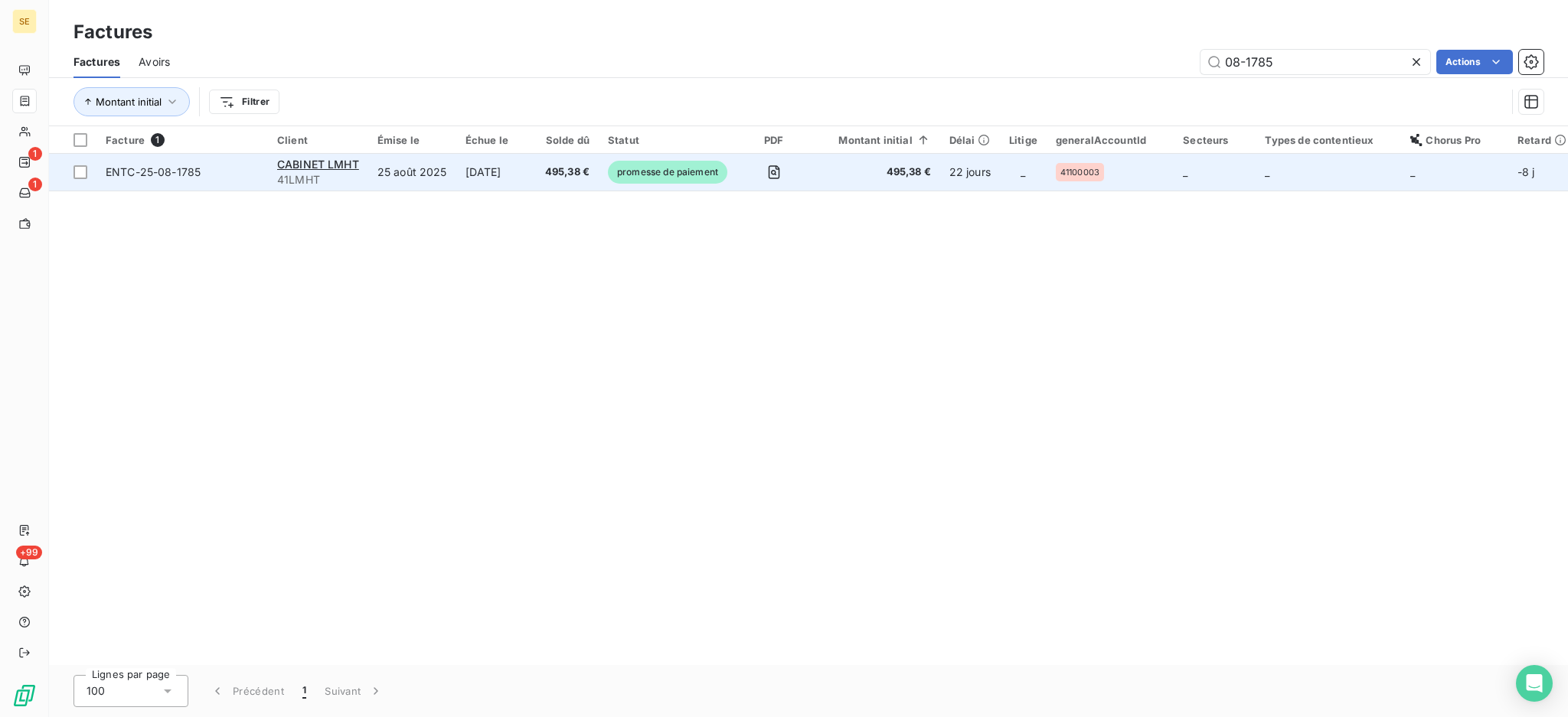
click at [421, 178] on td "25 août 2025" at bounding box center [413, 172] width 88 height 37
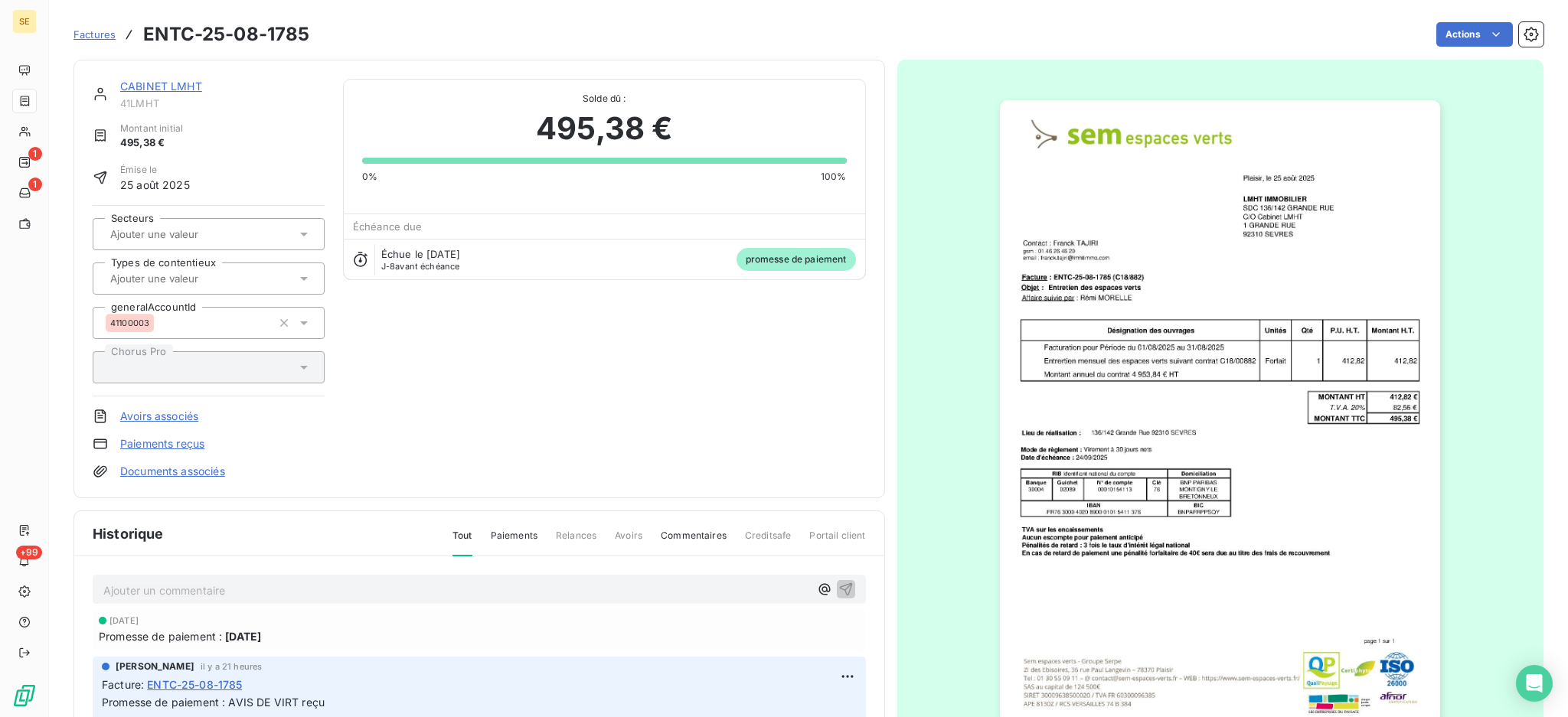
click at [579, 593] on p "Ajouter un commentaire ﻿" at bounding box center [456, 590] width 706 height 19
click at [839, 585] on icon "button" at bounding box center [846, 589] width 13 height 13
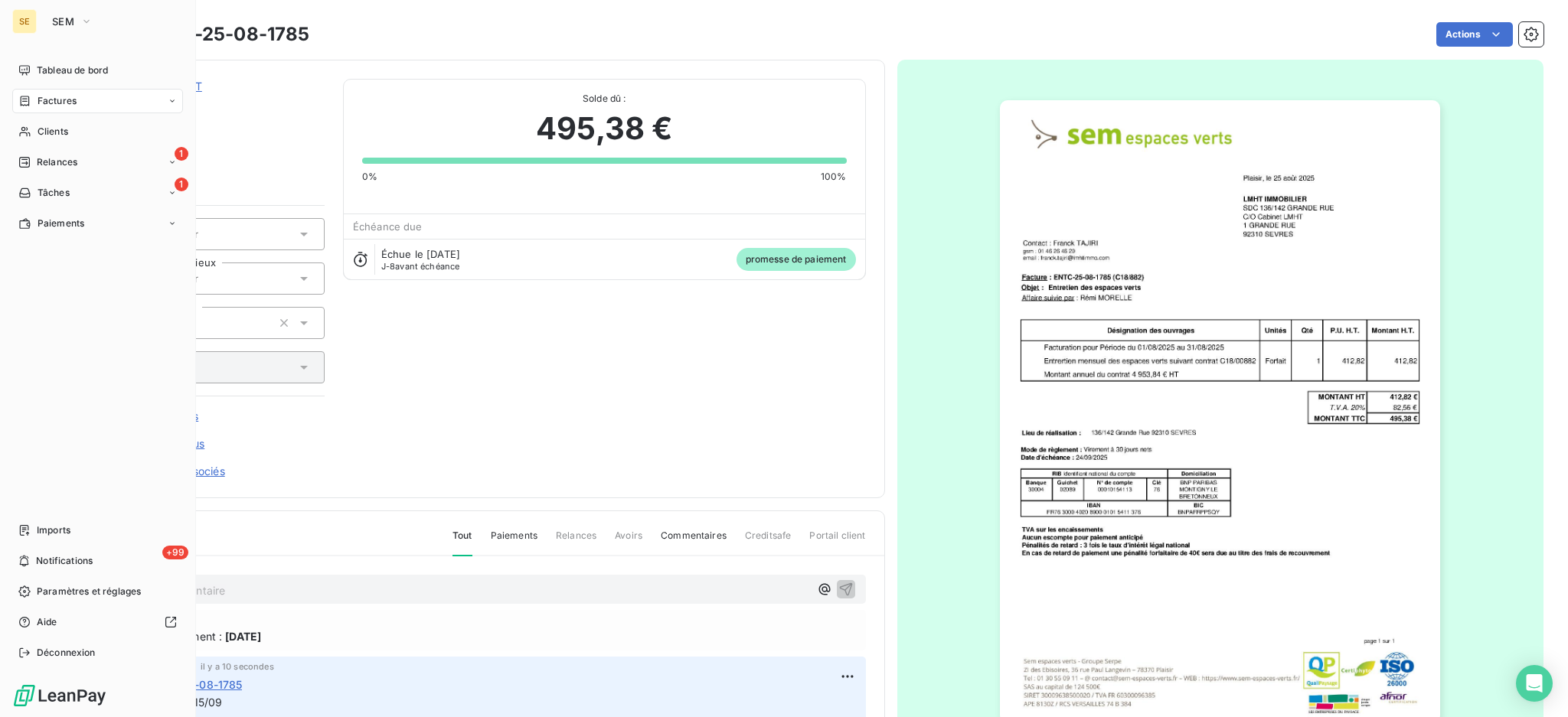
click at [64, 93] on div "Factures" at bounding box center [98, 101] width 171 height 24
click at [62, 109] on div "Factures" at bounding box center [98, 101] width 171 height 24
drag, startPoint x: 68, startPoint y: 139, endPoint x: 131, endPoint y: 135, distance: 63.1
click at [68, 136] on span "Factures" at bounding box center [56, 131] width 39 height 14
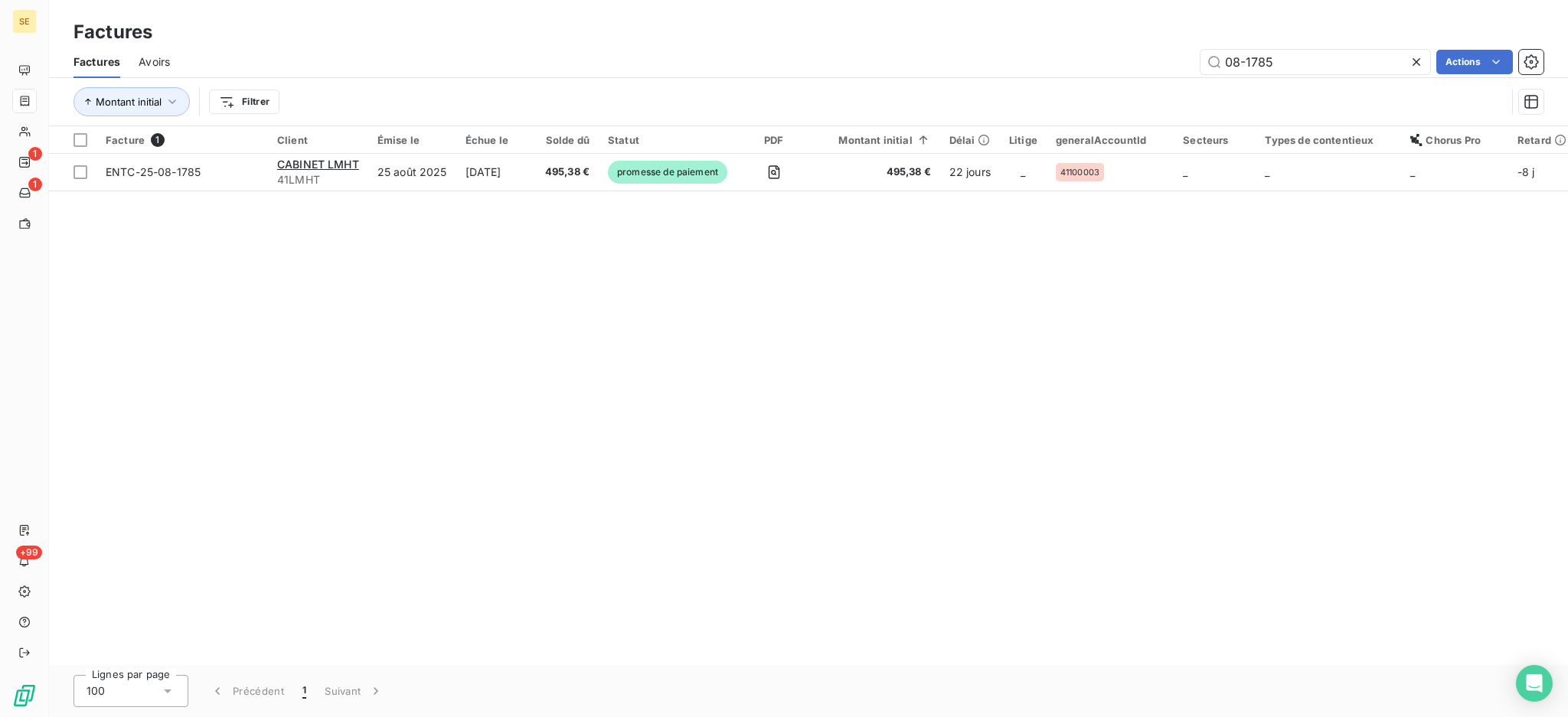
drag, startPoint x: 1364, startPoint y: 56, endPoint x: 1145, endPoint y: 16, distance: 222.6
click at [1145, 16] on div "Factures Factures Avoirs 08-1785 Actions Montant initial Filtrer" at bounding box center [807, 63] width 1518 height 127
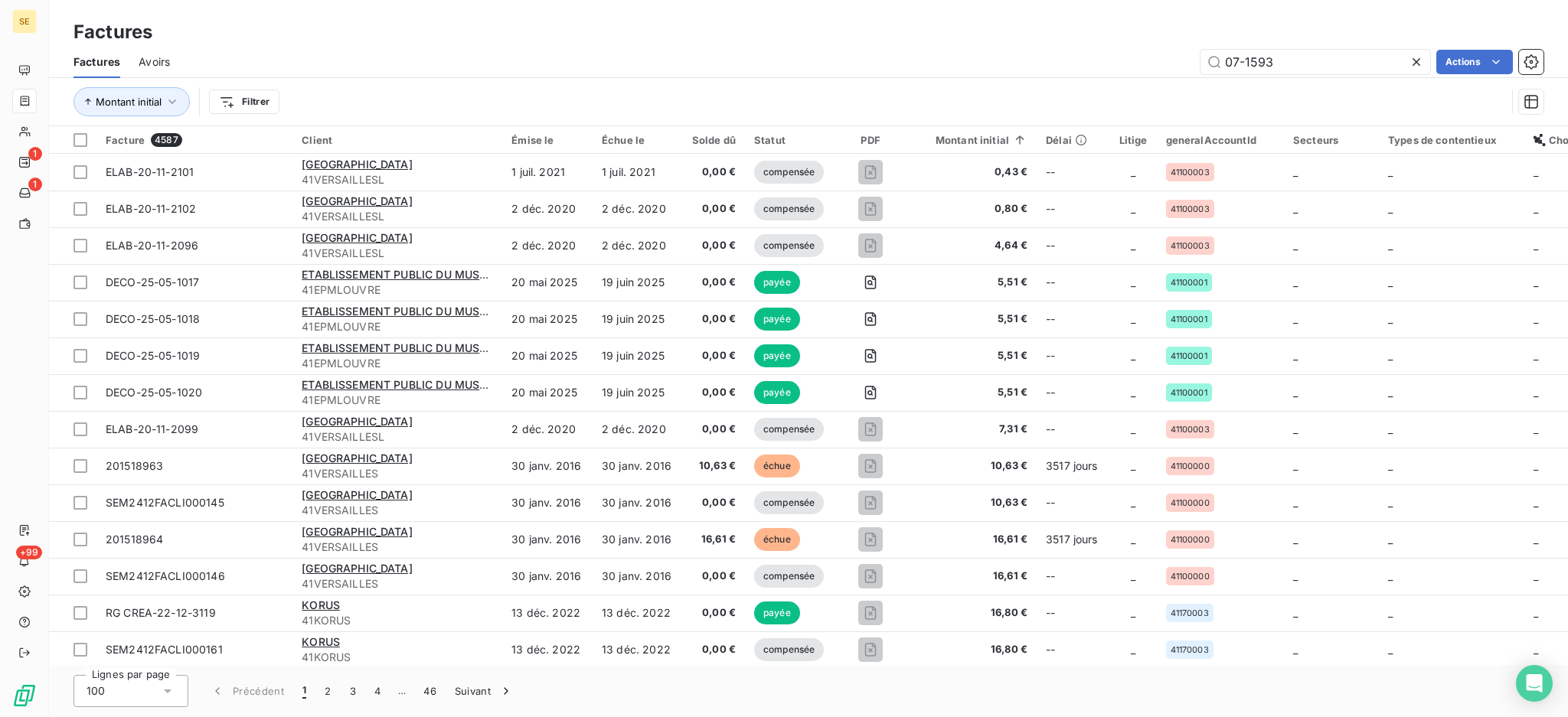
type input "07-1593"
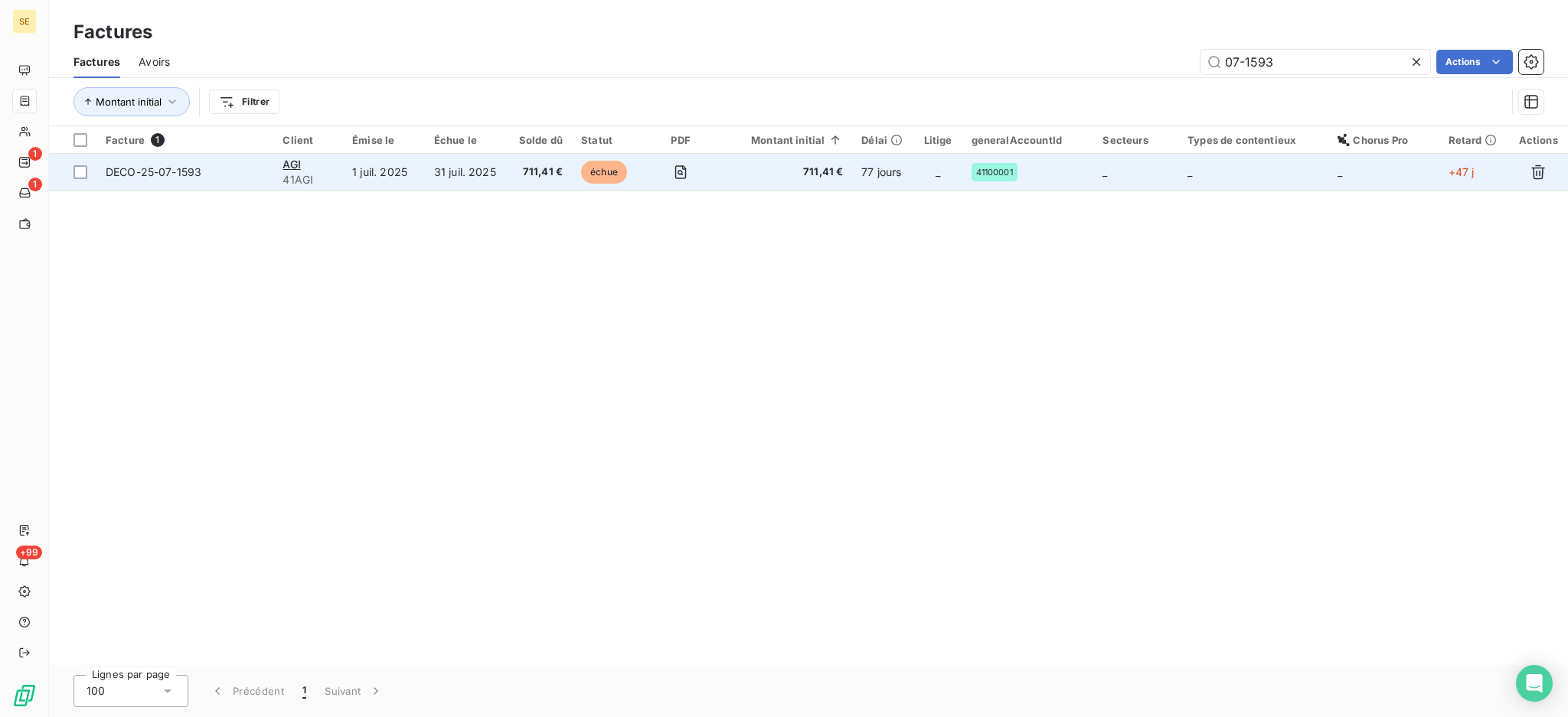
click at [451, 178] on td "31 juil. 2025" at bounding box center [466, 172] width 83 height 37
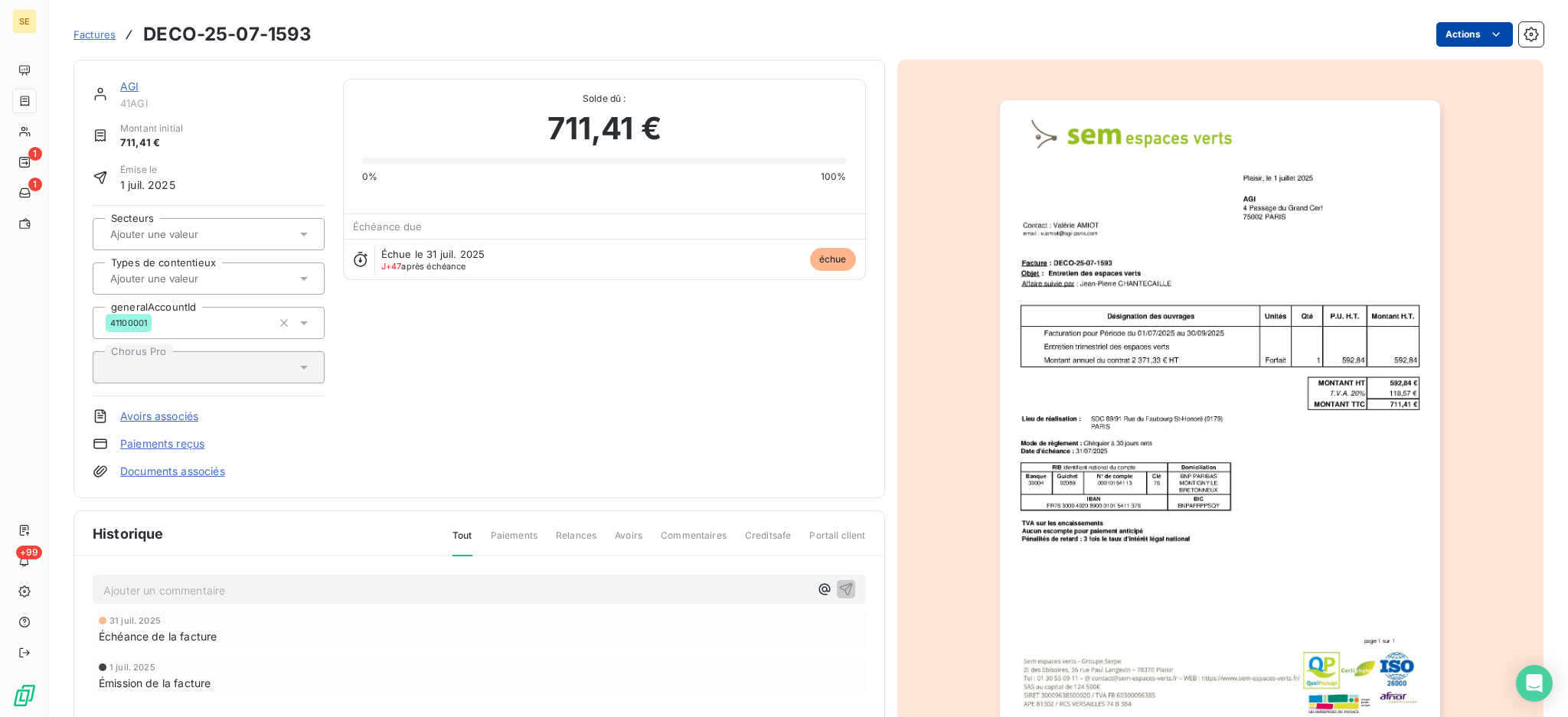
click at [1463, 36] on html "SE 1 1 +99 Factures DECO-25-07-1593 Actions AGI 41AGI Montant initial 711,41 € …" at bounding box center [784, 358] width 1568 height 717
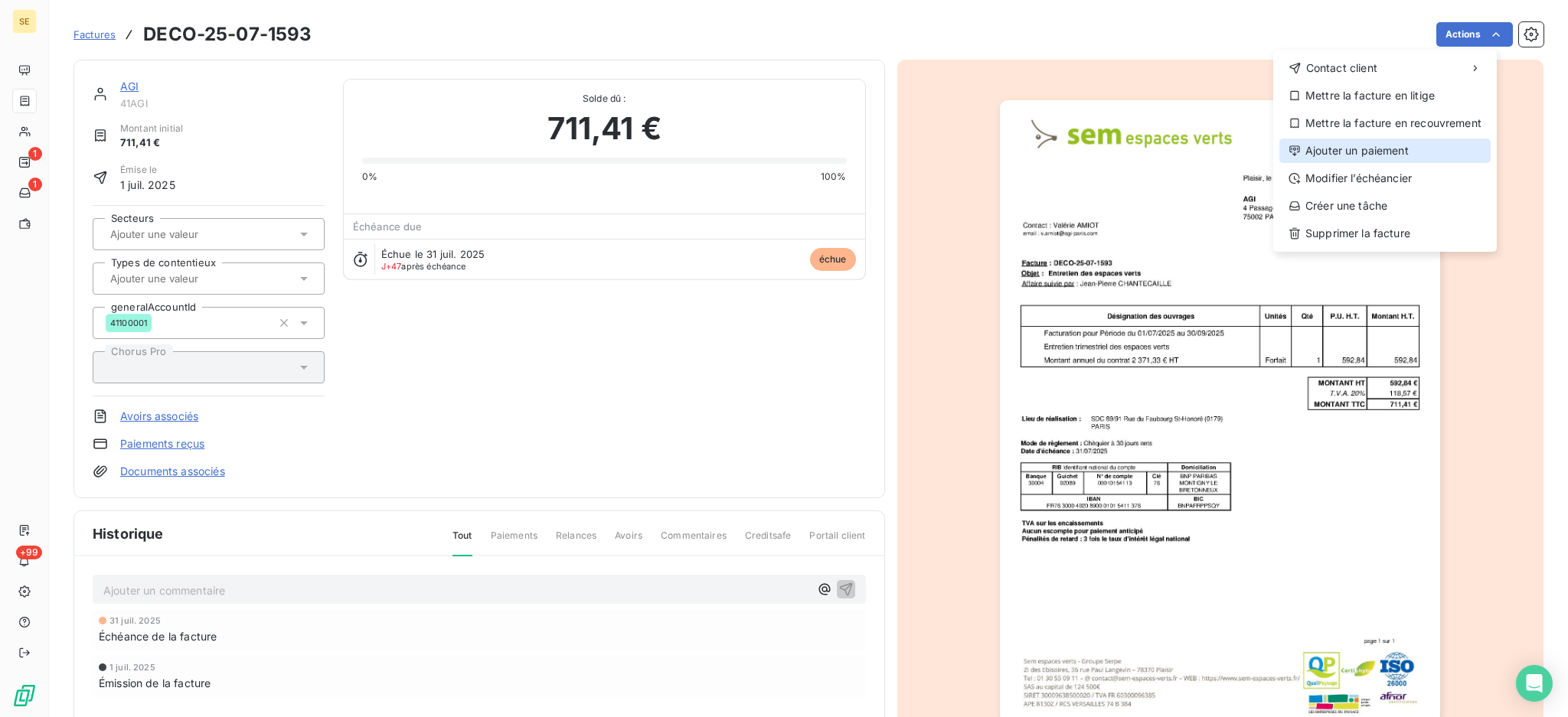
click at [1426, 160] on div "Ajouter un paiement" at bounding box center [1384, 151] width 211 height 24
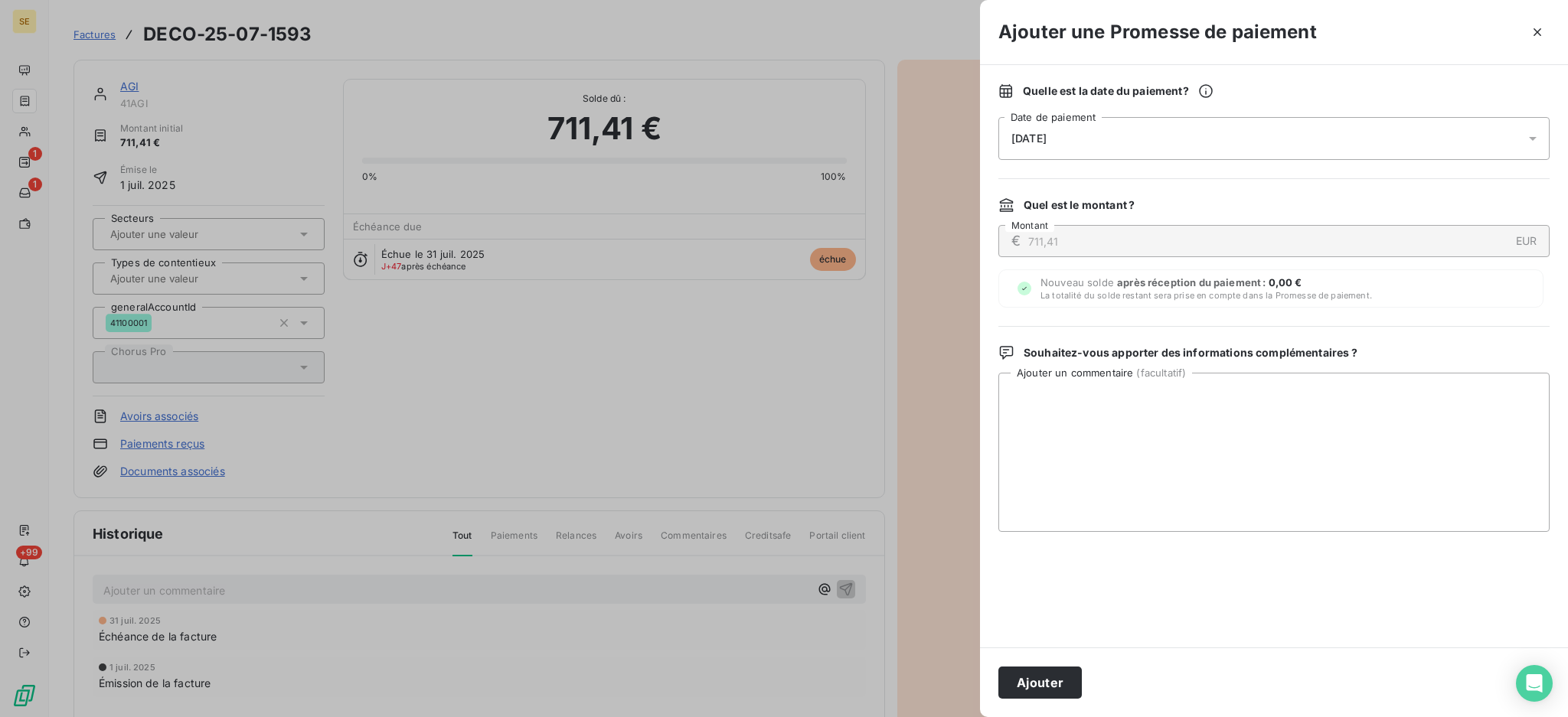
click at [1533, 145] on icon at bounding box center [1532, 139] width 15 height 15
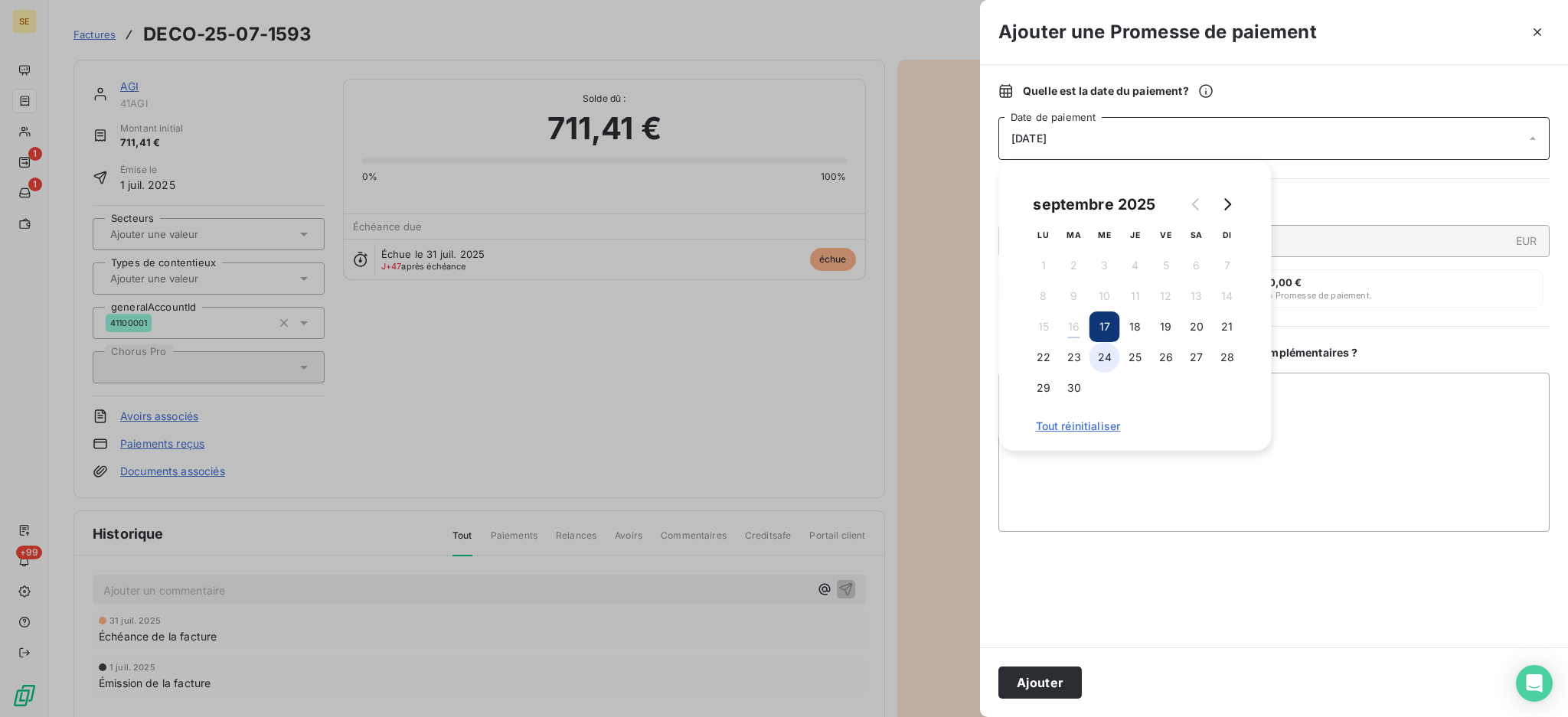
click at [1109, 358] on button "24" at bounding box center [1104, 357] width 31 height 31
click at [1279, 402] on textarea "Ajouter un commentaire ( facultatif )" at bounding box center [1274, 453] width 551 height 159
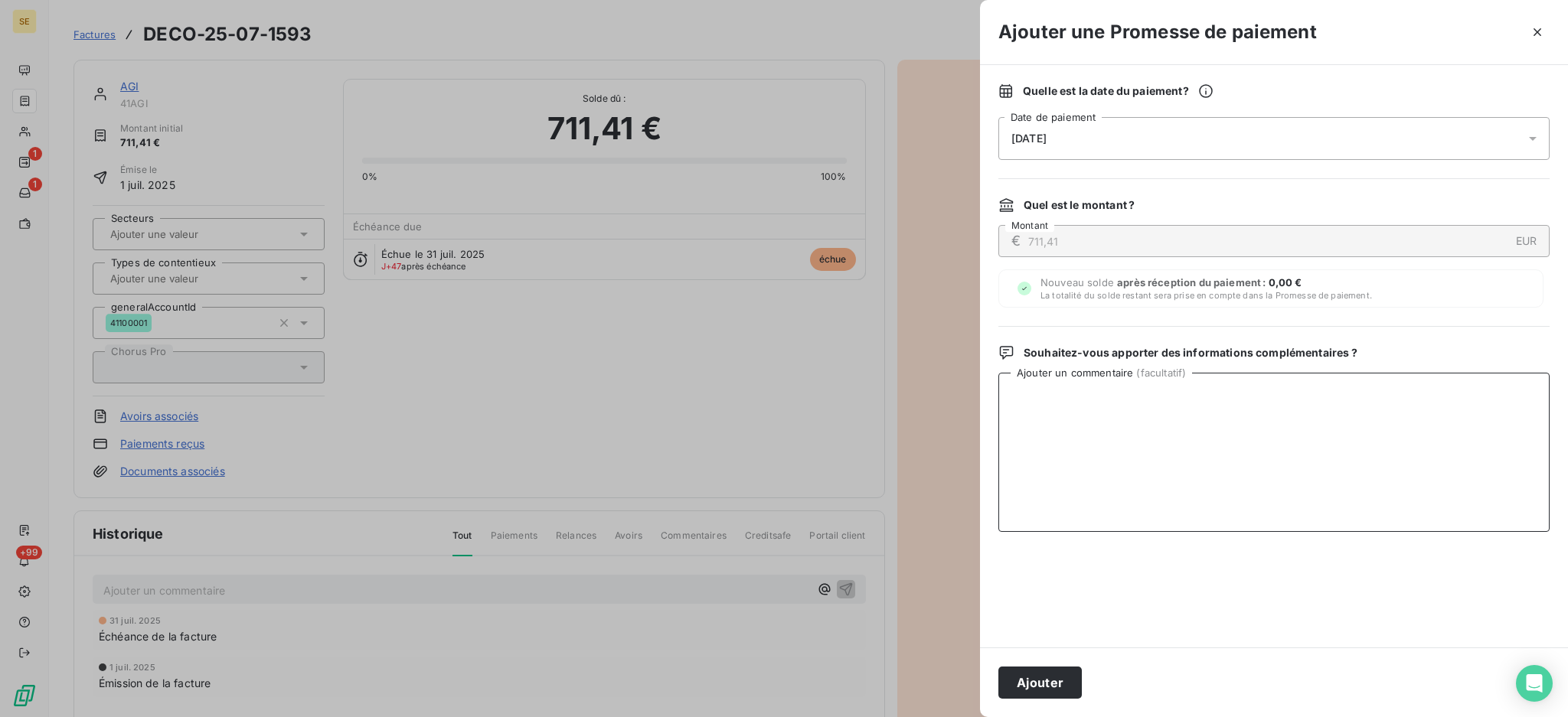
paste textarea "TDB - Virt reçu le 15/09"
type textarea "TDB - Virt reçu le 15/09"
click at [1032, 681] on button "Ajouter" at bounding box center [1039, 682] width 83 height 32
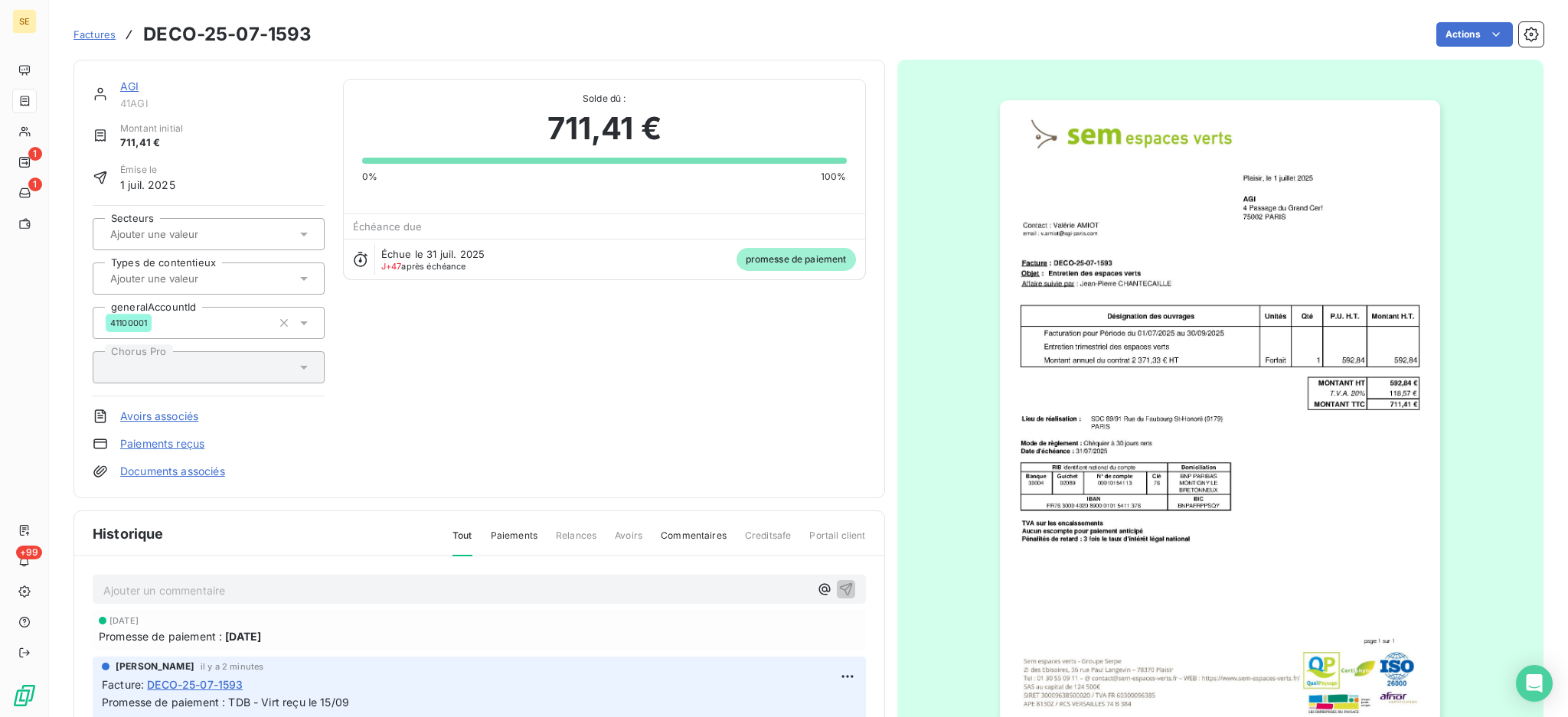
scroll to position [104, 0]
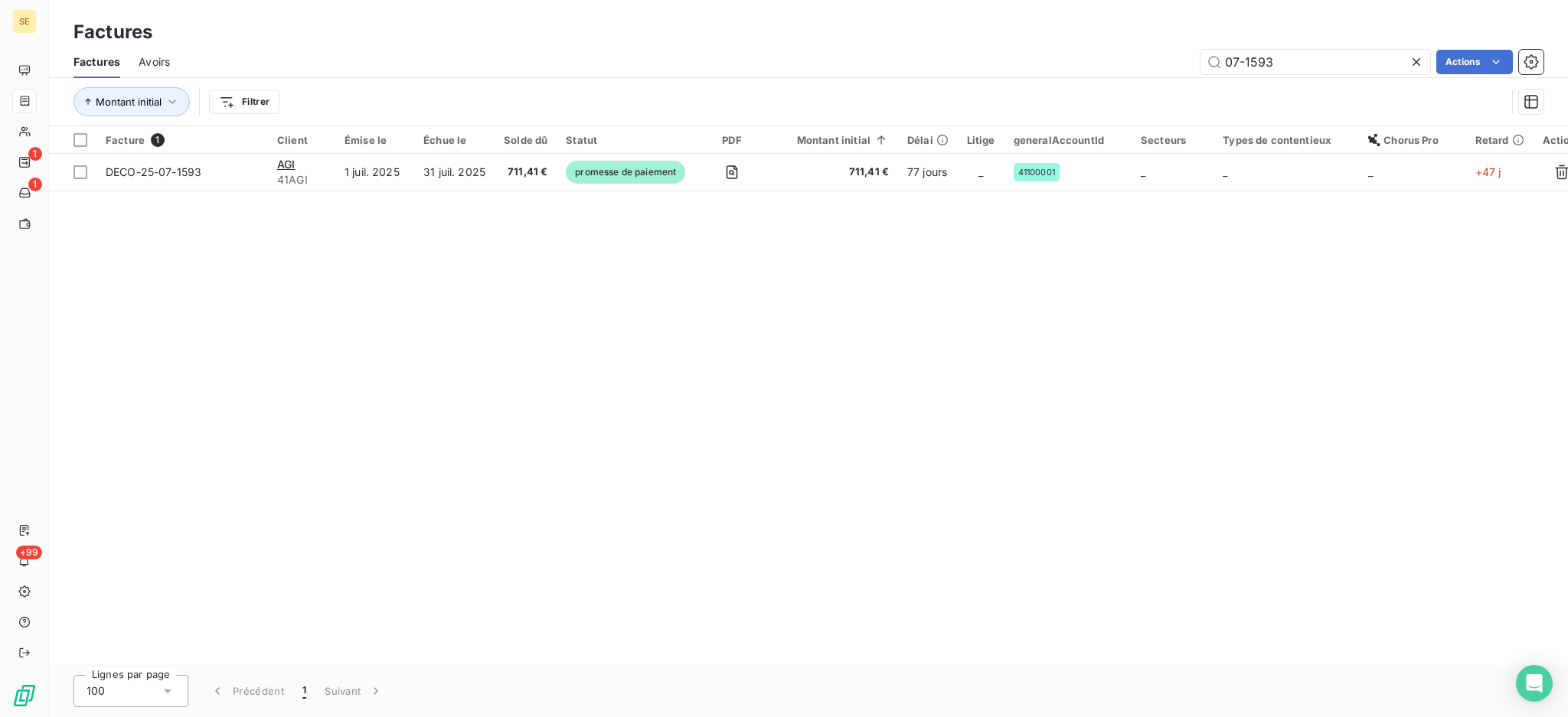
drag, startPoint x: 1310, startPoint y: 61, endPoint x: 1118, endPoint y: 57, distance: 192.0
click at [1118, 56] on div "07-1593 Actions" at bounding box center [866, 62] width 1355 height 24
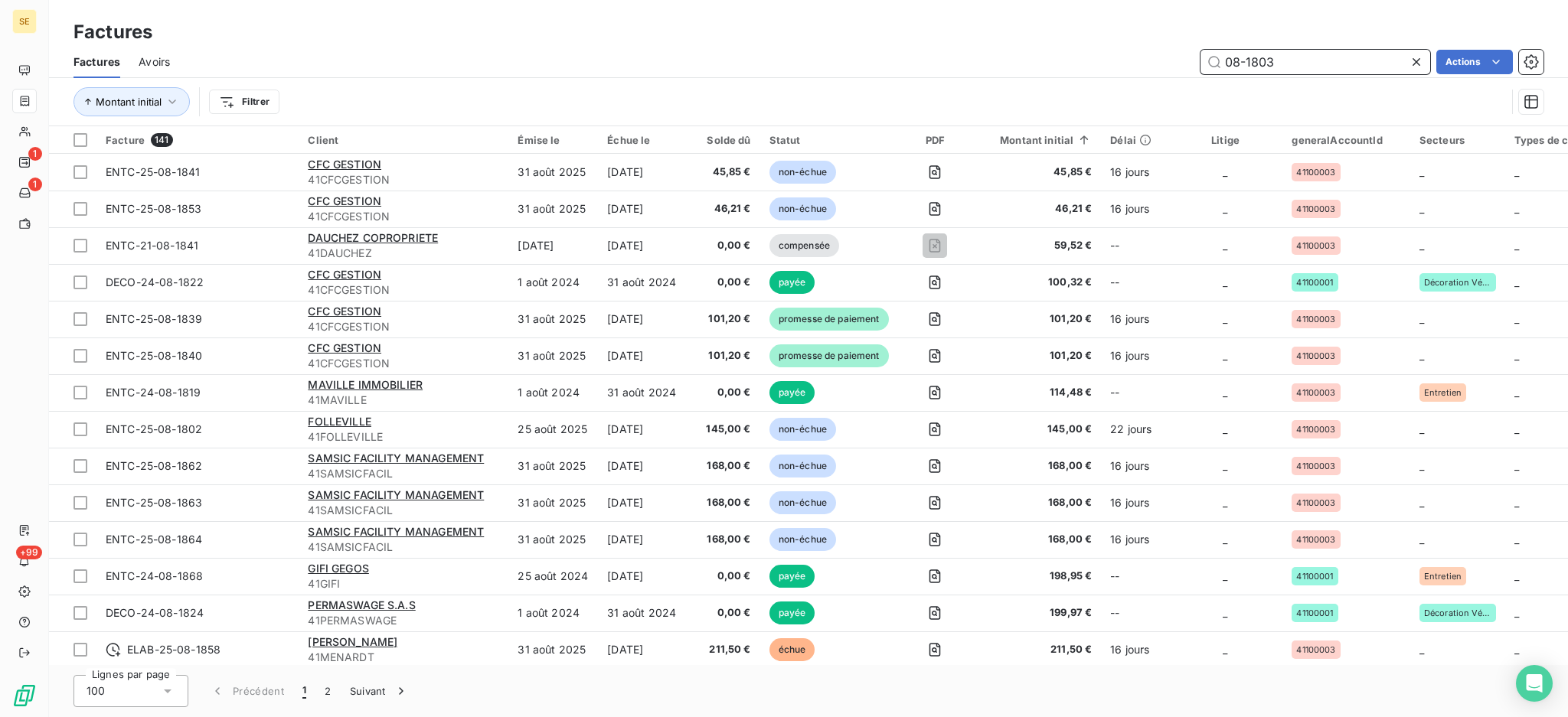
type input "08-1803"
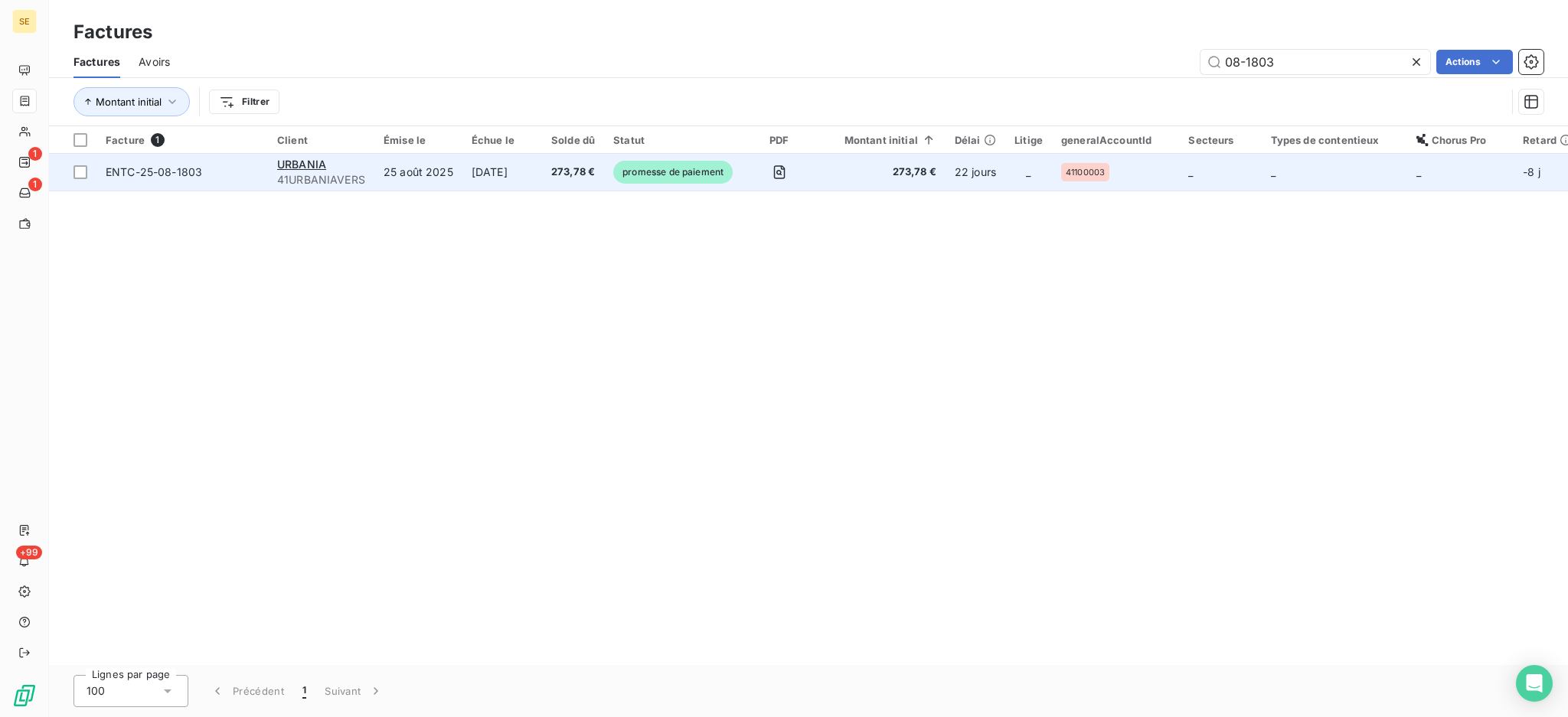
click at [540, 167] on td "[DATE]" at bounding box center [502, 172] width 80 height 37
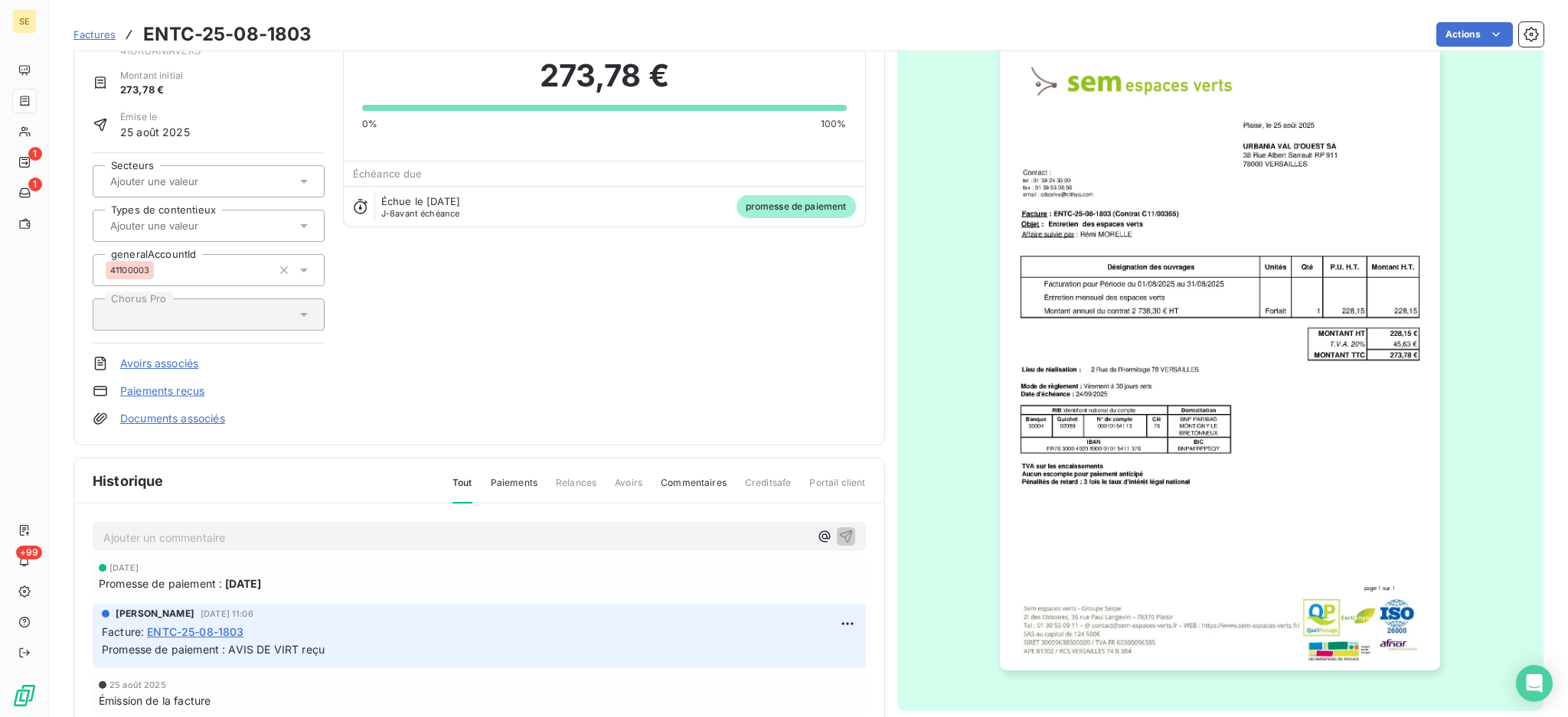
scroll to position [173, 0]
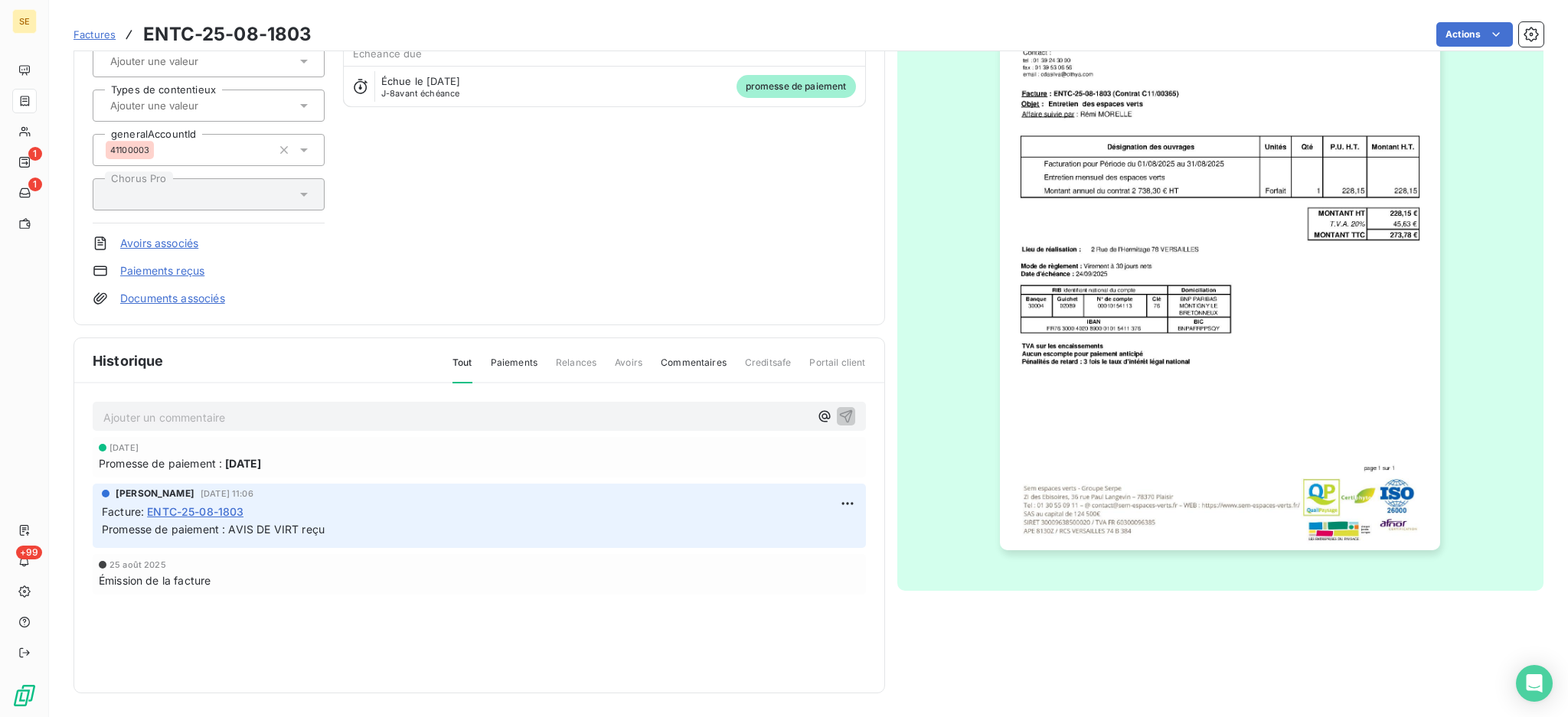
click at [400, 413] on p "Ajouter un commentaire ﻿" at bounding box center [456, 417] width 706 height 19
click at [839, 411] on icon "button" at bounding box center [846, 415] width 15 height 15
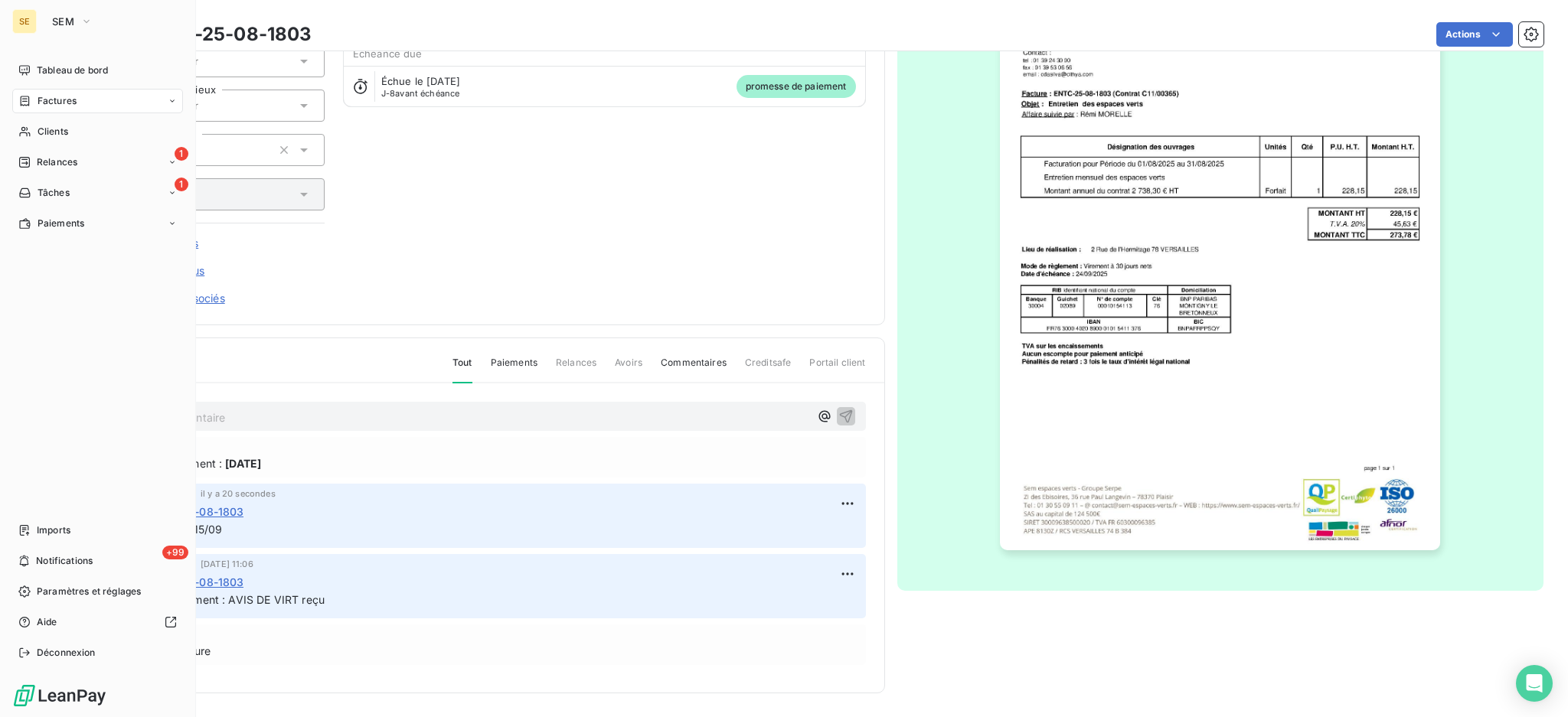
click at [68, 106] on span "Factures" at bounding box center [57, 100] width 39 height 14
click at [55, 97] on span "Factures" at bounding box center [57, 100] width 39 height 14
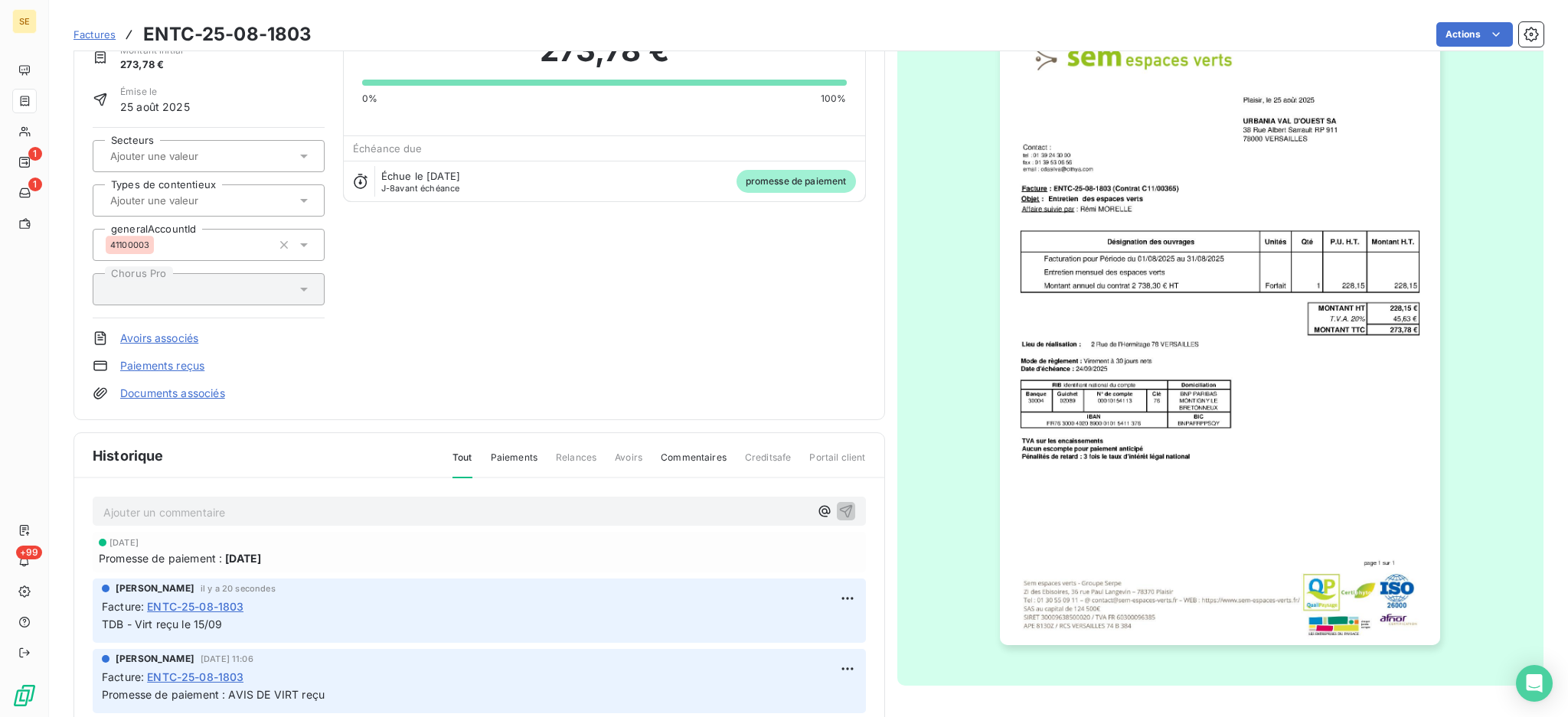
scroll to position [0, 0]
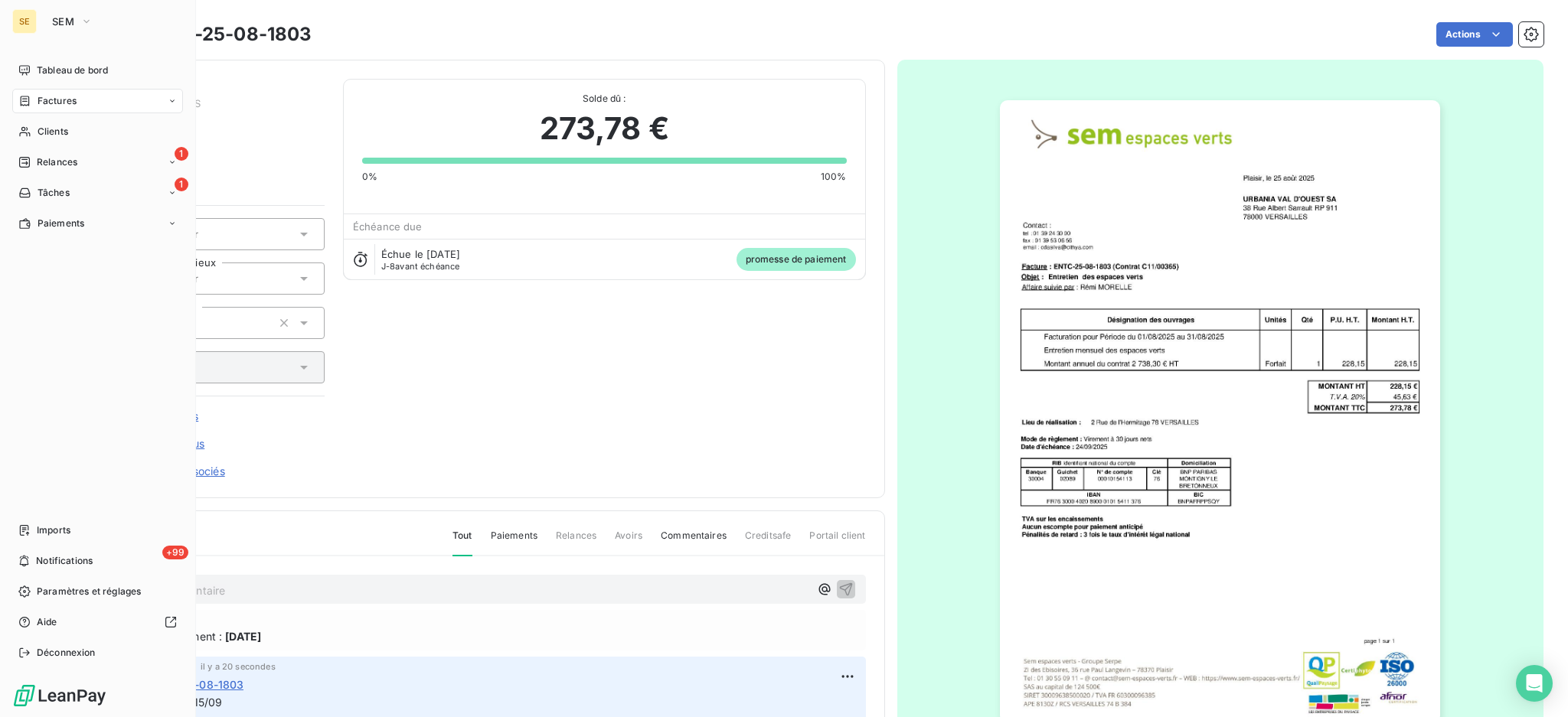
click at [56, 97] on span "Factures" at bounding box center [57, 100] width 39 height 14
click at [56, 133] on span "Factures" at bounding box center [56, 131] width 39 height 14
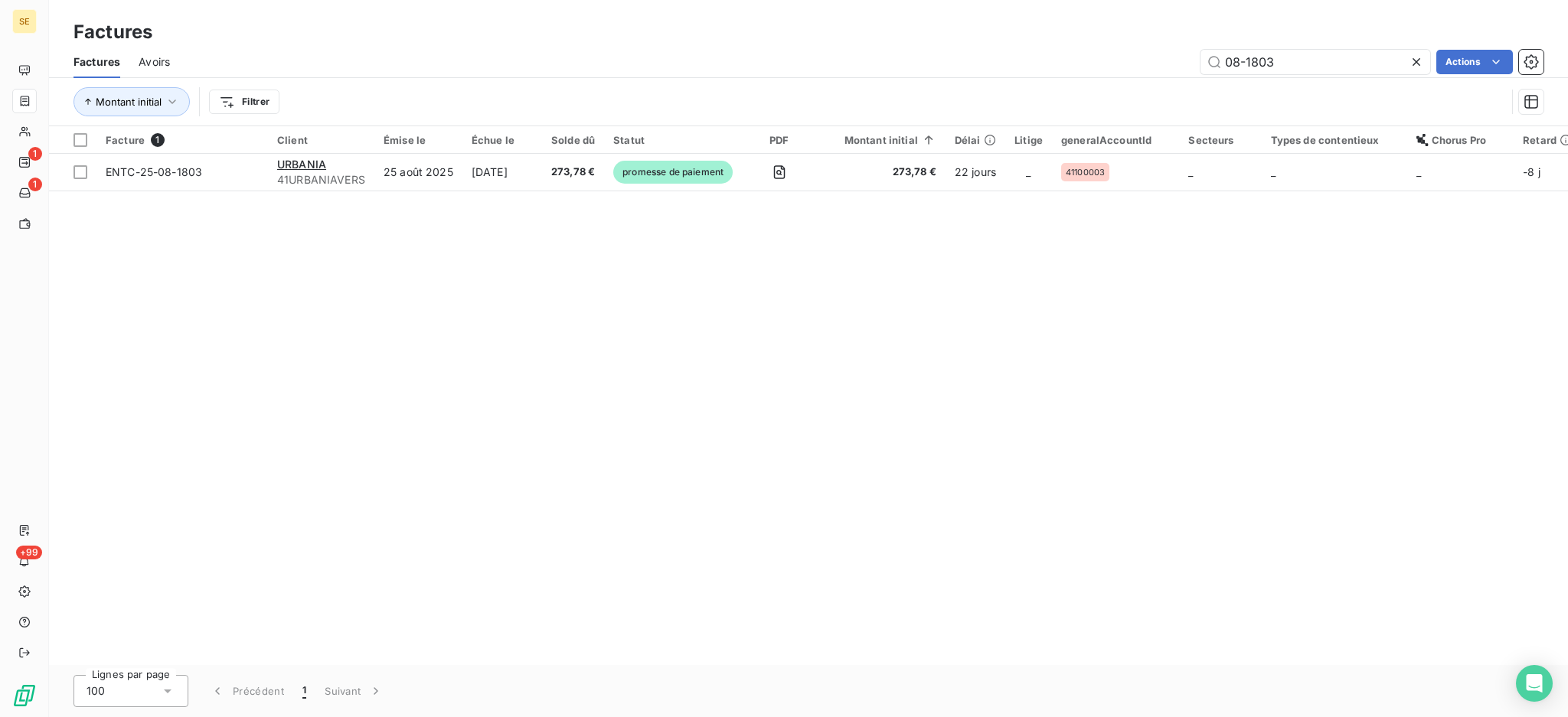
drag, startPoint x: 1194, startPoint y: 68, endPoint x: 976, endPoint y: 48, distance: 218.9
click at [1022, 67] on div "08-1803 Actions" at bounding box center [866, 62] width 1355 height 24
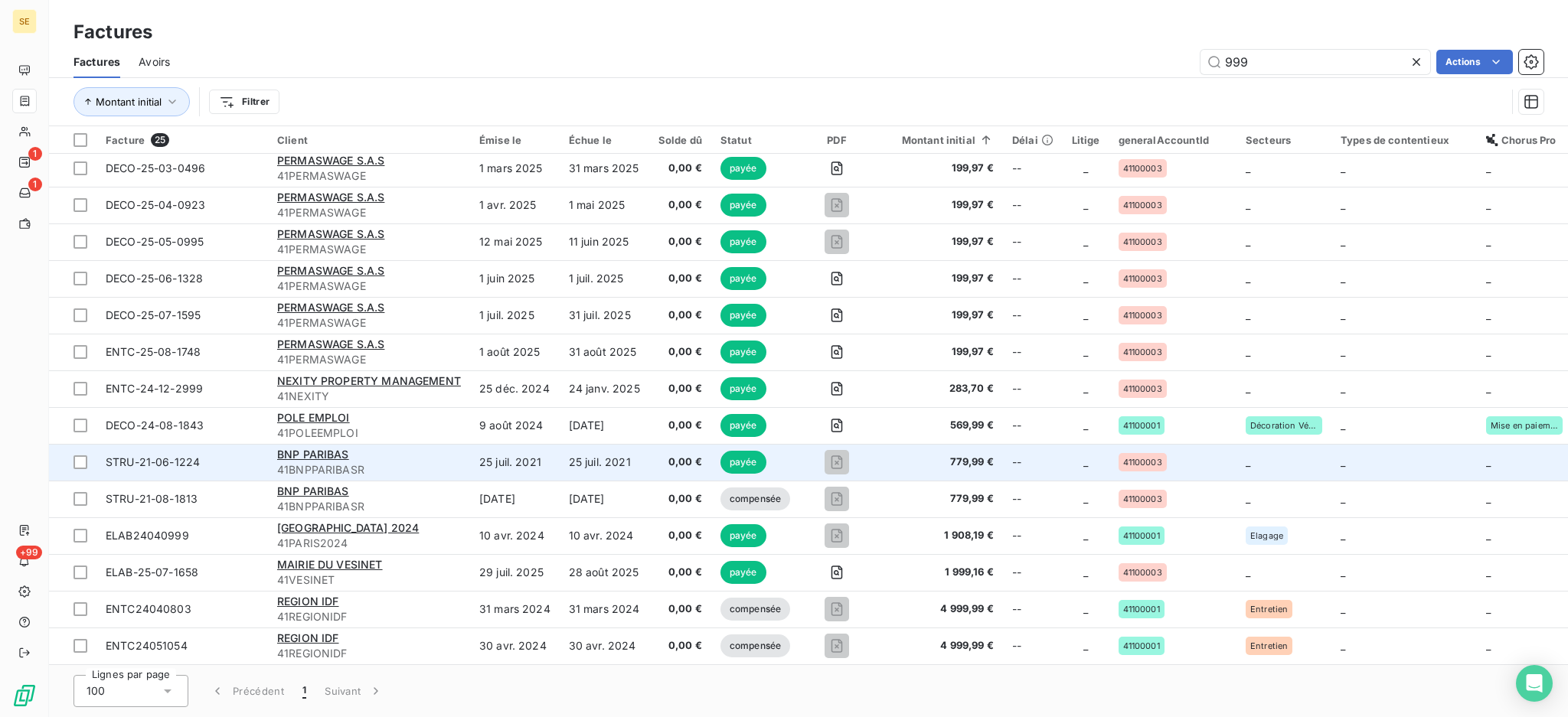
scroll to position [412, 0]
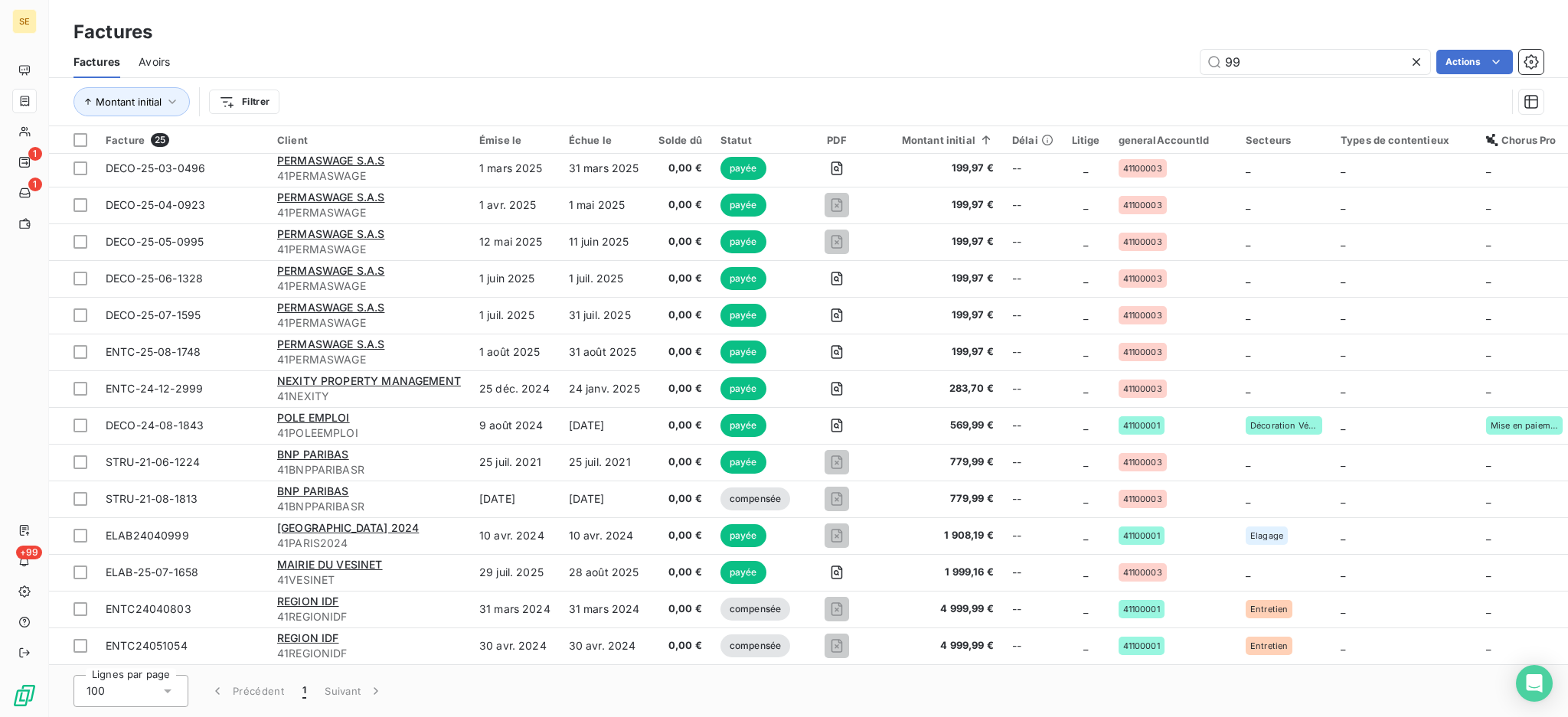
type input "9"
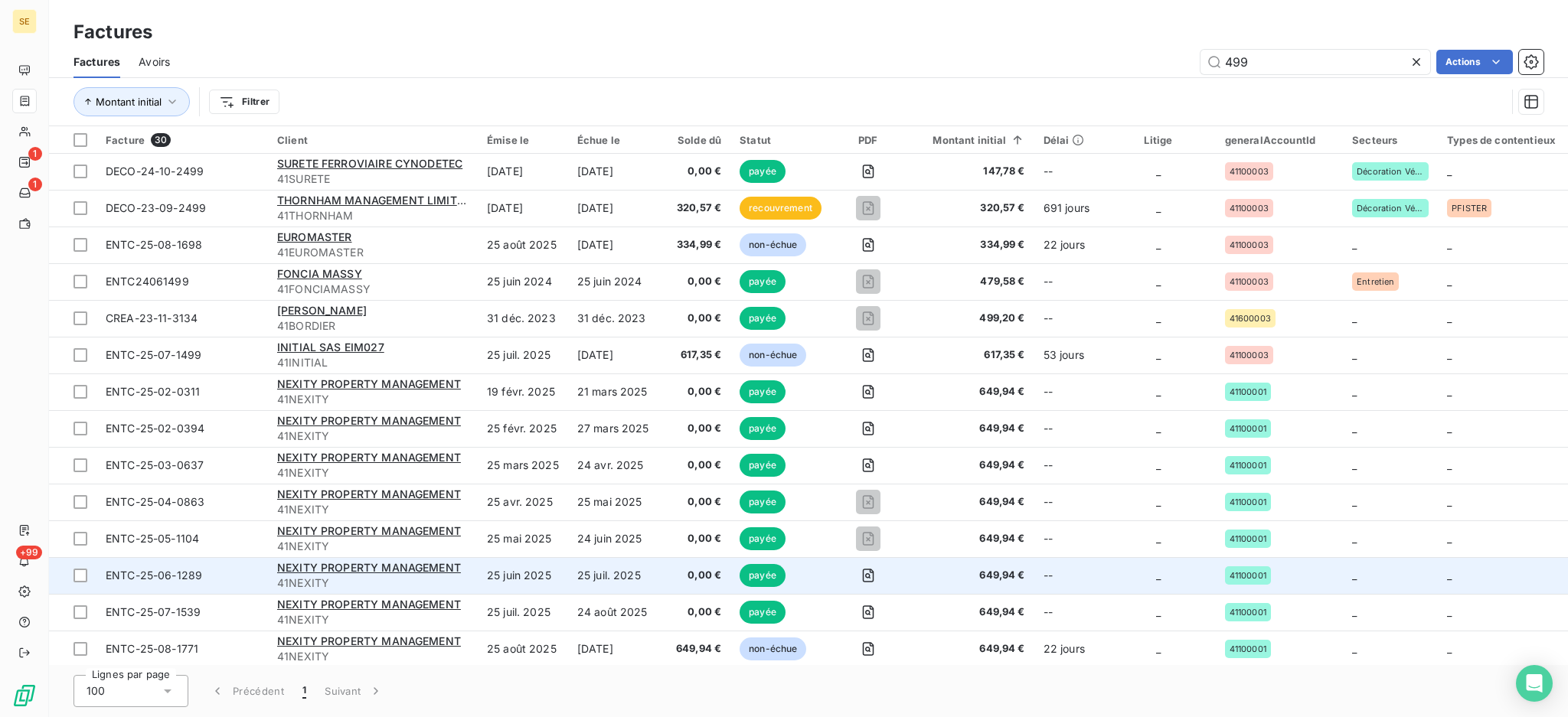
scroll to position [0, 0]
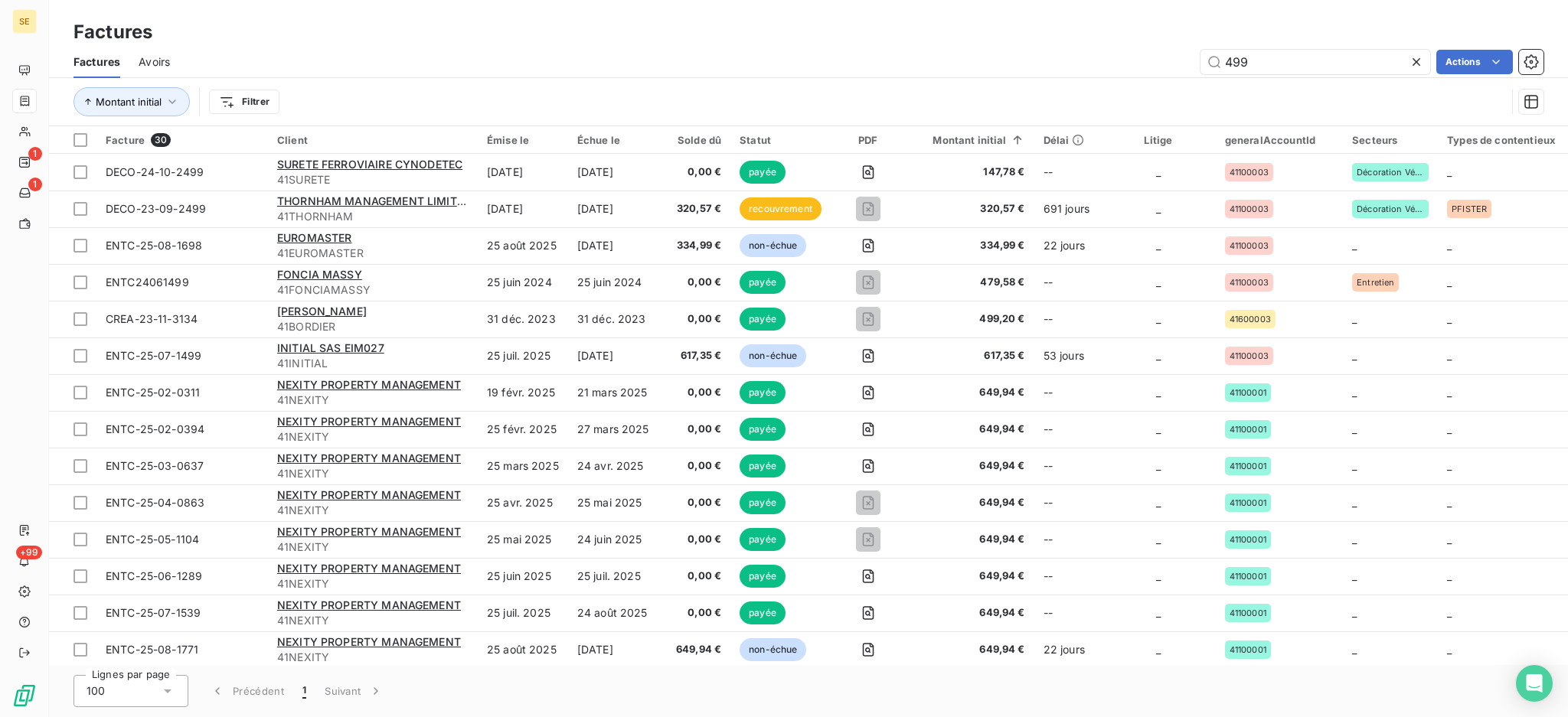
type input "499"
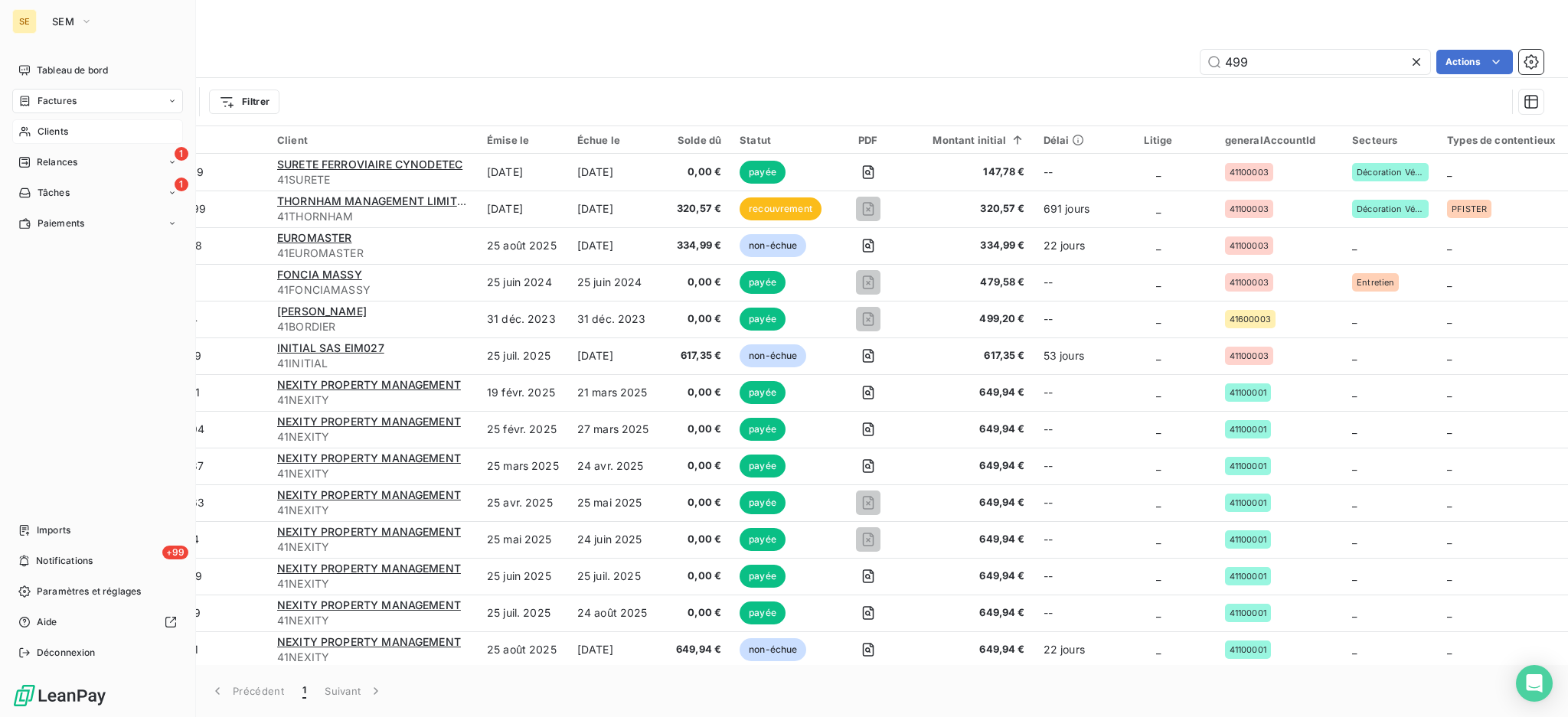
click at [57, 131] on span "Clients" at bounding box center [53, 131] width 31 height 14
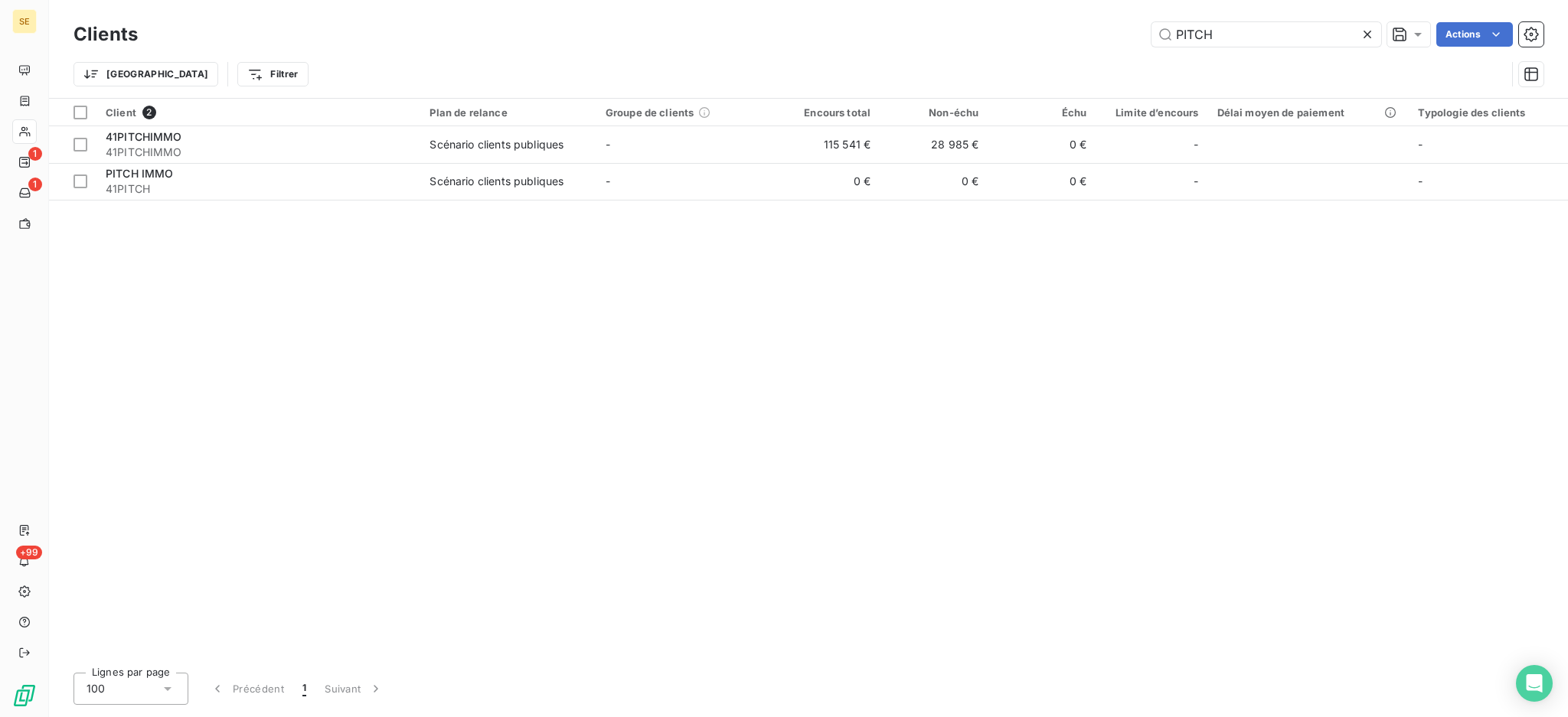
drag, startPoint x: 1232, startPoint y: 30, endPoint x: 1048, endPoint y: 3, distance: 186.0
click at [1062, 7] on div "Clients PITCH Actions Trier Filtrer" at bounding box center [807, 49] width 1518 height 97
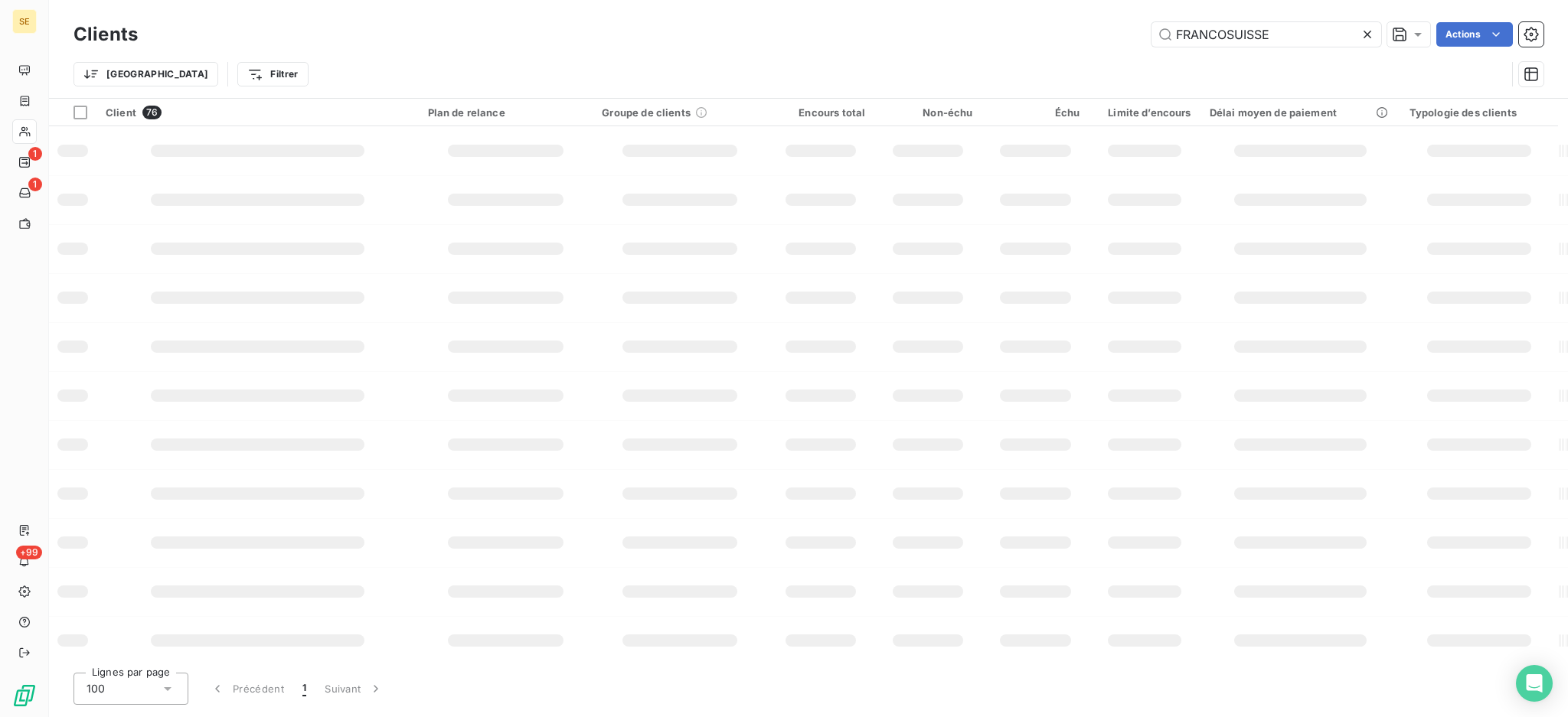
type input "FRANCOSUISSE"
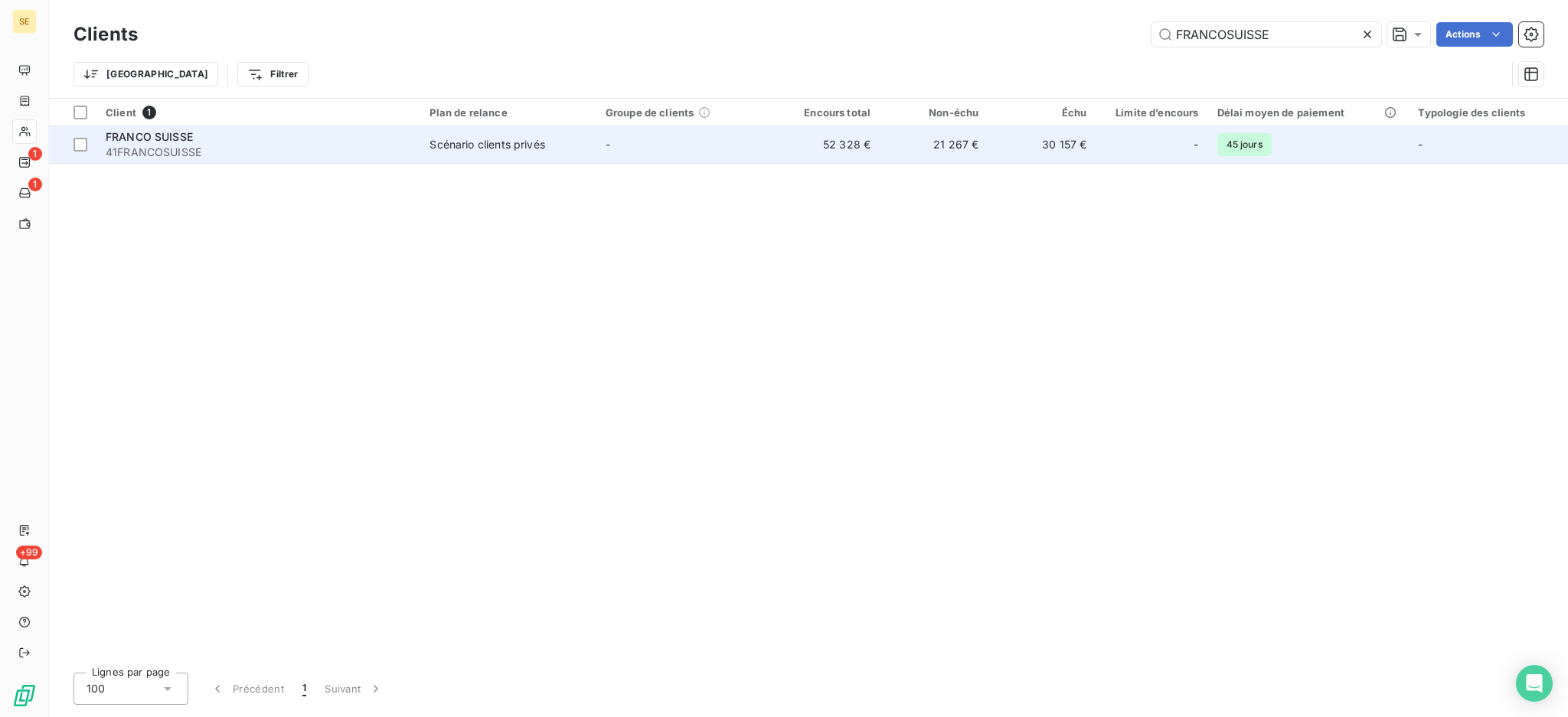
click at [663, 143] on td "-" at bounding box center [684, 144] width 175 height 37
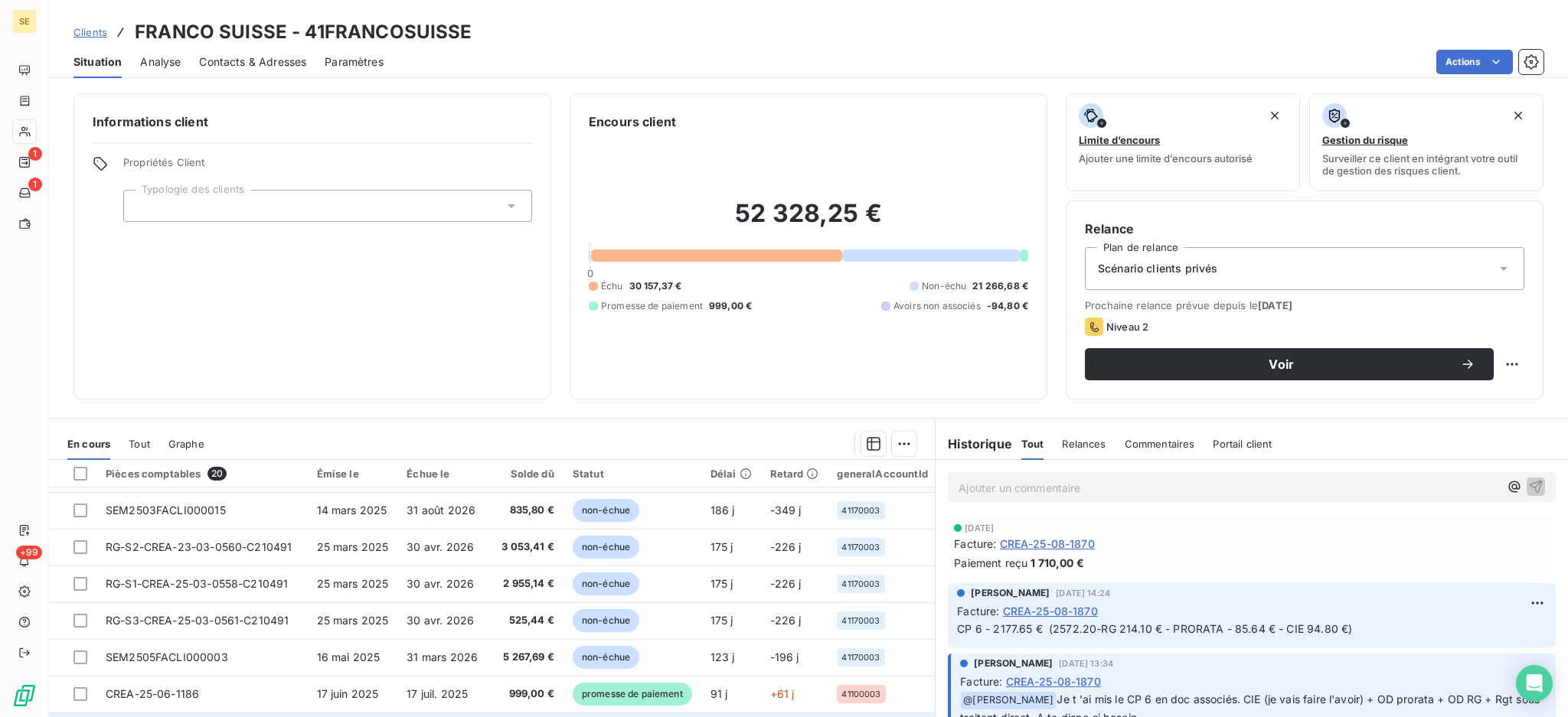
scroll to position [306, 0]
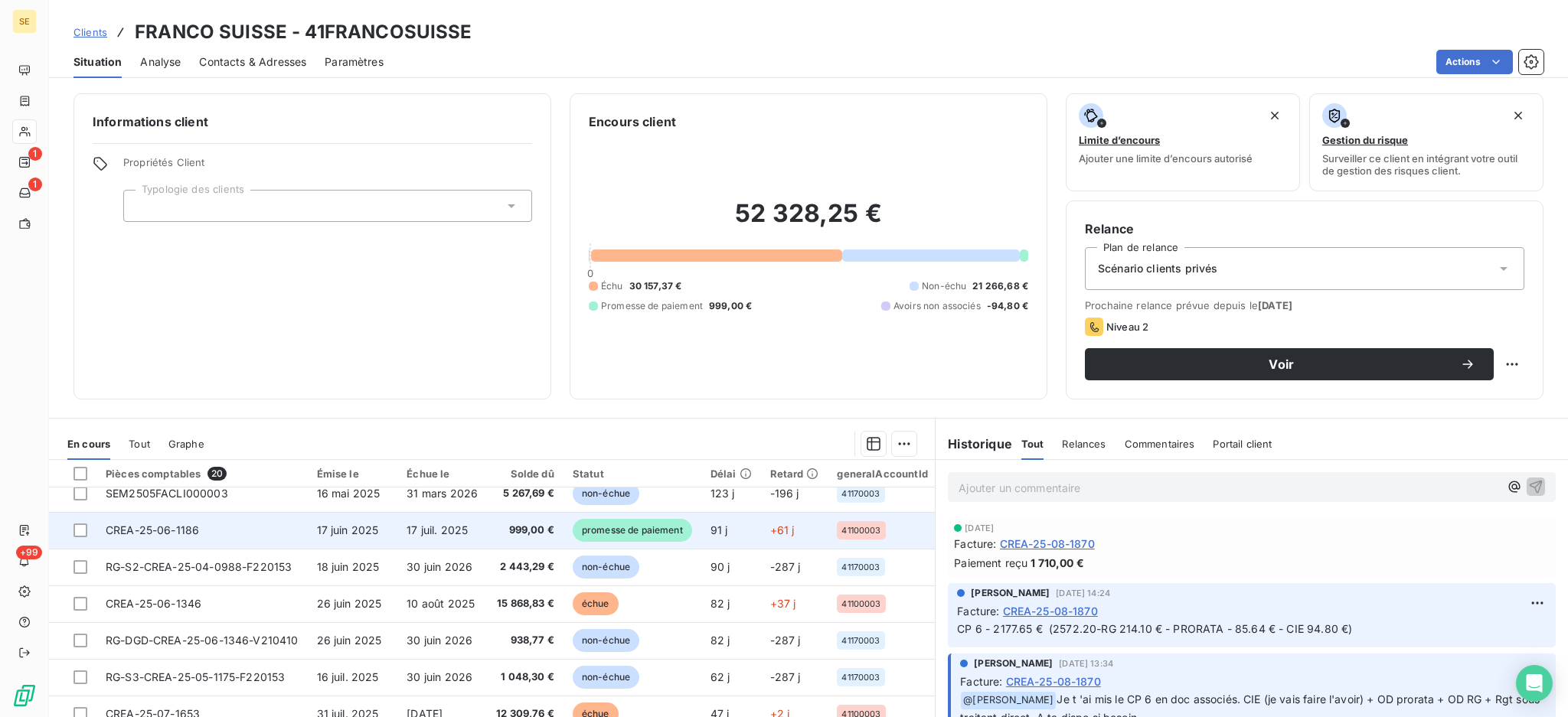
click at [360, 535] on span "17 juin 2025" at bounding box center [348, 530] width 62 height 13
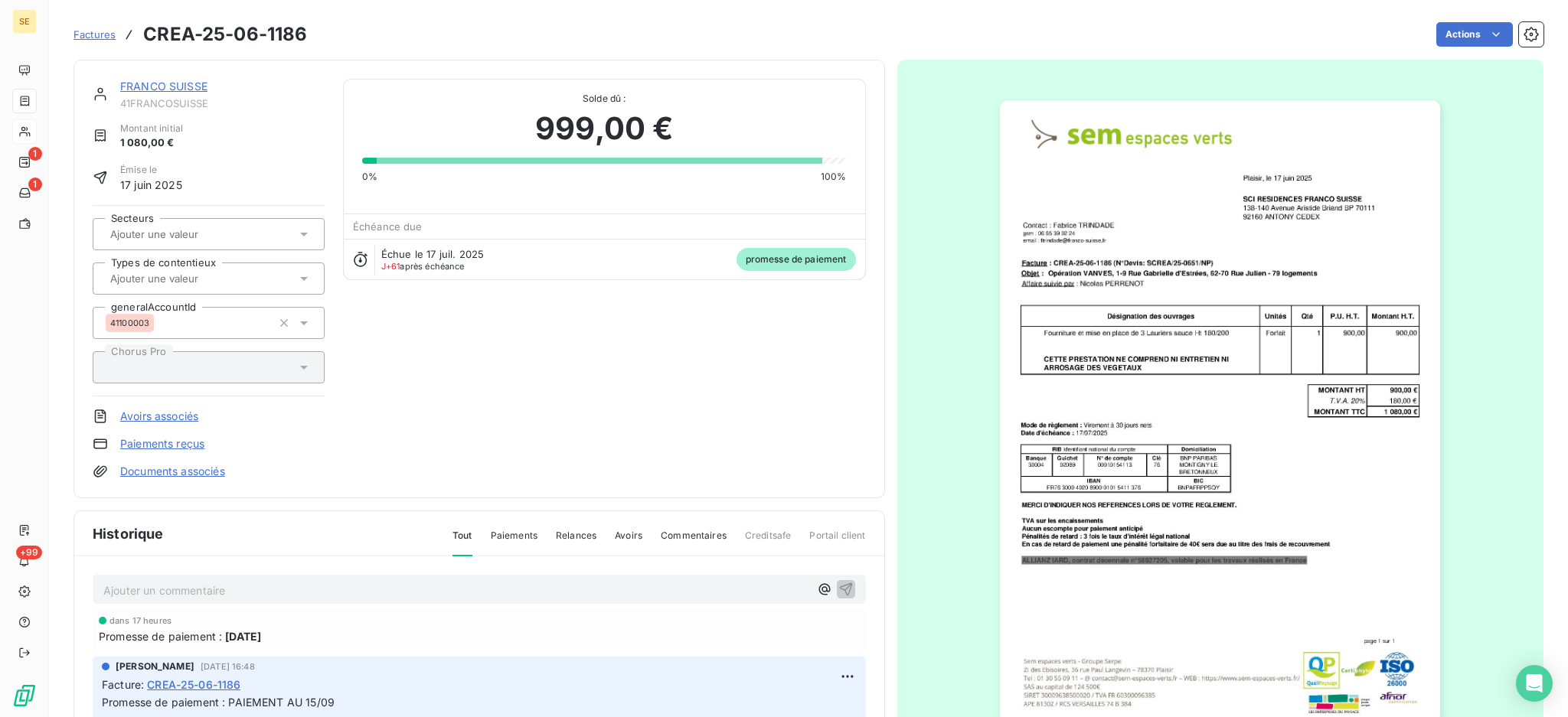
click at [294, 582] on p "Ajouter un commentaire ﻿" at bounding box center [456, 590] width 706 height 19
click at [839, 583] on icon "button" at bounding box center [846, 589] width 13 height 13
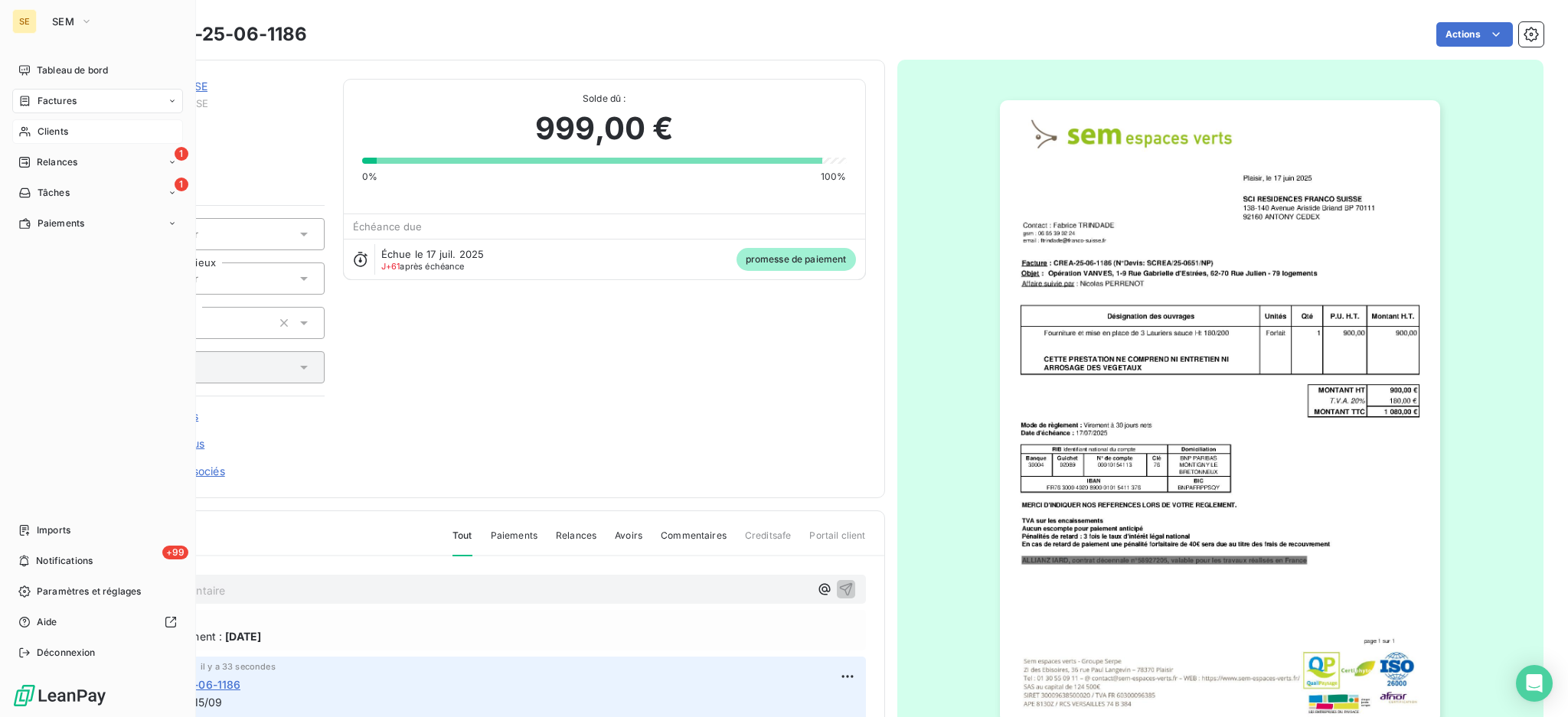
click at [68, 109] on div "Factures" at bounding box center [98, 101] width 171 height 24
click at [62, 131] on span "Factures" at bounding box center [56, 131] width 39 height 14
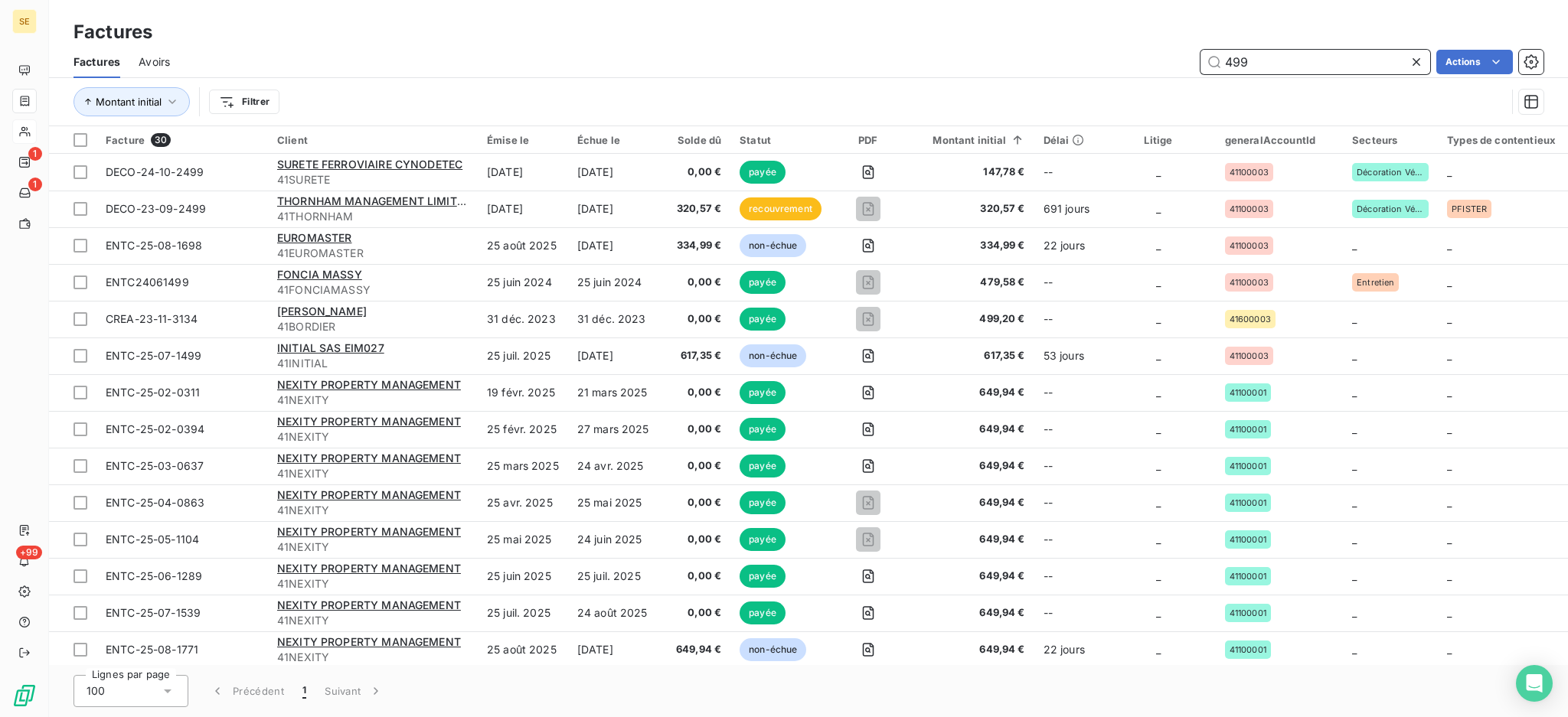
drag, startPoint x: 1247, startPoint y: 65, endPoint x: 1097, endPoint y: 54, distance: 150.4
click at [1098, 55] on div "499 Actions" at bounding box center [866, 62] width 1355 height 24
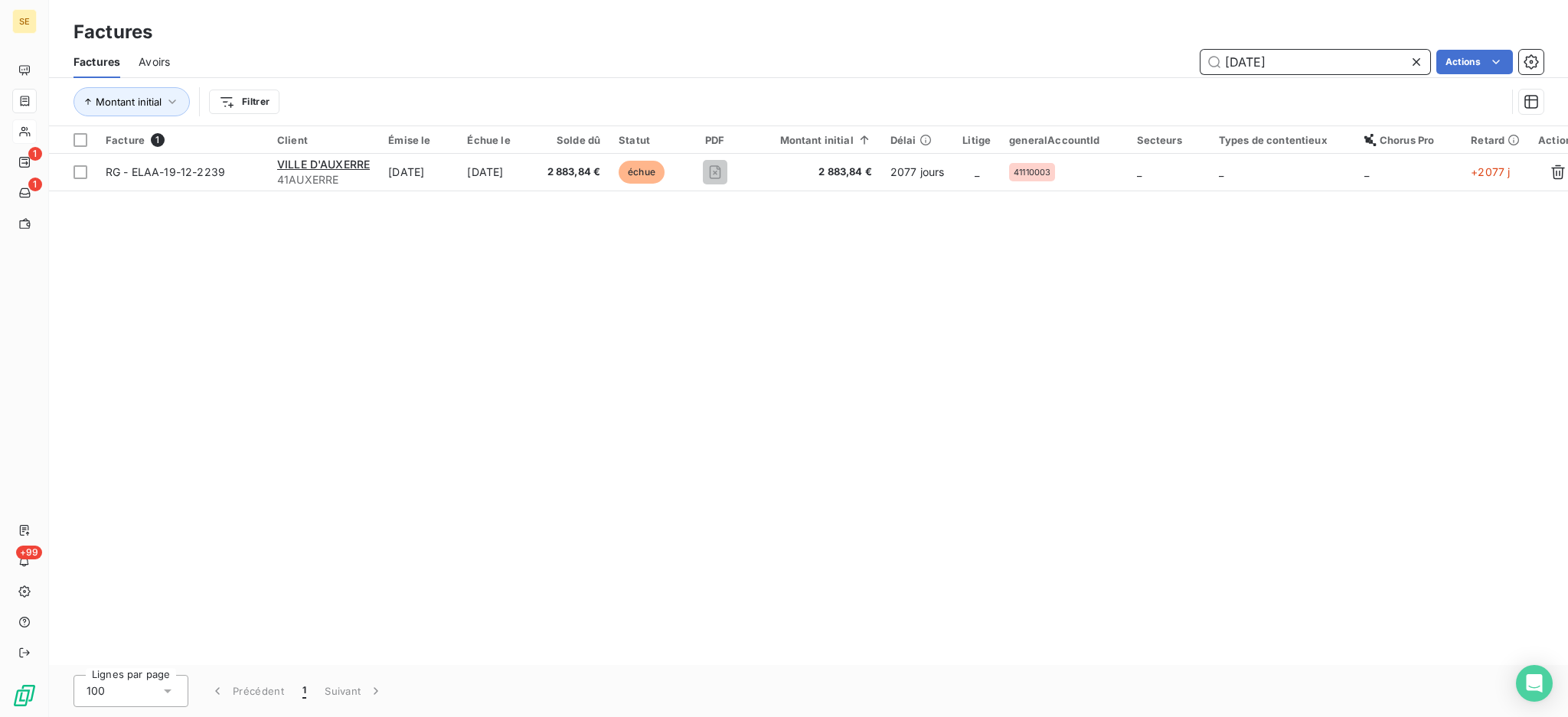
type input "[DATE]"
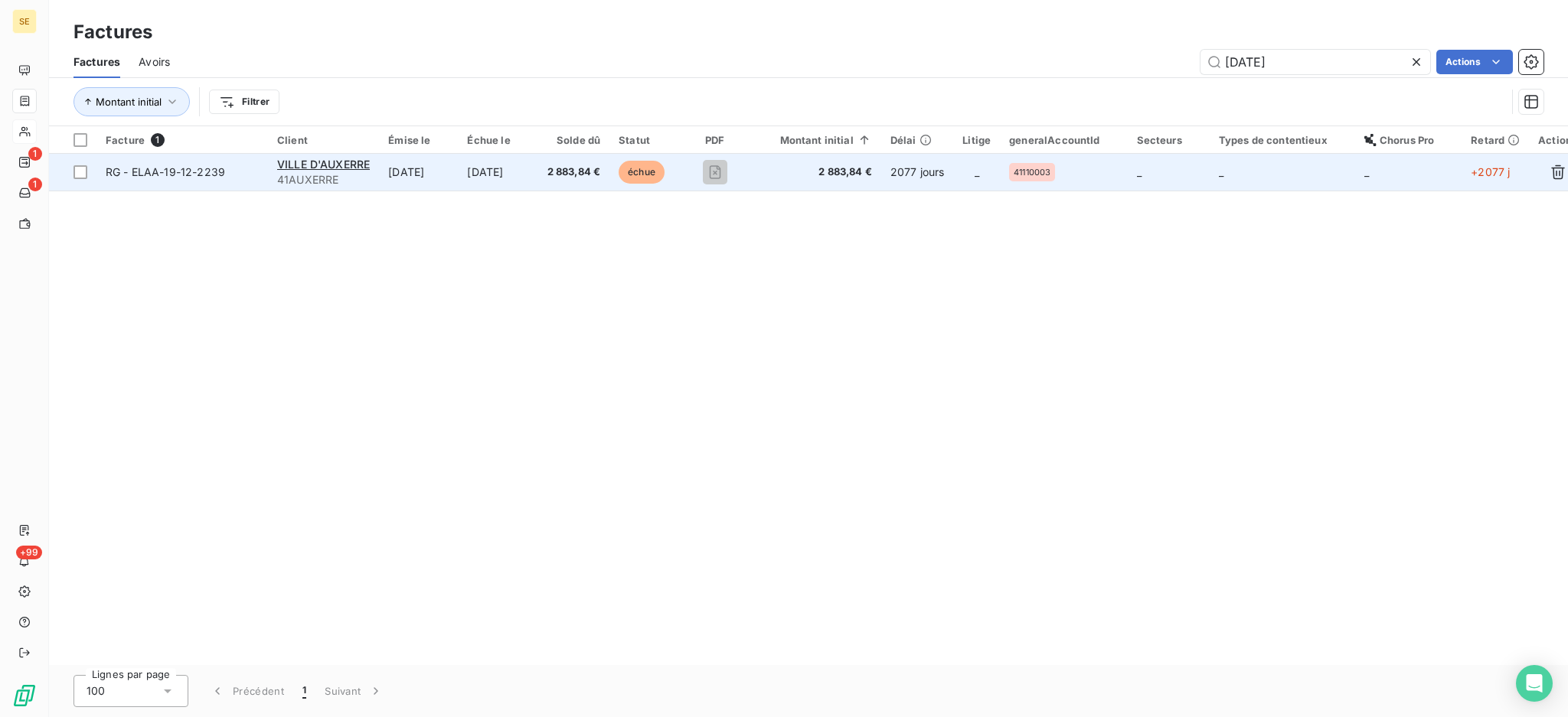
click at [346, 172] on span "41AUXERRE" at bounding box center [323, 180] width 93 height 15
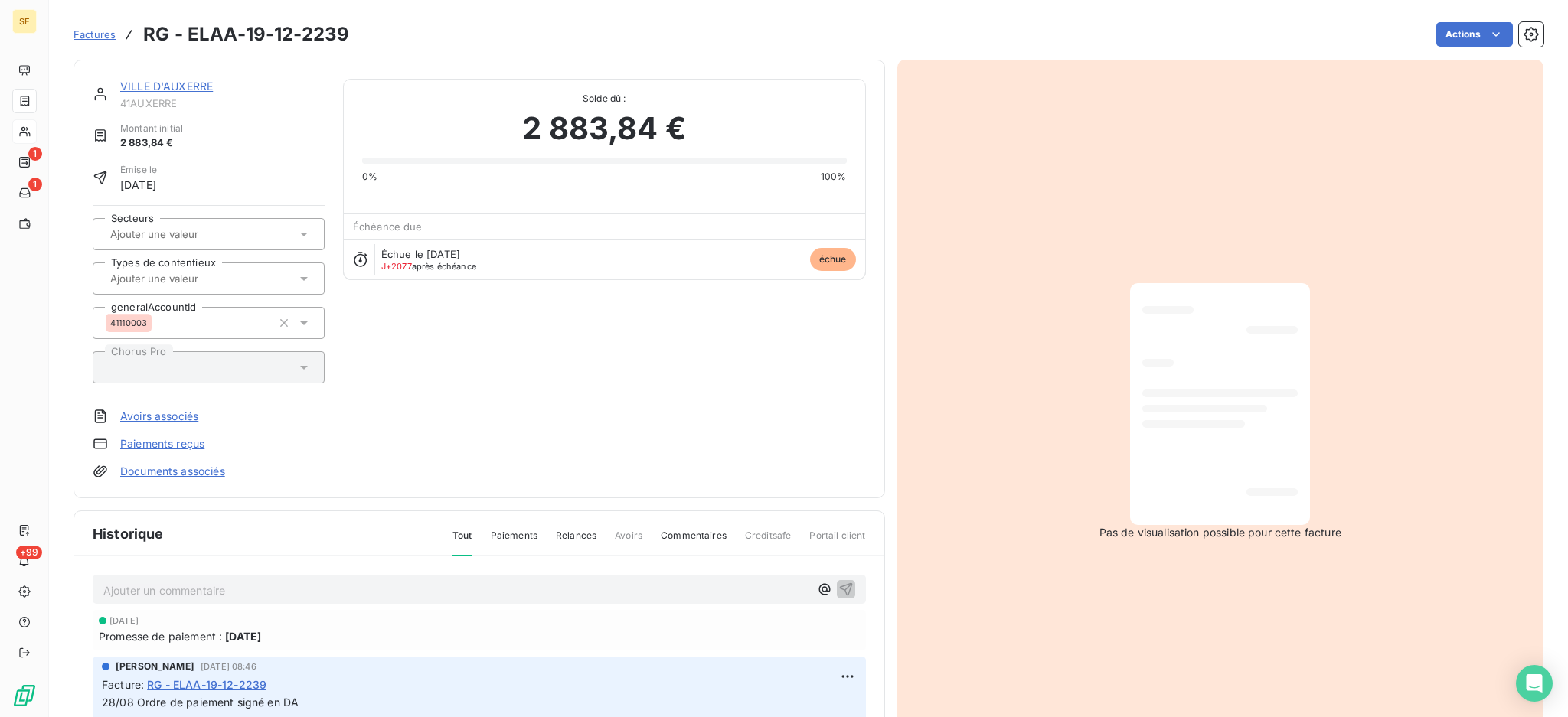
click at [579, 585] on p "Ajouter un commentaire ﻿" at bounding box center [456, 590] width 706 height 19
click at [838, 581] on icon "button" at bounding box center [846, 589] width 15 height 15
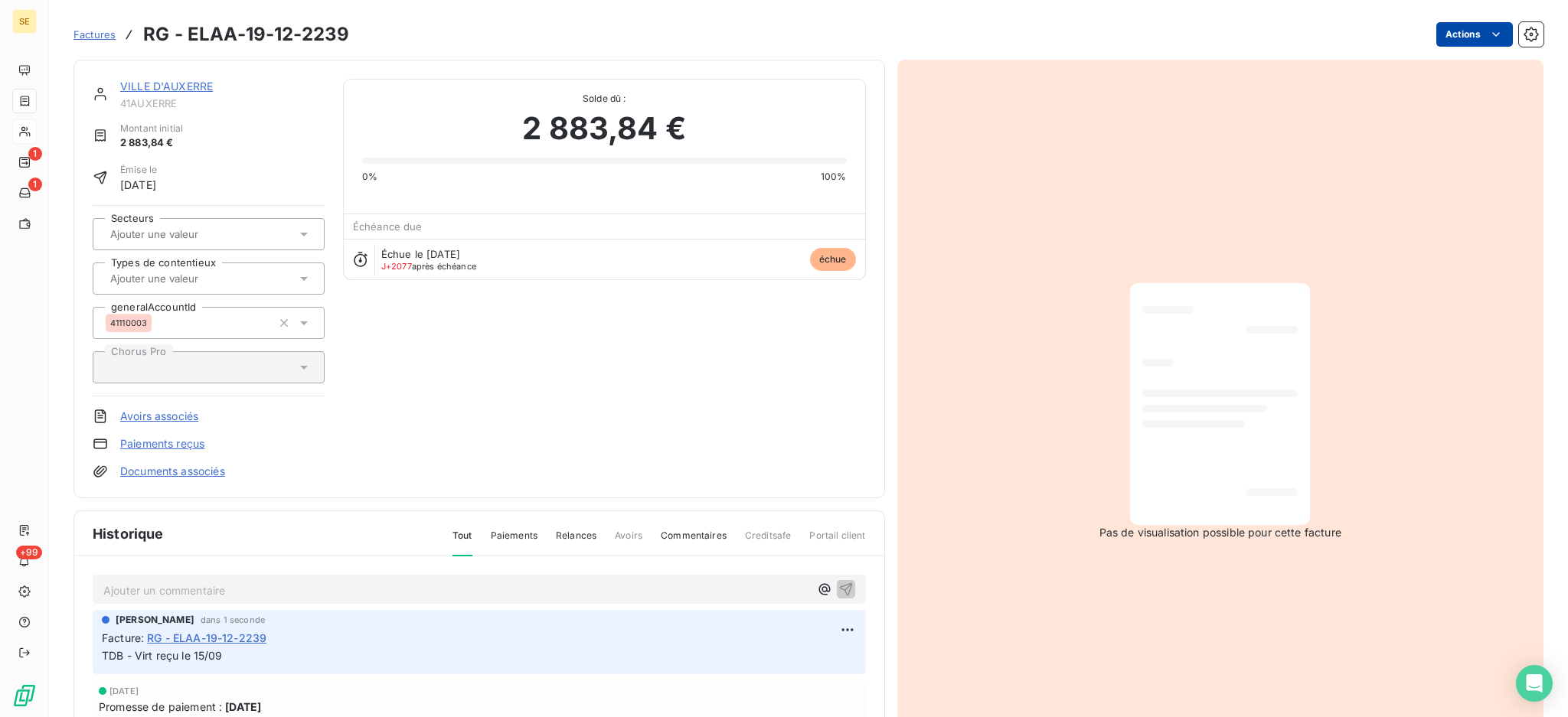
click at [1442, 30] on html "SE 1 1 +99 Factures RG - ELAA-19-12-2239 Actions VILLE D'AUXERRE 41AUXERRE Mont…" at bounding box center [784, 358] width 1568 height 717
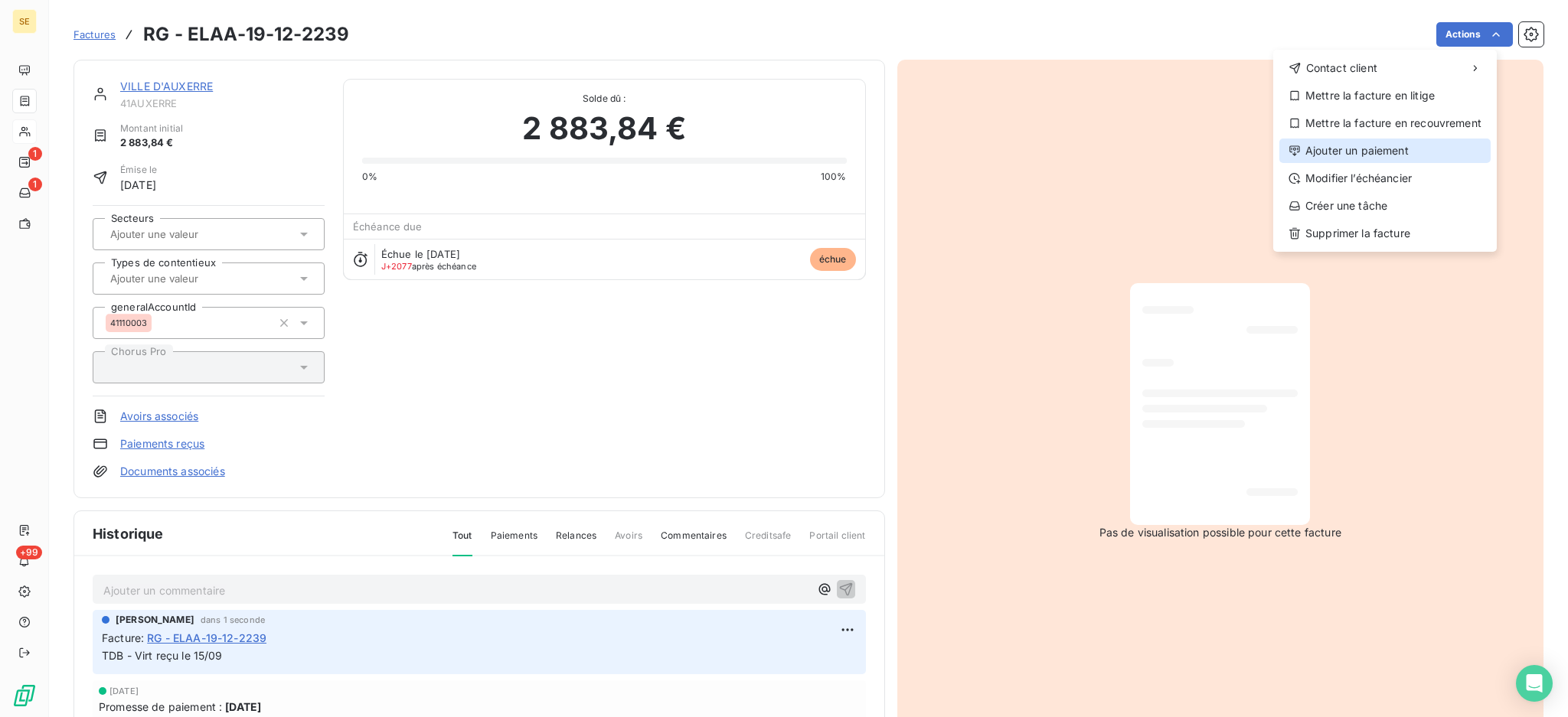
click at [1400, 147] on div "Ajouter un paiement" at bounding box center [1384, 151] width 211 height 24
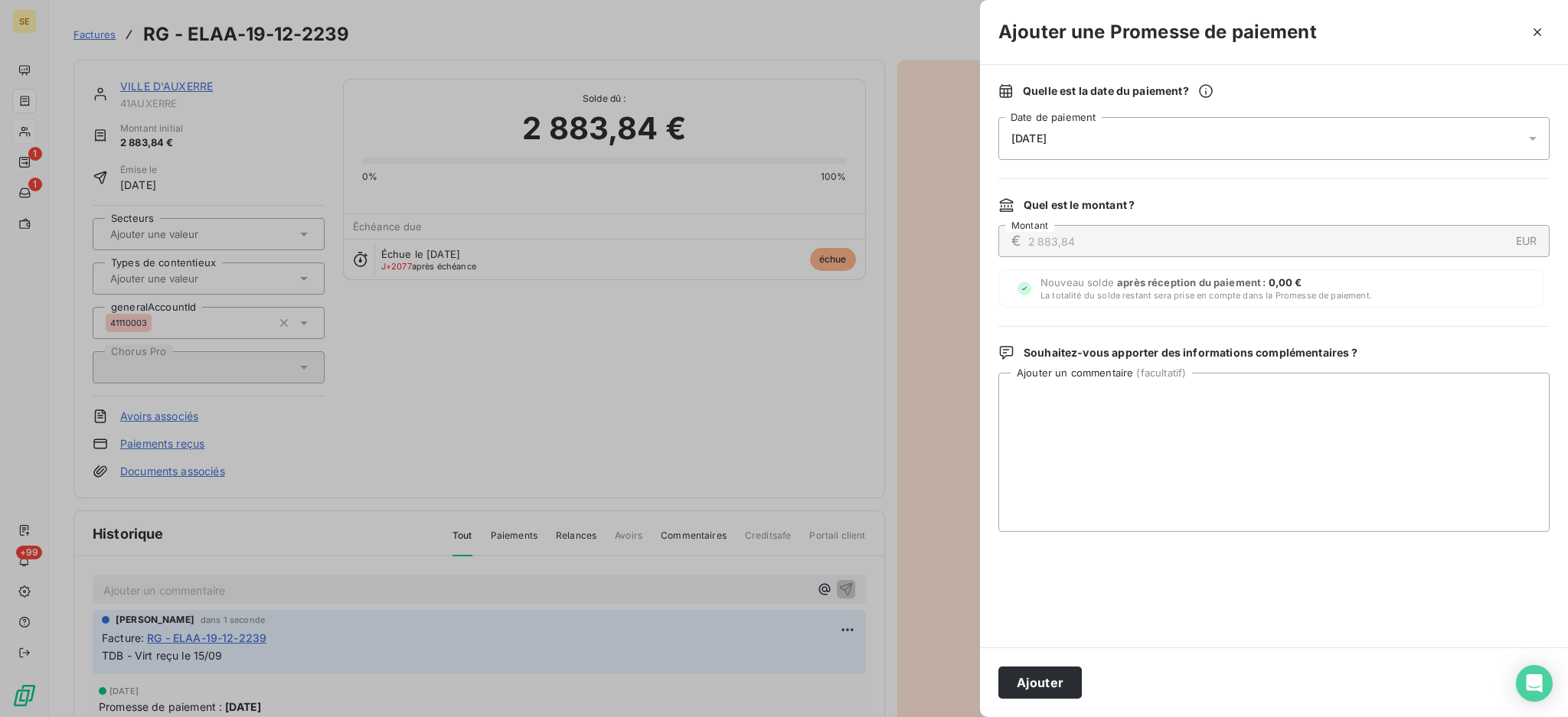
click at [1532, 142] on icon at bounding box center [1532, 139] width 15 height 15
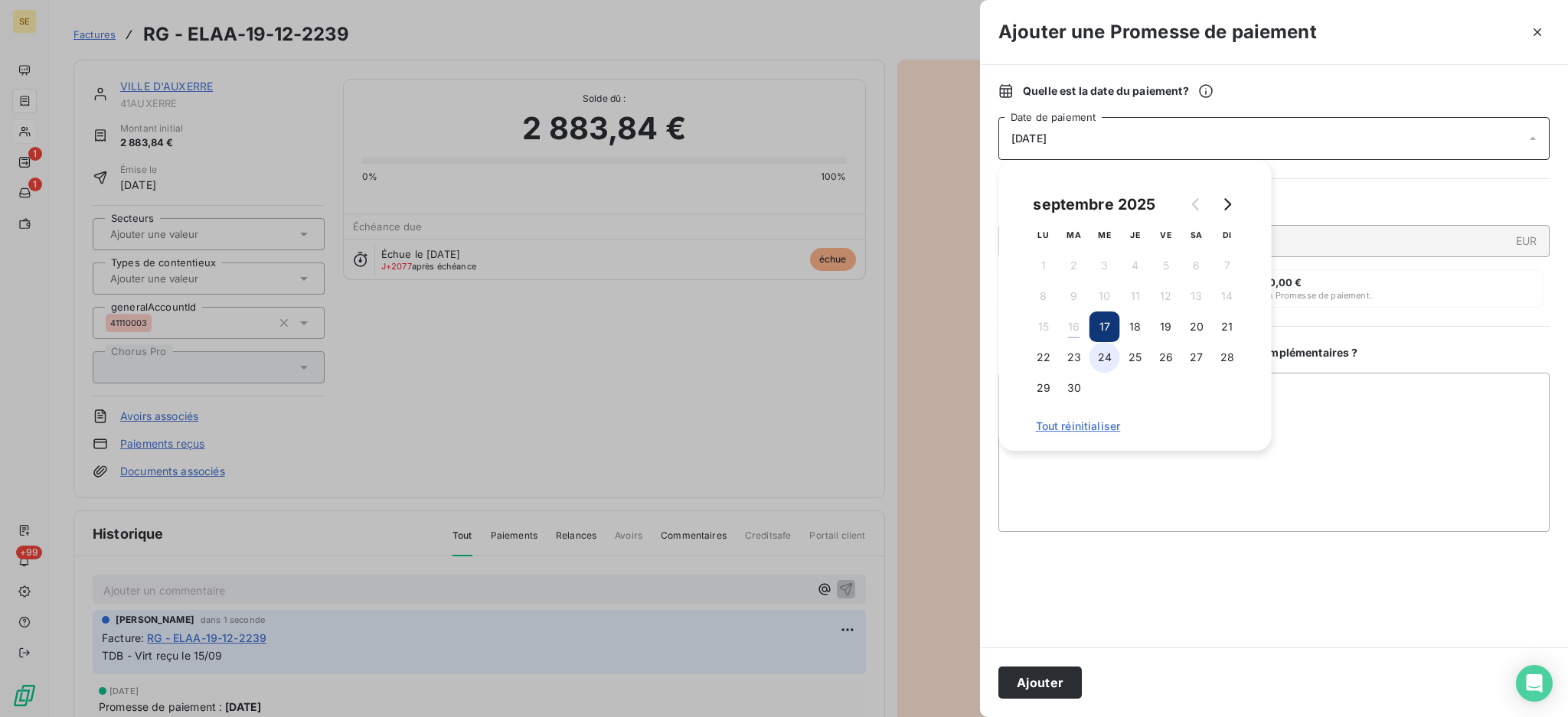
click at [1106, 361] on button "24" at bounding box center [1104, 357] width 31 height 31
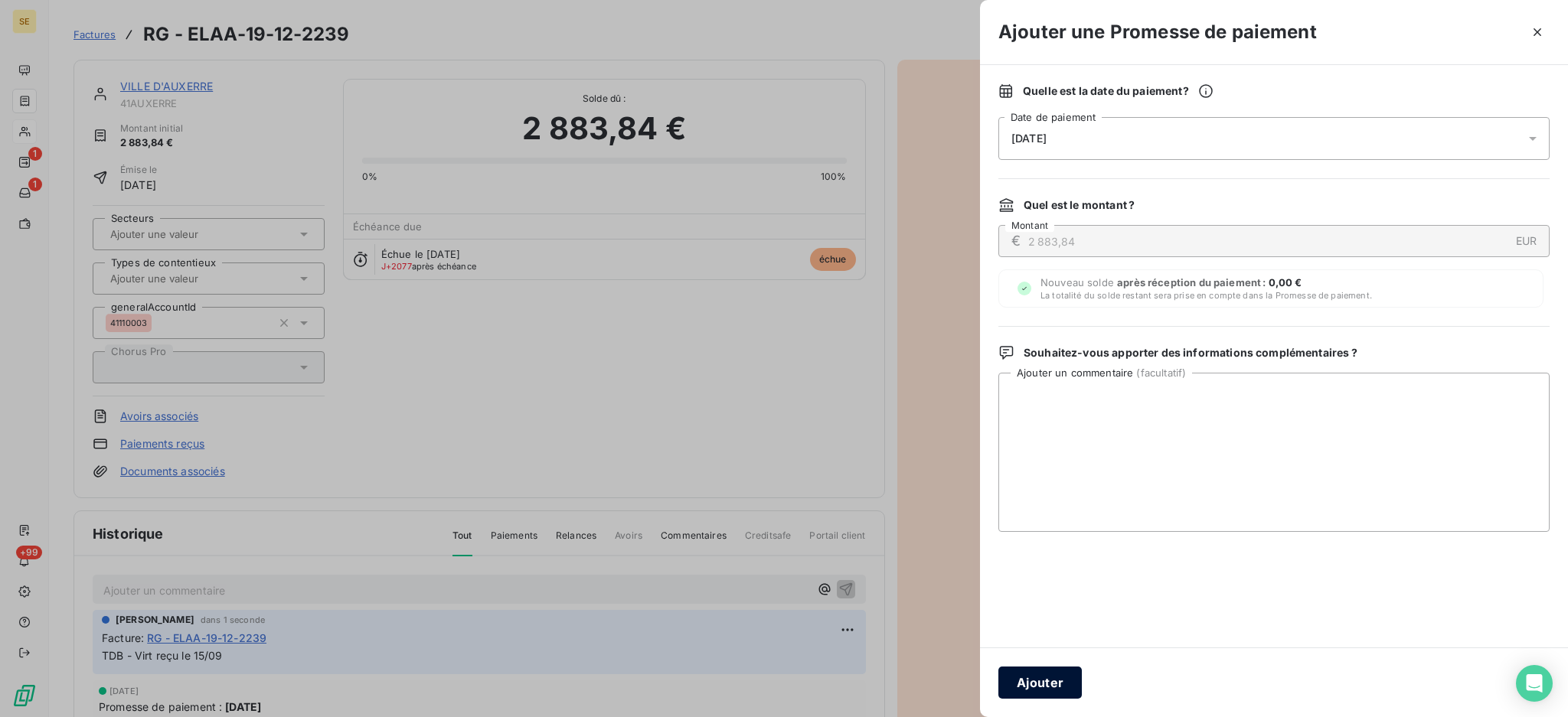
click at [1051, 681] on button "Ajouter" at bounding box center [1039, 682] width 83 height 32
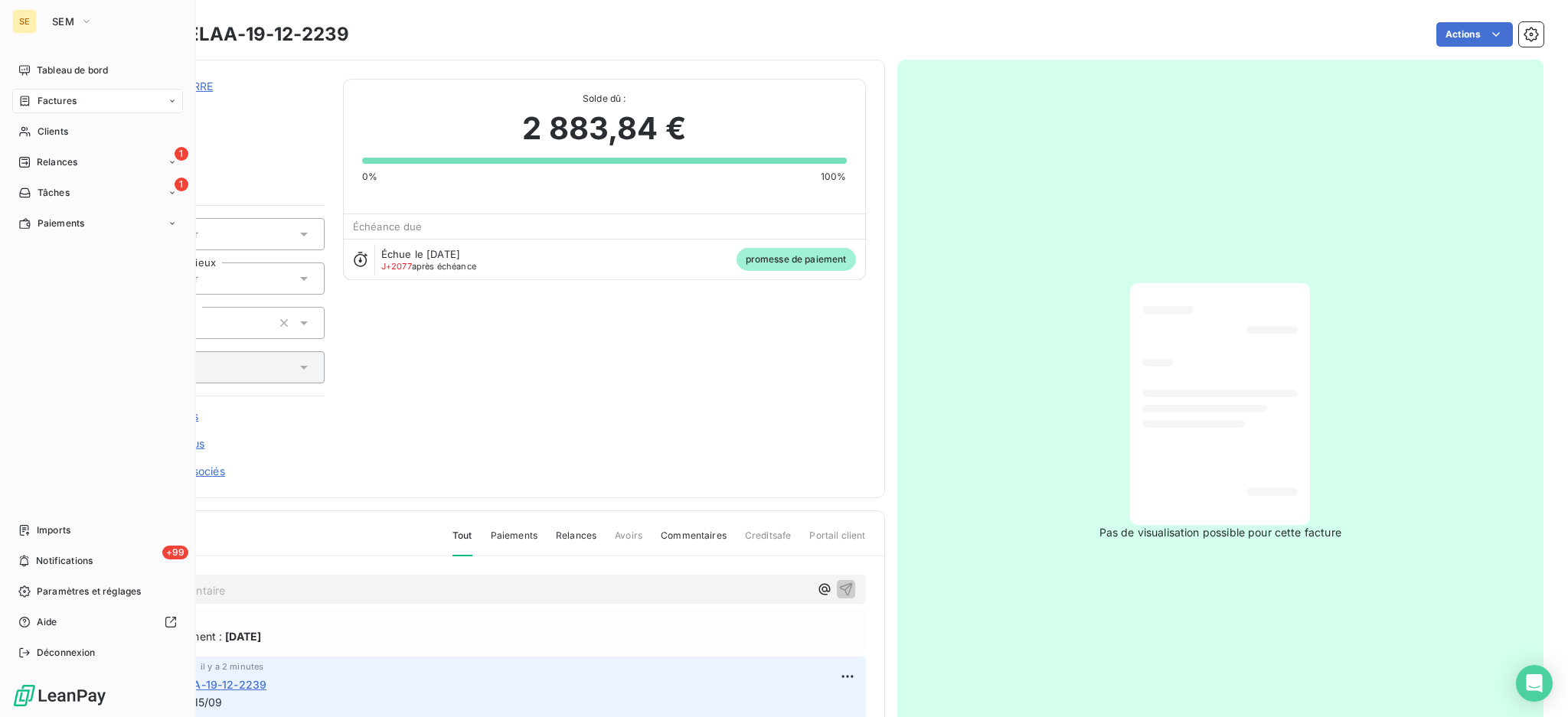
drag, startPoint x: 51, startPoint y: 130, endPoint x: 53, endPoint y: 143, distance: 13.2
click at [51, 128] on span "Clients" at bounding box center [53, 131] width 31 height 14
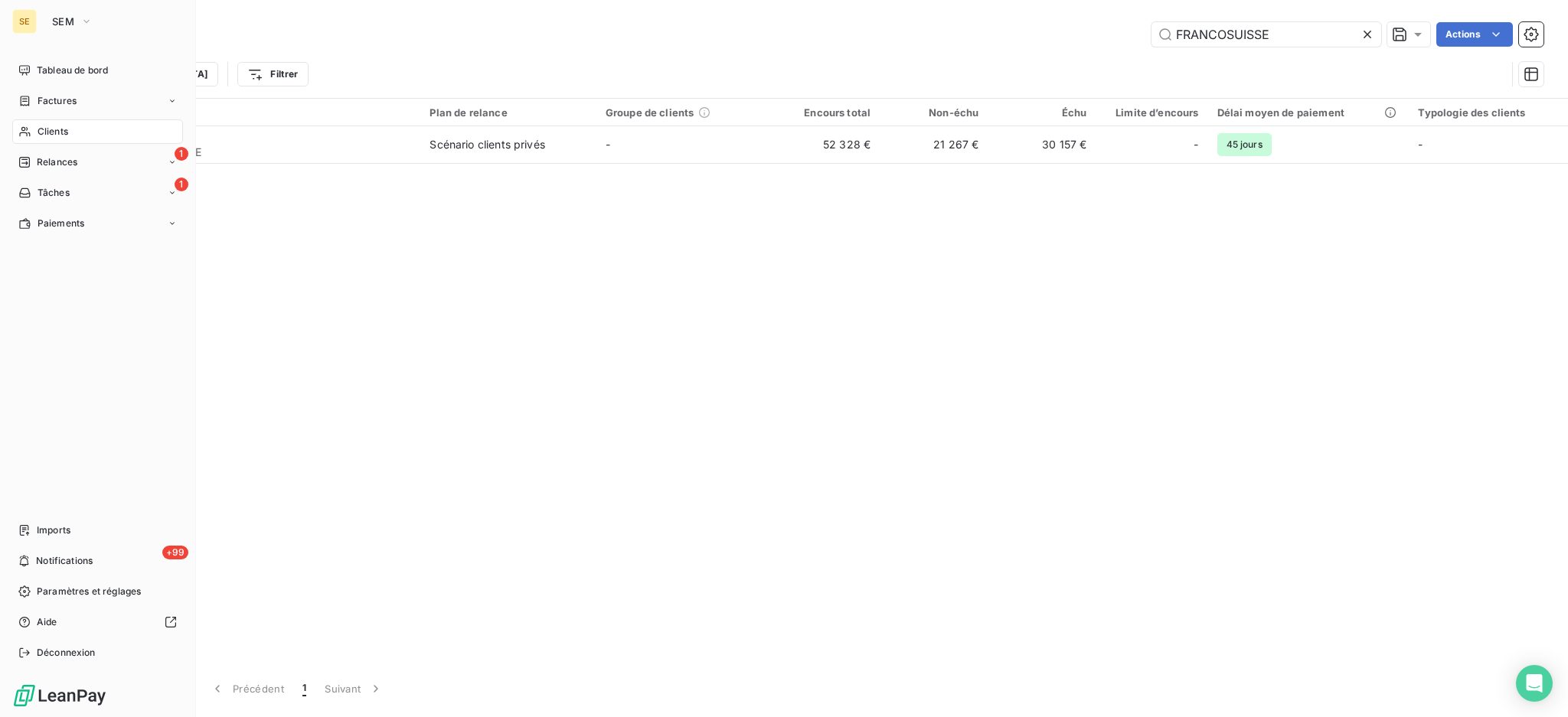
click at [53, 131] on span "Clients" at bounding box center [53, 131] width 31 height 14
click at [62, 97] on span "Factures" at bounding box center [57, 100] width 39 height 14
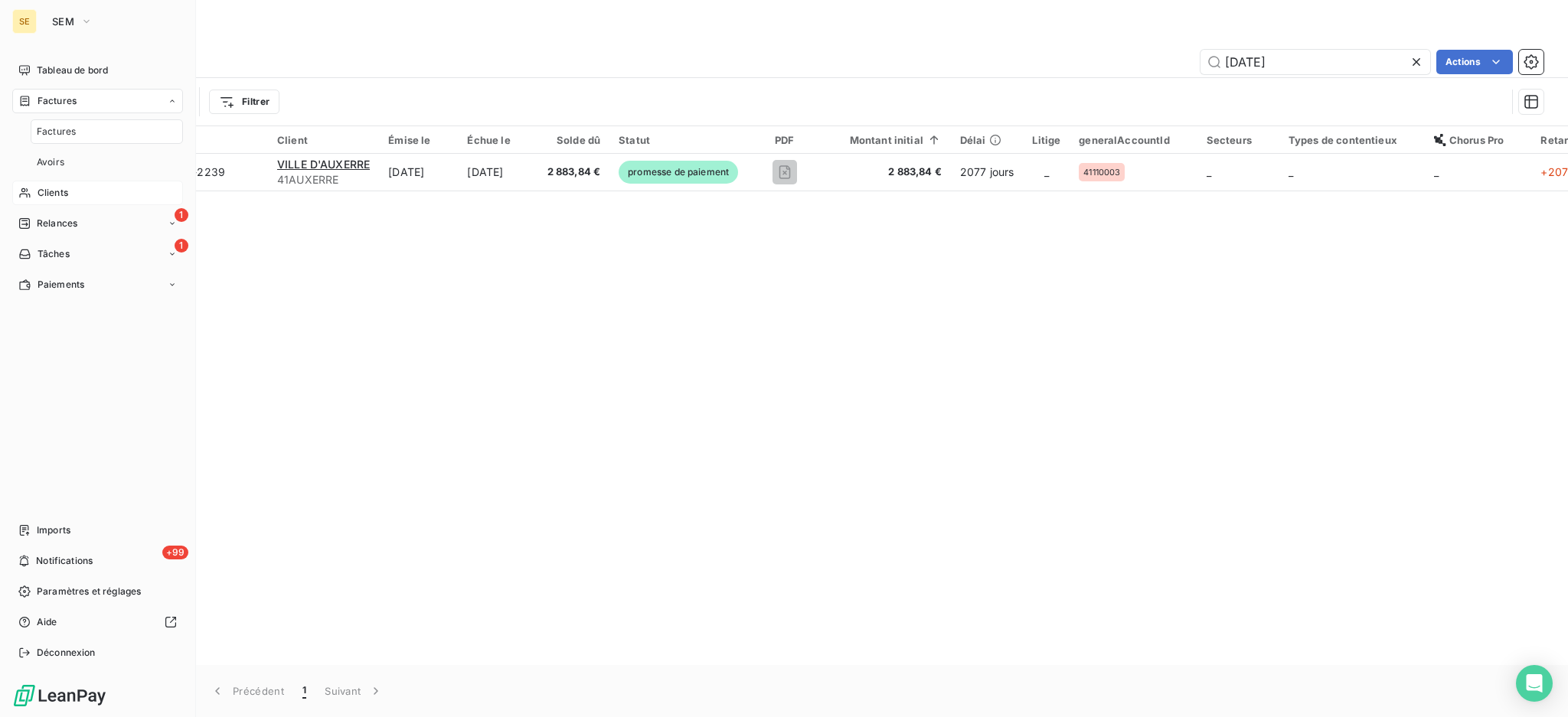
click at [62, 189] on span "Clients" at bounding box center [53, 192] width 31 height 14
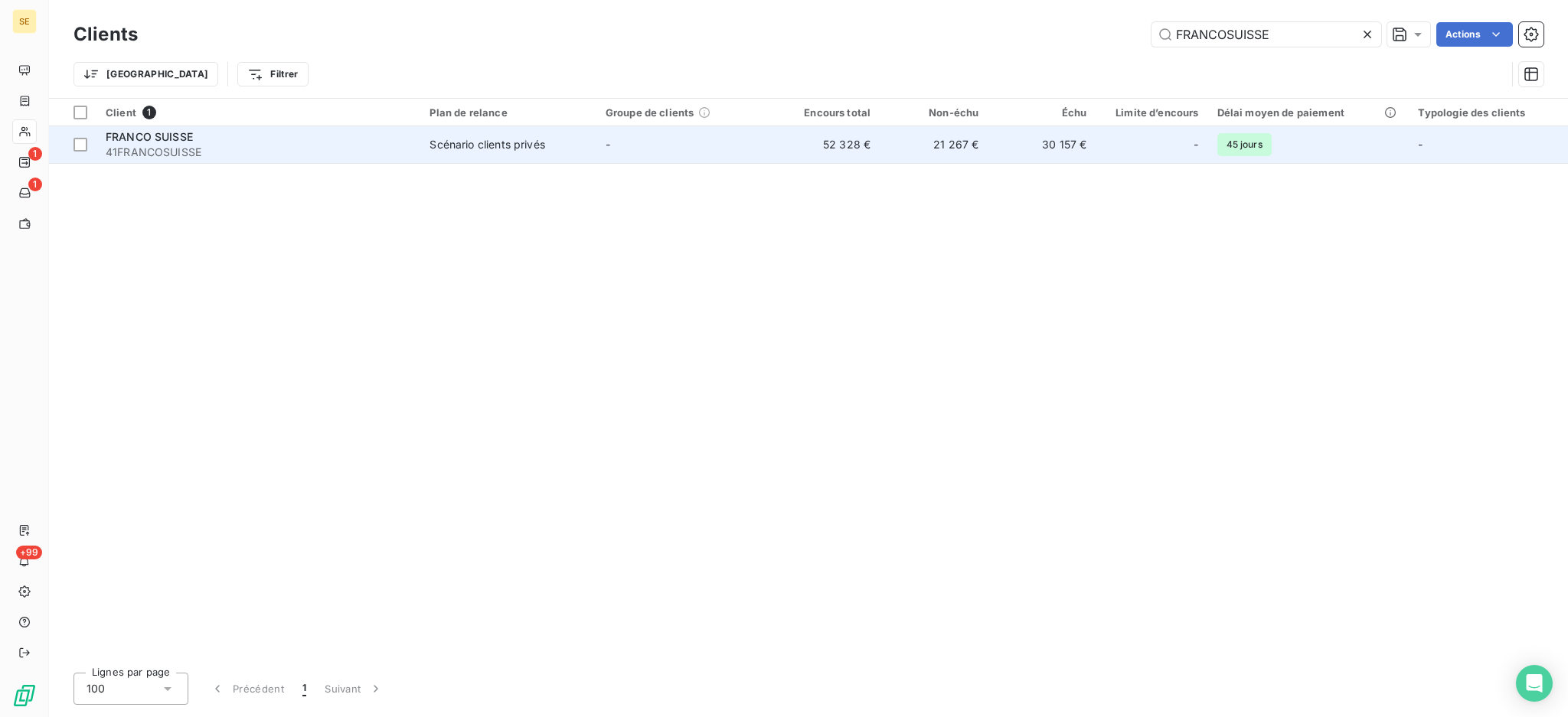
click at [175, 140] on span "FRANCO SUISSE" at bounding box center [149, 137] width 87 height 13
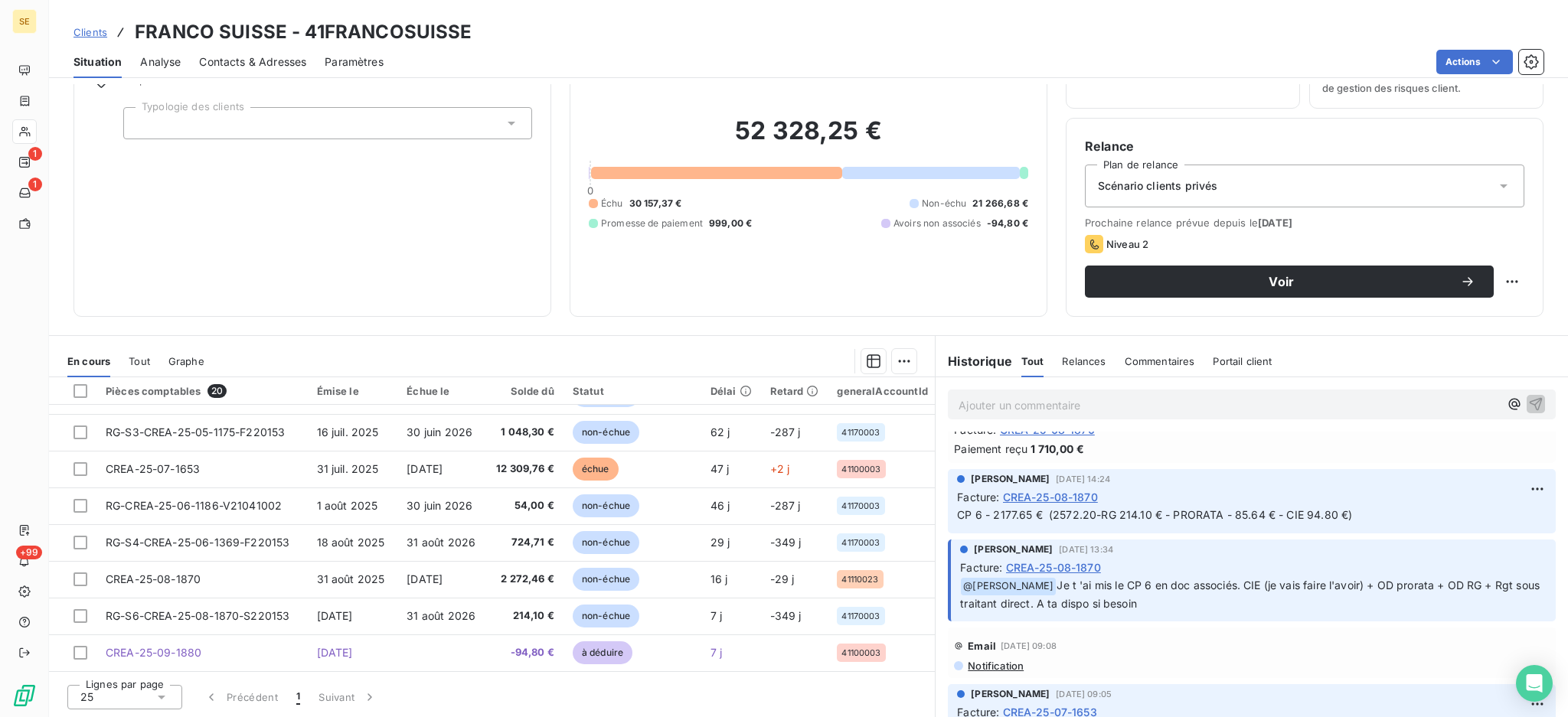
scroll to position [203, 0]
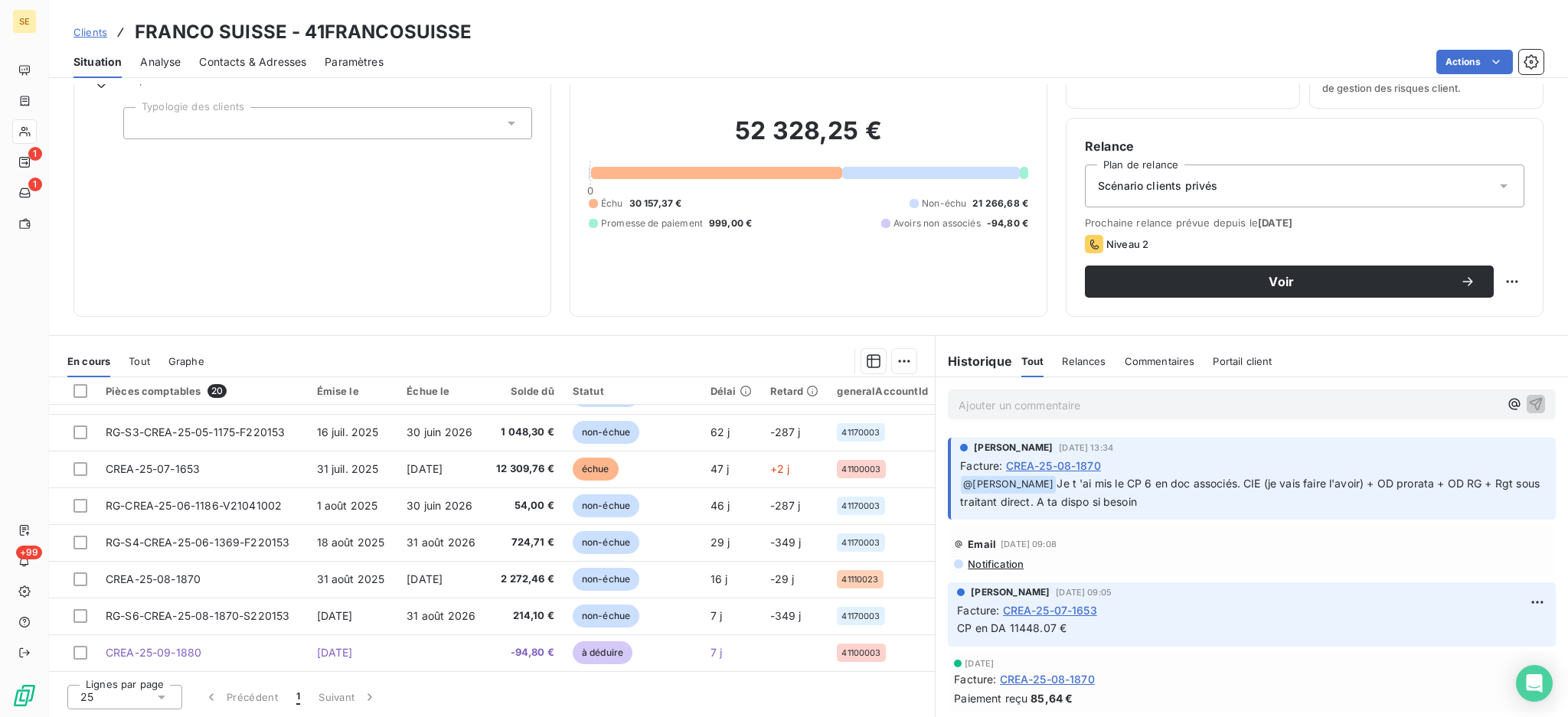
click at [1024, 612] on span "CREA-25-07-1653" at bounding box center [1049, 609] width 94 height 16
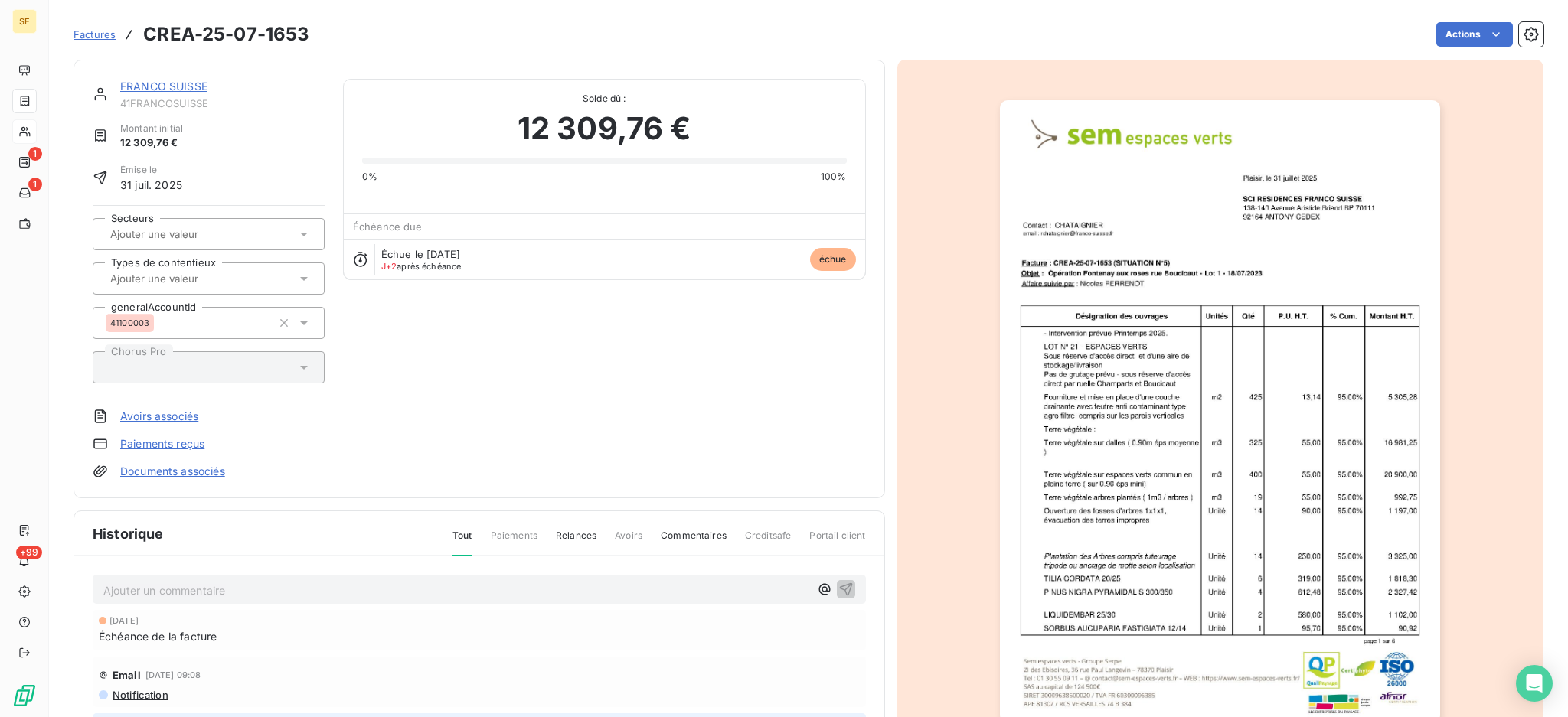
click at [186, 472] on link "Documents associés" at bounding box center [173, 471] width 105 height 15
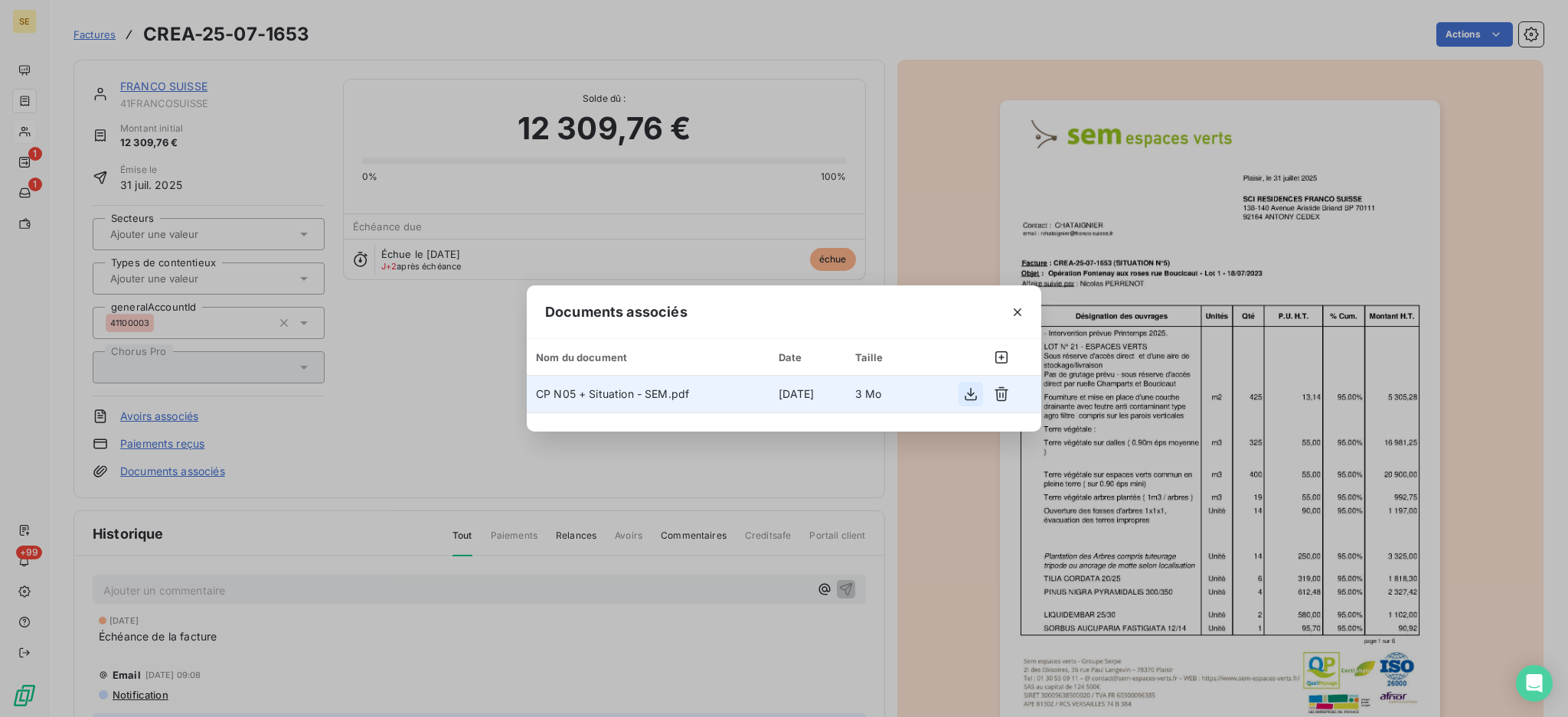
click at [971, 393] on icon "button" at bounding box center [970, 395] width 12 height 13
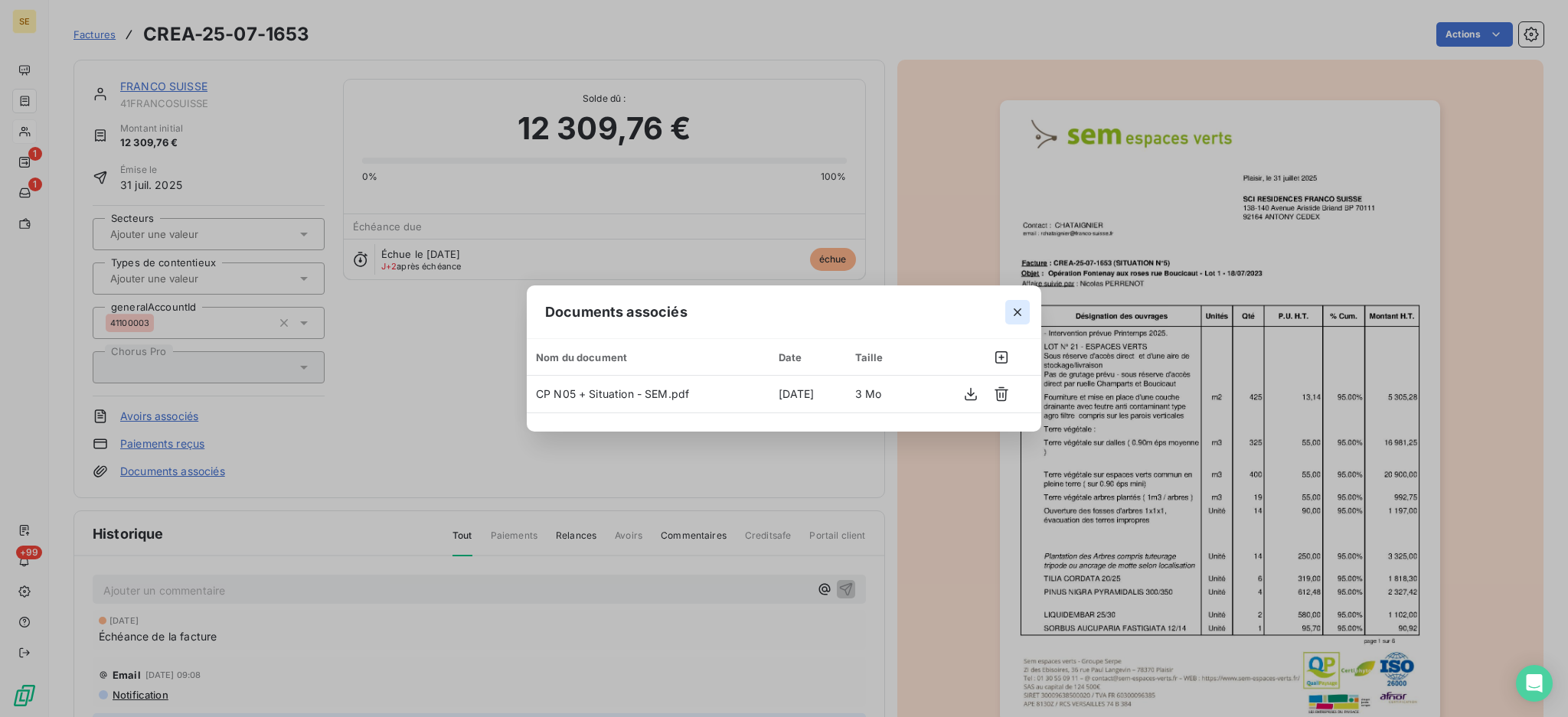
click at [1018, 314] on icon "button" at bounding box center [1018, 312] width 15 height 15
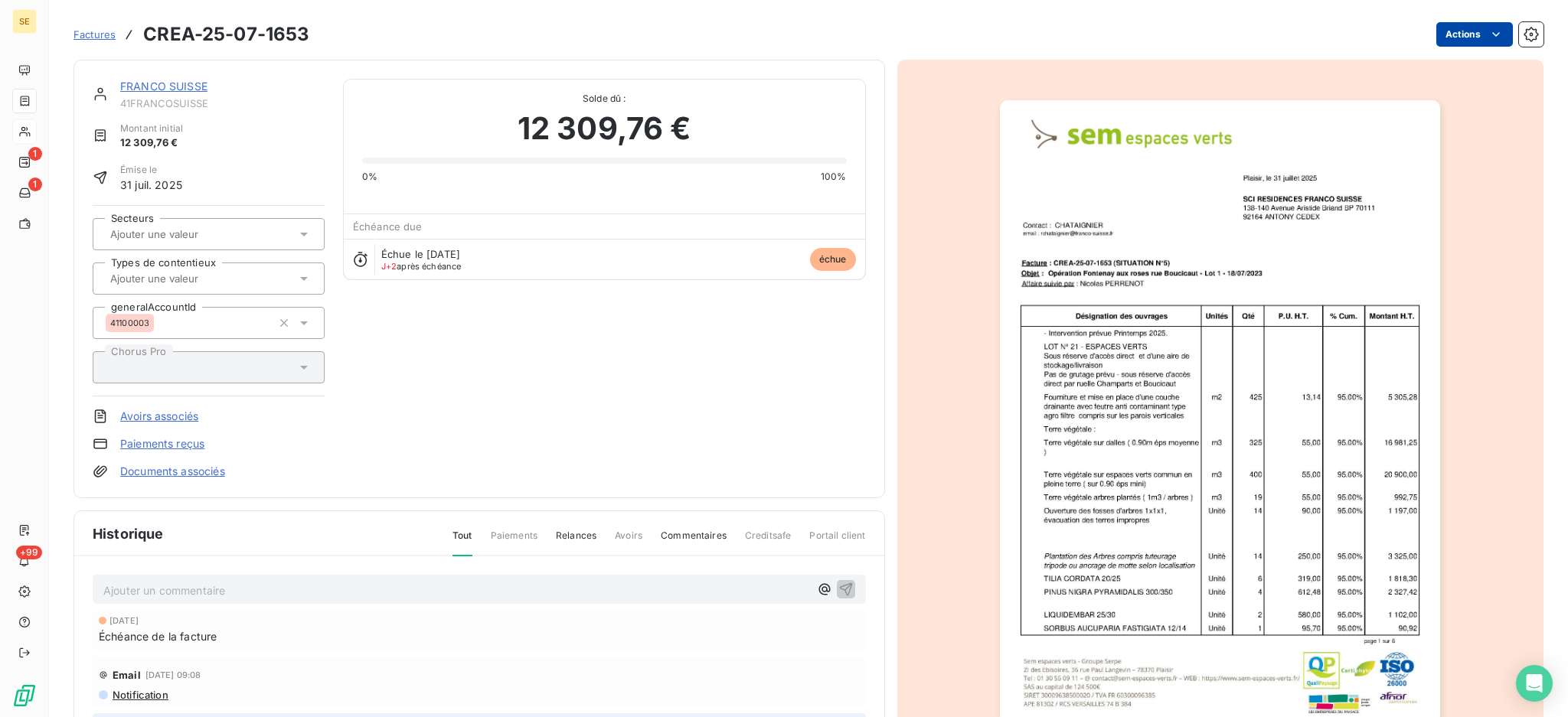
click at [1451, 36] on html "SE 1 1 +99 Factures CREA-25-07-1653 Actions FRANCO SUISSE 41FRANCOSUISSE Montan…" at bounding box center [784, 358] width 1568 height 717
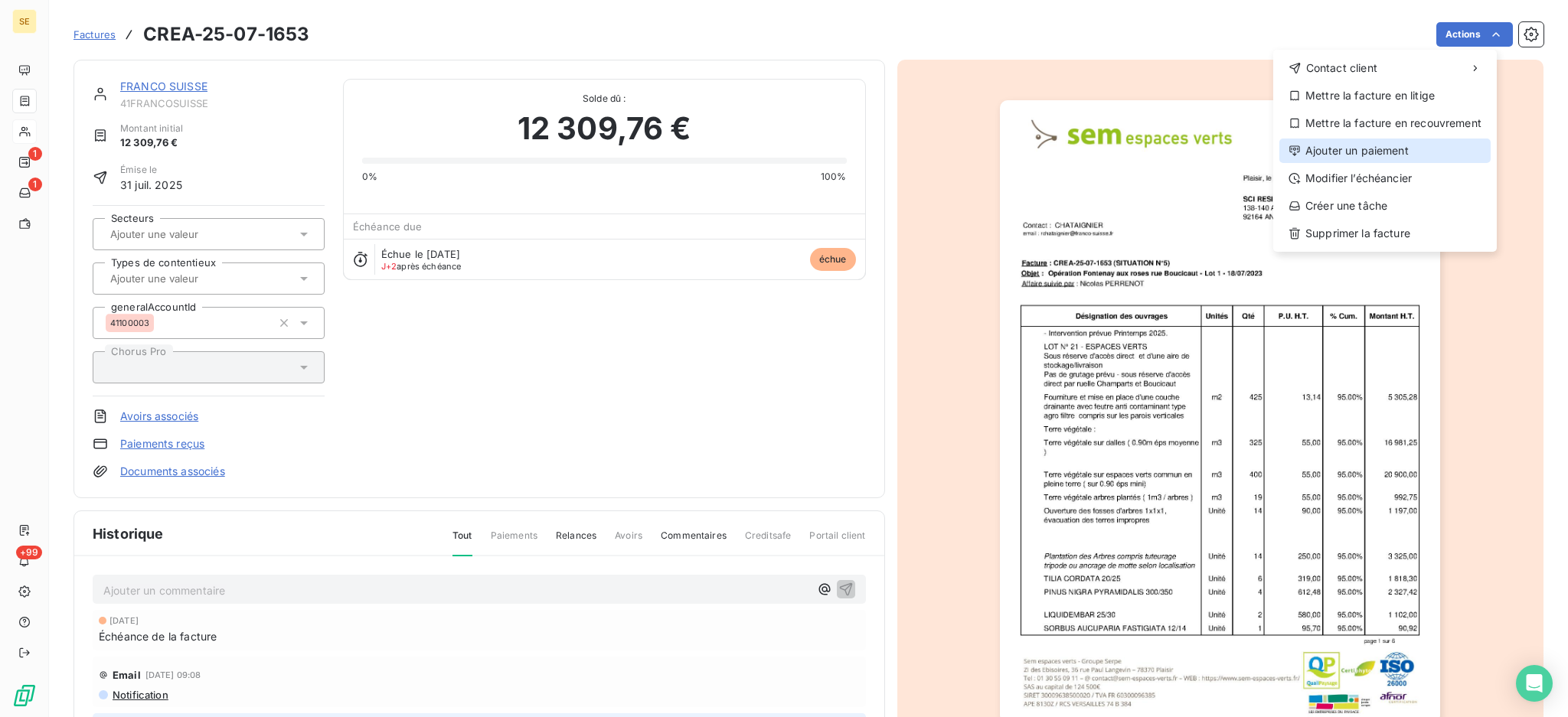
click at [1364, 156] on div "Ajouter un paiement" at bounding box center [1384, 151] width 211 height 24
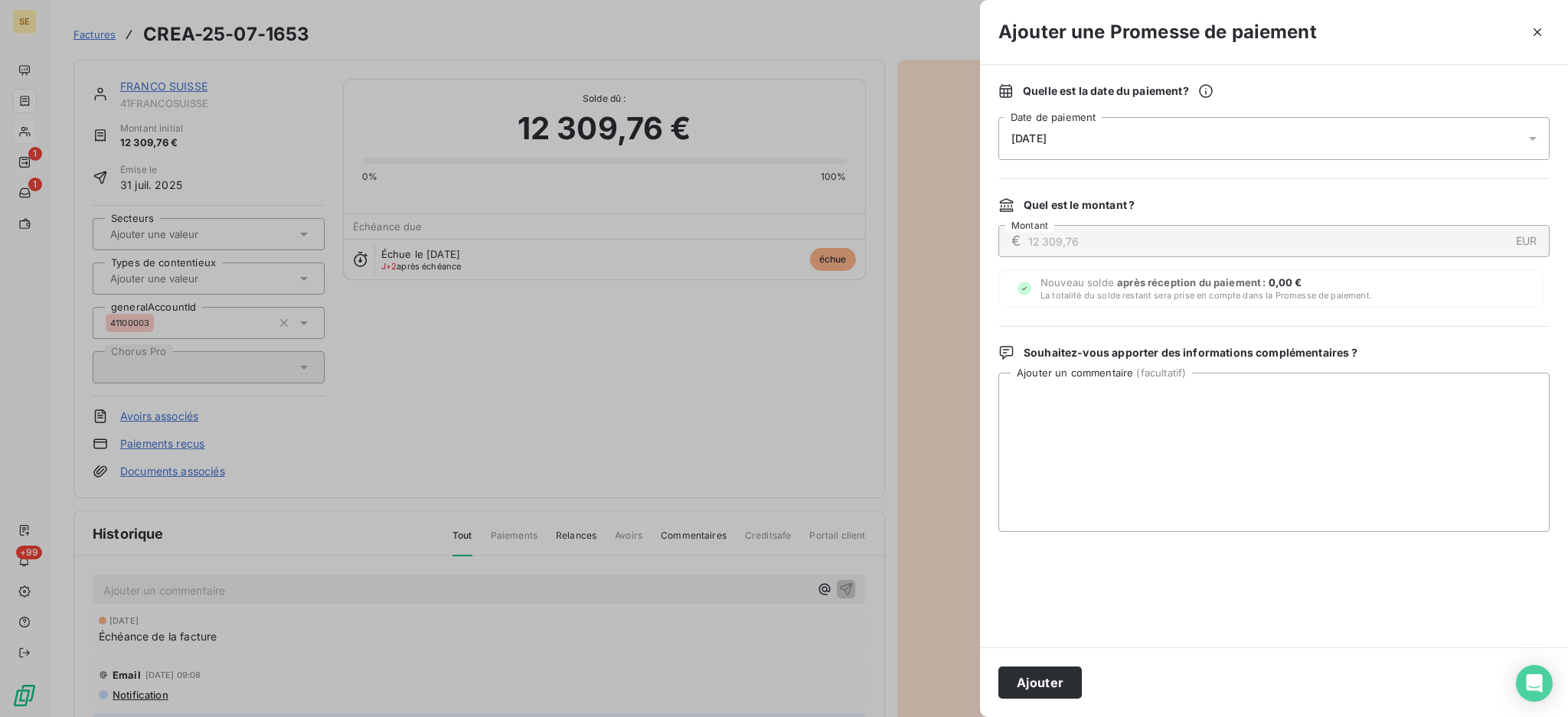
click at [1532, 146] on div at bounding box center [1537, 139] width 24 height 43
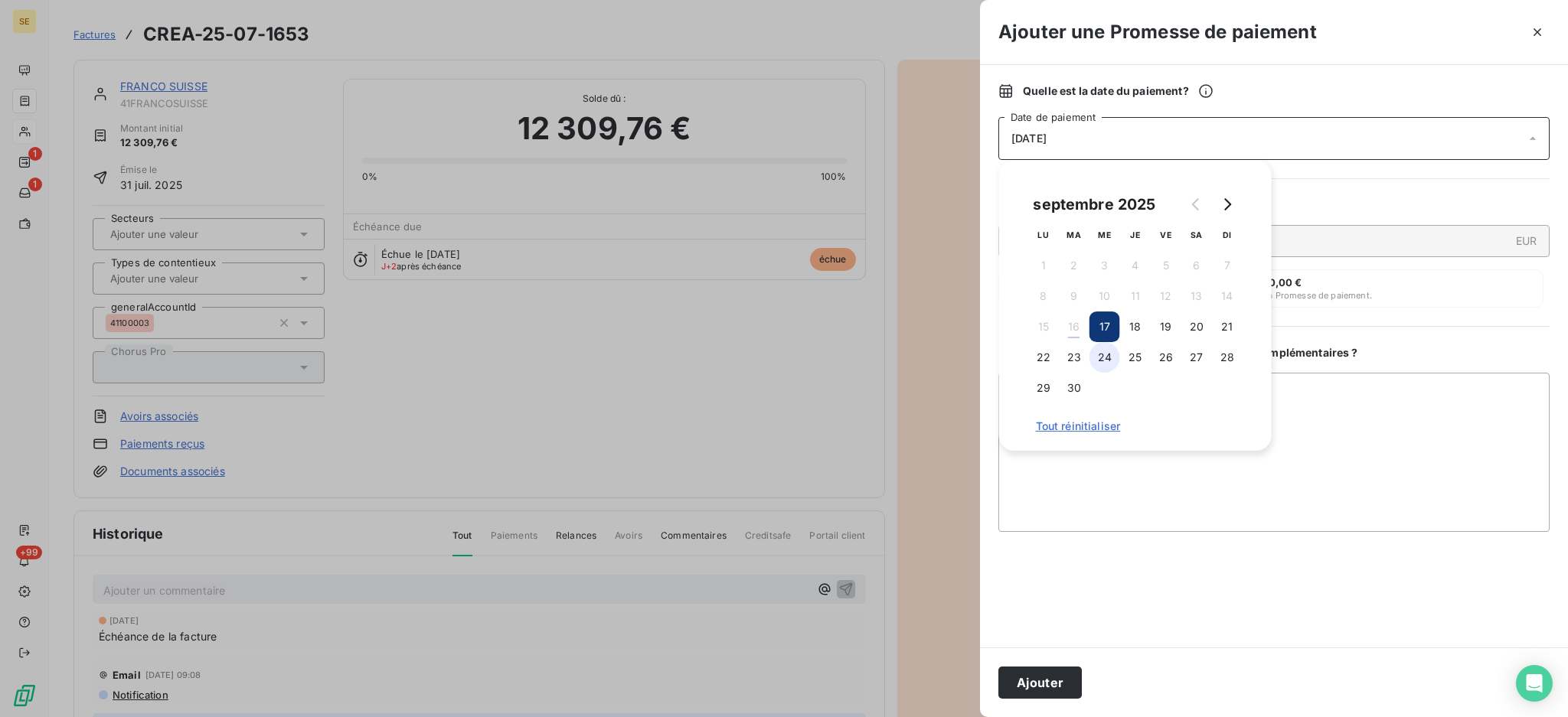
click at [1100, 365] on button "24" at bounding box center [1104, 357] width 31 height 31
click at [1327, 405] on textarea "Ajouter un commentaire ( facultatif )" at bounding box center [1274, 453] width 551 height 159
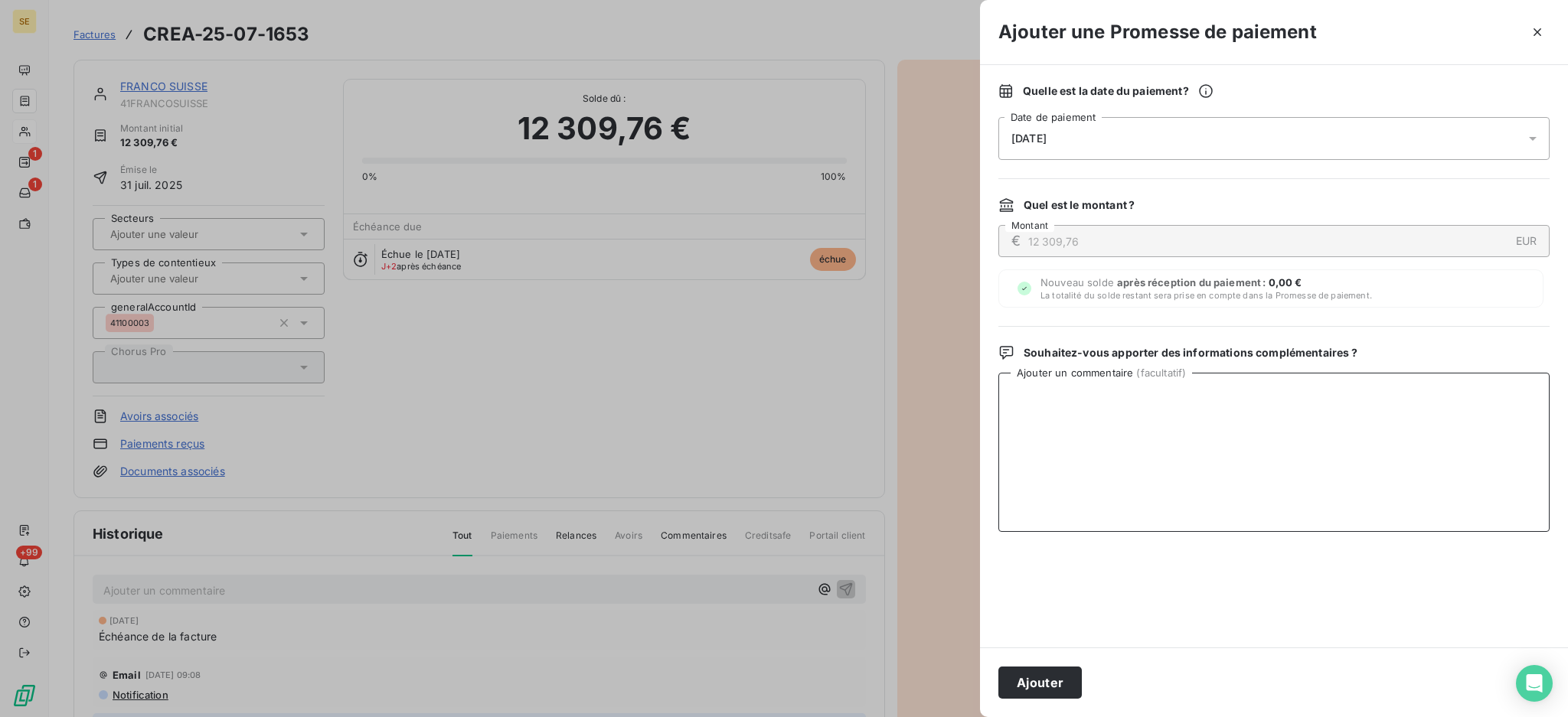
paste textarea "TDB - Virt reçu le 15/09"
type textarea "TDB - Virt reçu le 15/09 - 11448.07 €"
click at [1033, 677] on button "Ajouter" at bounding box center [1039, 682] width 83 height 32
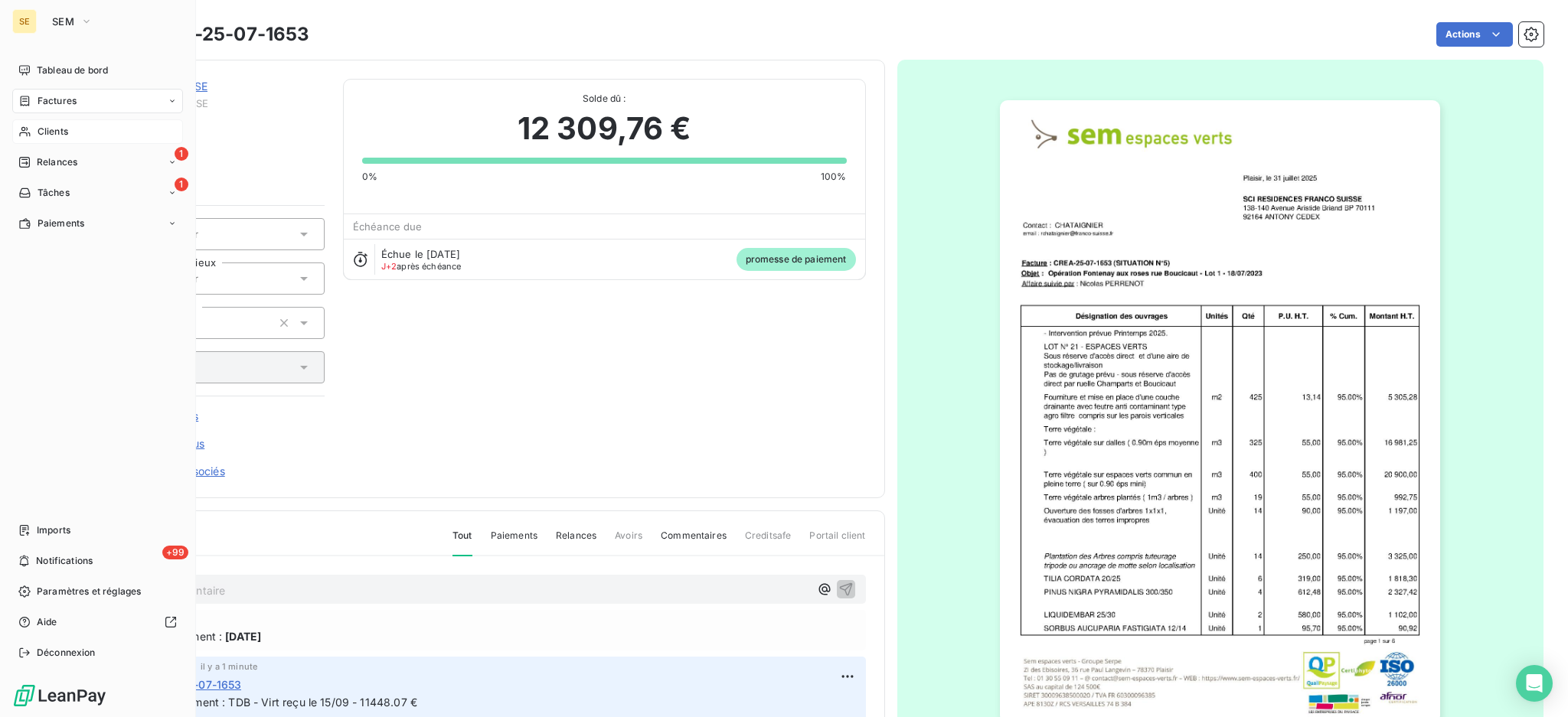
click at [53, 107] on div "Factures" at bounding box center [98, 101] width 171 height 24
click at [63, 138] on span "Factures" at bounding box center [56, 131] width 39 height 14
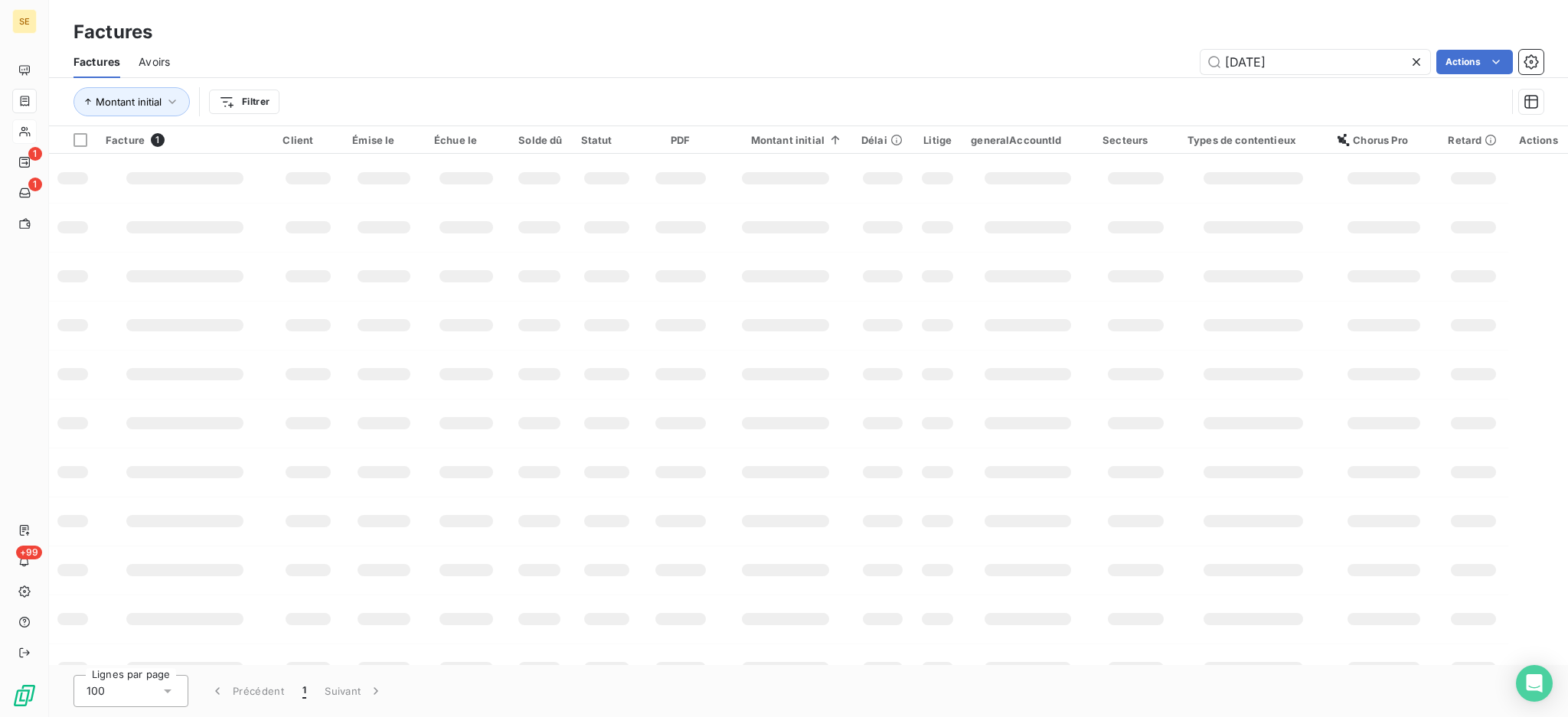
drag, startPoint x: 1339, startPoint y: 67, endPoint x: 1048, endPoint y: 54, distance: 291.3
click at [1104, 50] on div "[DATE] Actions" at bounding box center [866, 62] width 1355 height 24
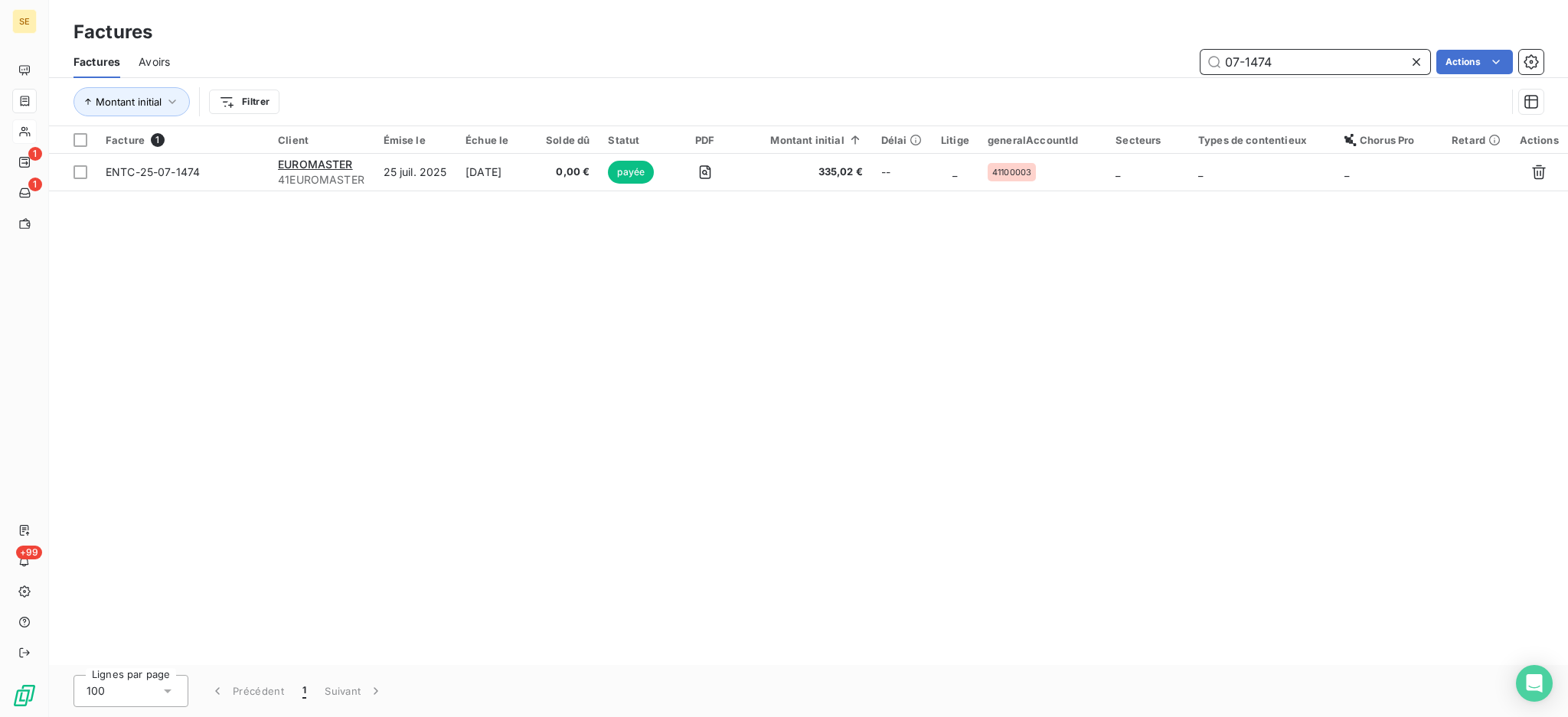
drag, startPoint x: 1279, startPoint y: 54, endPoint x: 1082, endPoint y: 63, distance: 197.2
click at [1139, 58] on div "07-1474 Actions" at bounding box center [866, 62] width 1355 height 24
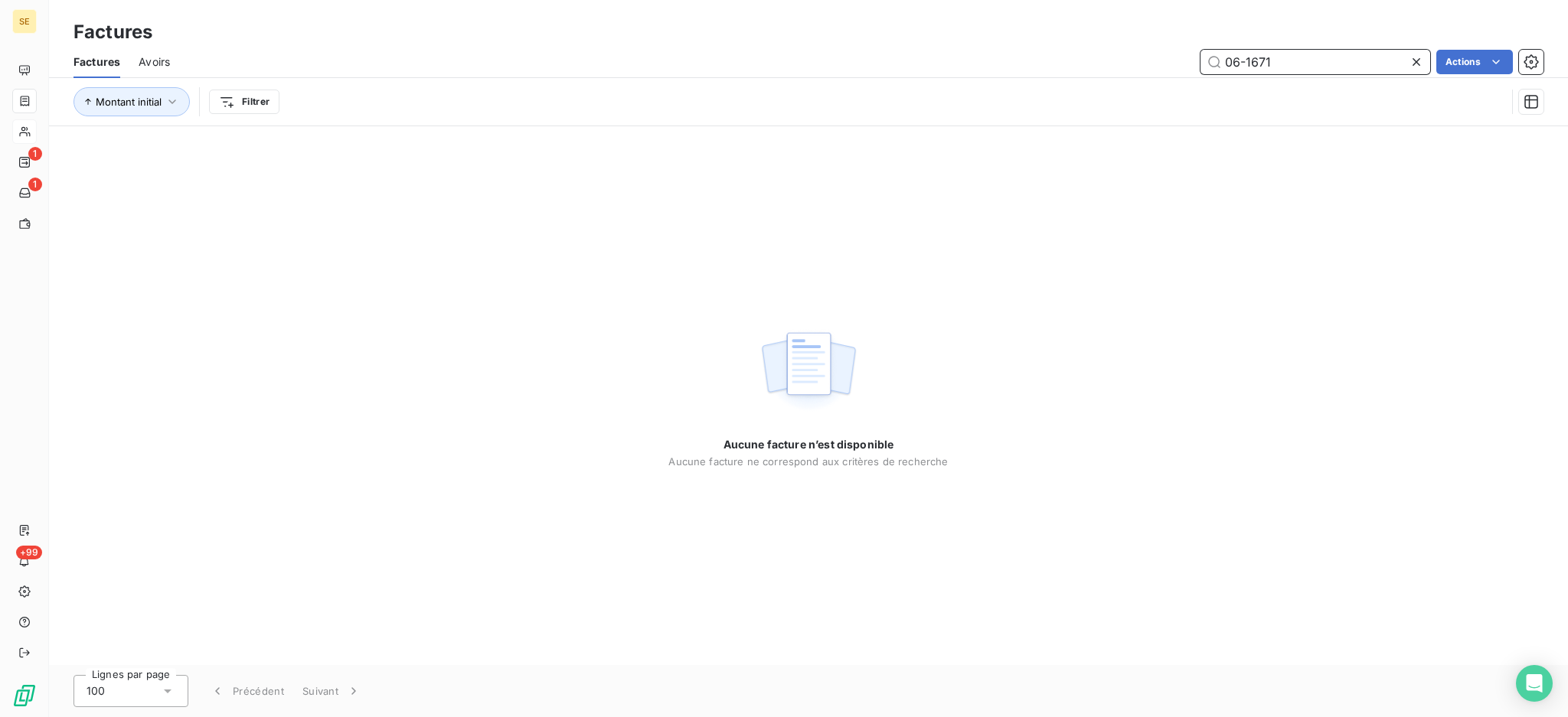
drag, startPoint x: 1276, startPoint y: 57, endPoint x: 1170, endPoint y: 67, distance: 106.5
click at [1174, 67] on div "06-1671 Actions" at bounding box center [866, 62] width 1355 height 24
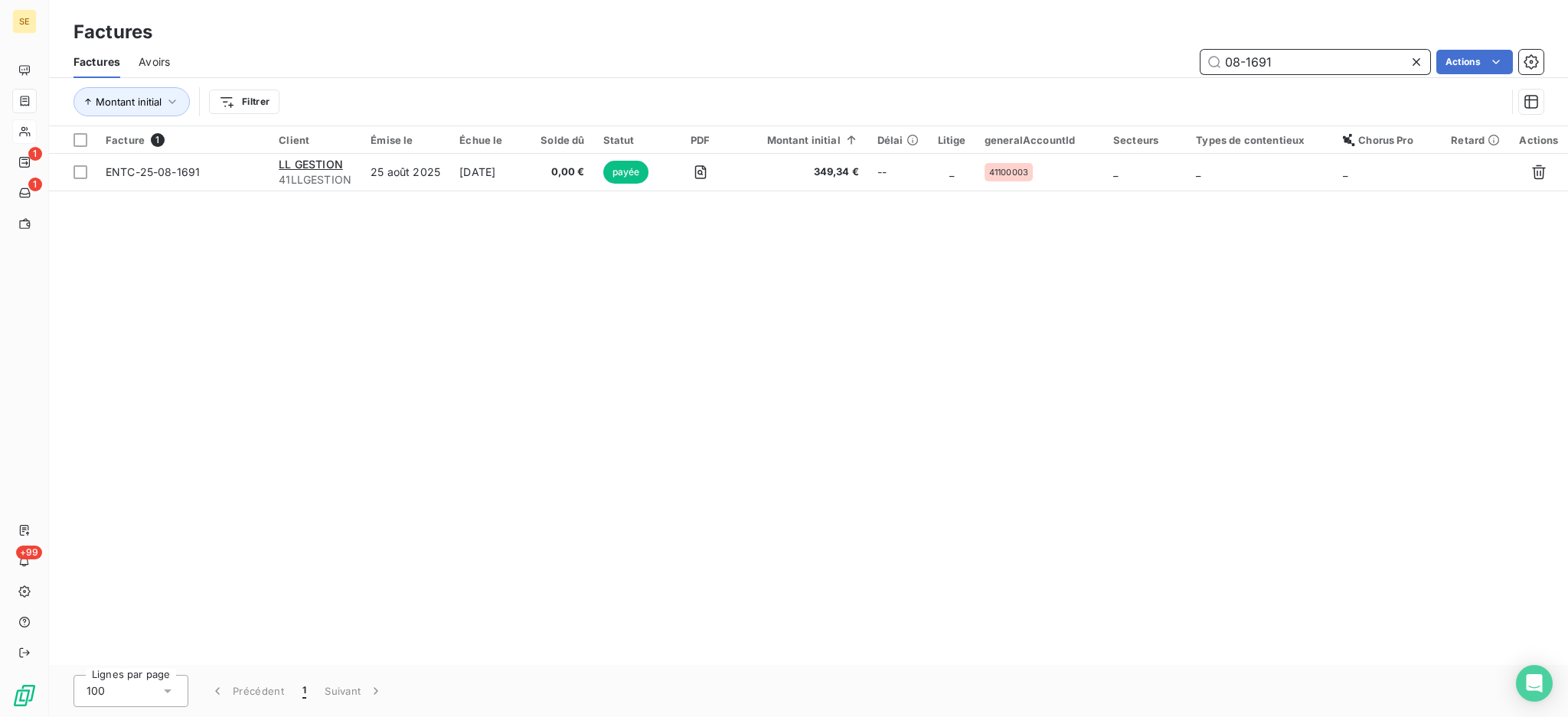
drag, startPoint x: 1313, startPoint y: 60, endPoint x: 1087, endPoint y: 26, distance: 228.5
click at [1135, 43] on div "Factures Factures Avoirs 08-1691 Actions Montant initial Filtrer" at bounding box center [807, 63] width 1518 height 127
drag, startPoint x: 1334, startPoint y: 61, endPoint x: 909, endPoint y: 61, distance: 425.0
click at [976, 62] on div "08-1701 Actions" at bounding box center [866, 62] width 1355 height 24
type input "07-1410"
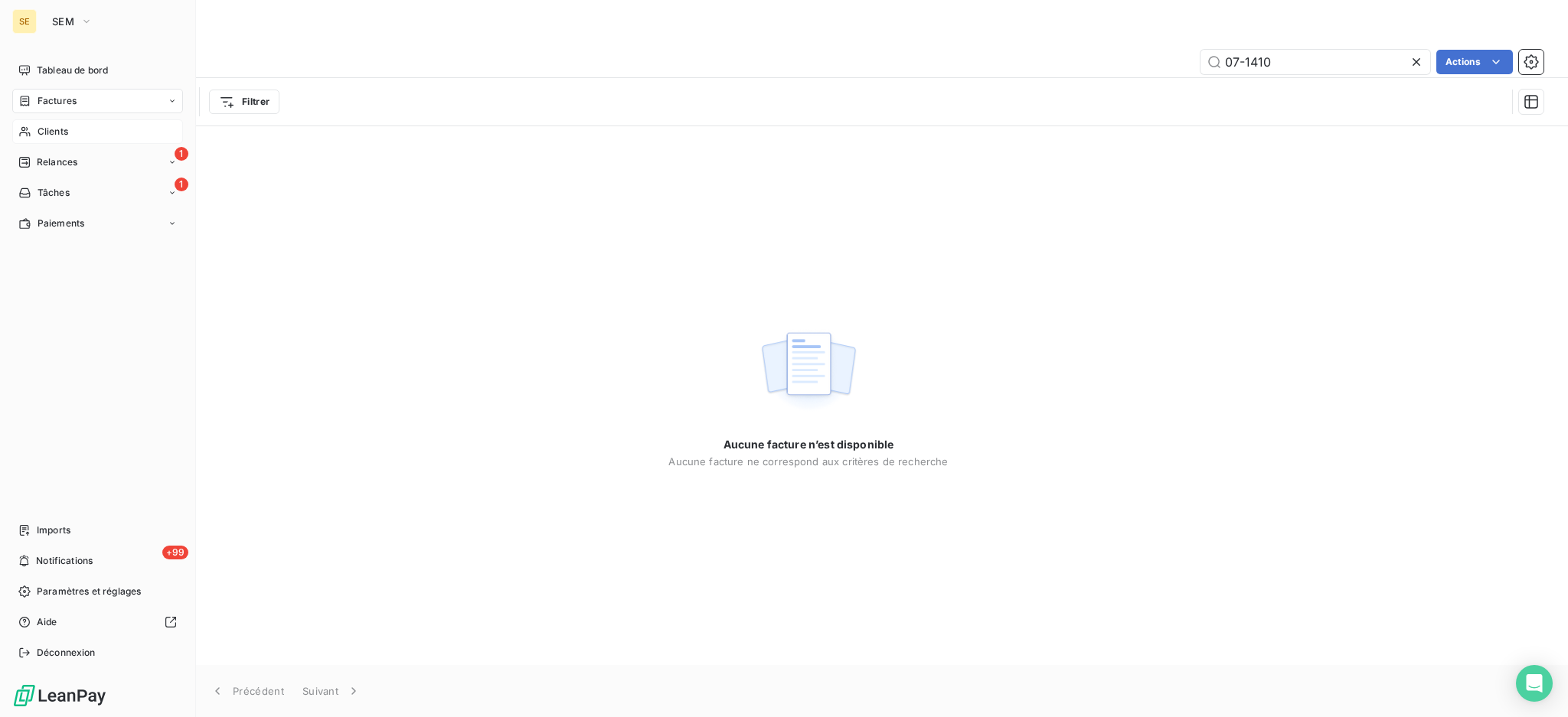
click at [54, 127] on span "Clients" at bounding box center [53, 131] width 31 height 14
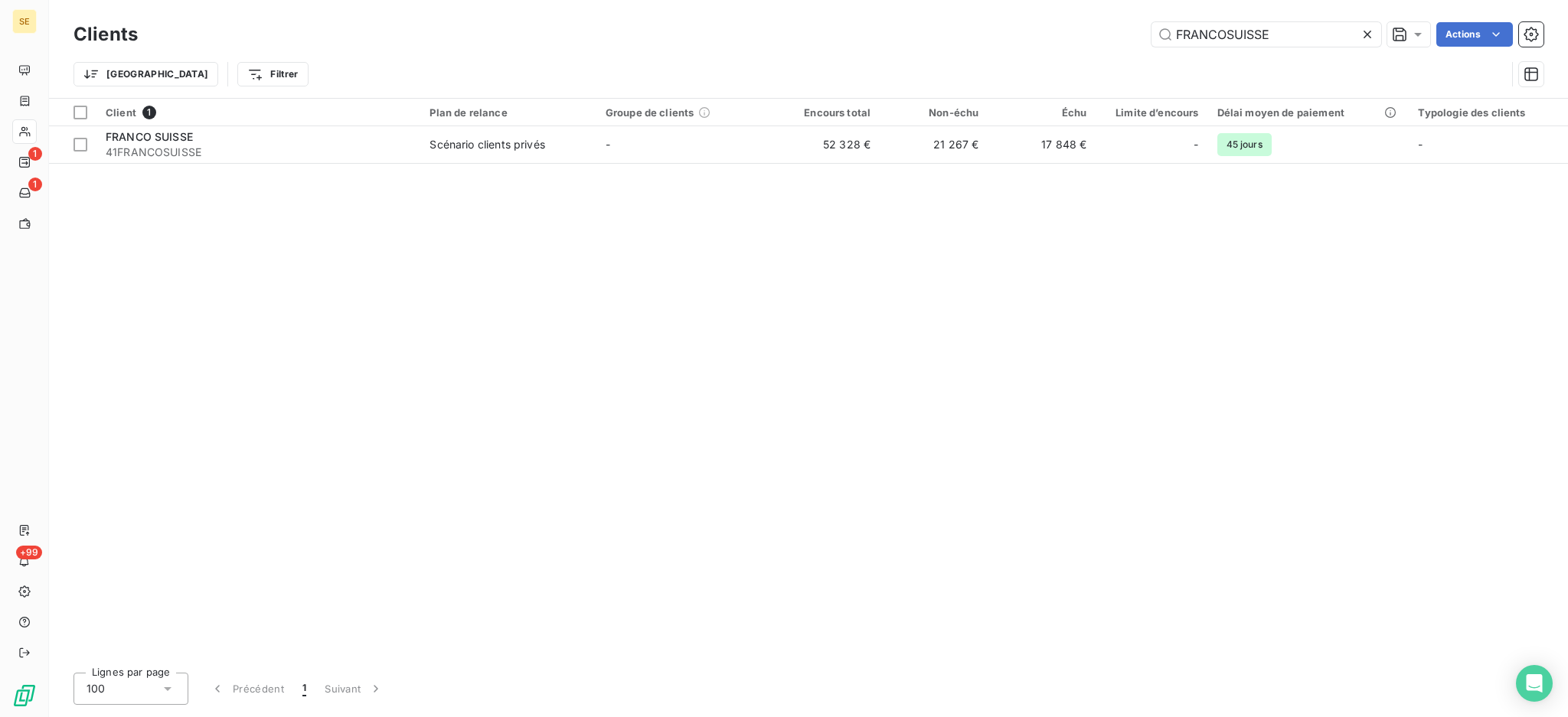
drag, startPoint x: 1317, startPoint y: 28, endPoint x: 920, endPoint y: 36, distance: 397.1
click at [920, 36] on div "FRANCOSUISSE Actions" at bounding box center [850, 35] width 1387 height 24
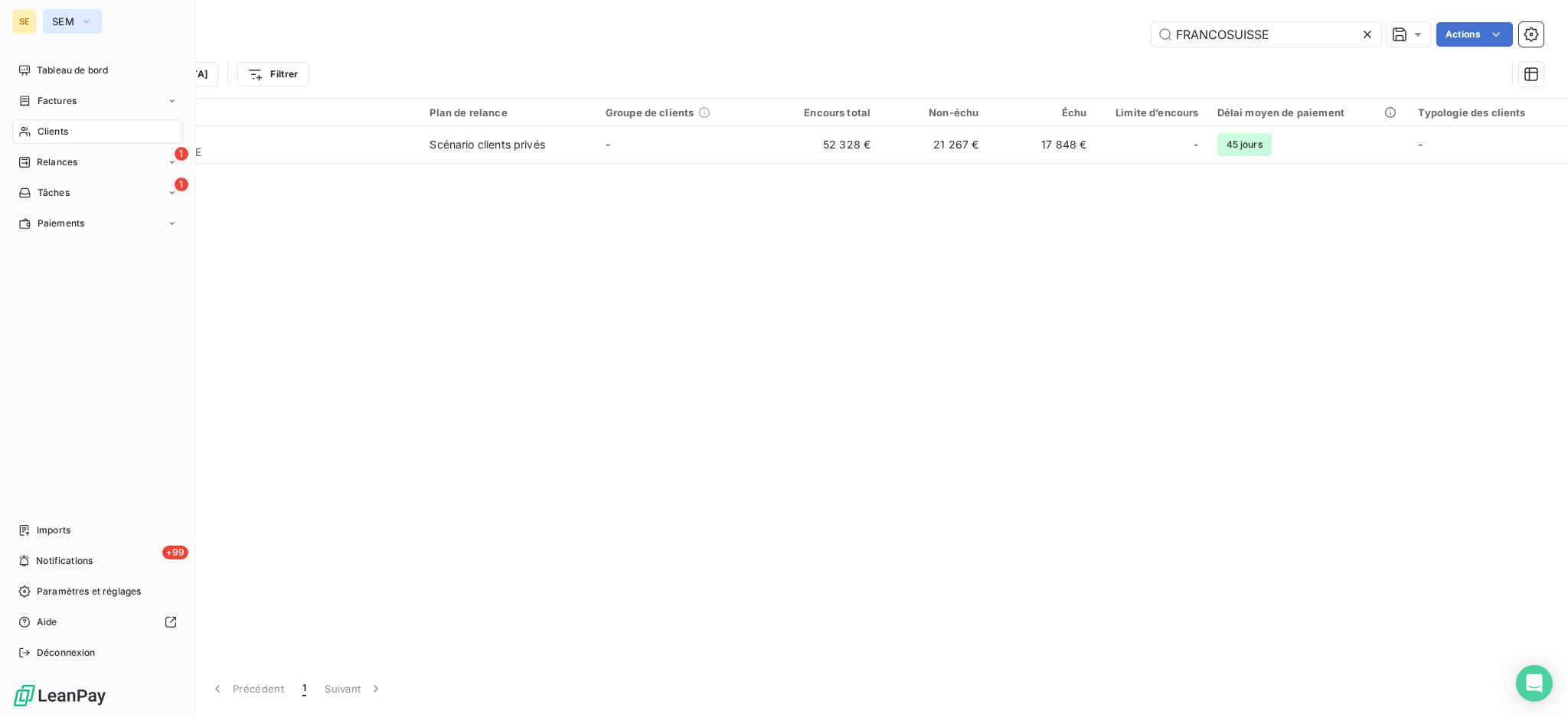
click at [63, 22] on span "SEM" at bounding box center [64, 21] width 23 height 12
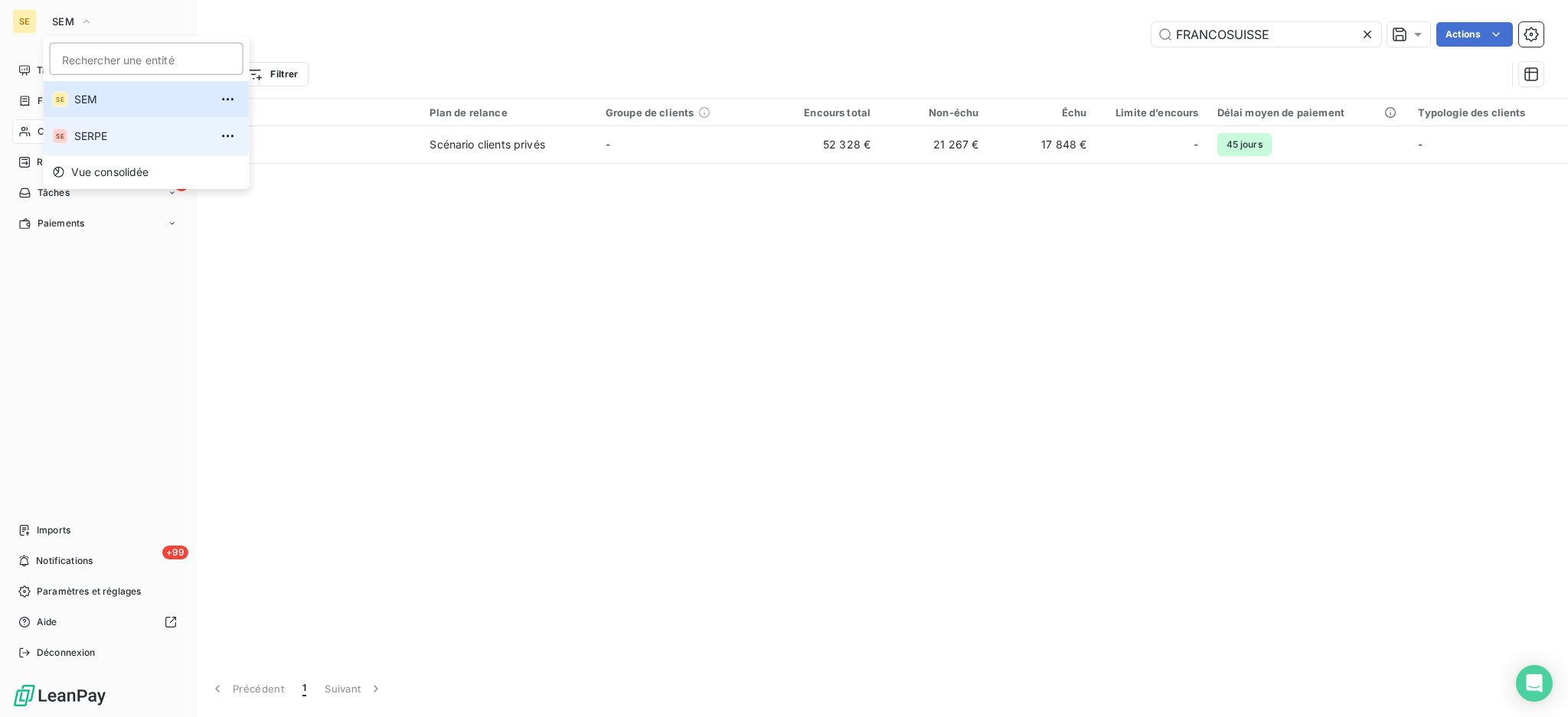
click at [84, 130] on span "SERPE" at bounding box center [142, 136] width 135 height 15
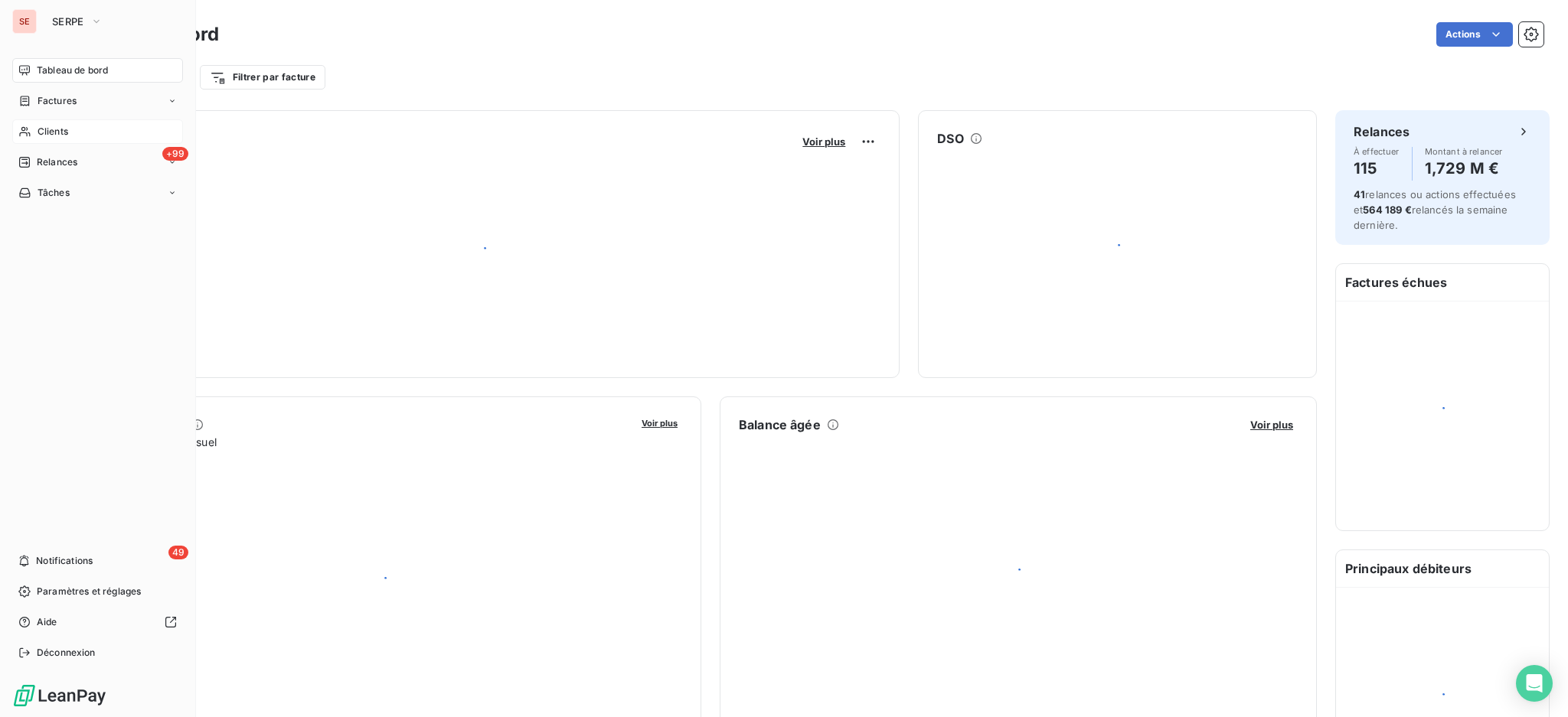
click at [52, 135] on span "Clients" at bounding box center [53, 131] width 31 height 14
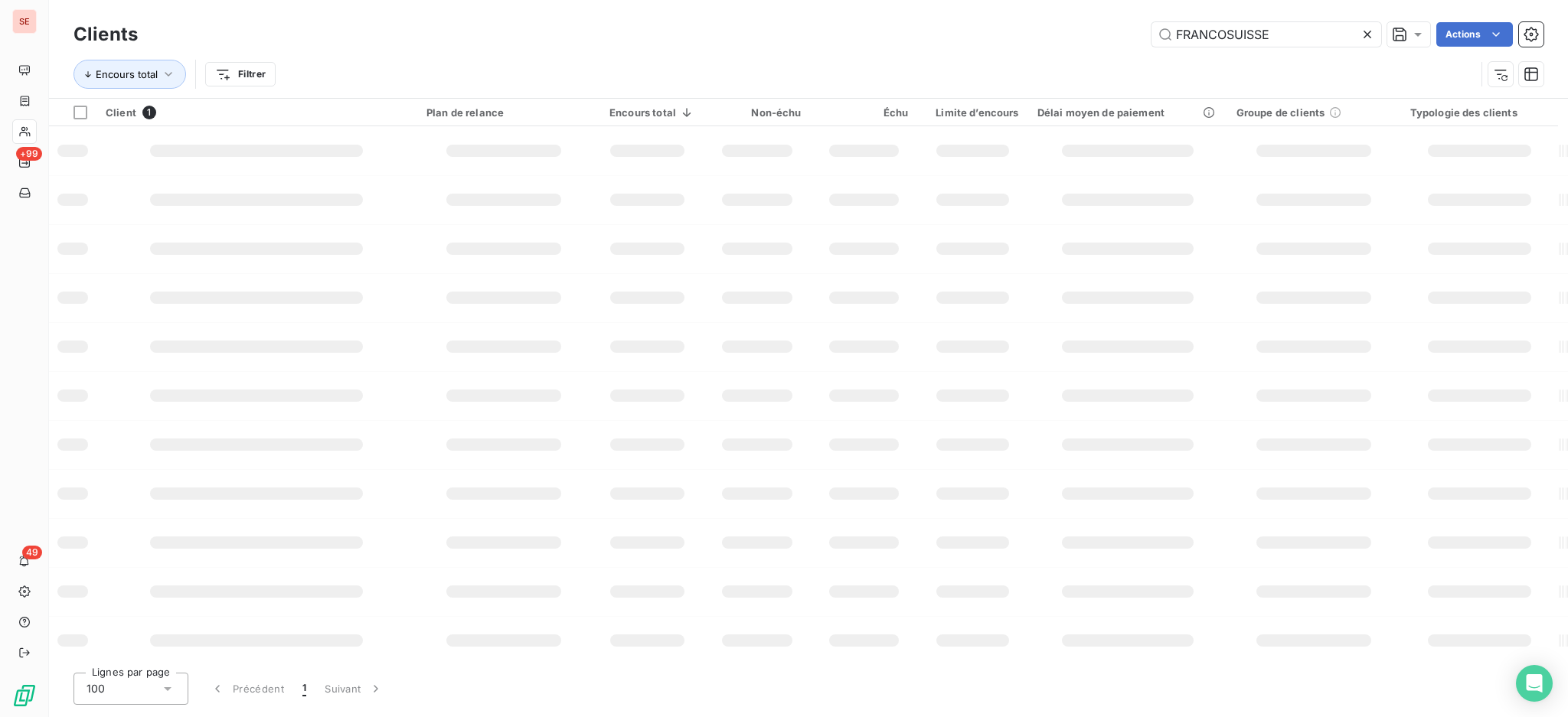
drag, startPoint x: 1298, startPoint y: 31, endPoint x: 1039, endPoint y: 24, distance: 259.1
click at [1056, 27] on div "FRANCOSUISSE Actions" at bounding box center [850, 35] width 1387 height 24
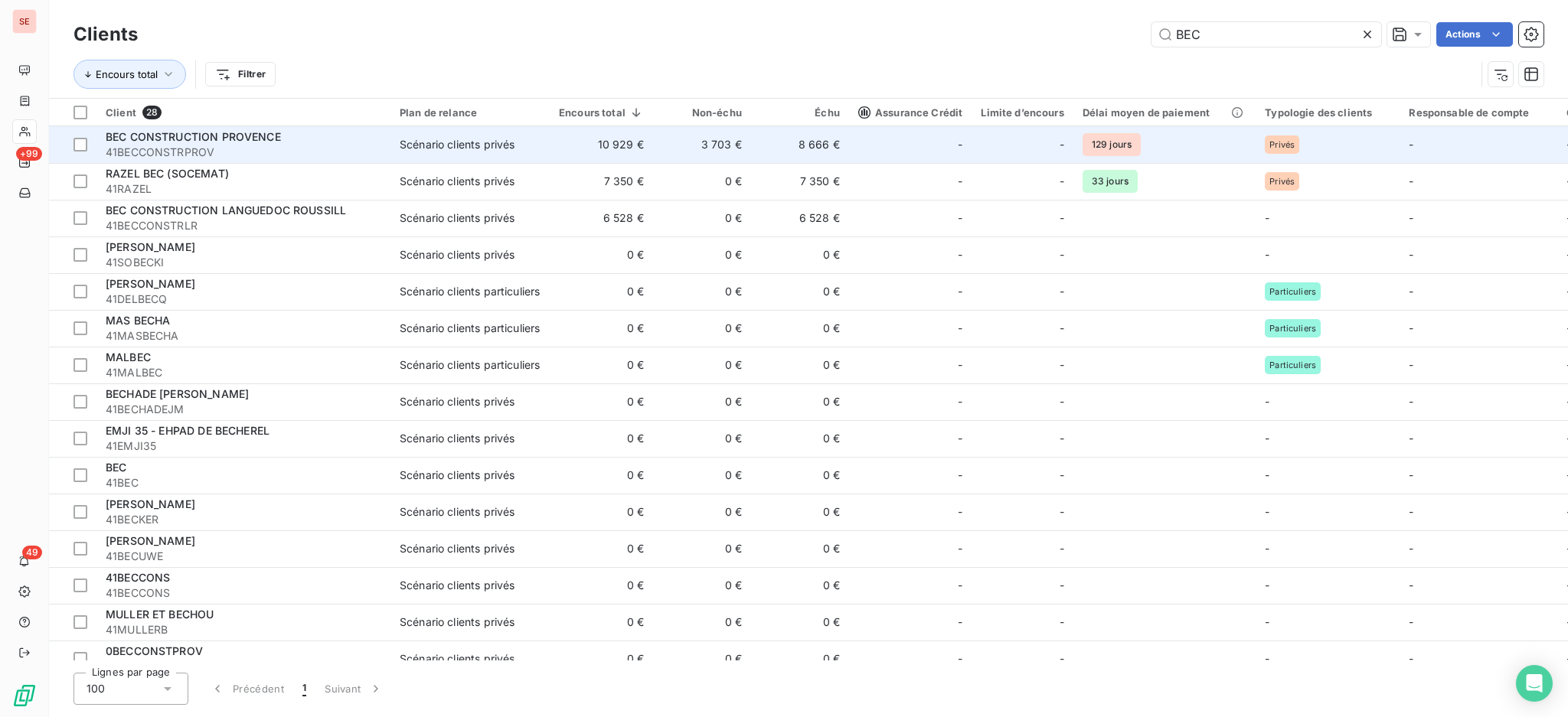
type input "BEC"
click at [394, 142] on td "Scénario clients privés" at bounding box center [470, 144] width 159 height 37
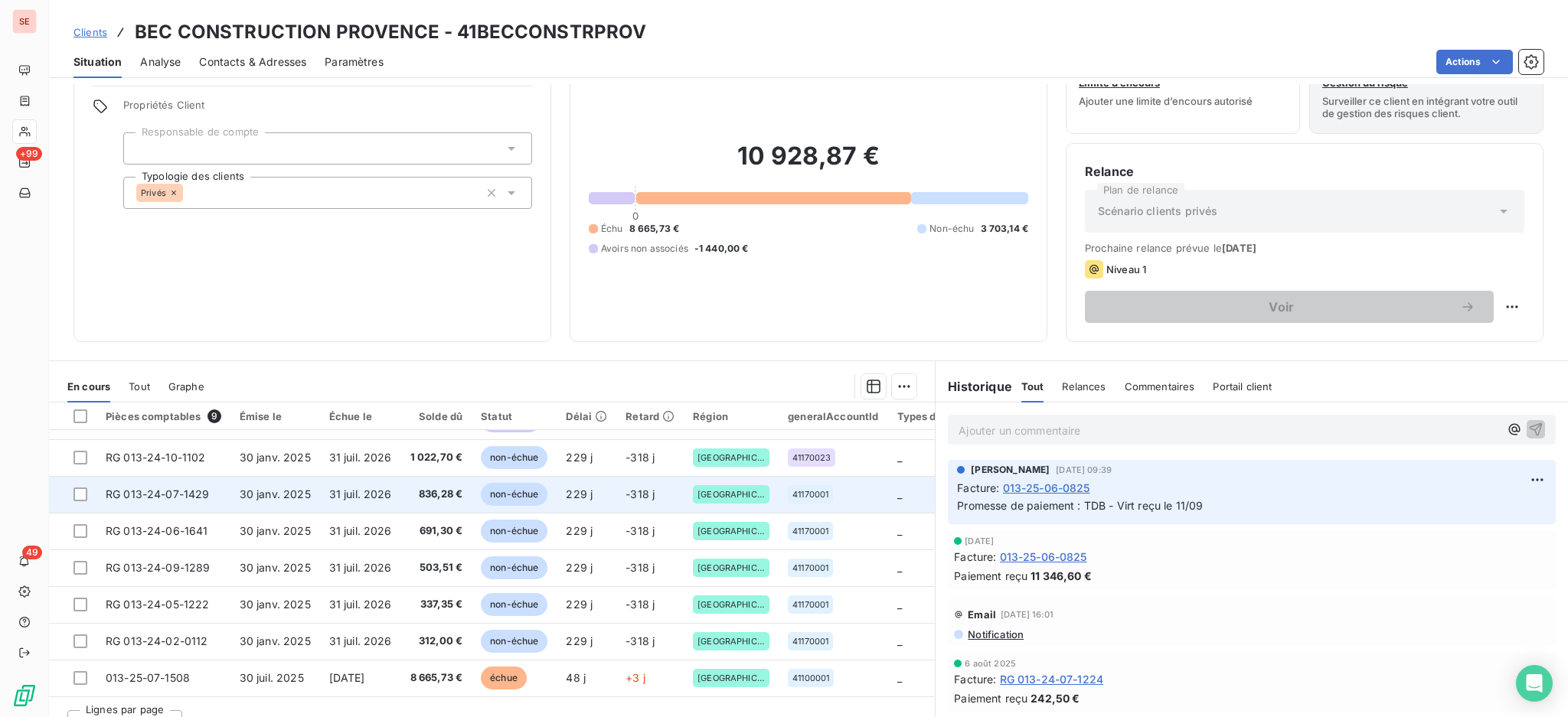
scroll to position [82, 0]
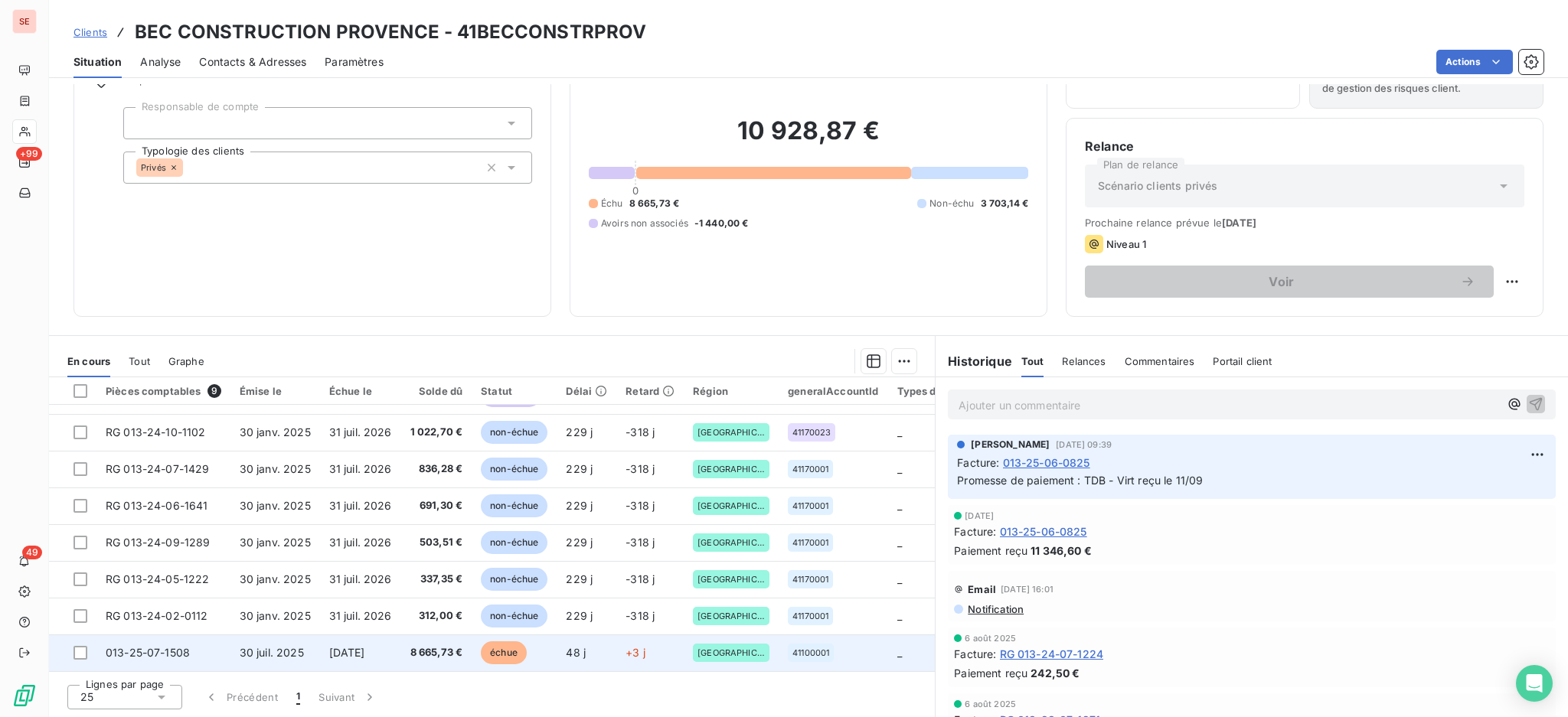
click at [151, 650] on span "013-25-07-1508" at bounding box center [148, 652] width 84 height 13
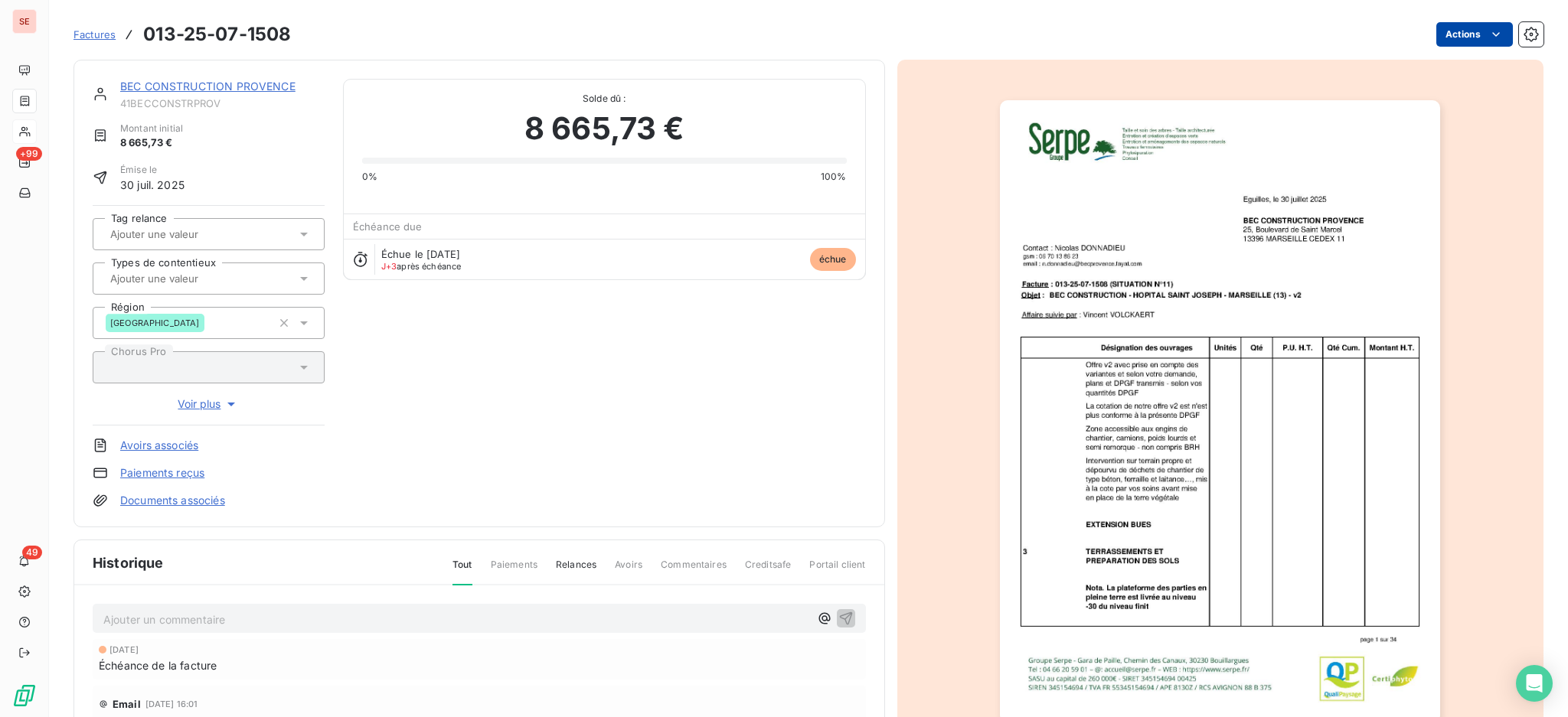
click at [1454, 37] on html "SE +99 49 Factures 013-25-07-1508 Actions BEC CONSTRUCTION PROVENCE 41BECCONSTR…" at bounding box center [784, 358] width 1568 height 717
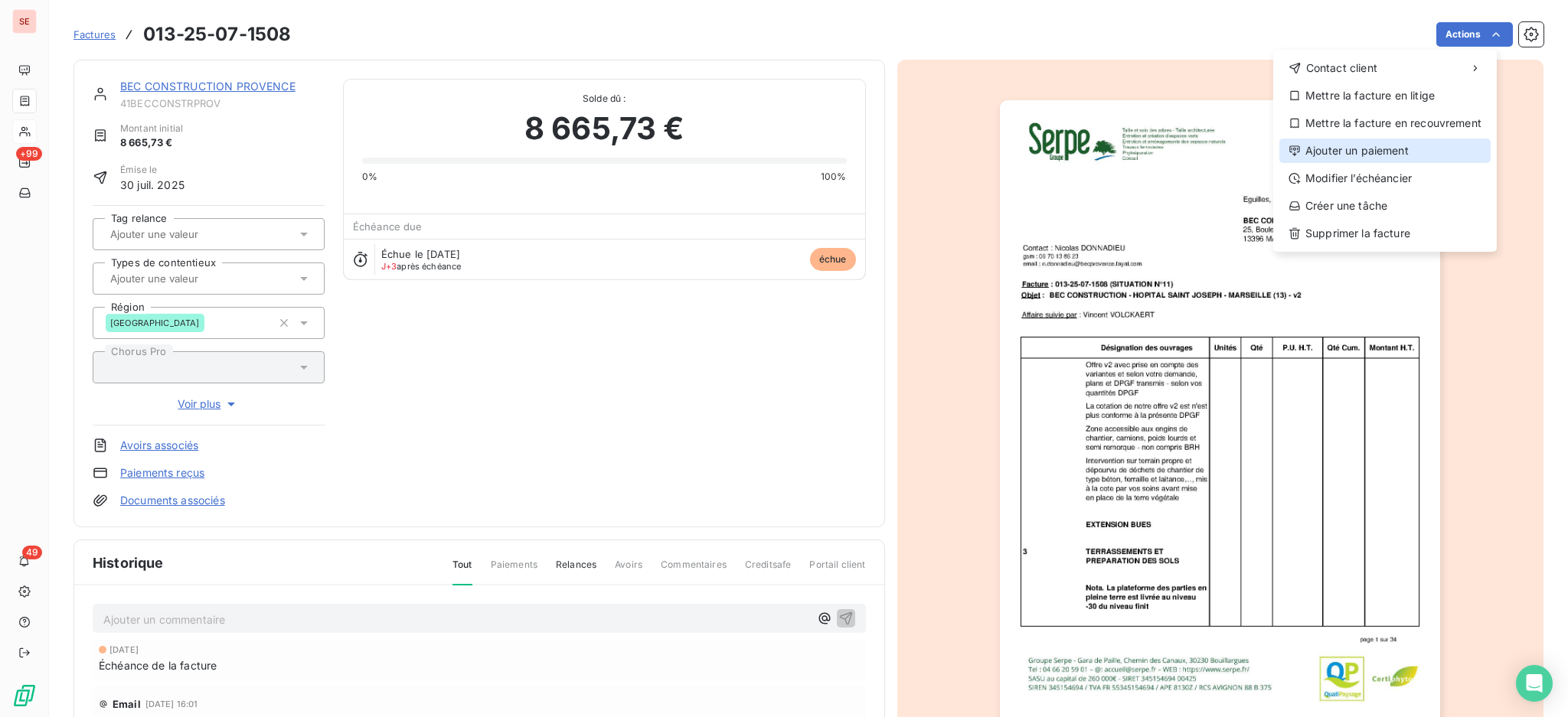
click at [1384, 152] on div "Ajouter un paiement" at bounding box center [1384, 151] width 211 height 24
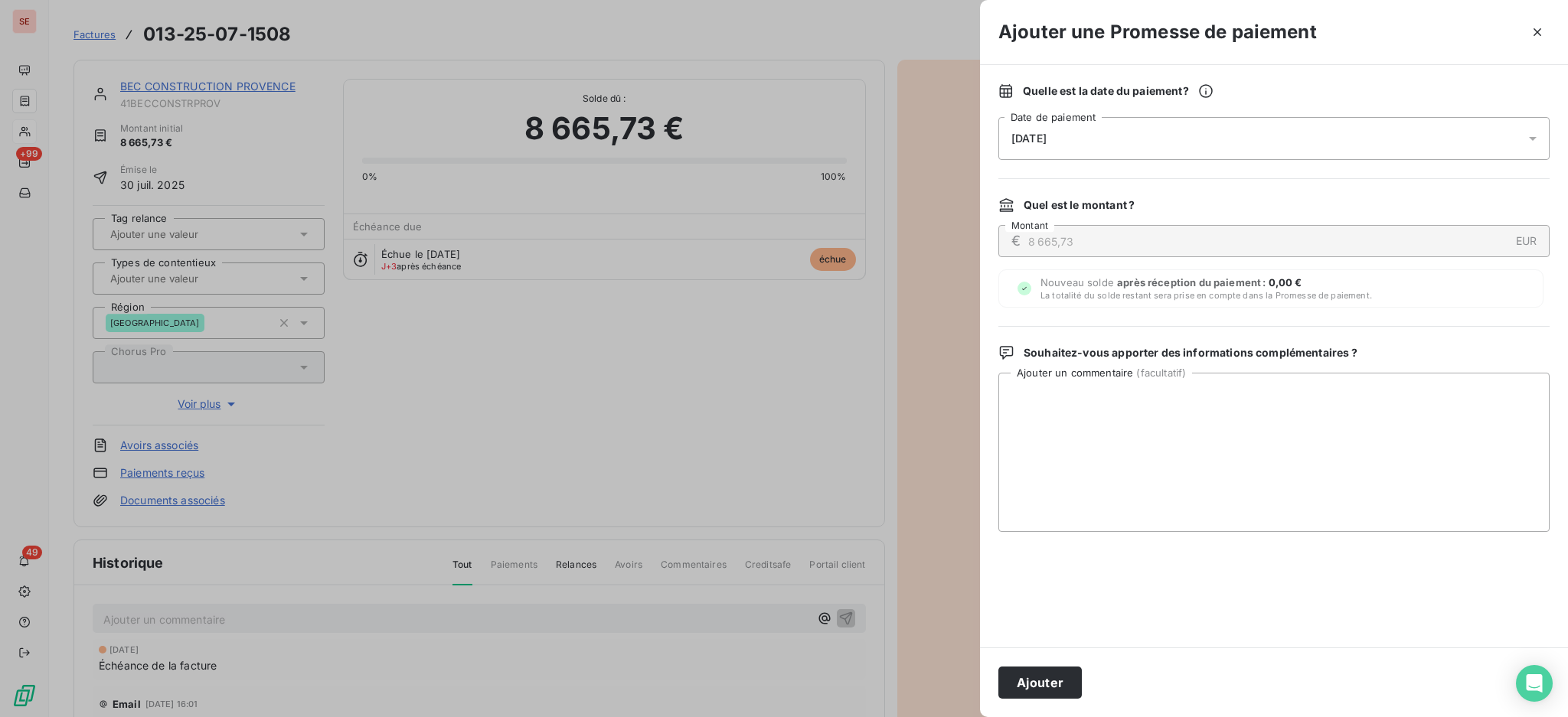
click at [1530, 142] on icon at bounding box center [1532, 139] width 15 height 15
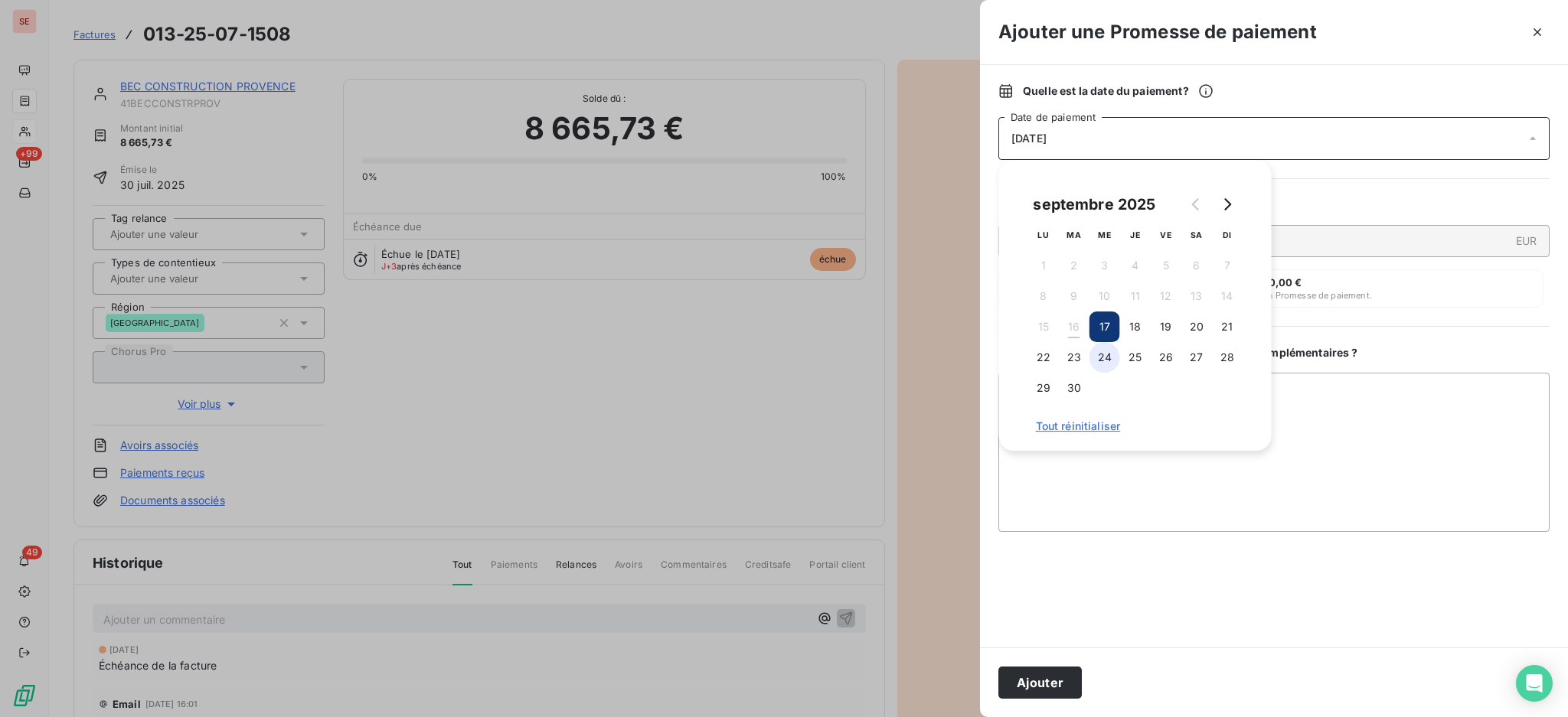
click at [1108, 358] on button "24" at bounding box center [1104, 357] width 31 height 31
click at [1367, 402] on textarea "Ajouter un commentaire ( facultatif )" at bounding box center [1274, 453] width 551 height 159
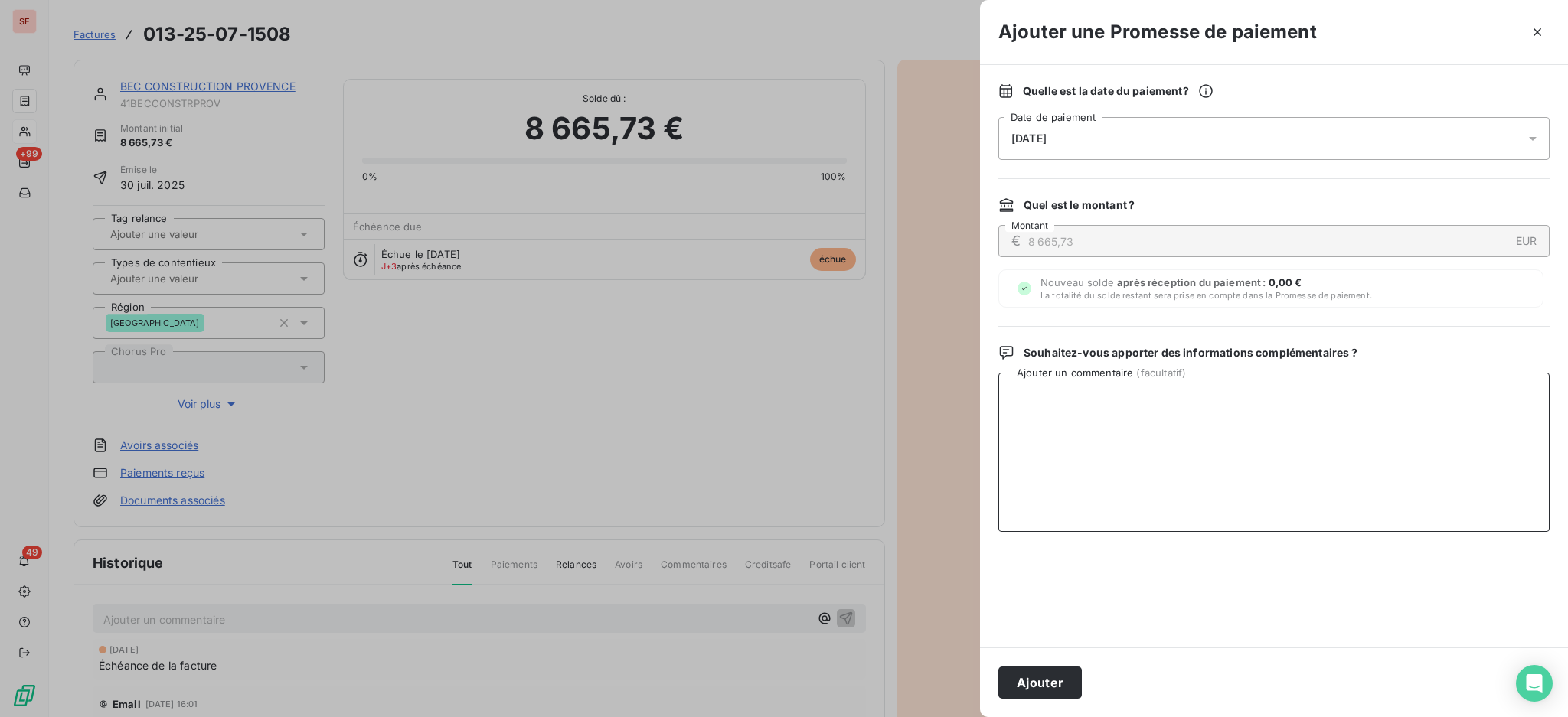
paste textarea "TDB - Virt reçu le 15/09"
click at [1111, 403] on textarea "TDB - Virt reçu le 15/09" at bounding box center [1274, 453] width 551 height 159
drag, startPoint x: 1143, startPoint y: 403, endPoint x: 968, endPoint y: 425, distance: 176.4
click at [968, 716] on div "Ajouter une Promesse de paiement Quelle est la date du paiement ? [DATE] Date d…" at bounding box center [784, 717] width 1568 height 0
type textarea "TDB - Virt reçu le 16/09"
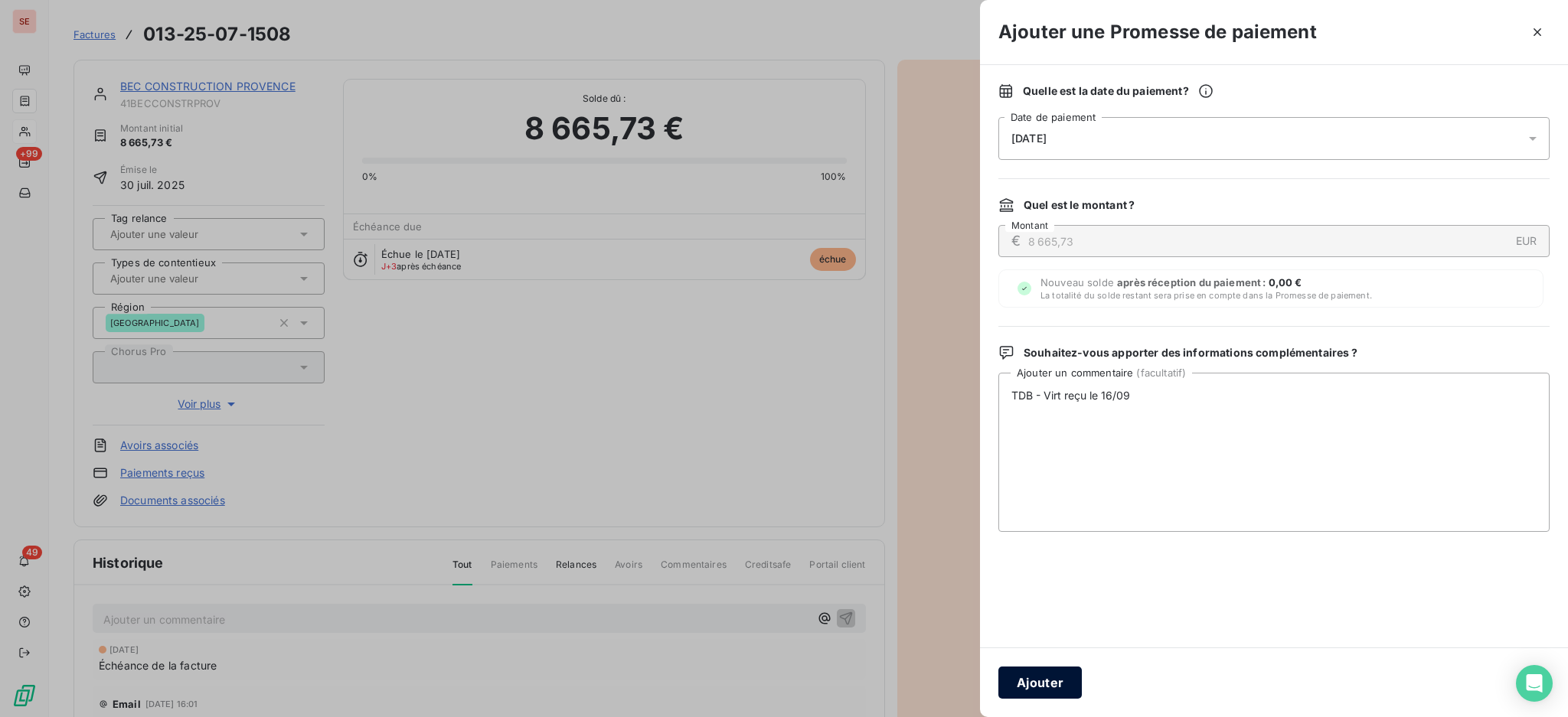
click at [1051, 680] on button "Ajouter" at bounding box center [1039, 682] width 83 height 32
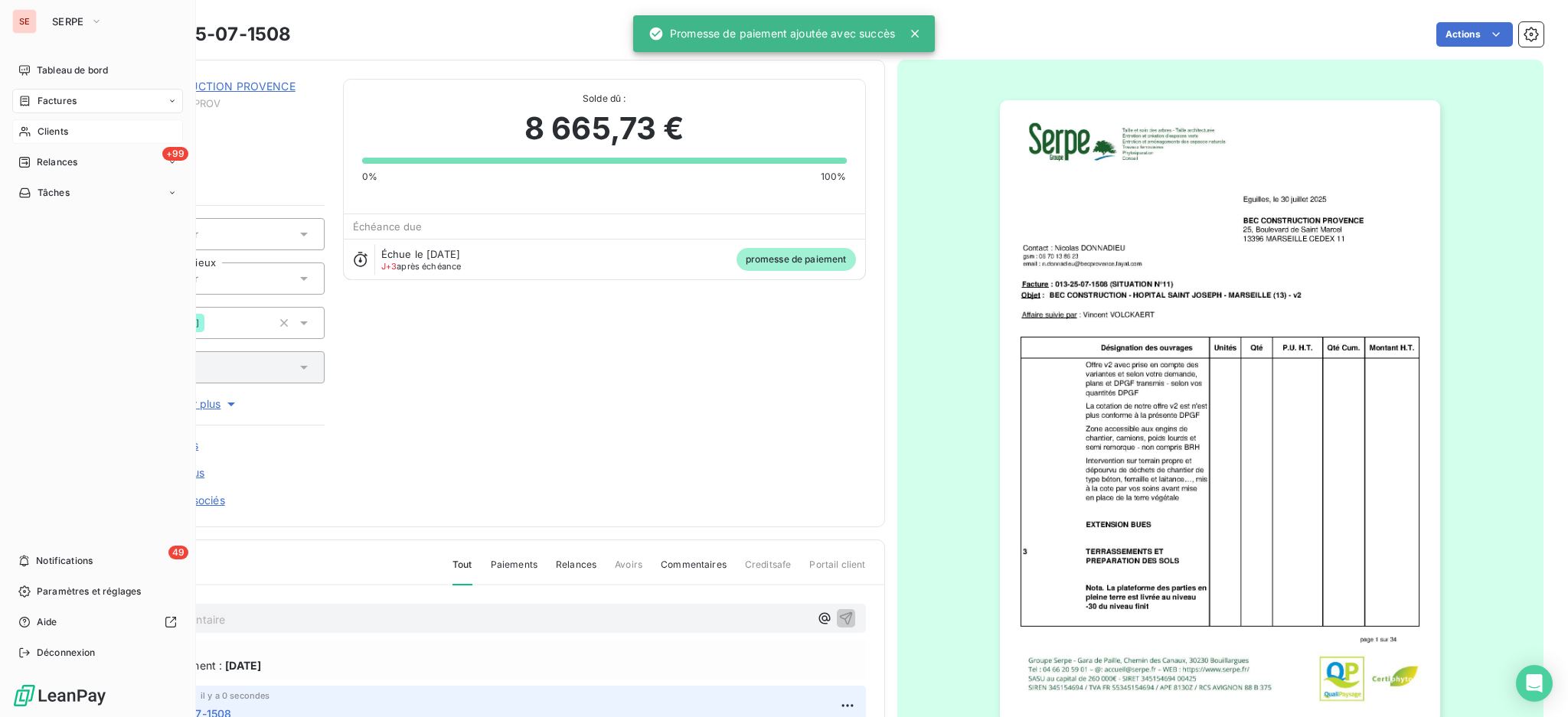
click at [47, 127] on span "Clients" at bounding box center [53, 131] width 31 height 14
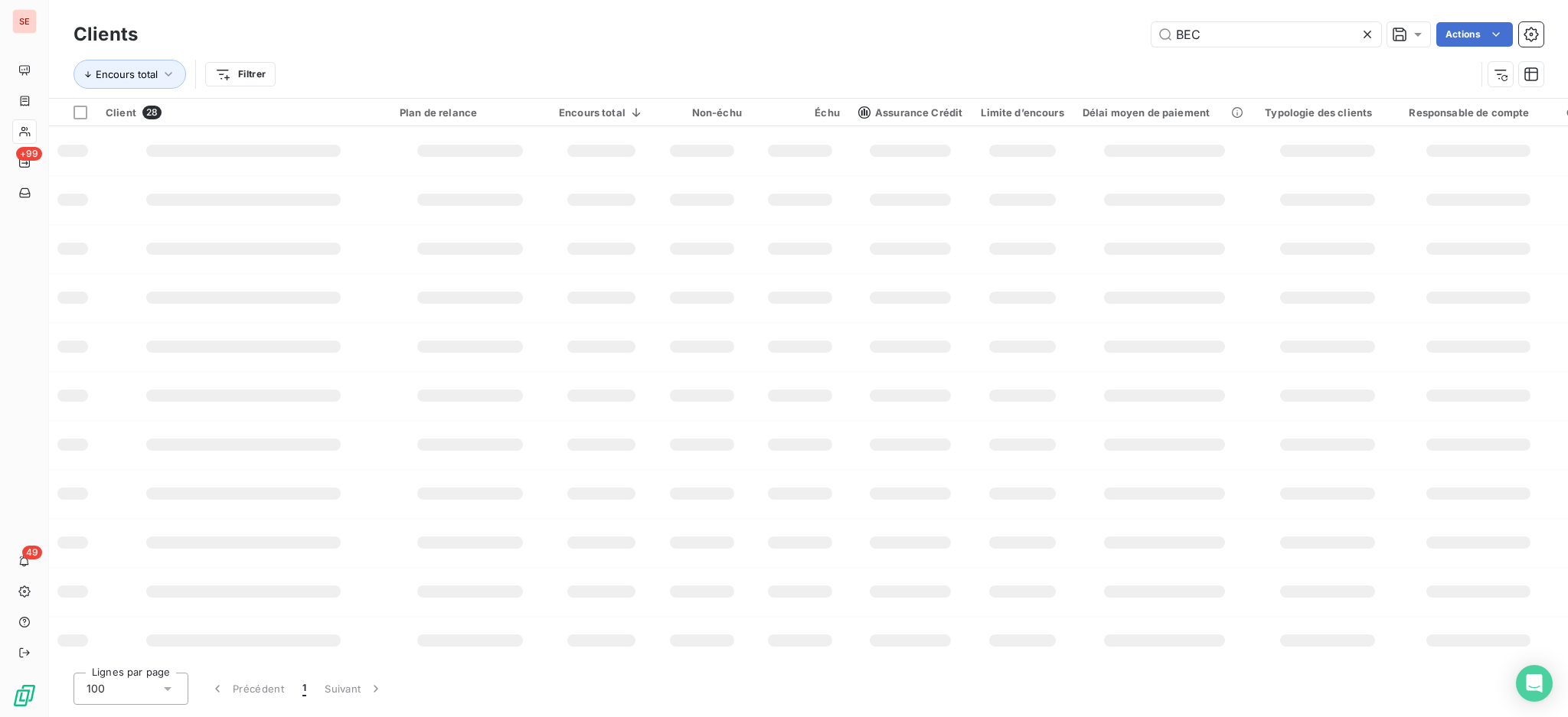
drag, startPoint x: 1256, startPoint y: 36, endPoint x: 928, endPoint y: 36, distance: 328.0
click at [1004, 21] on div "Clients BEC Actions" at bounding box center [807, 35] width 1470 height 32
type input "GEGOS"
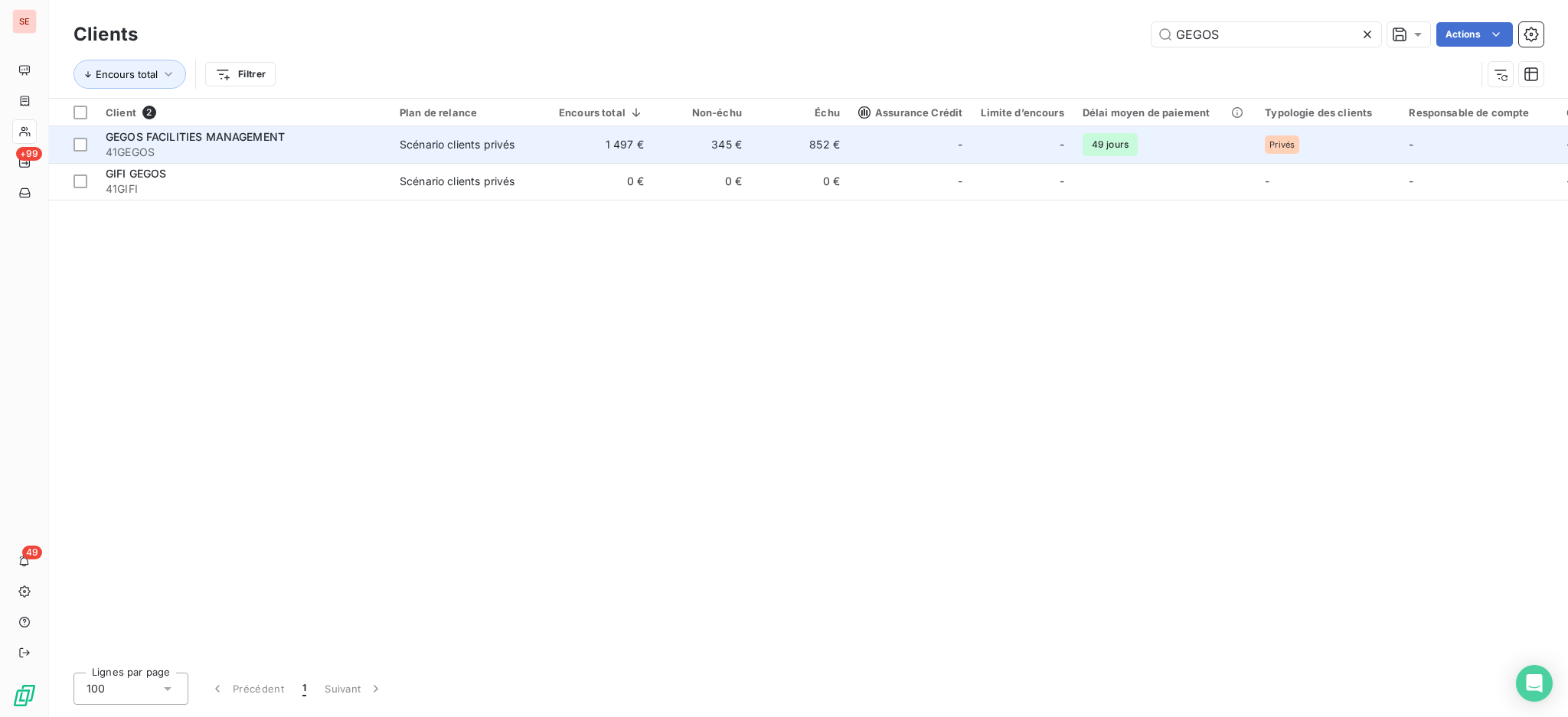
click at [460, 144] on div "Scénario clients privés" at bounding box center [457, 144] width 114 height 15
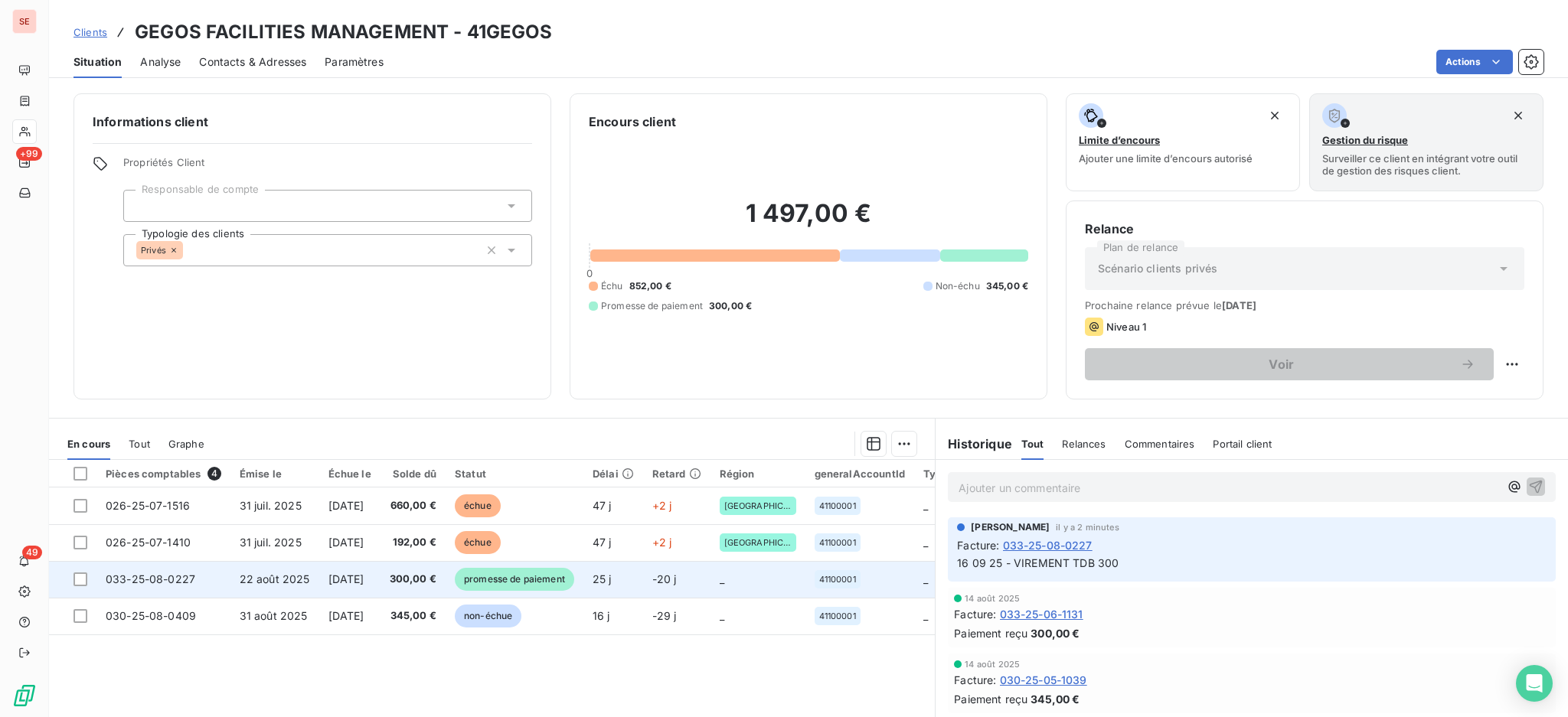
click at [381, 574] on td "[DATE]" at bounding box center [349, 578] width 61 height 37
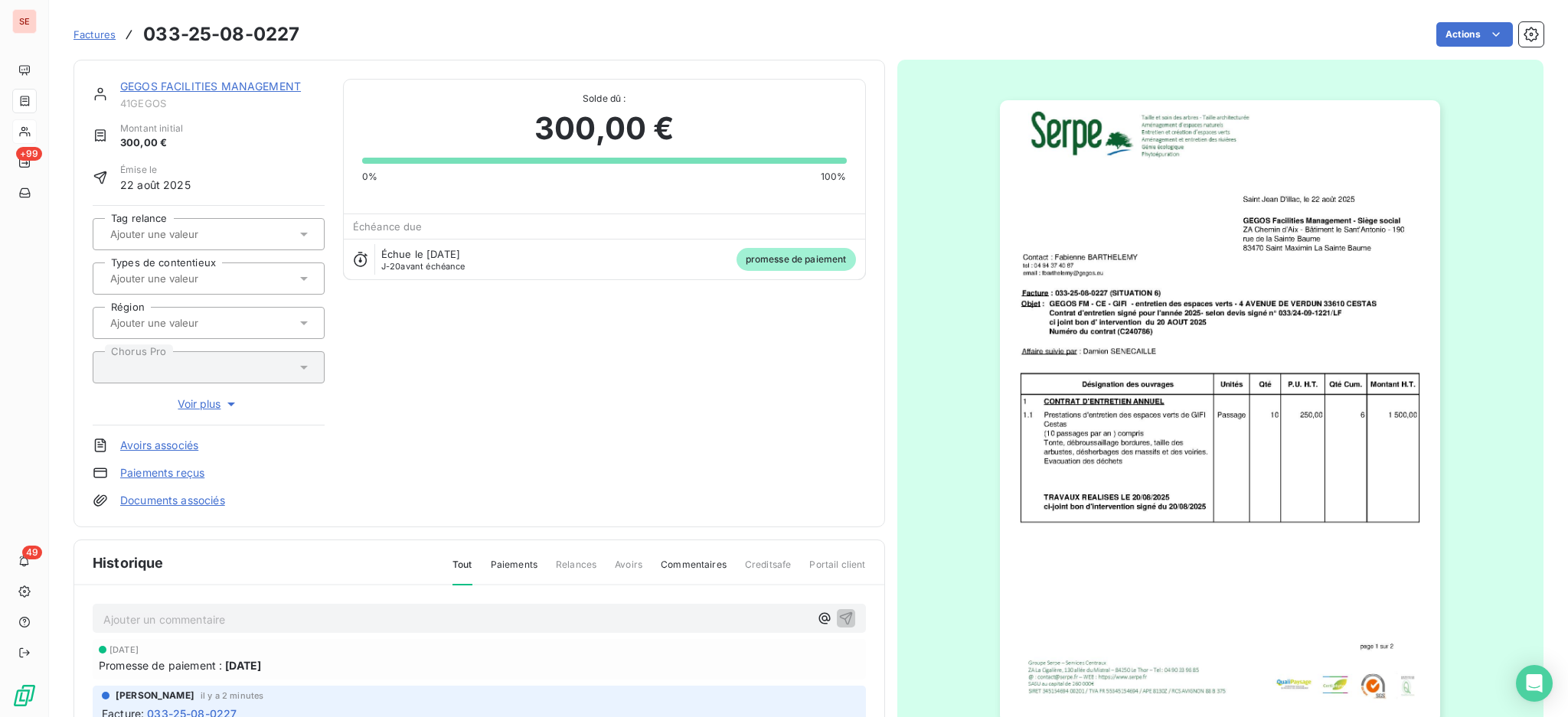
click at [307, 617] on p "Ajouter un commentaire ﻿" at bounding box center [456, 620] width 706 height 19
click at [839, 616] on icon "button" at bounding box center [846, 618] width 13 height 13
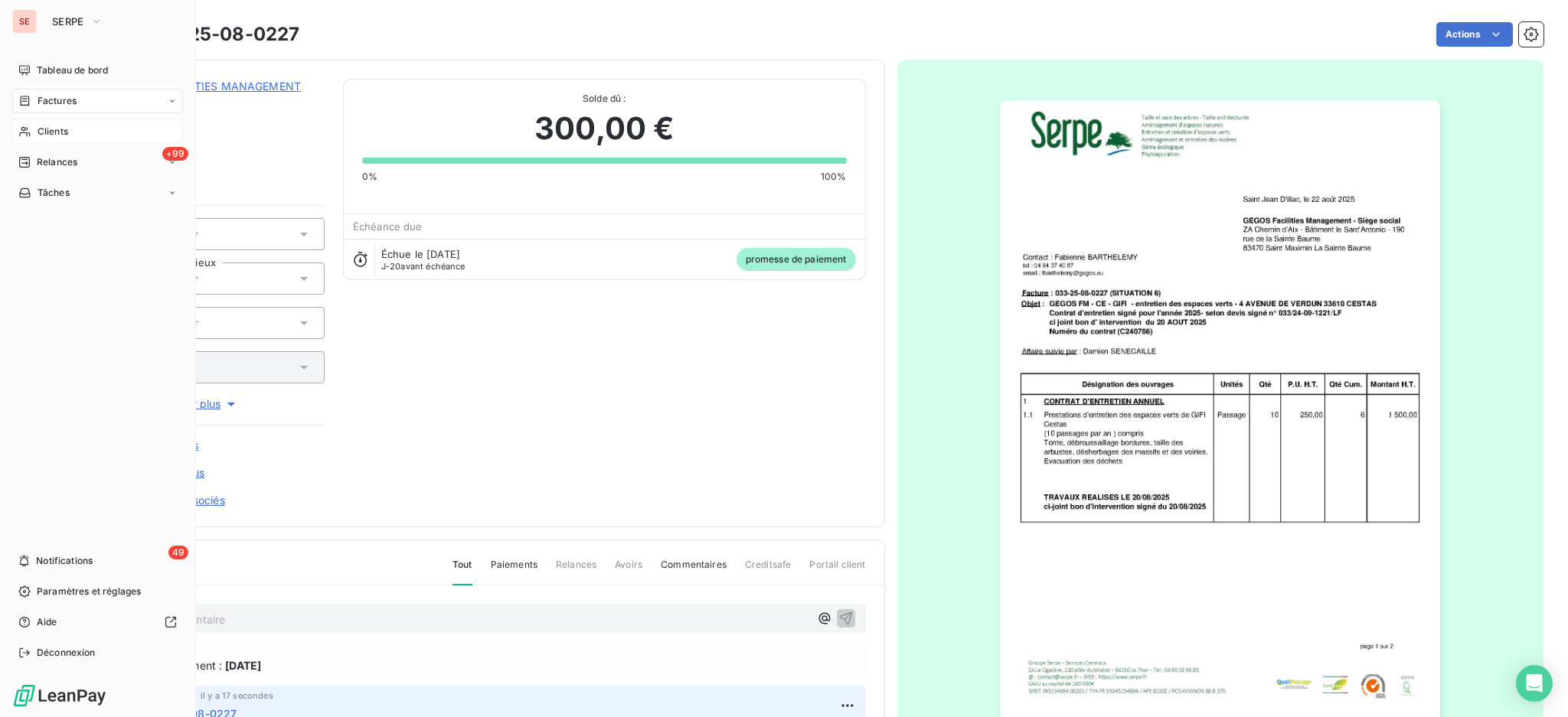
click at [65, 97] on span "Factures" at bounding box center [57, 100] width 39 height 14
click at [53, 102] on span "Factures" at bounding box center [57, 100] width 39 height 14
click at [53, 131] on span "Factures" at bounding box center [56, 131] width 39 height 14
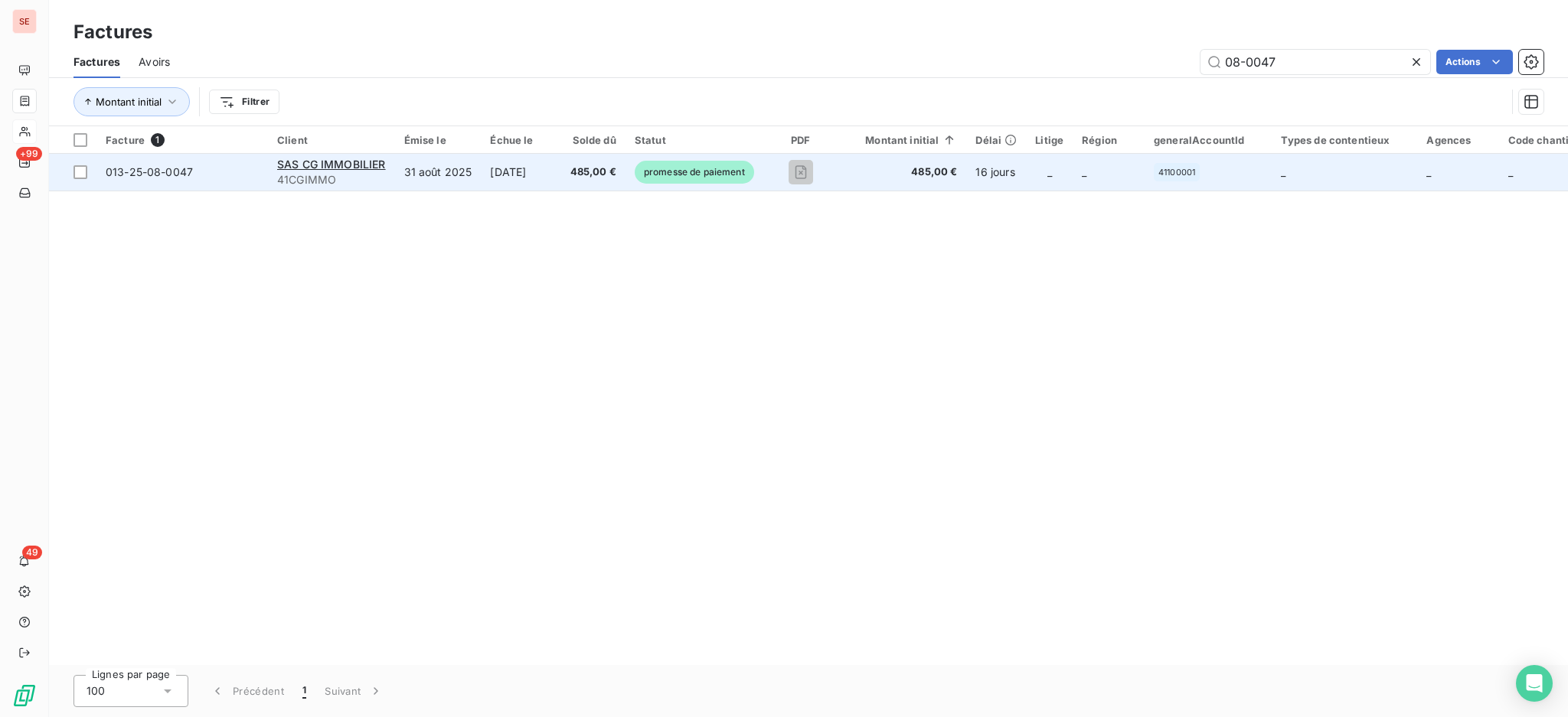
click at [515, 170] on td "[DATE]" at bounding box center [520, 172] width 80 height 37
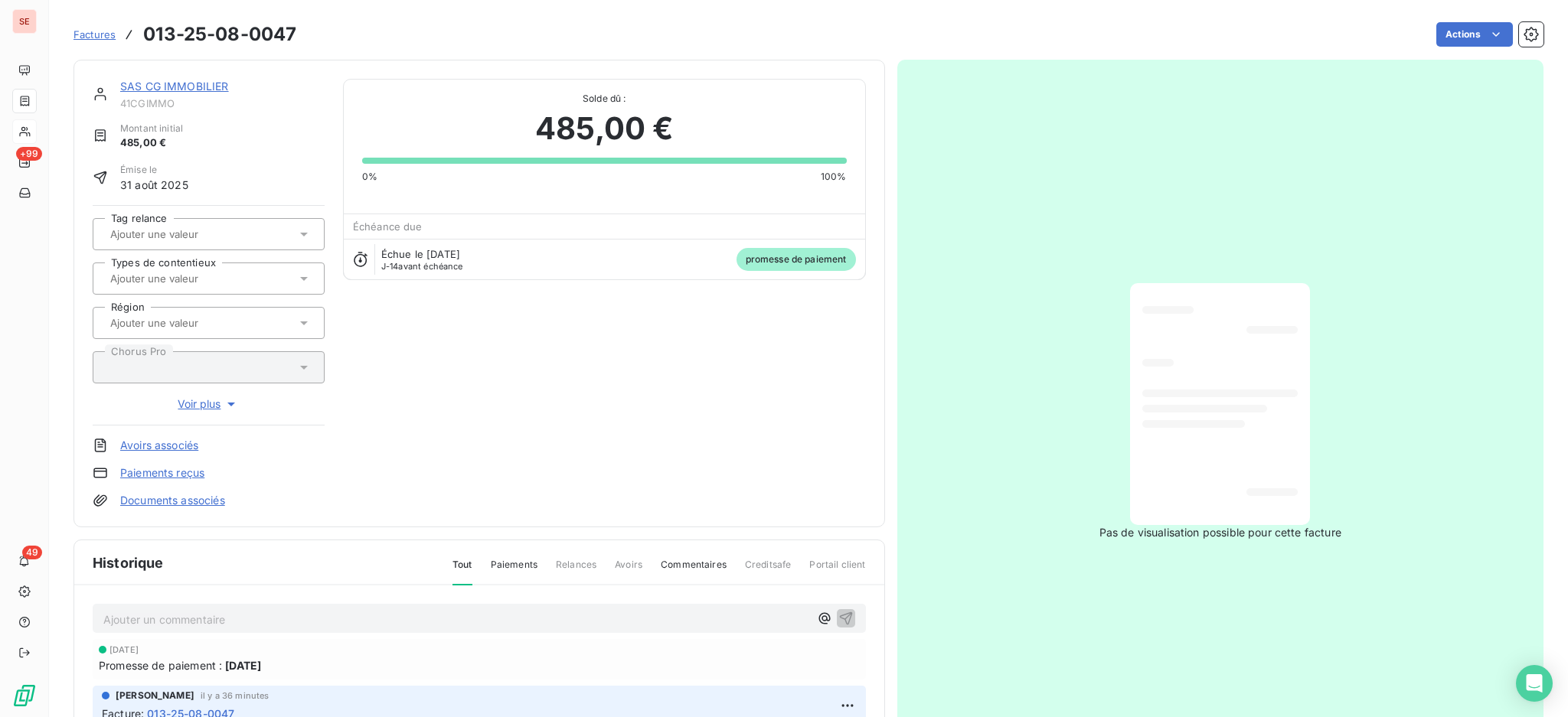
click at [248, 619] on p "Ajouter un commentaire ﻿" at bounding box center [456, 620] width 706 height 19
click at [842, 612] on icon "button" at bounding box center [846, 618] width 13 height 13
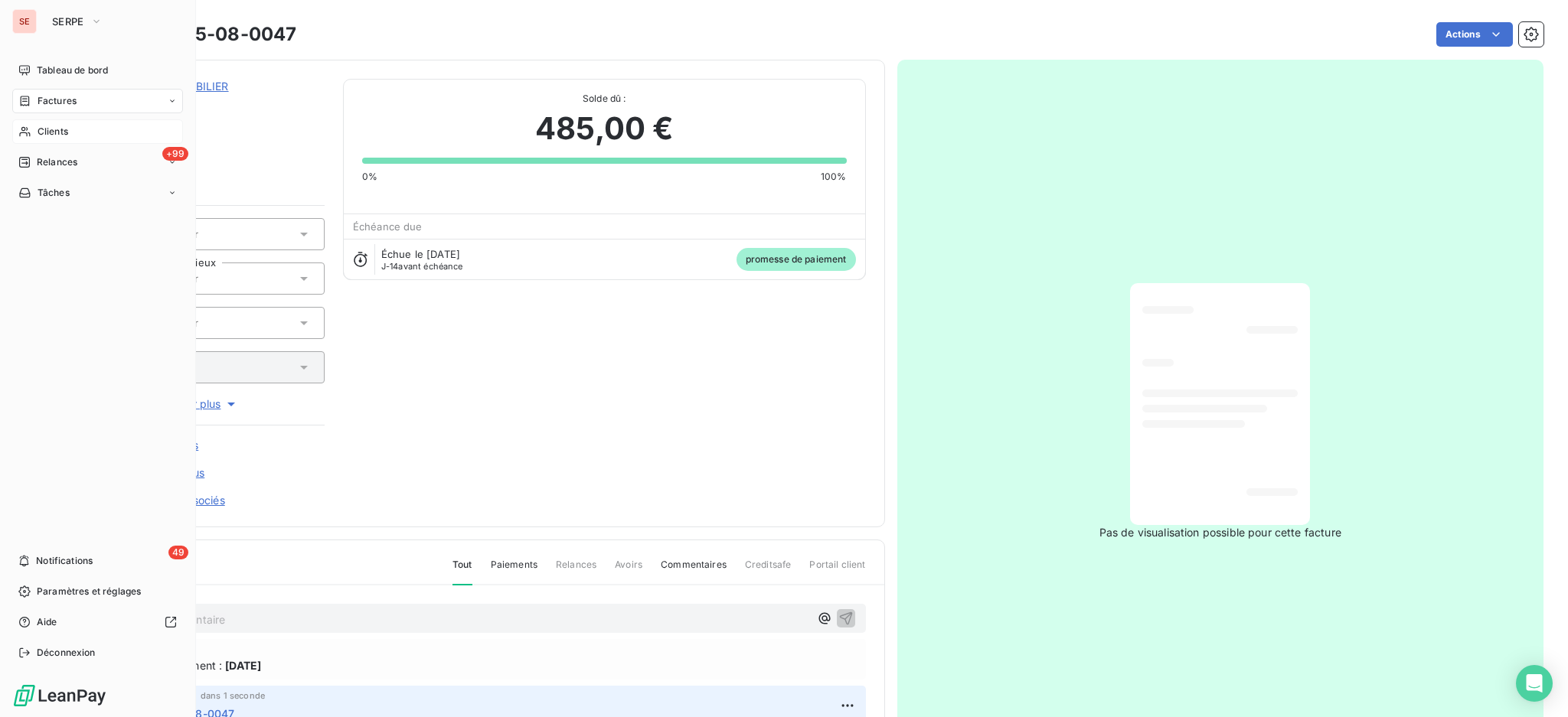
click at [30, 122] on div "Clients" at bounding box center [98, 131] width 171 height 24
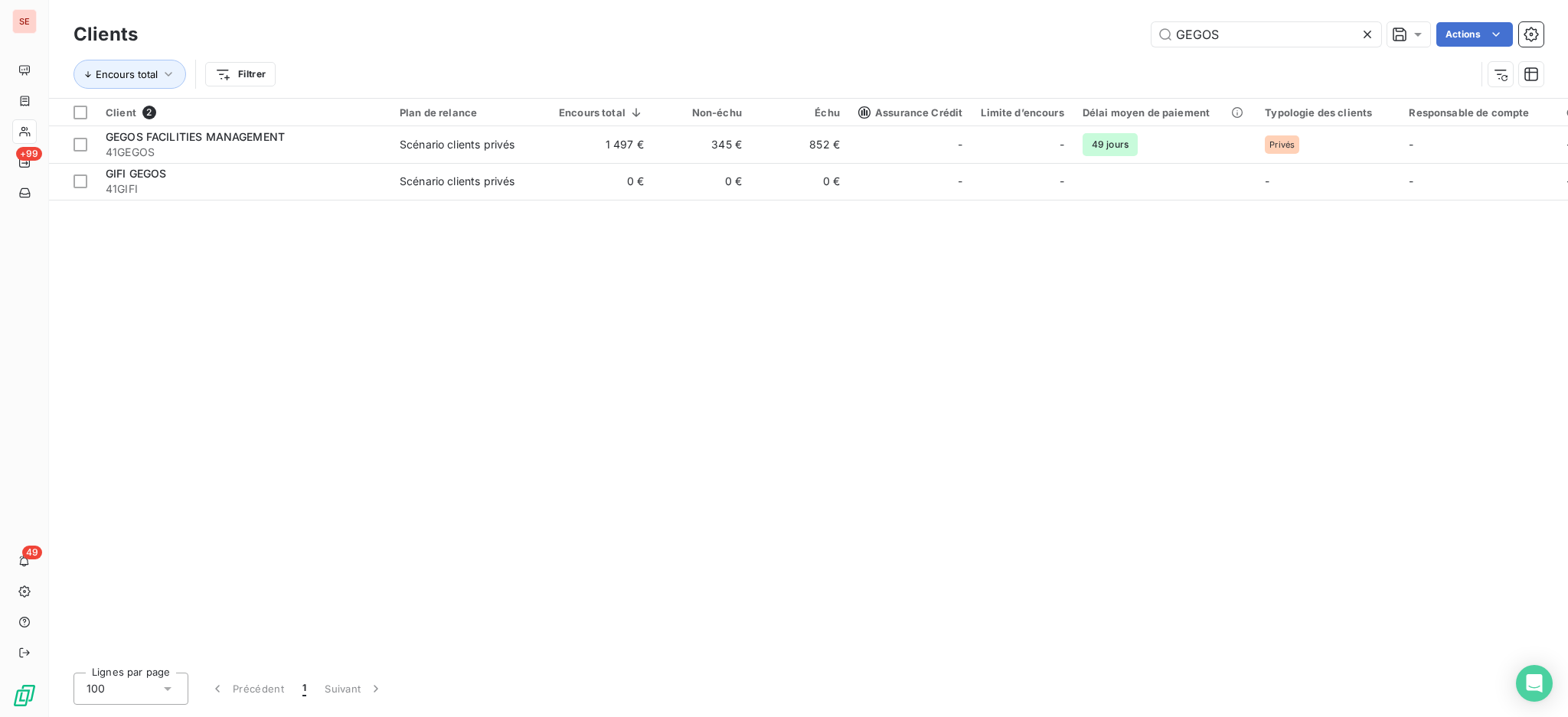
drag, startPoint x: 1262, startPoint y: 31, endPoint x: 776, endPoint y: 55, distance: 486.6
click at [792, 55] on div "Clients GEGOS Actions Encours total Filtrer" at bounding box center [807, 58] width 1470 height 80
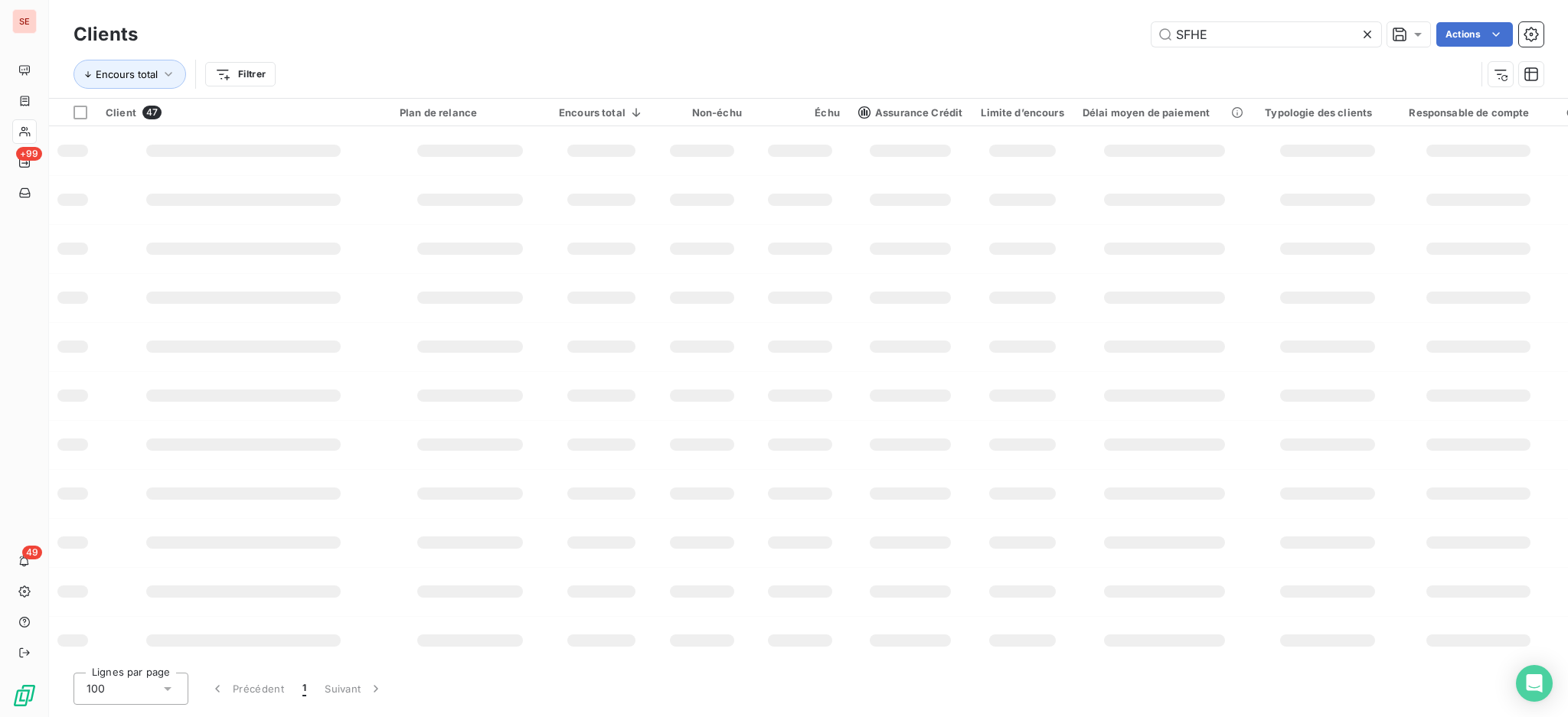
type input "SFHE"
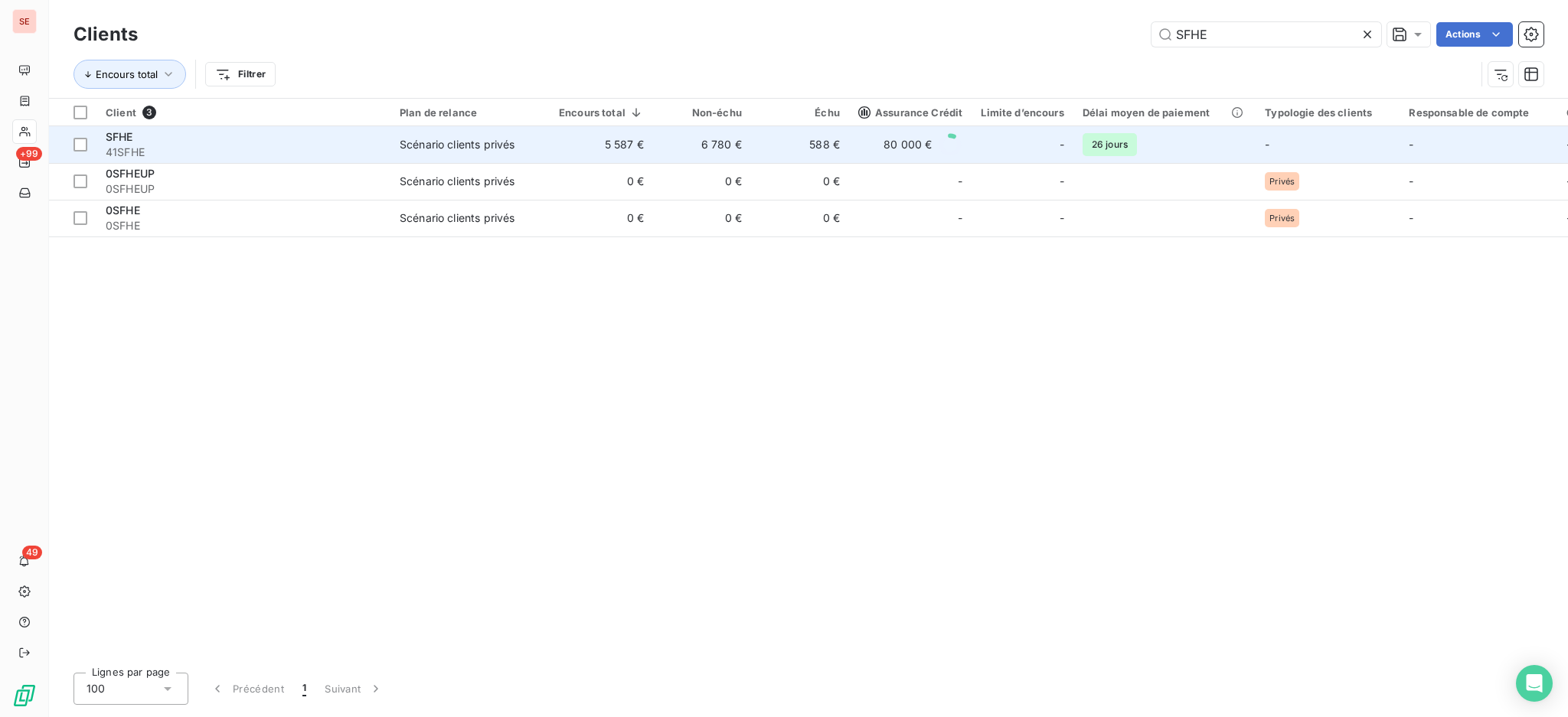
click at [565, 152] on td "5 587 €" at bounding box center [601, 144] width 103 height 37
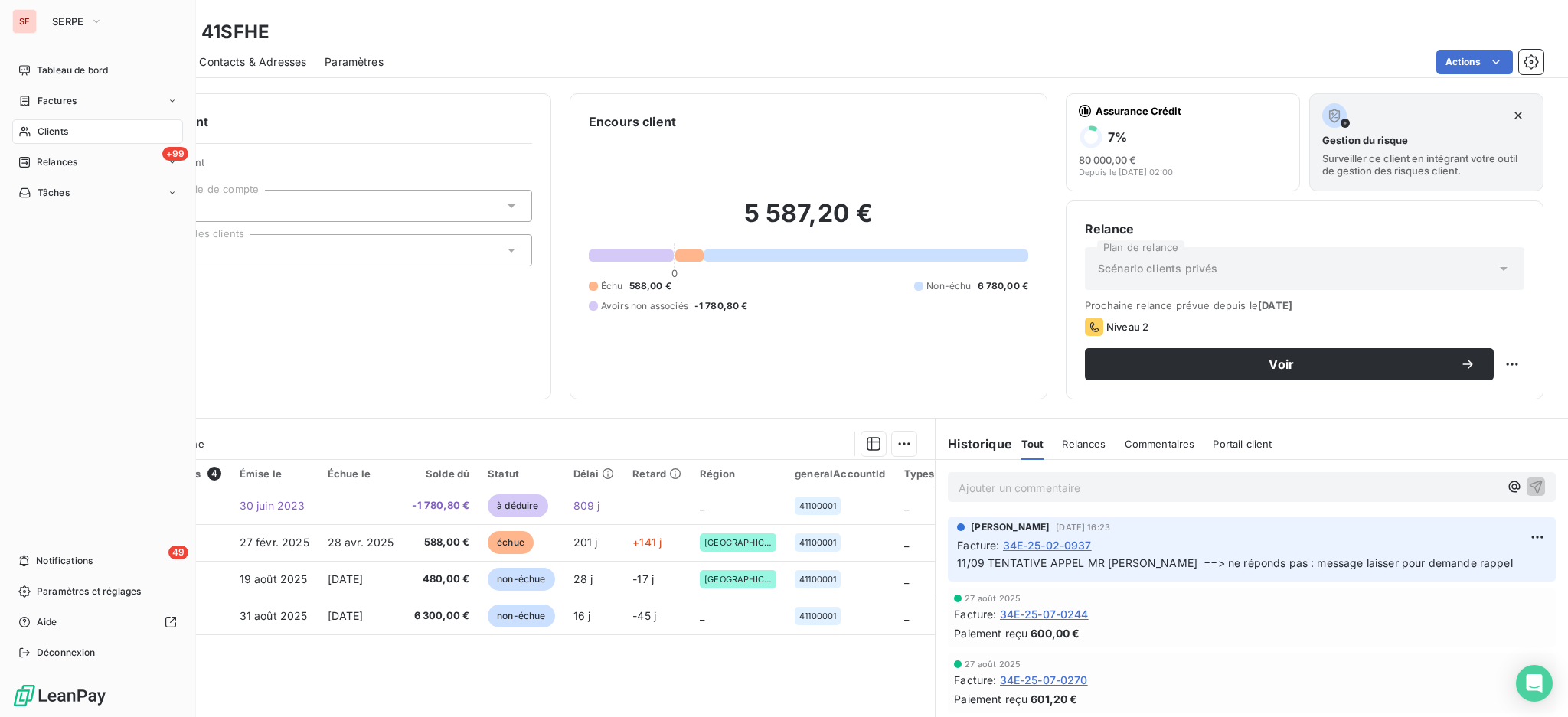
click at [52, 130] on span "Clients" at bounding box center [53, 131] width 31 height 14
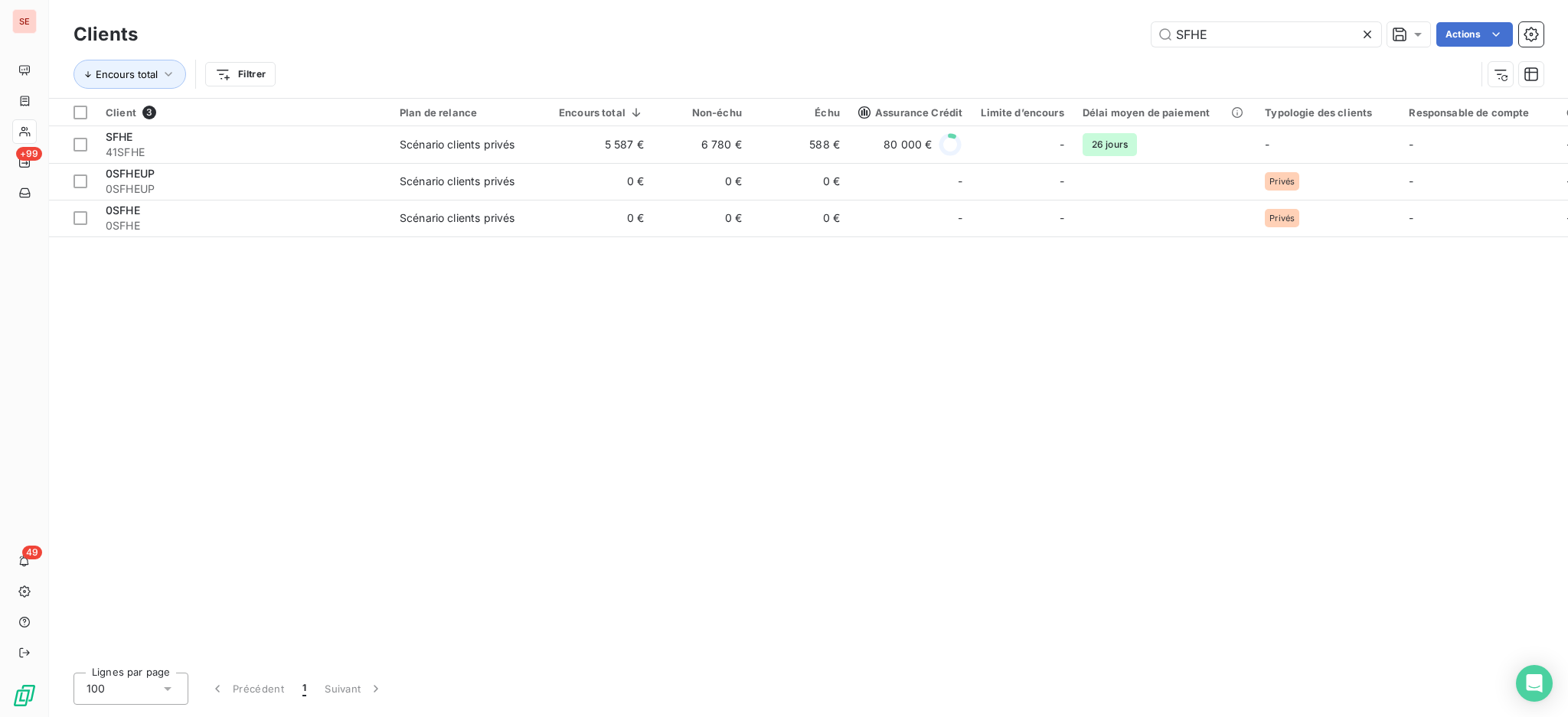
drag, startPoint x: 1264, startPoint y: 36, endPoint x: 1033, endPoint y: 22, distance: 231.4
click at [1058, 24] on div "SFHE Actions" at bounding box center [850, 35] width 1387 height 24
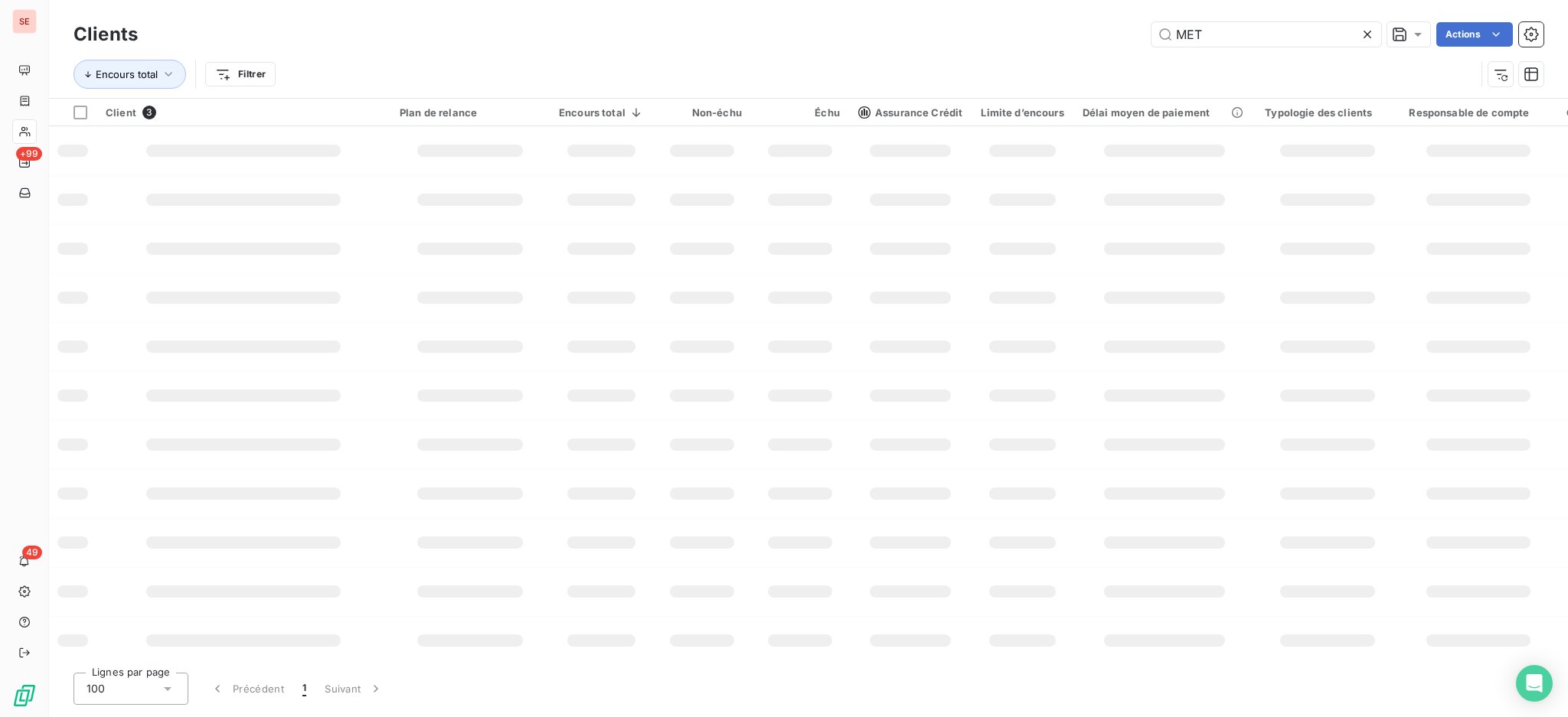
type input "MET"
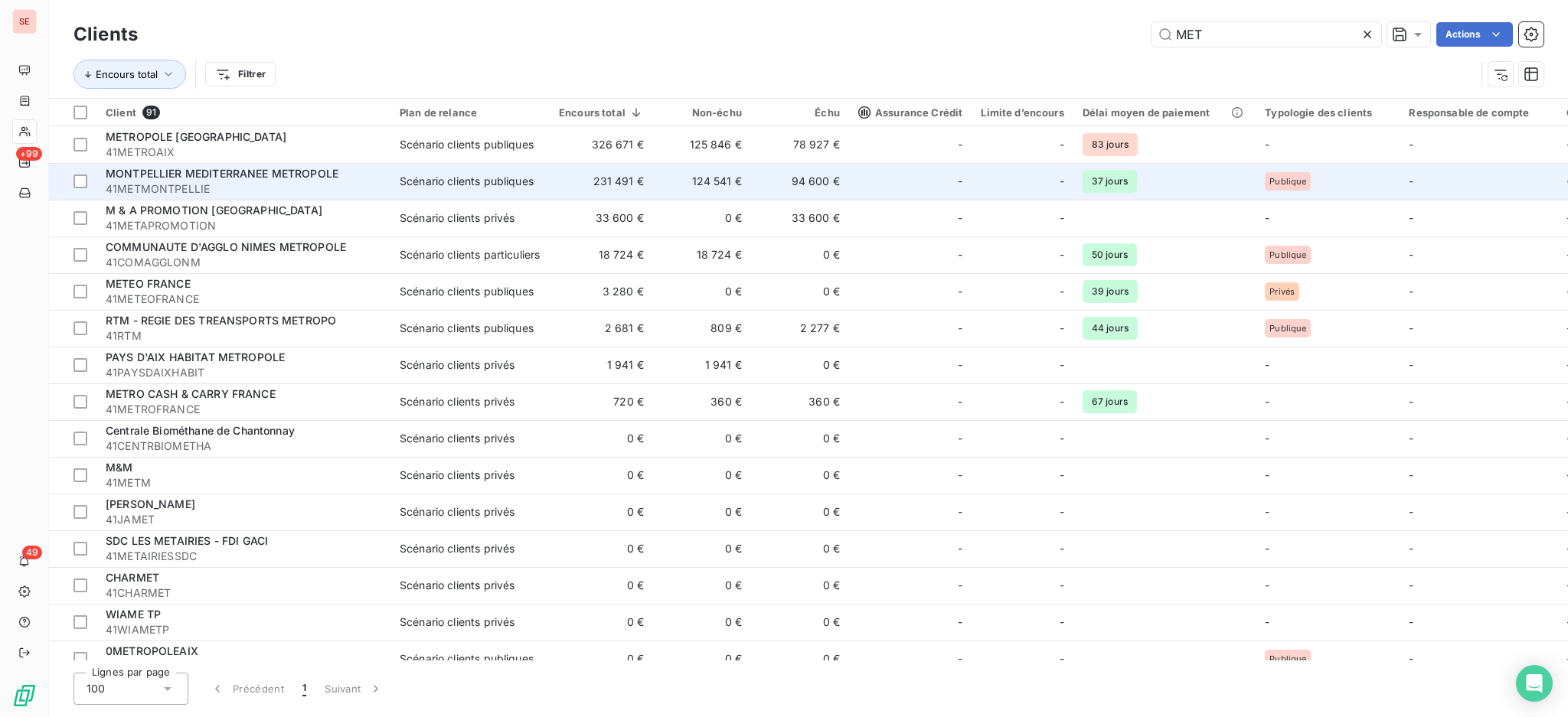
click at [314, 182] on span "41METMONTPELLIE" at bounding box center [244, 188] width 276 height 15
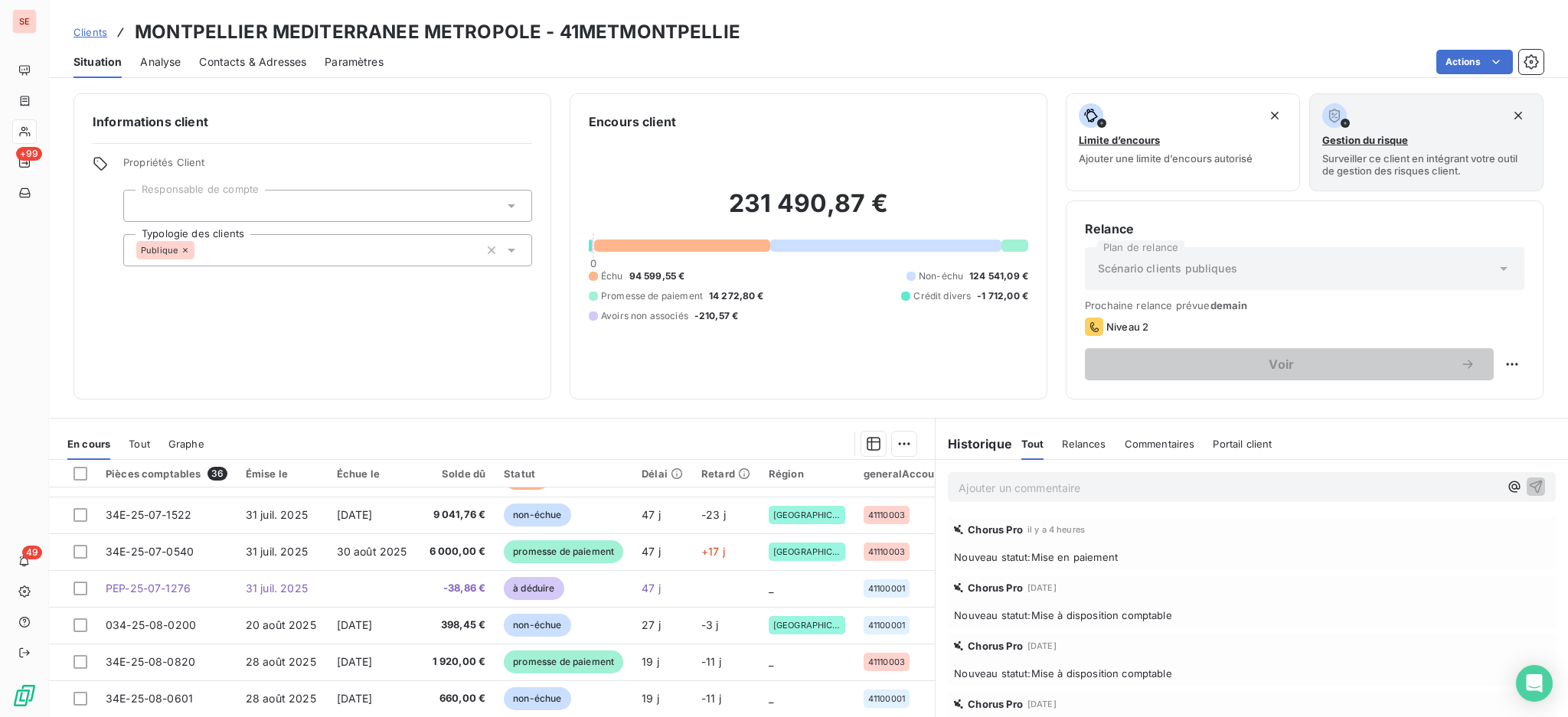
scroll to position [82, 0]
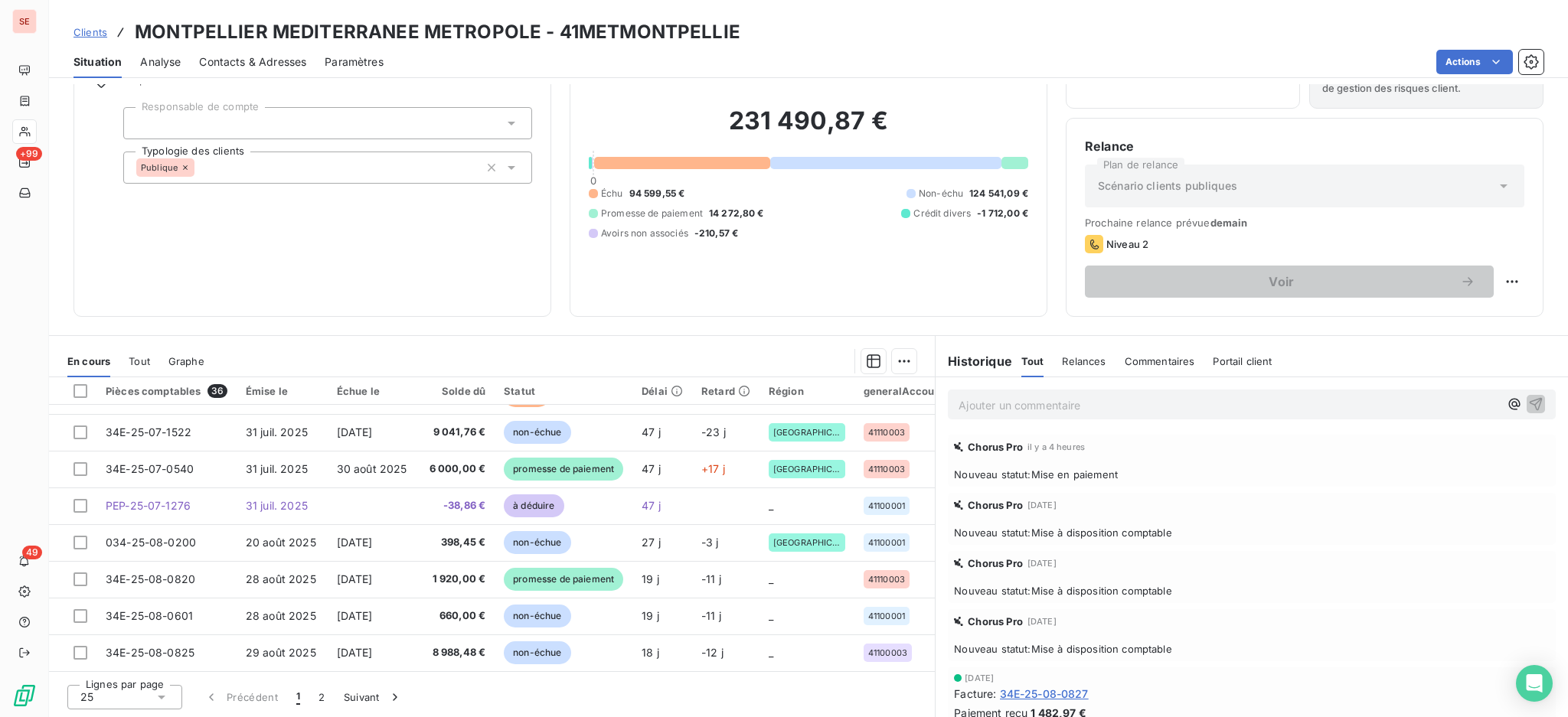
click at [167, 696] on icon at bounding box center [161, 696] width 15 height 15
click at [137, 671] on li "100" at bounding box center [125, 667] width 114 height 27
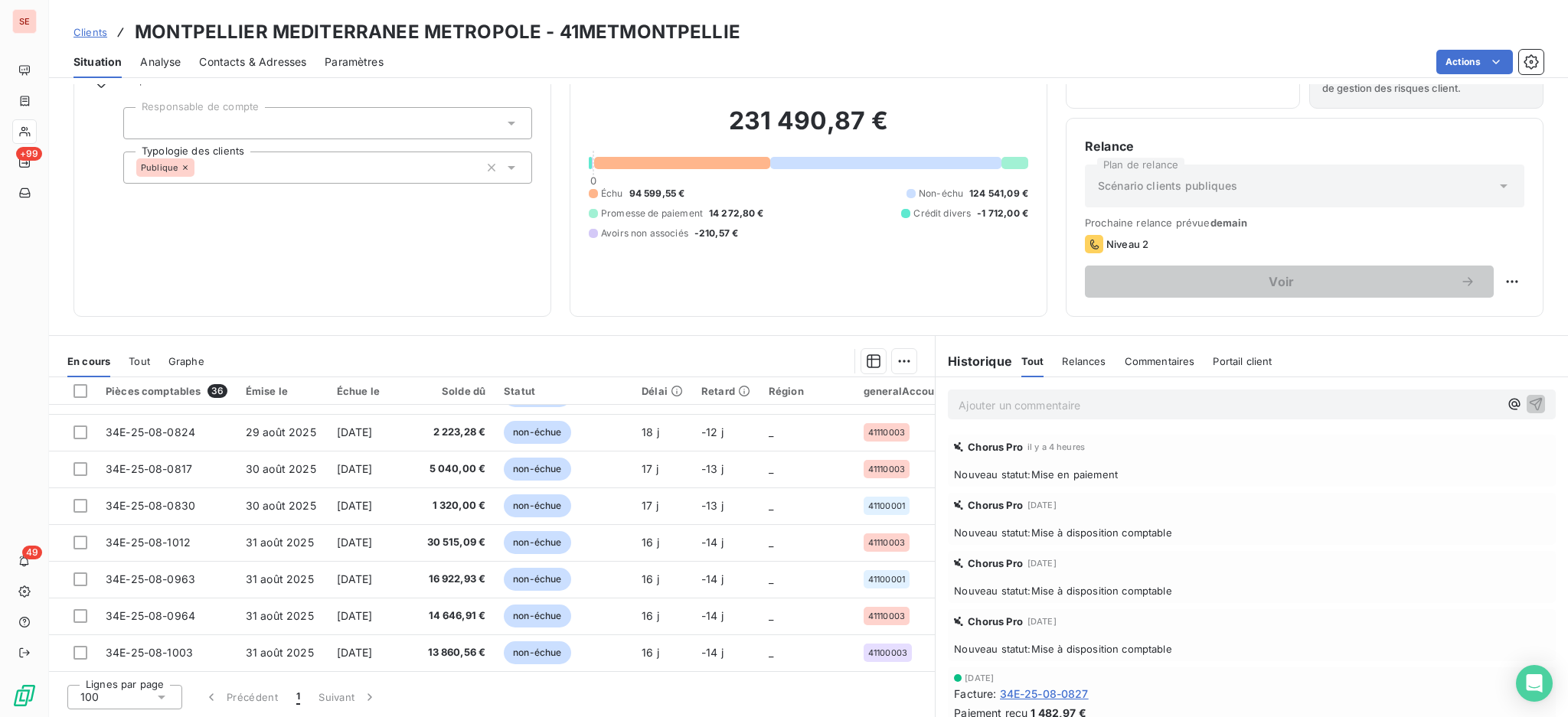
scroll to position [1060, 0]
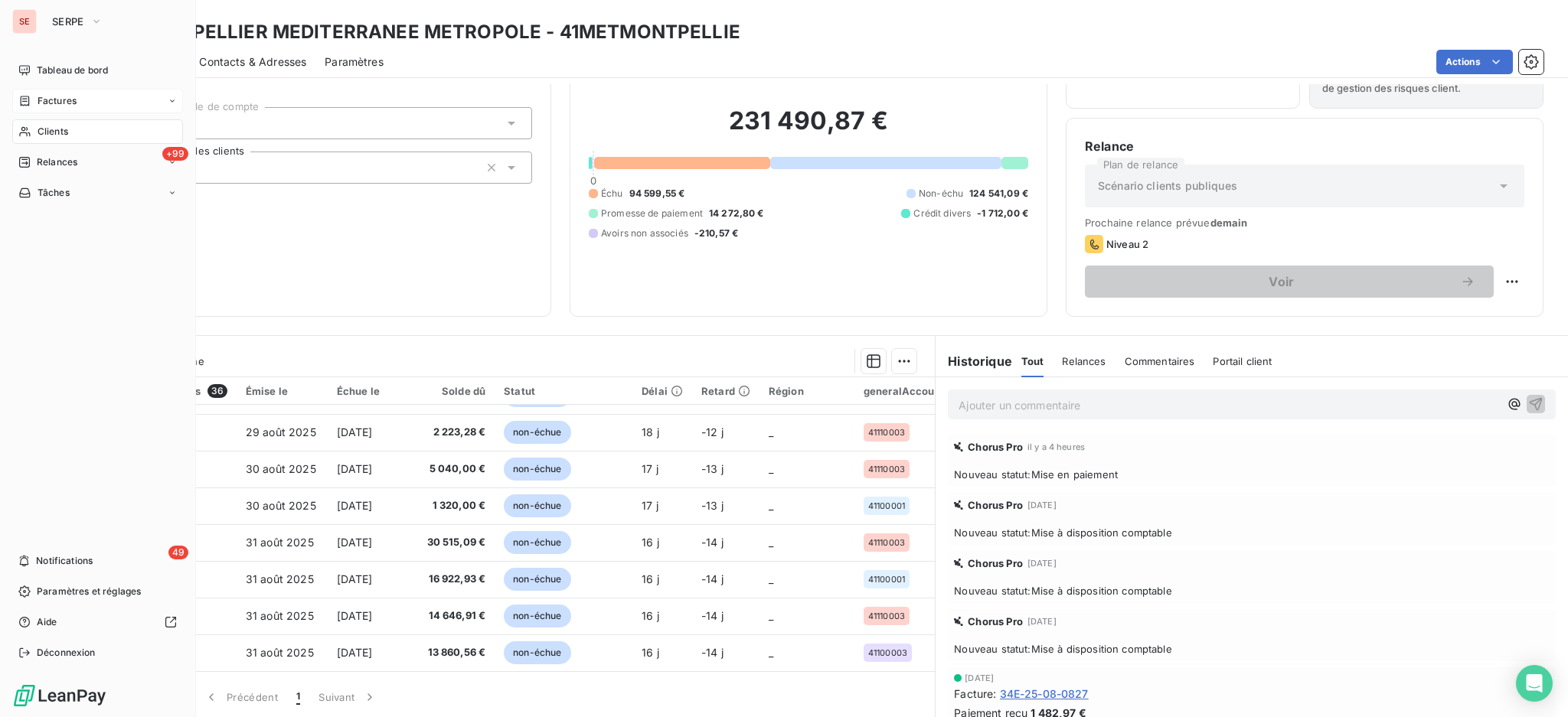
click at [67, 96] on span "Factures" at bounding box center [57, 100] width 39 height 14
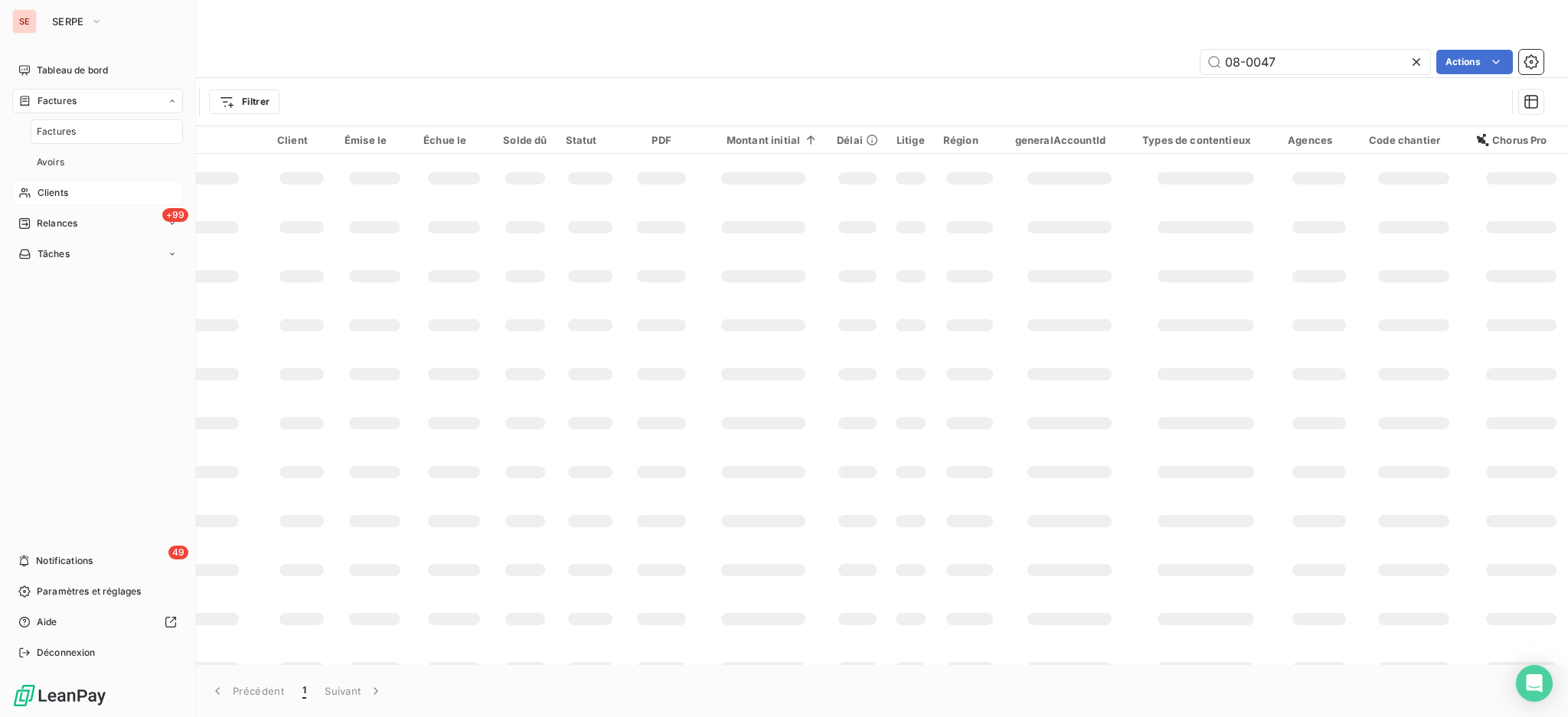
click at [67, 133] on span "Factures" at bounding box center [56, 131] width 39 height 14
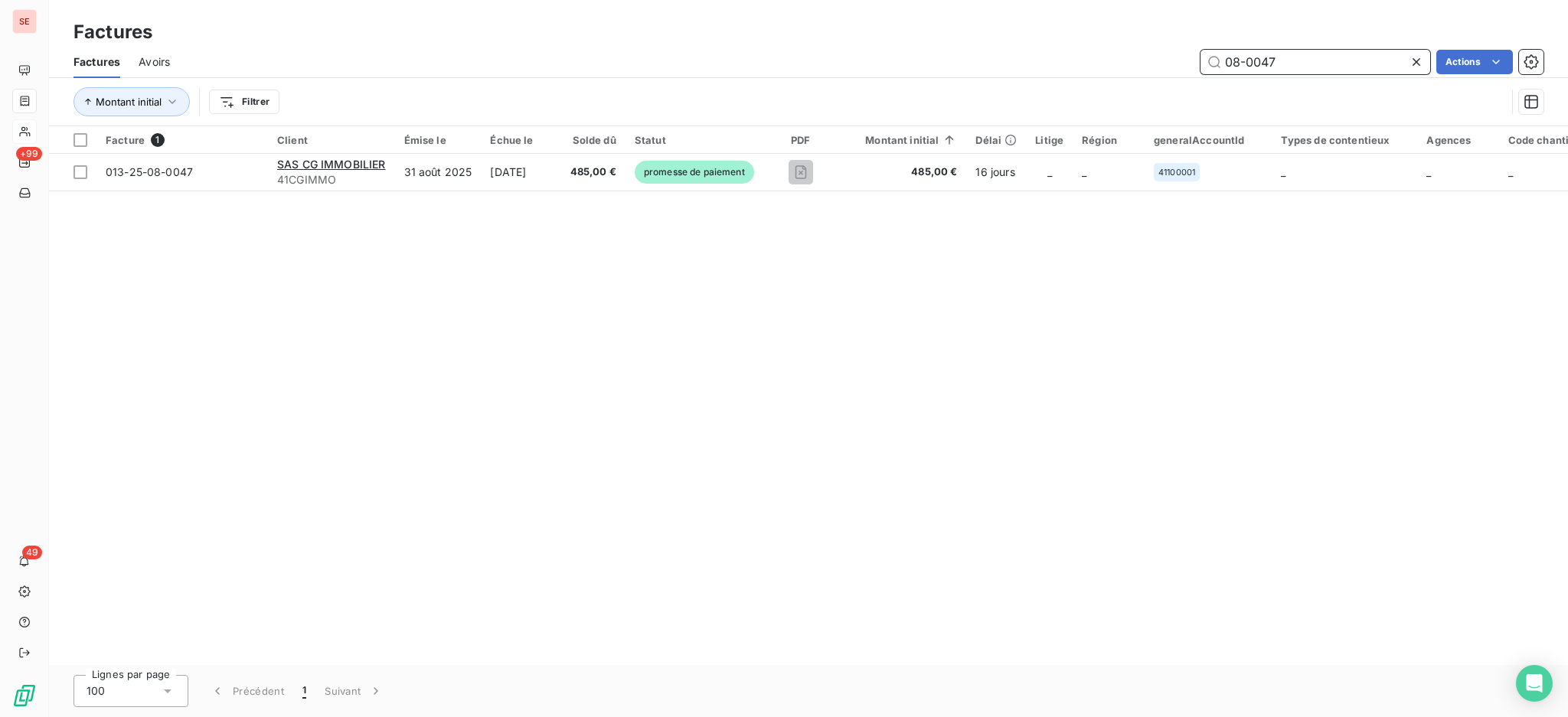
drag, startPoint x: 1322, startPoint y: 67, endPoint x: 1256, endPoint y: 56, distance: 66.9
click at [1256, 56] on input "08-0047" at bounding box center [1315, 62] width 230 height 24
type input "08-0366"
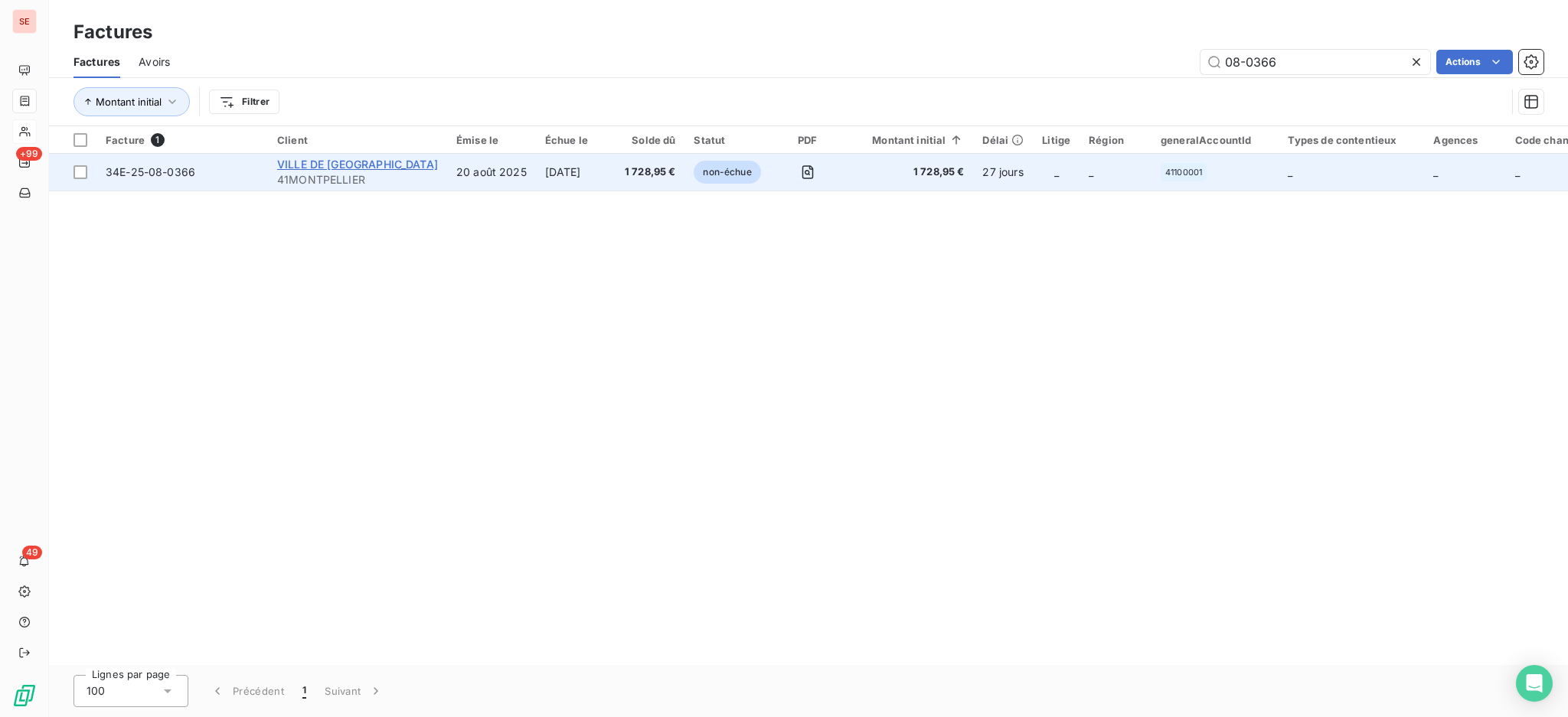
click at [365, 160] on span "VILLE DE [GEOGRAPHIC_DATA]" at bounding box center [356, 164] width 160 height 13
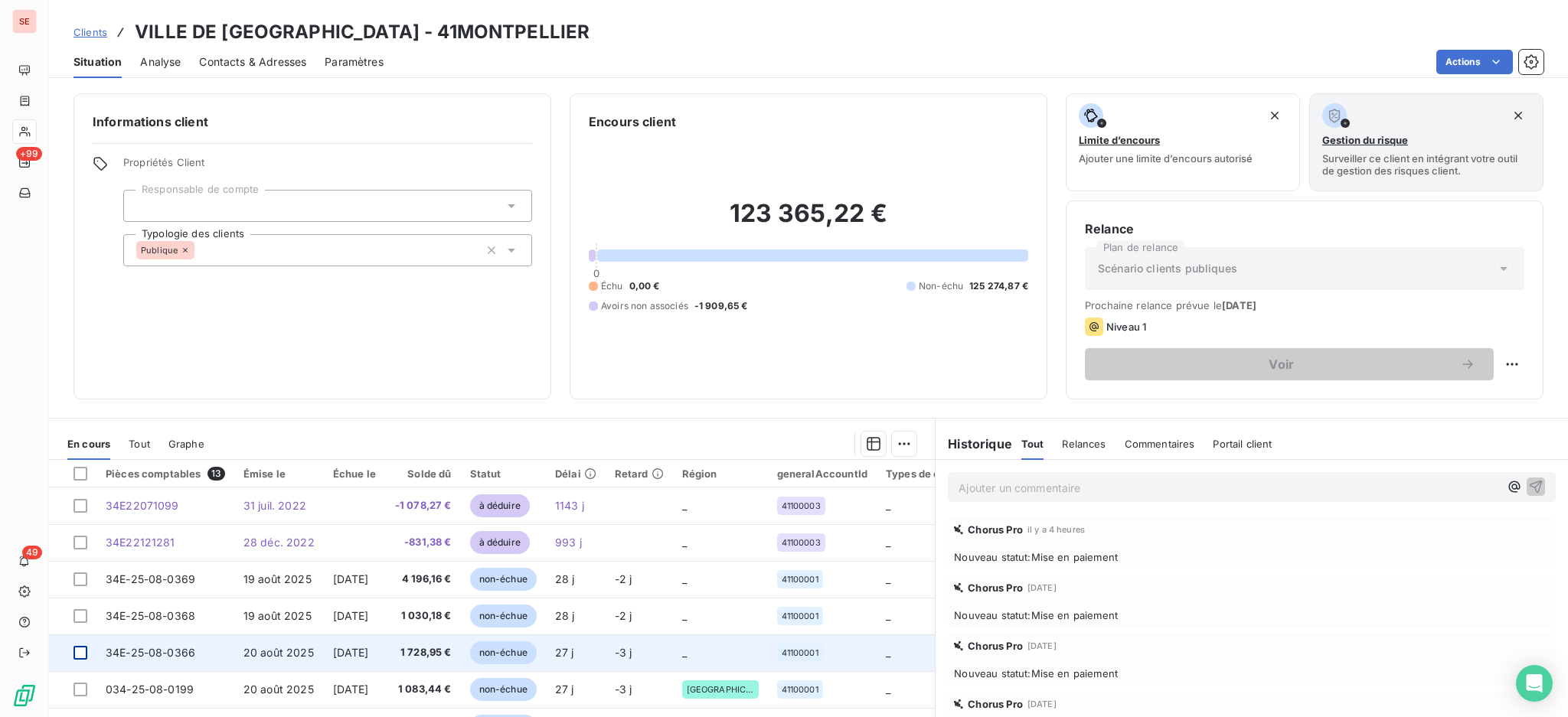
click at [81, 656] on div at bounding box center [80, 652] width 14 height 14
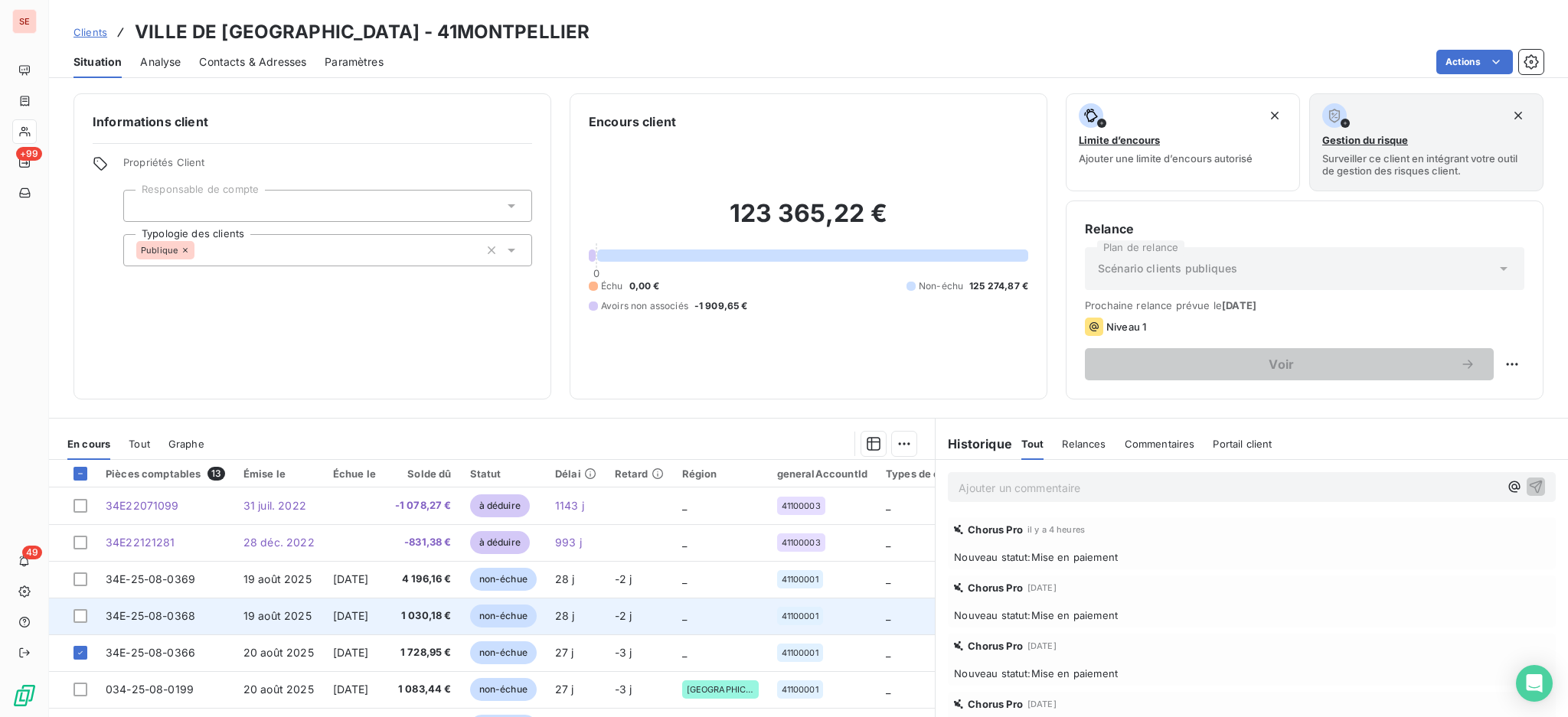
drag, startPoint x: 82, startPoint y: 614, endPoint x: 94, endPoint y: 597, distance: 20.8
click at [83, 614] on div at bounding box center [80, 616] width 14 height 14
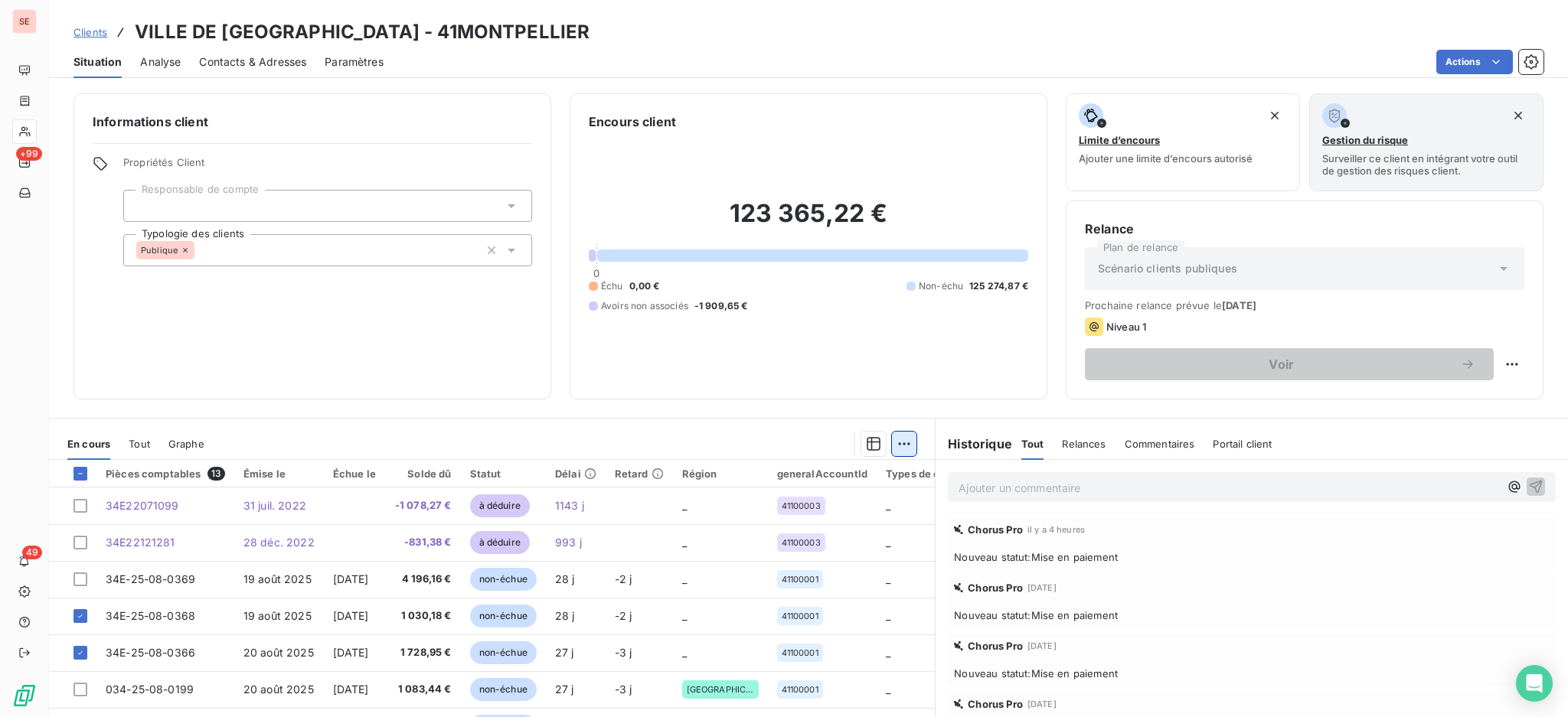
click at [895, 441] on html "SE +99 49 Clients VILLE DE [GEOGRAPHIC_DATA] - 41MONTPELLIER Situation Analyse …" at bounding box center [784, 358] width 1568 height 717
click at [761, 506] on div "Ajouter une promesse de paiement (2 factures)" at bounding box center [761, 504] width 278 height 24
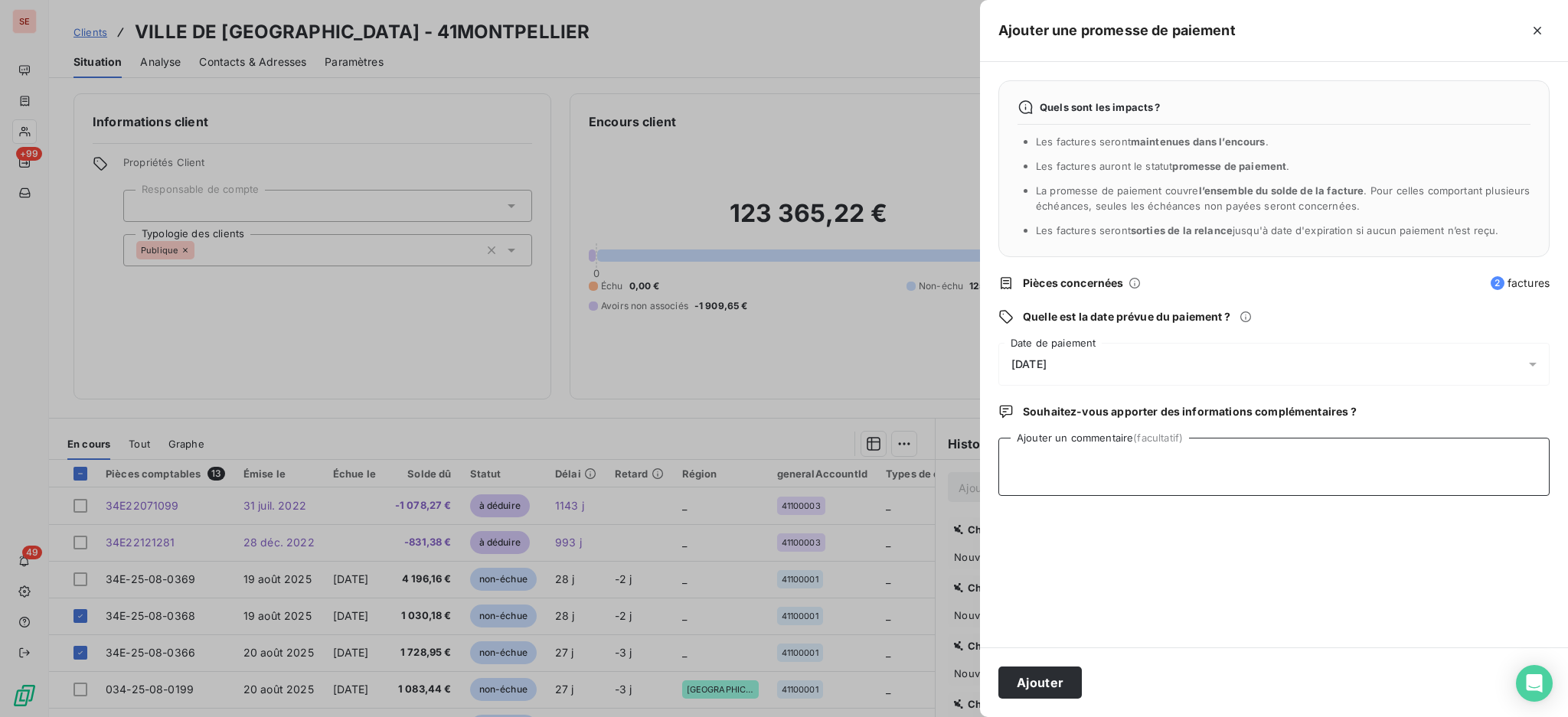
click at [1039, 457] on textarea "Ajouter un commentaire (facultatif)" at bounding box center [1274, 467] width 551 height 58
paste textarea "TDB - Virt reçu le 16/09"
type textarea "TDB - Virt reçu le 16/09"
click at [1518, 363] on div "[DATE]" at bounding box center [1274, 365] width 551 height 43
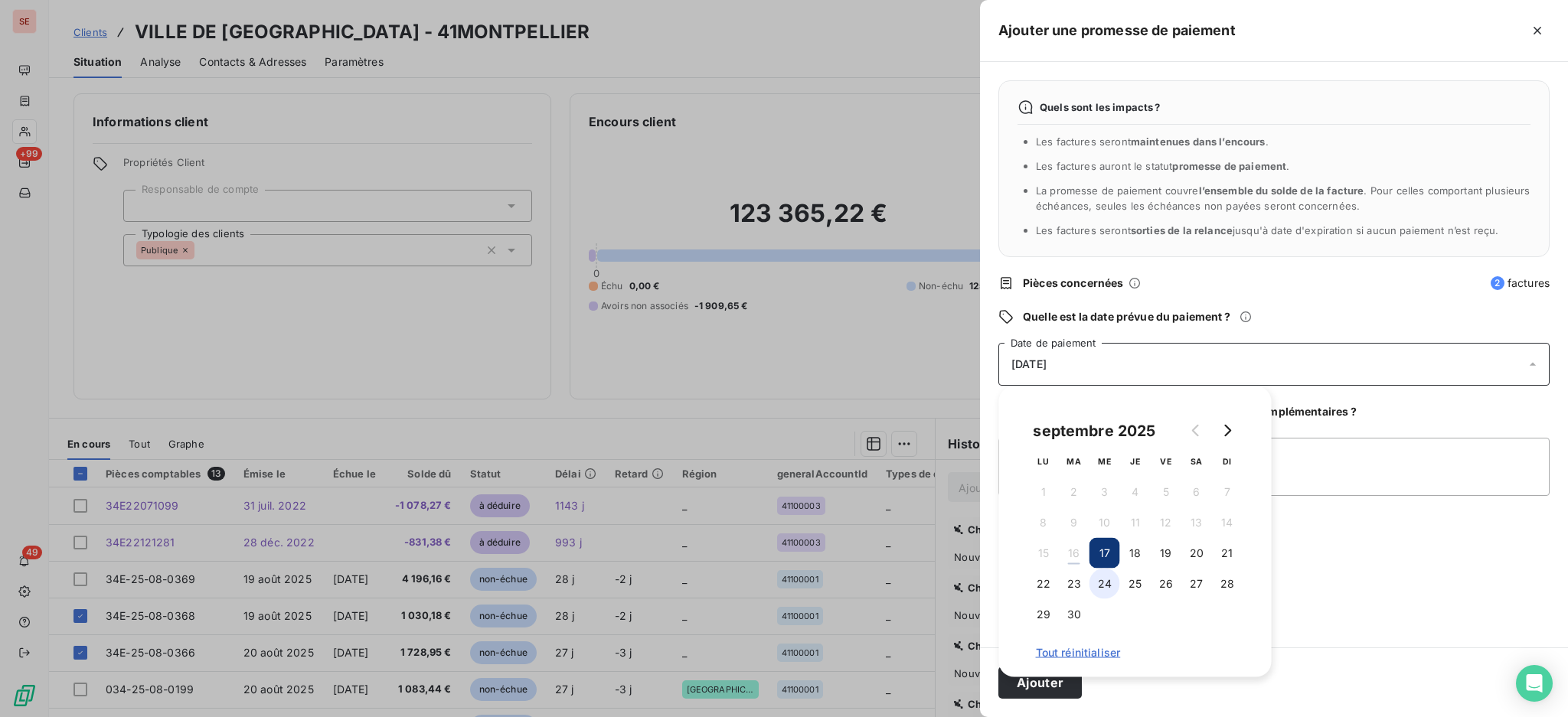
click at [1108, 581] on button "24" at bounding box center [1104, 583] width 31 height 31
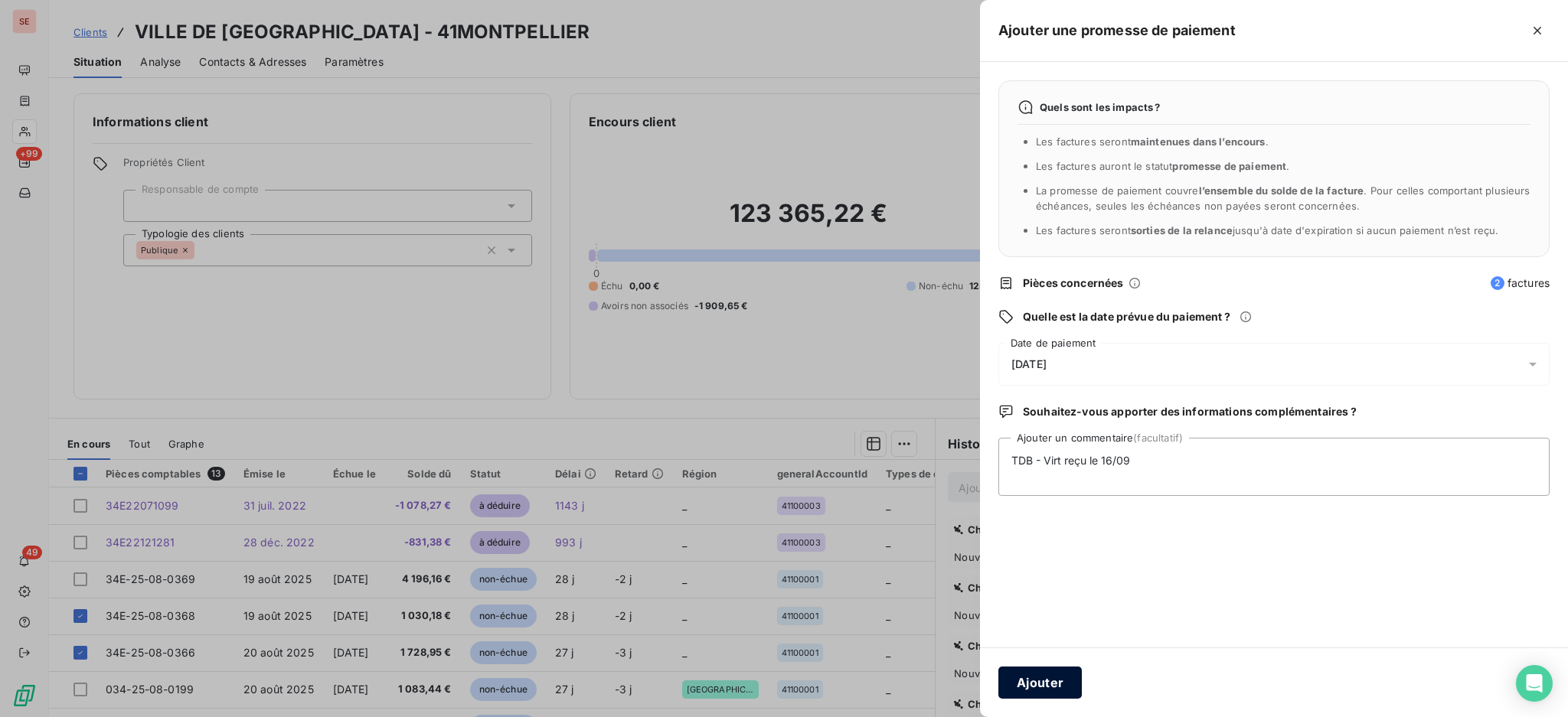
click at [1035, 682] on button "Ajouter" at bounding box center [1039, 682] width 83 height 32
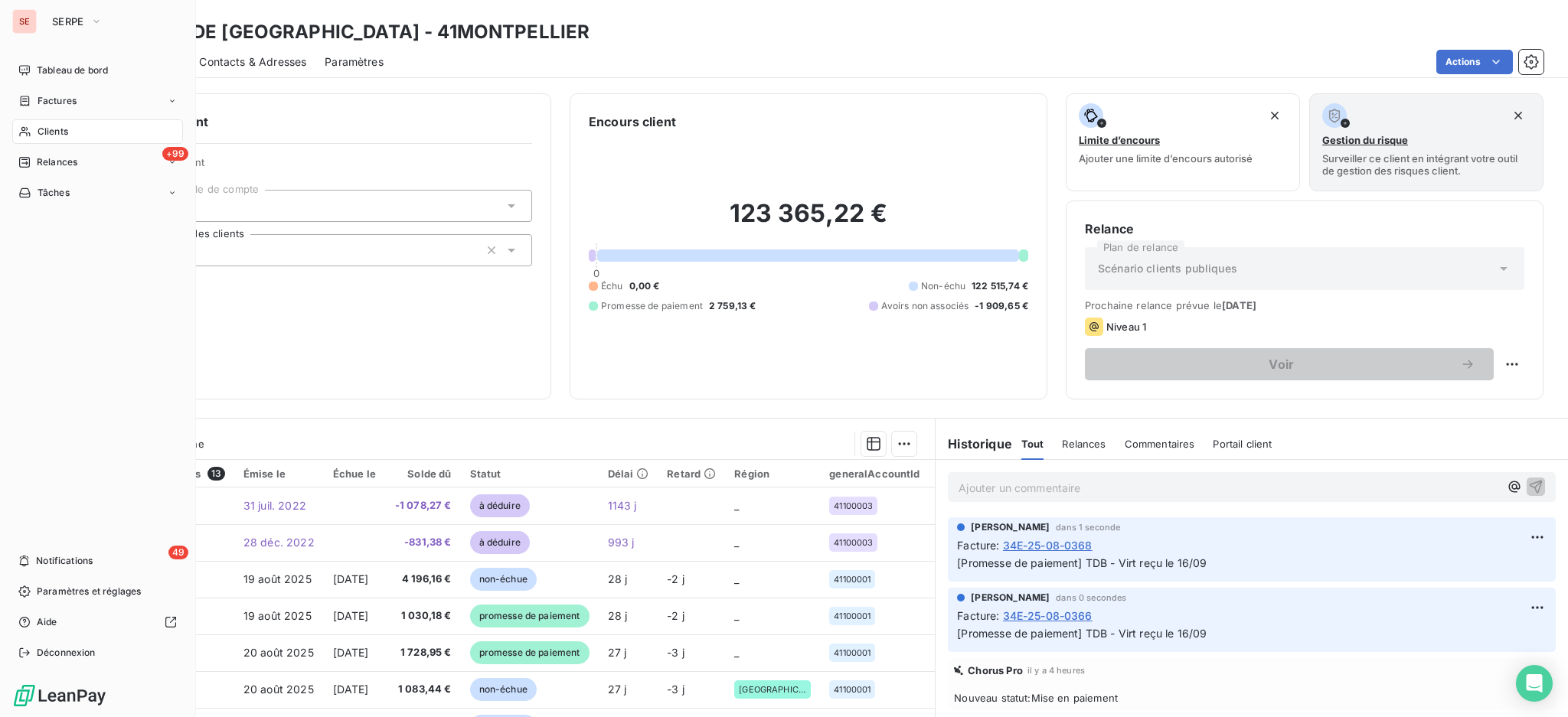
click at [60, 135] on span "Clients" at bounding box center [53, 131] width 31 height 14
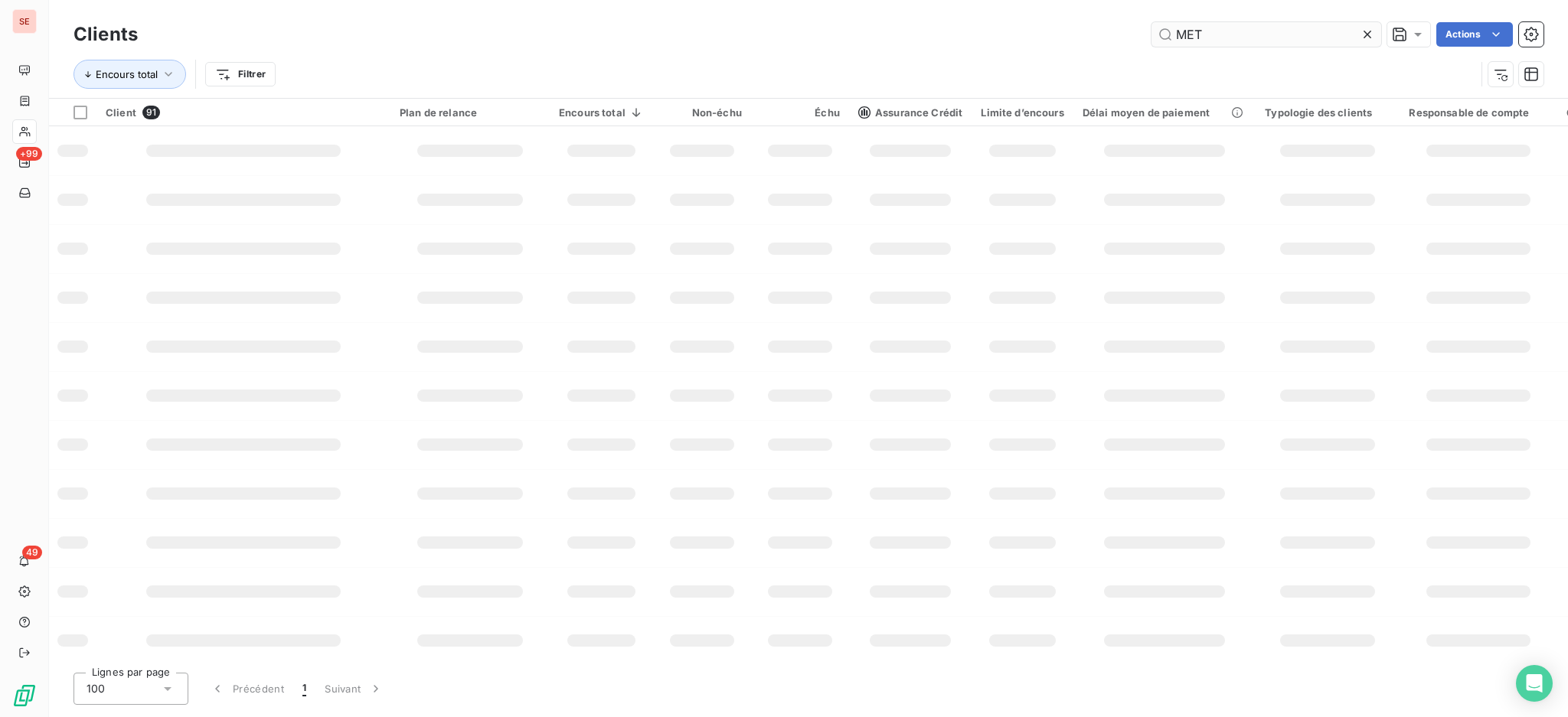
click at [1283, 40] on input "MET" at bounding box center [1266, 35] width 230 height 24
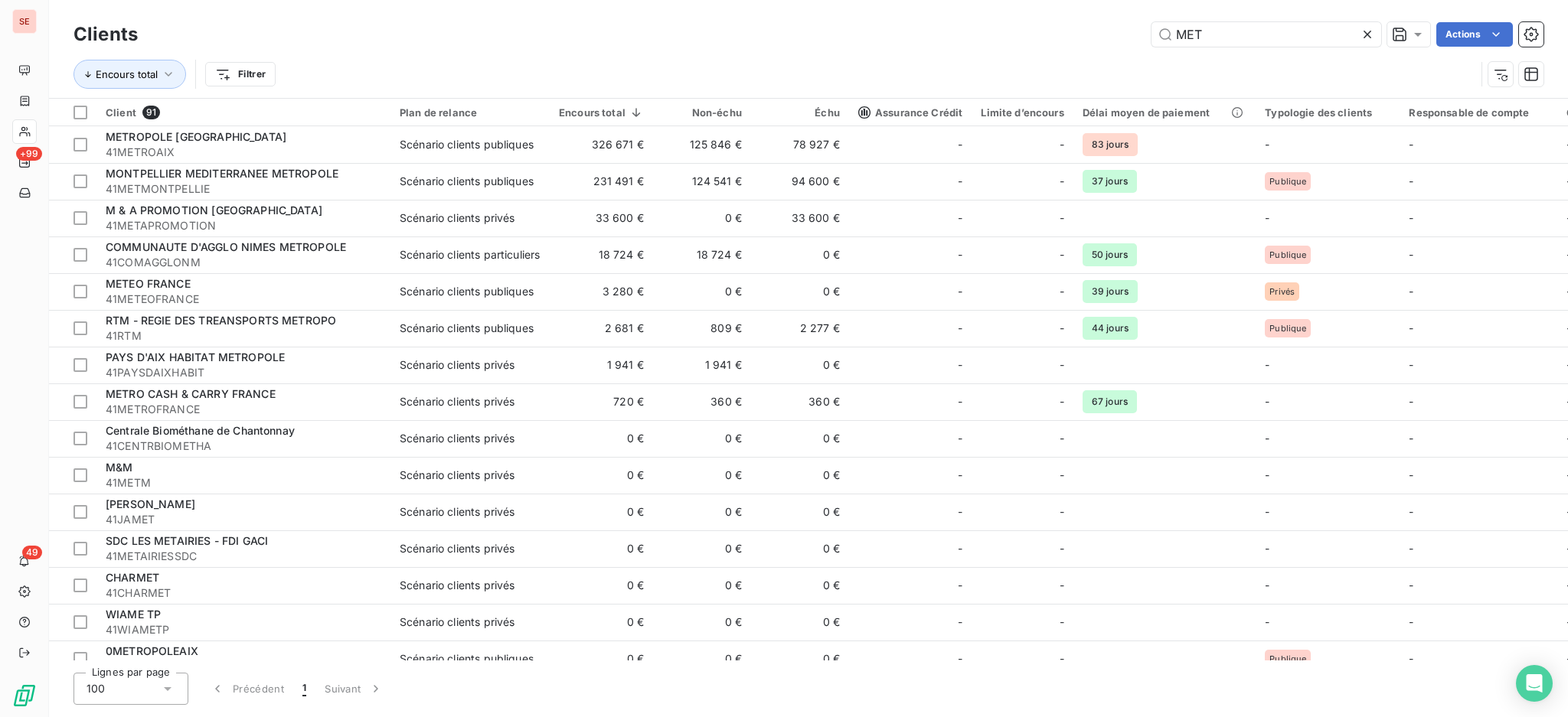
drag, startPoint x: 1283, startPoint y: 40, endPoint x: 1148, endPoint y: 21, distance: 136.3
click at [1153, 22] on input "MET" at bounding box center [1266, 35] width 230 height 24
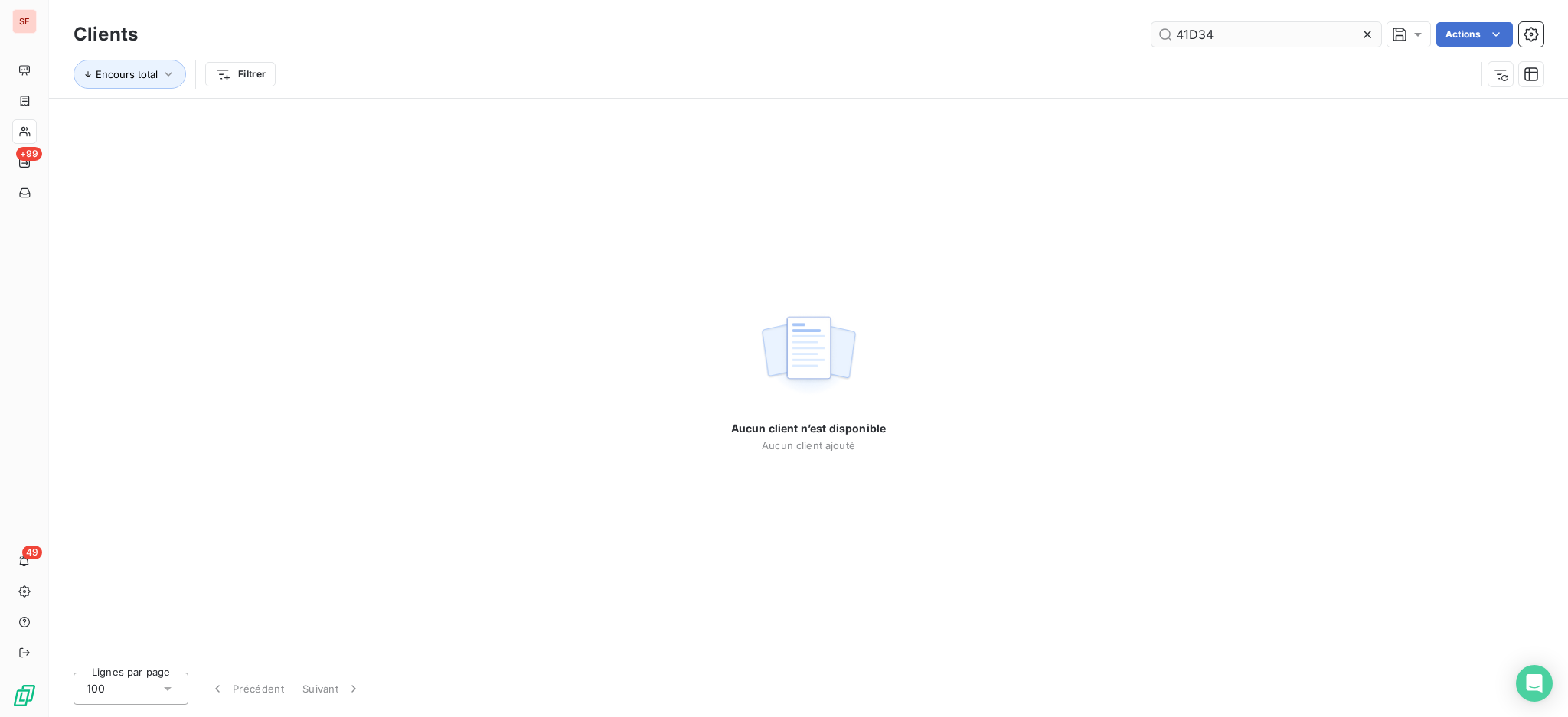
click at [1191, 33] on input "41D34" at bounding box center [1266, 35] width 230 height 24
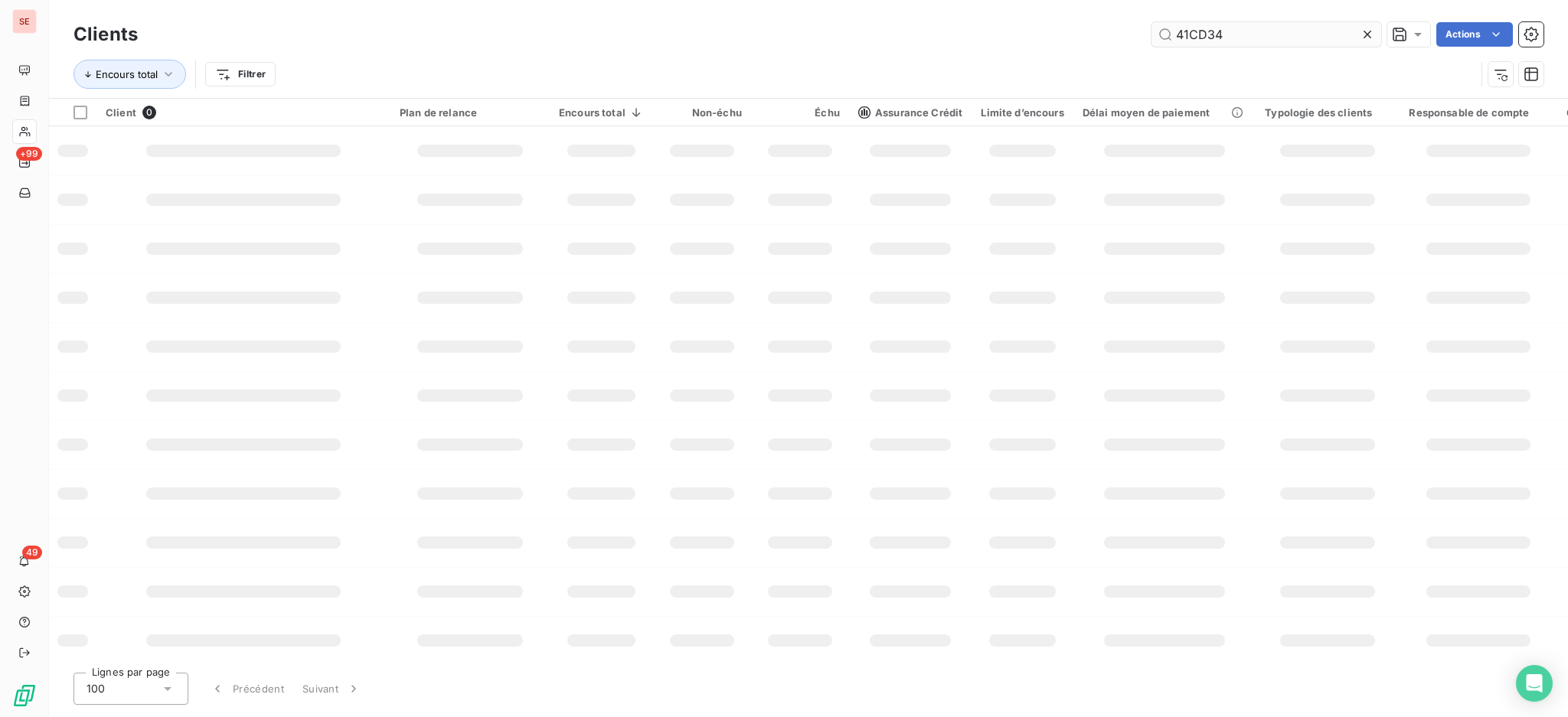
type input "41CD34"
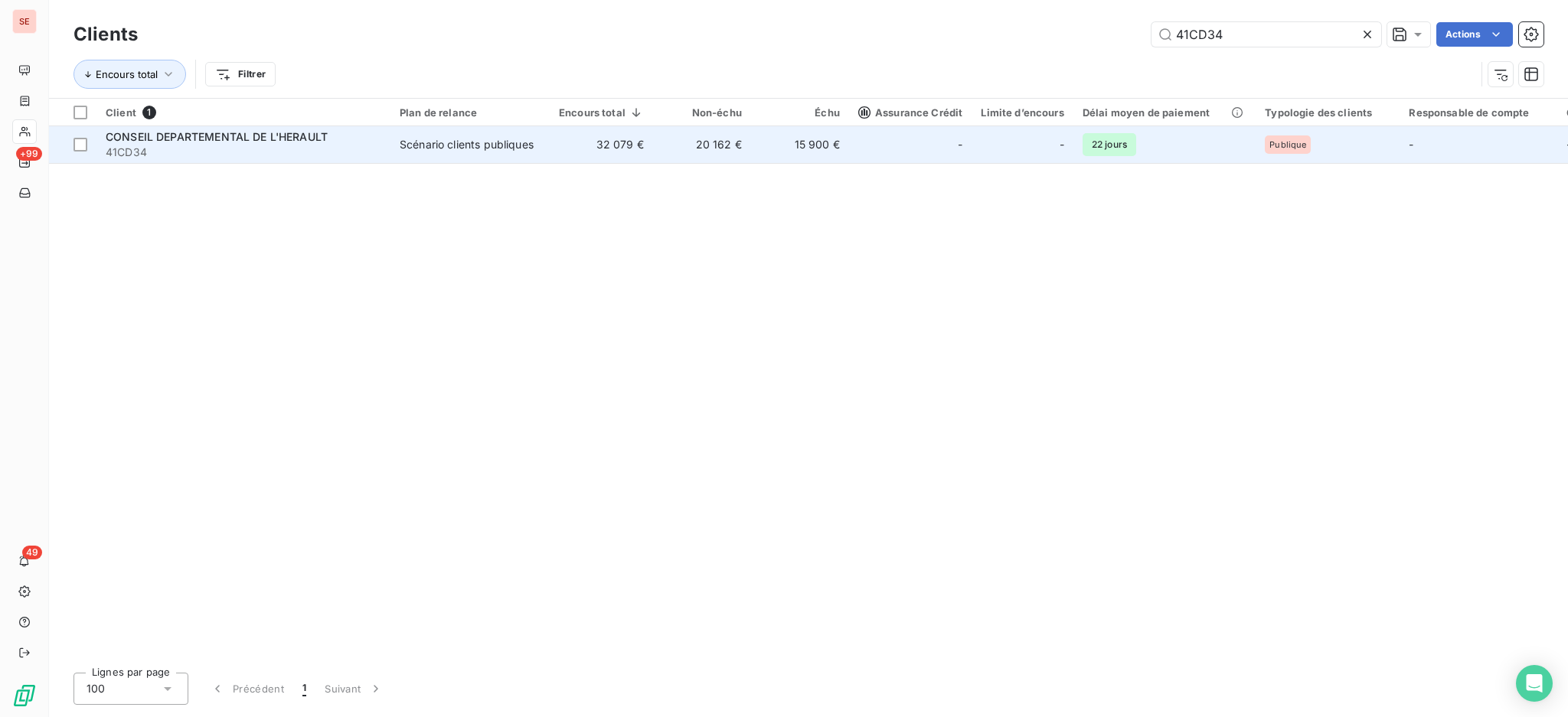
click at [353, 153] on span "41CD34" at bounding box center [244, 152] width 276 height 15
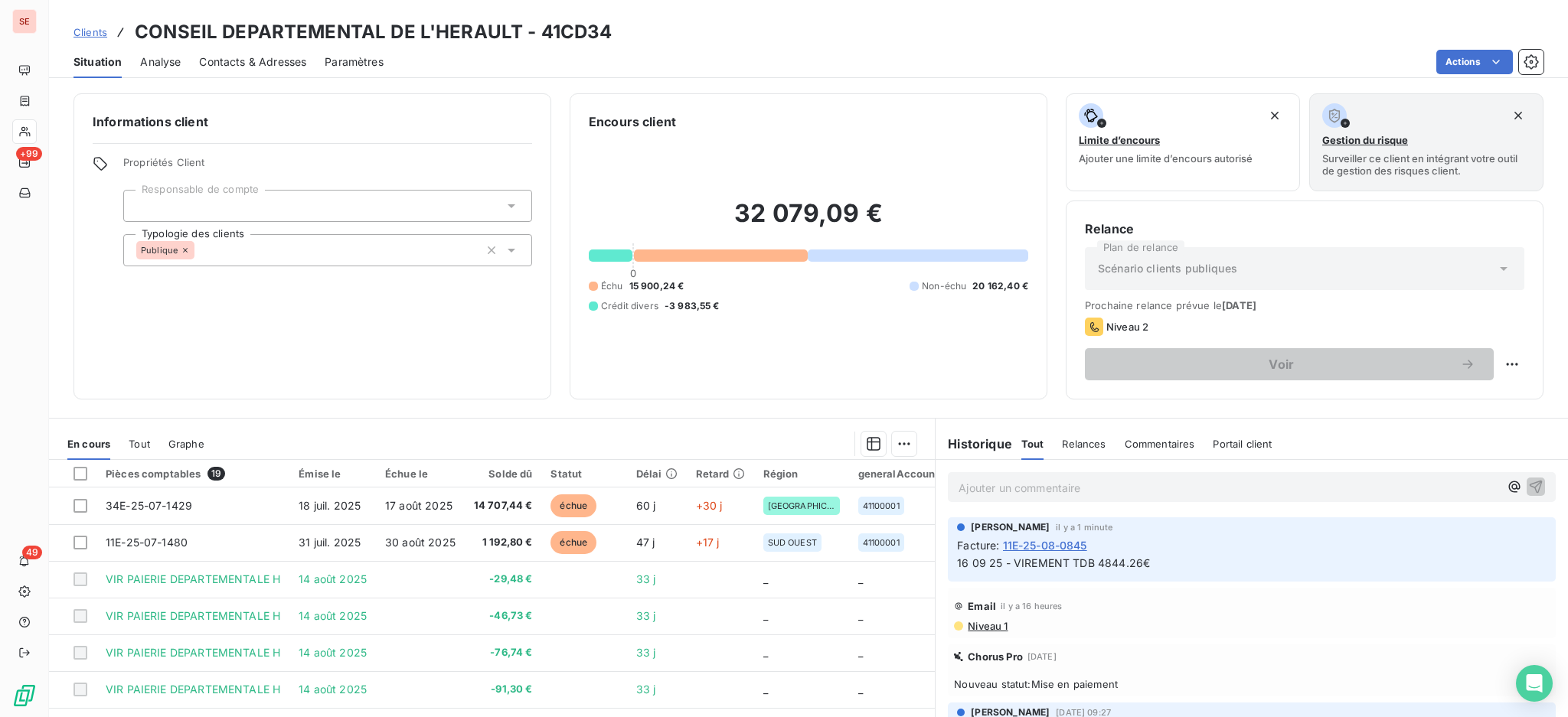
click at [270, 67] on span "Contacts & Adresses" at bounding box center [252, 62] width 107 height 15
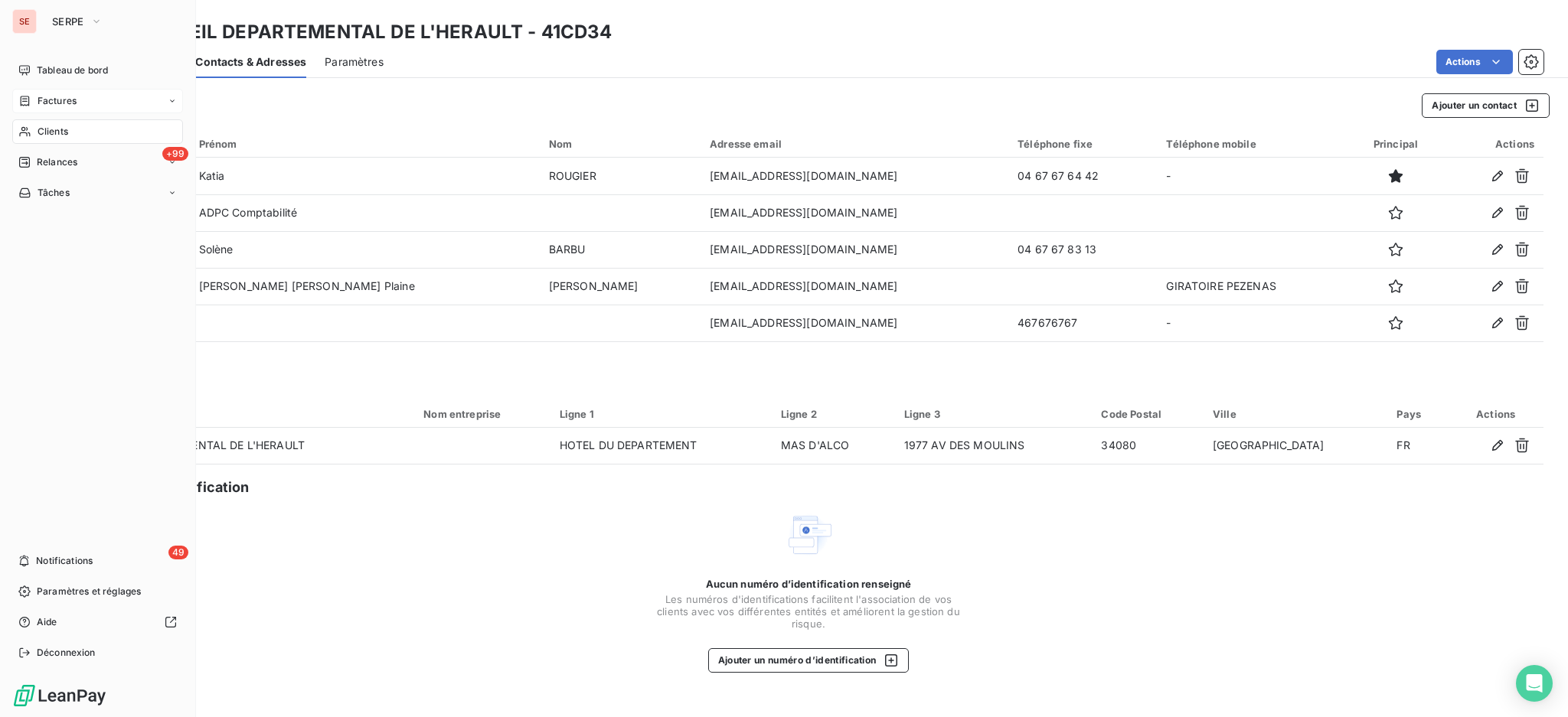
click at [56, 102] on span "Factures" at bounding box center [57, 100] width 39 height 14
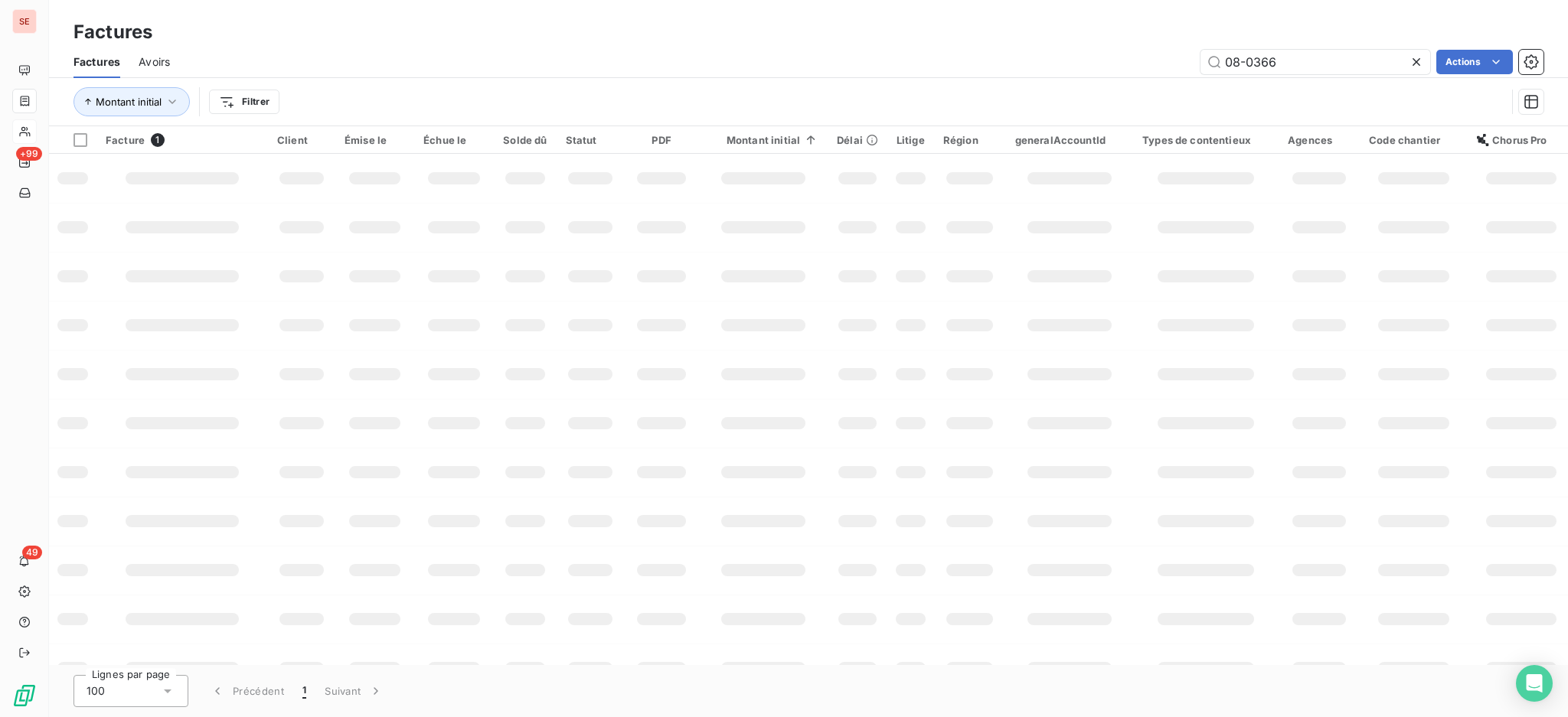
drag, startPoint x: 1356, startPoint y: 66, endPoint x: 945, endPoint y: 38, distance: 412.0
click at [1201, 34] on div "Factures Factures Avoirs 08-0366 Actions Montant initial Filtrer" at bounding box center [807, 63] width 1518 height 127
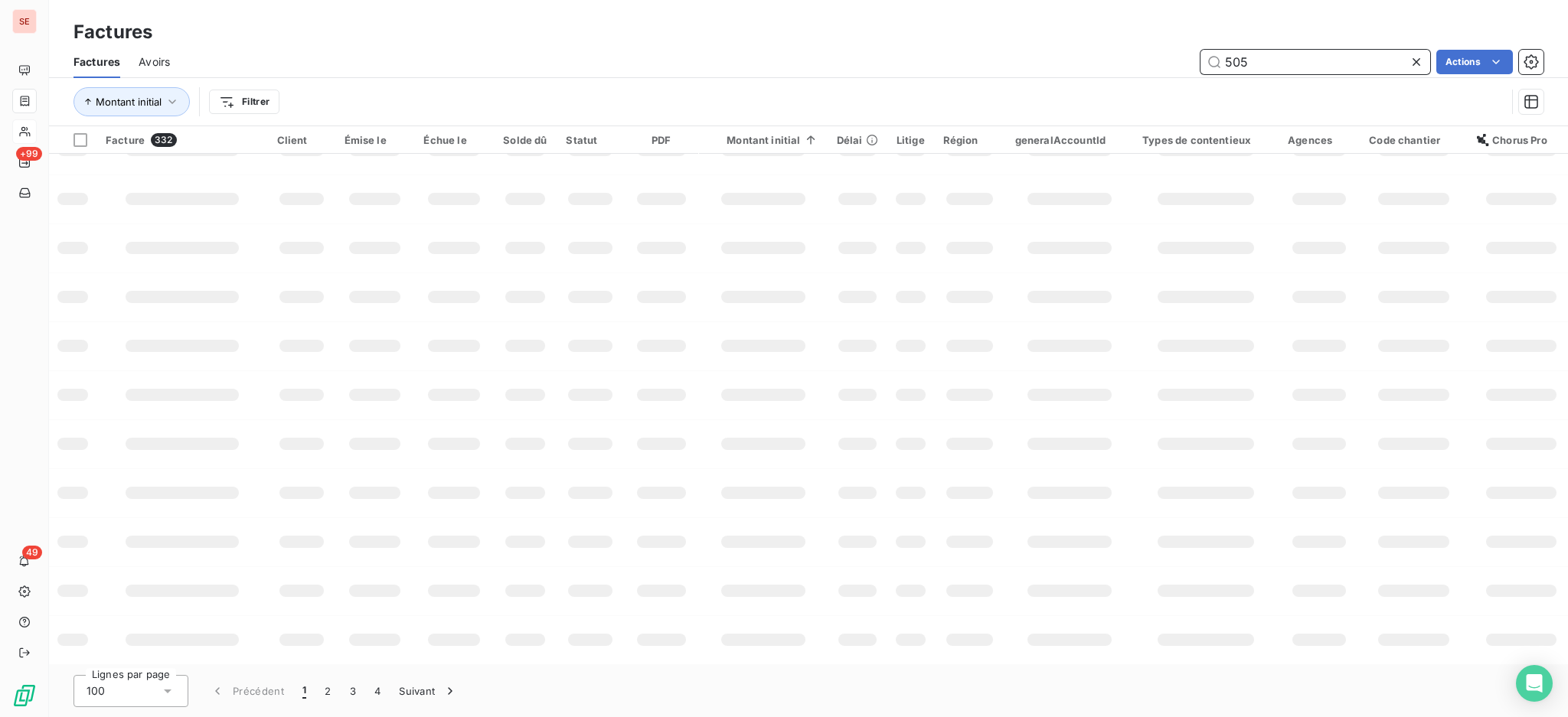
scroll to position [229, 0]
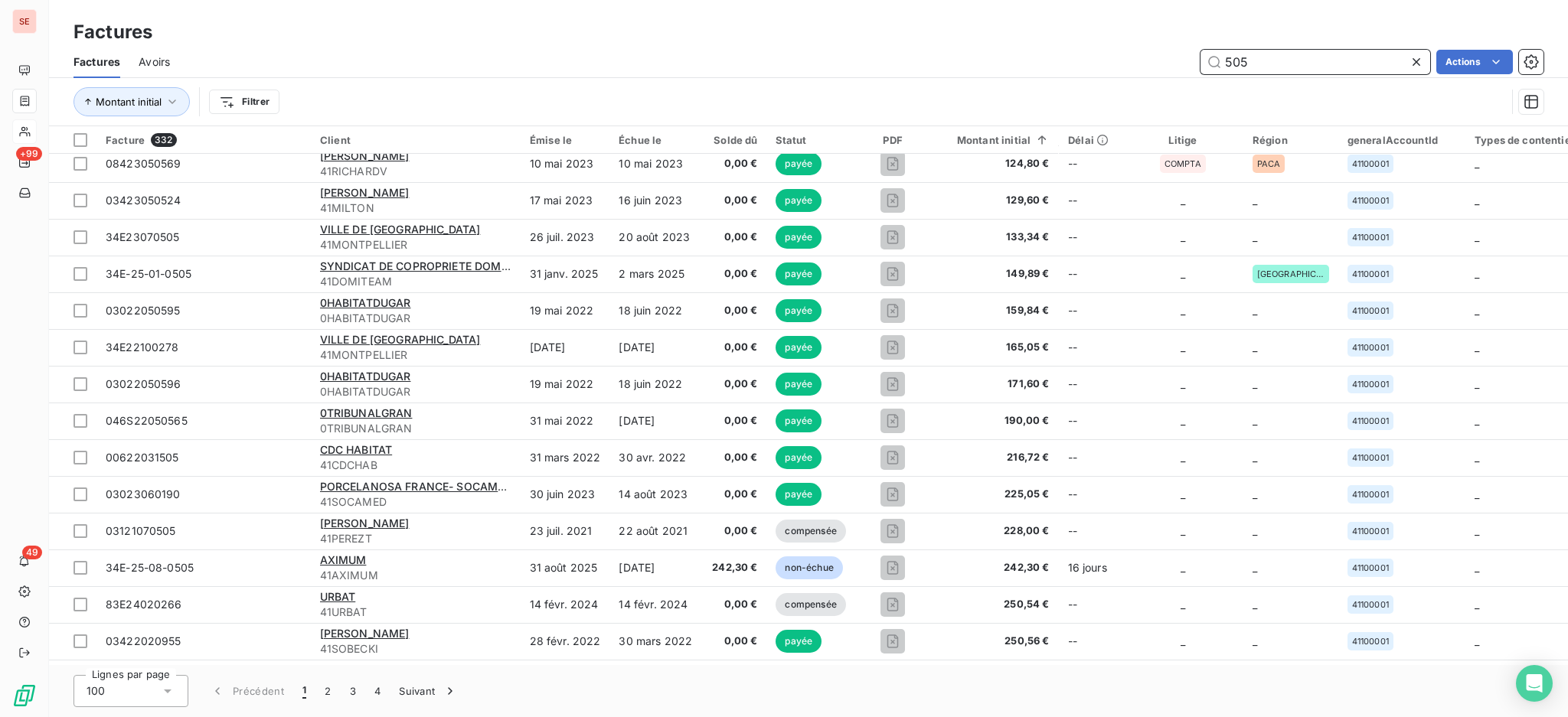
drag, startPoint x: 1296, startPoint y: 55, endPoint x: 985, endPoint y: 106, distance: 315.2
click at [985, 108] on div "Factures Avoirs 505 Actions Montant initial Filtrer" at bounding box center [807, 85] width 1518 height 80
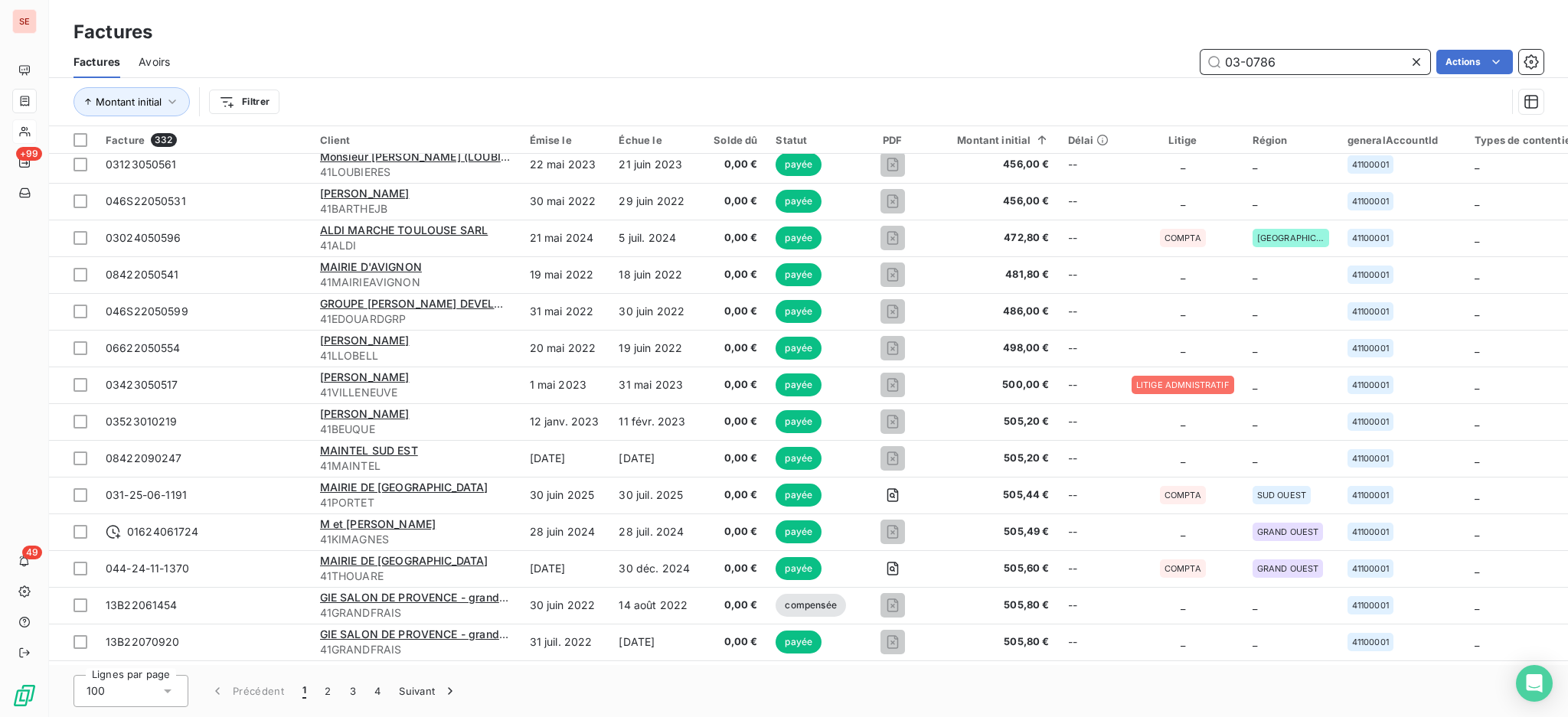
type input "03-0786"
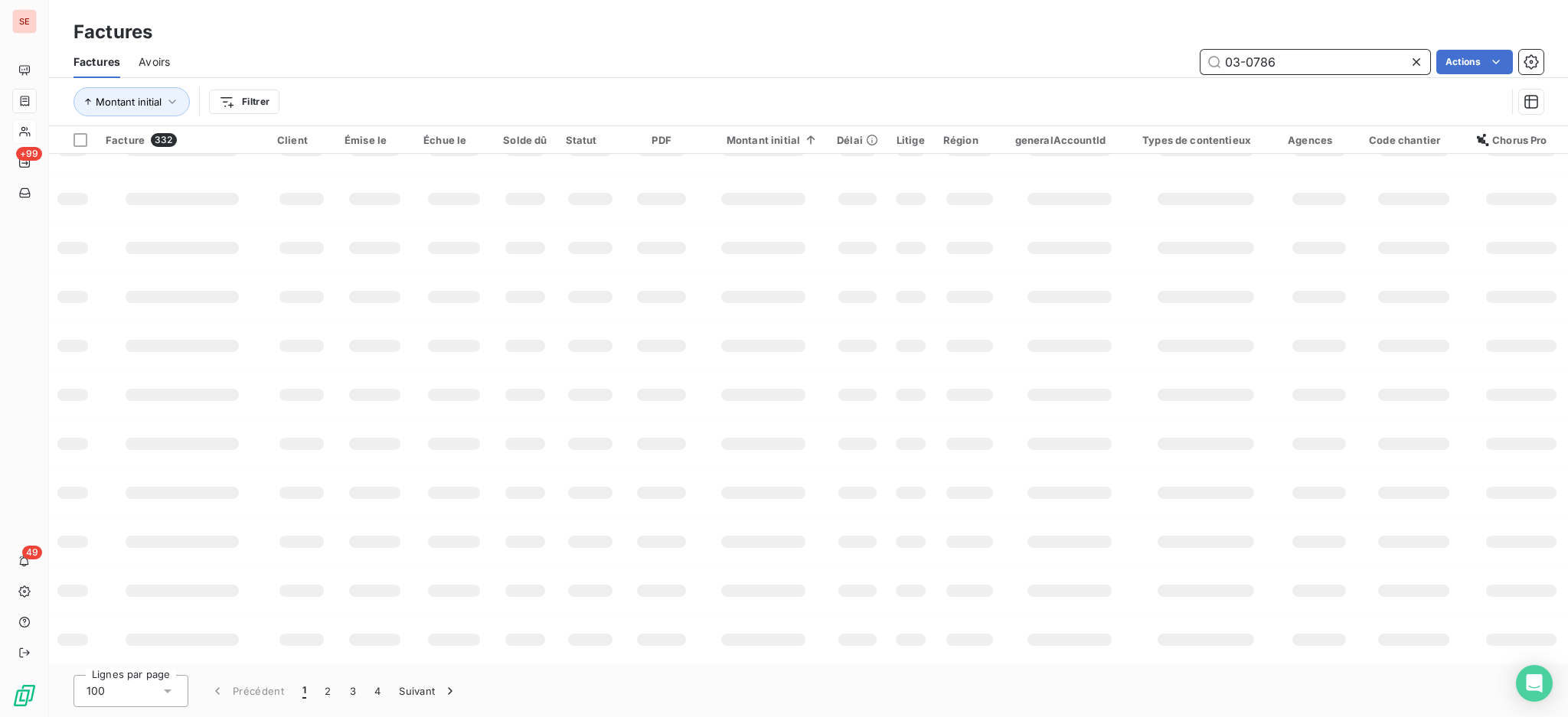
scroll to position [0, 0]
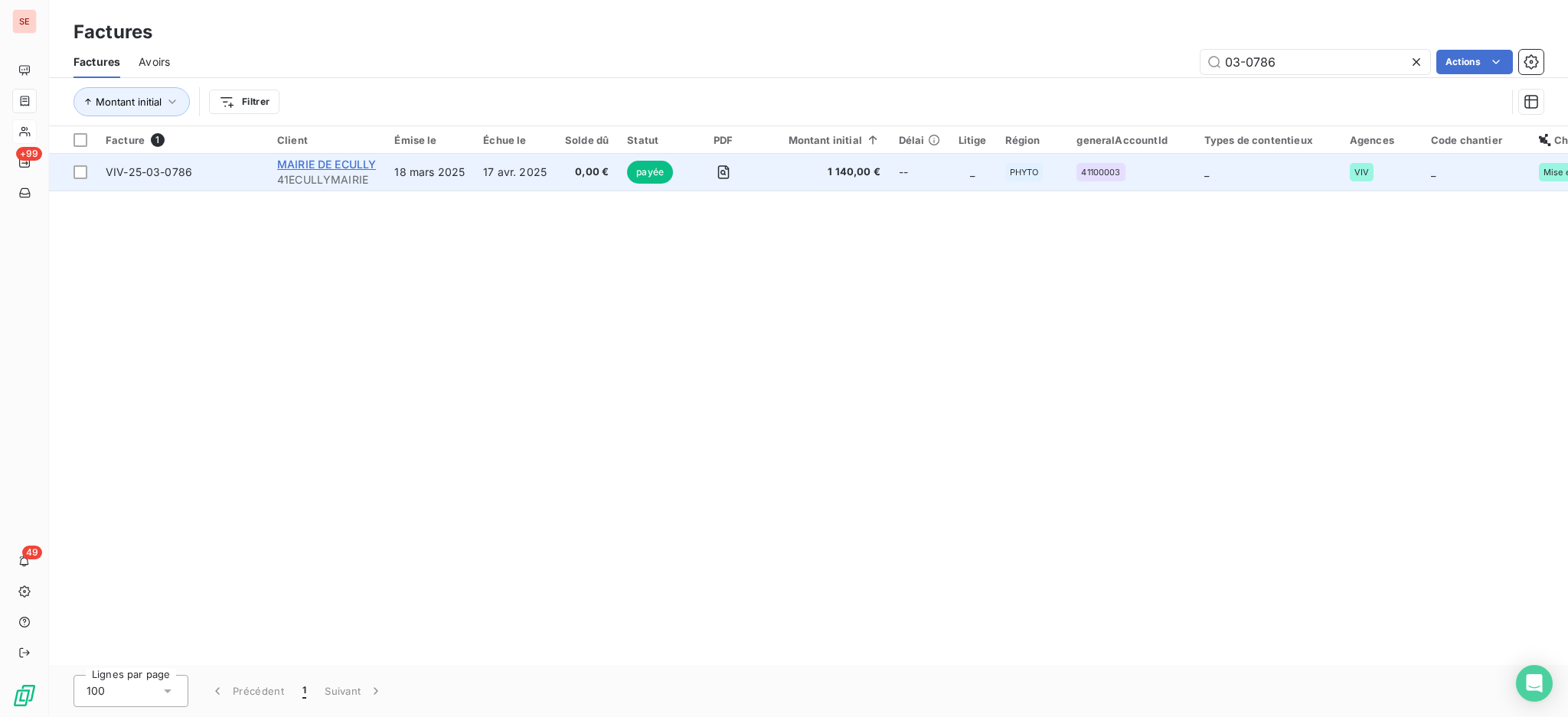
click at [325, 165] on span "MAIRIE DE ECULLY" at bounding box center [325, 164] width 98 height 13
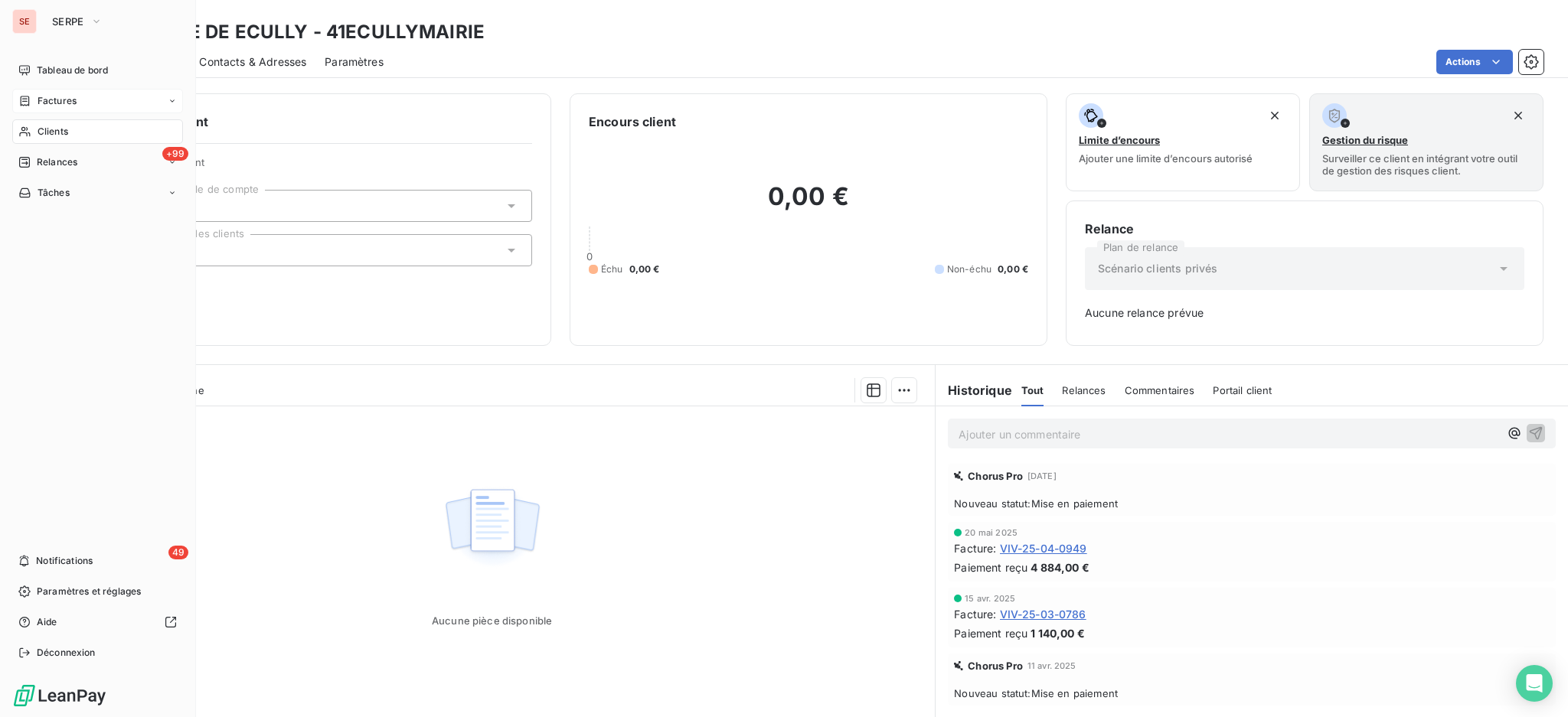
click at [60, 98] on span "Factures" at bounding box center [57, 100] width 39 height 14
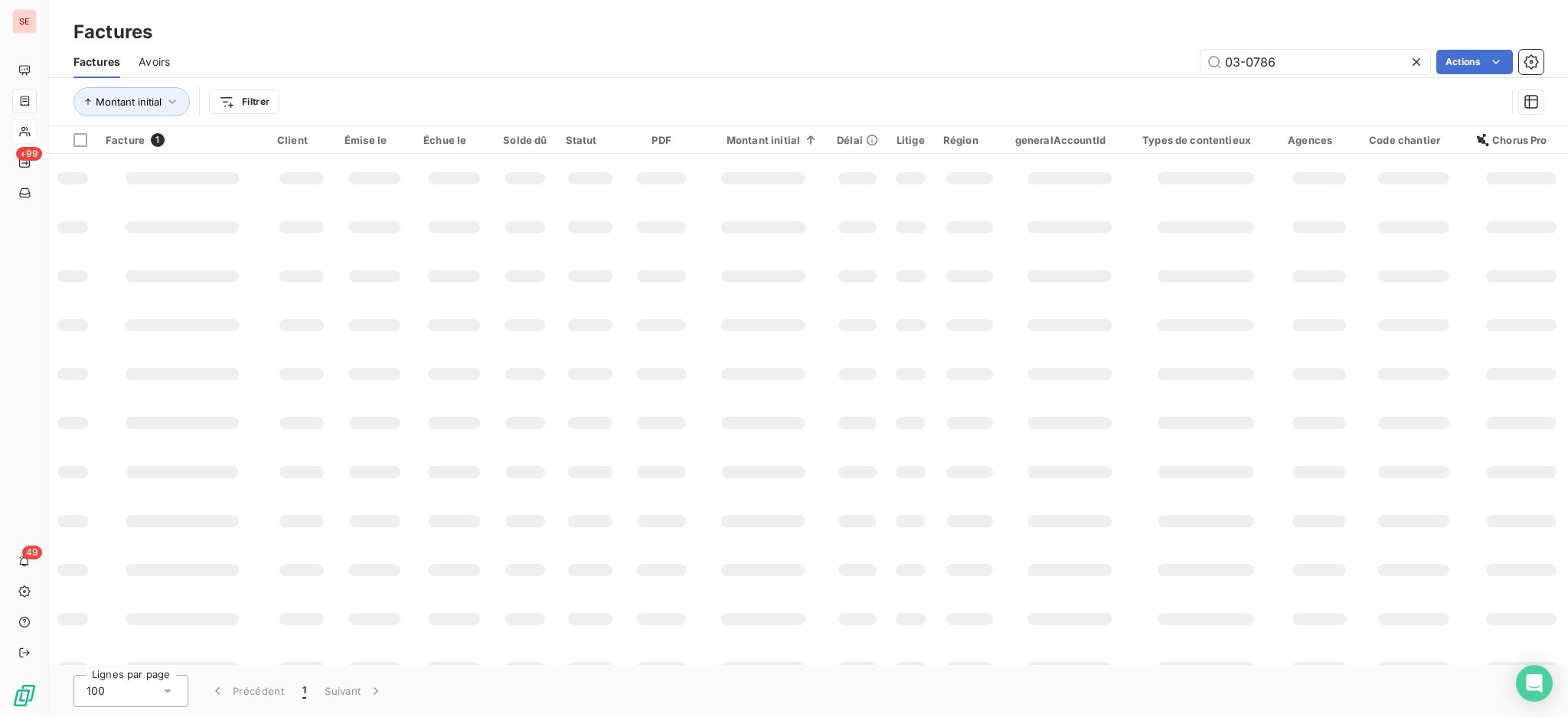
drag, startPoint x: 1319, startPoint y: 63, endPoint x: 970, endPoint y: 30, distance: 350.6
click at [970, 30] on div "Factures Factures Avoirs 03-0786 Actions Montant initial Filtrer" at bounding box center [807, 63] width 1518 height 127
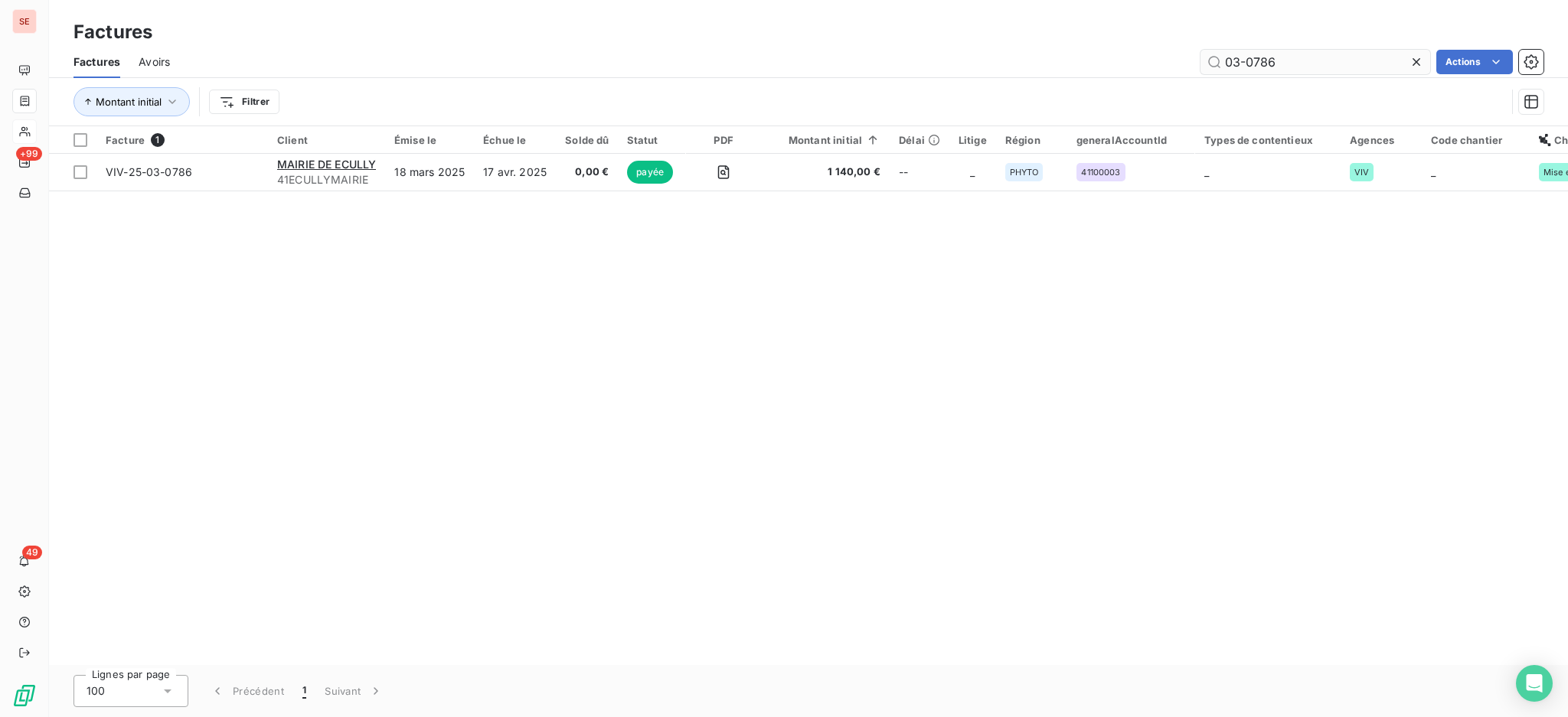
click at [1322, 62] on input "03-0786" at bounding box center [1315, 62] width 230 height 24
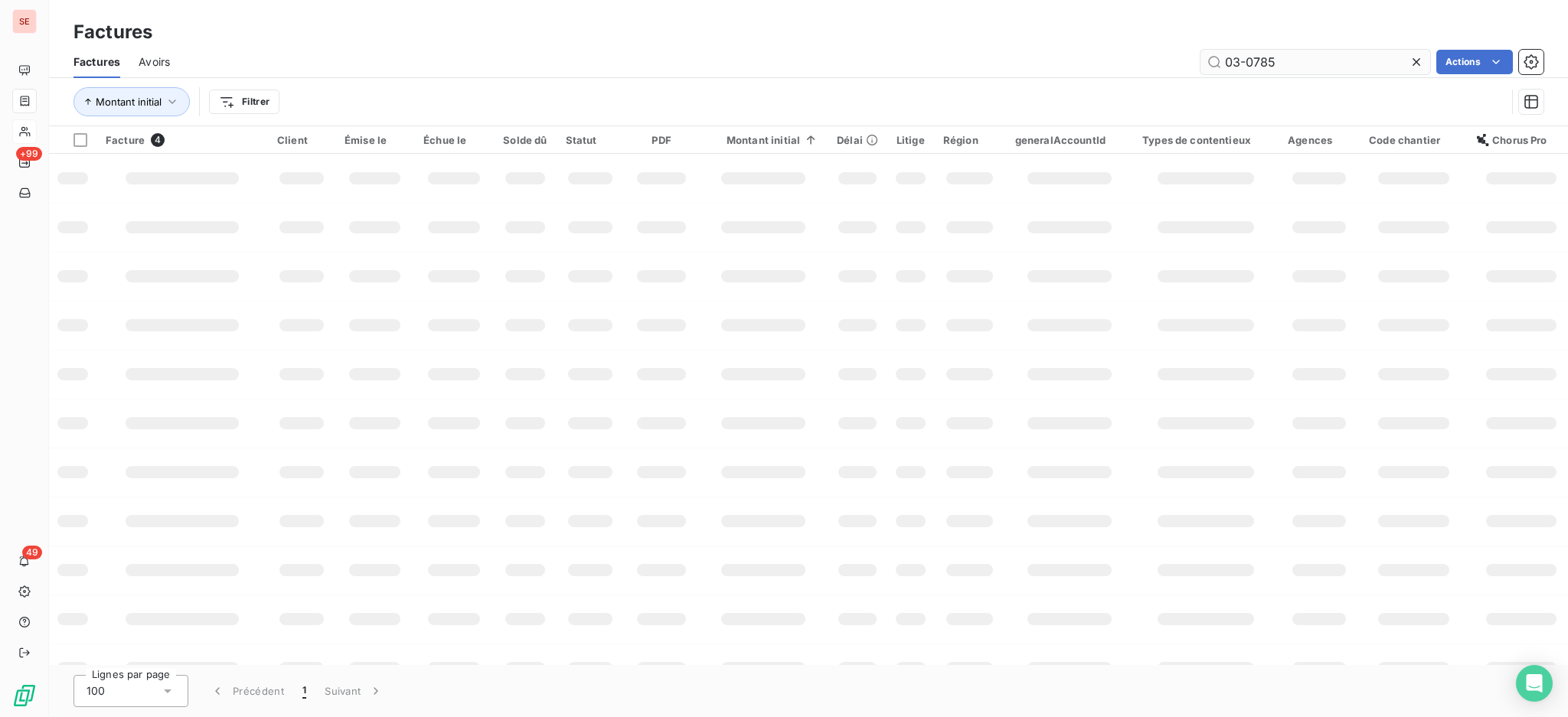
type input "03-0785"
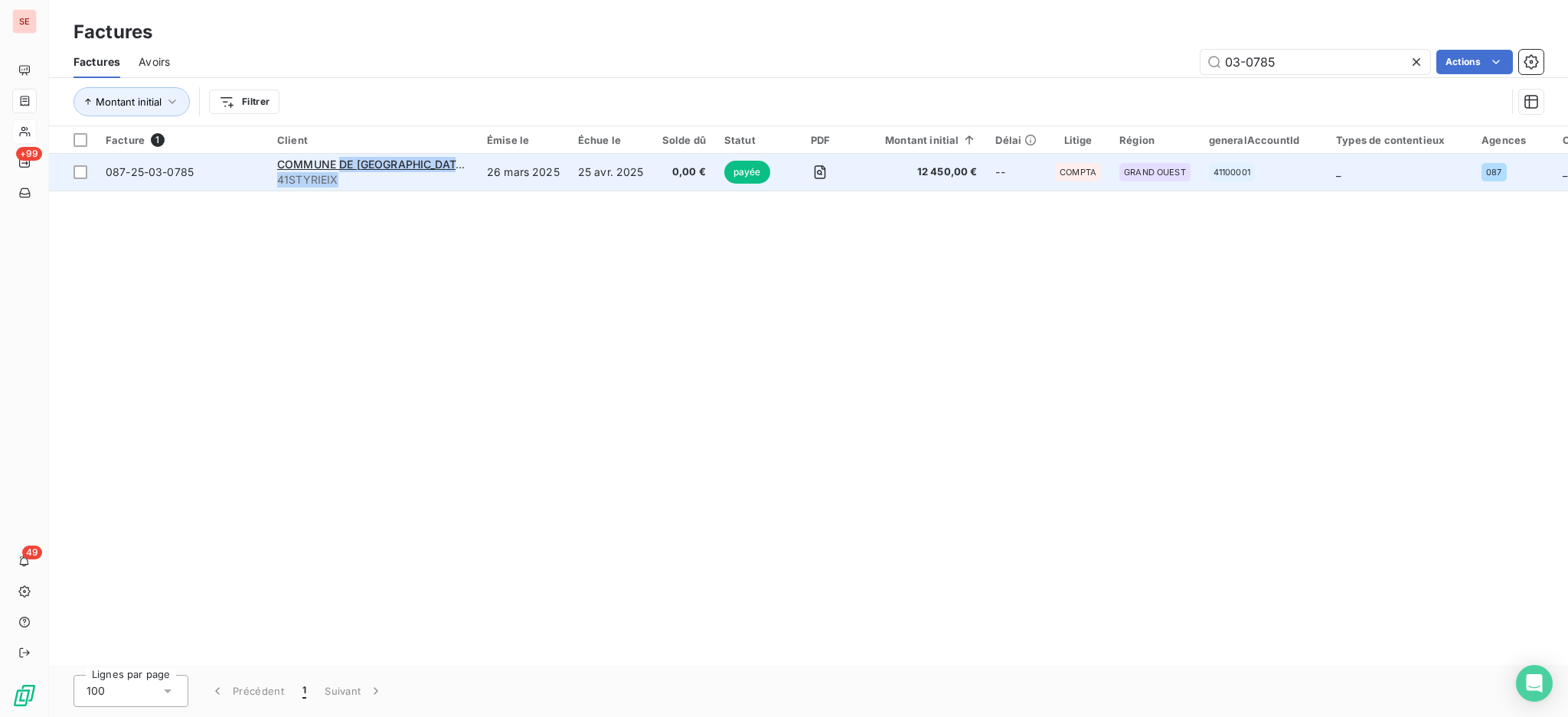
click at [340, 171] on div "COMMUNE DE [GEOGRAPHIC_DATA] SUR [GEOGRAPHIC_DATA] 41STYRIEIX" at bounding box center [372, 172] width 191 height 31
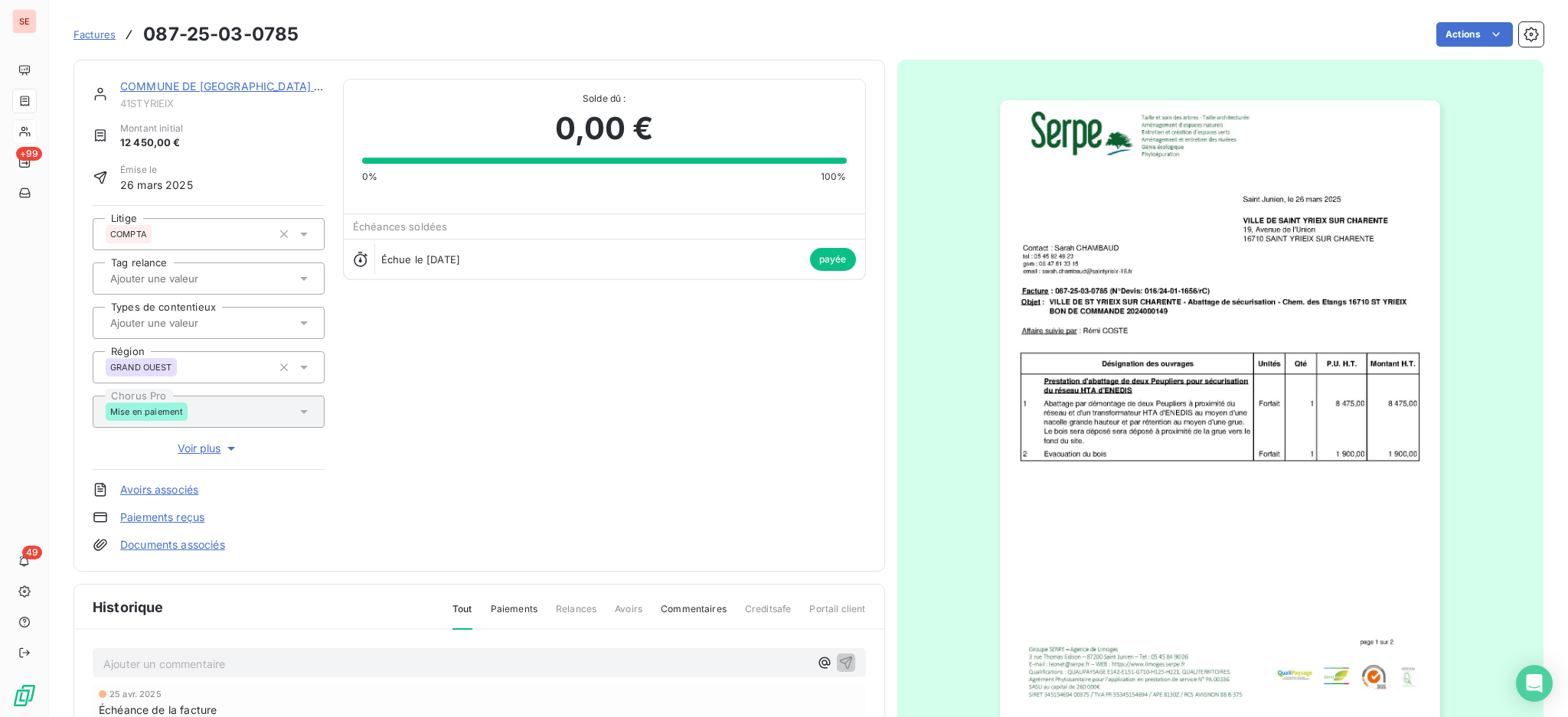
click at [214, 85] on link "COMMUNE DE [GEOGRAPHIC_DATA] SUR [GEOGRAPHIC_DATA]" at bounding box center [285, 86] width 331 height 13
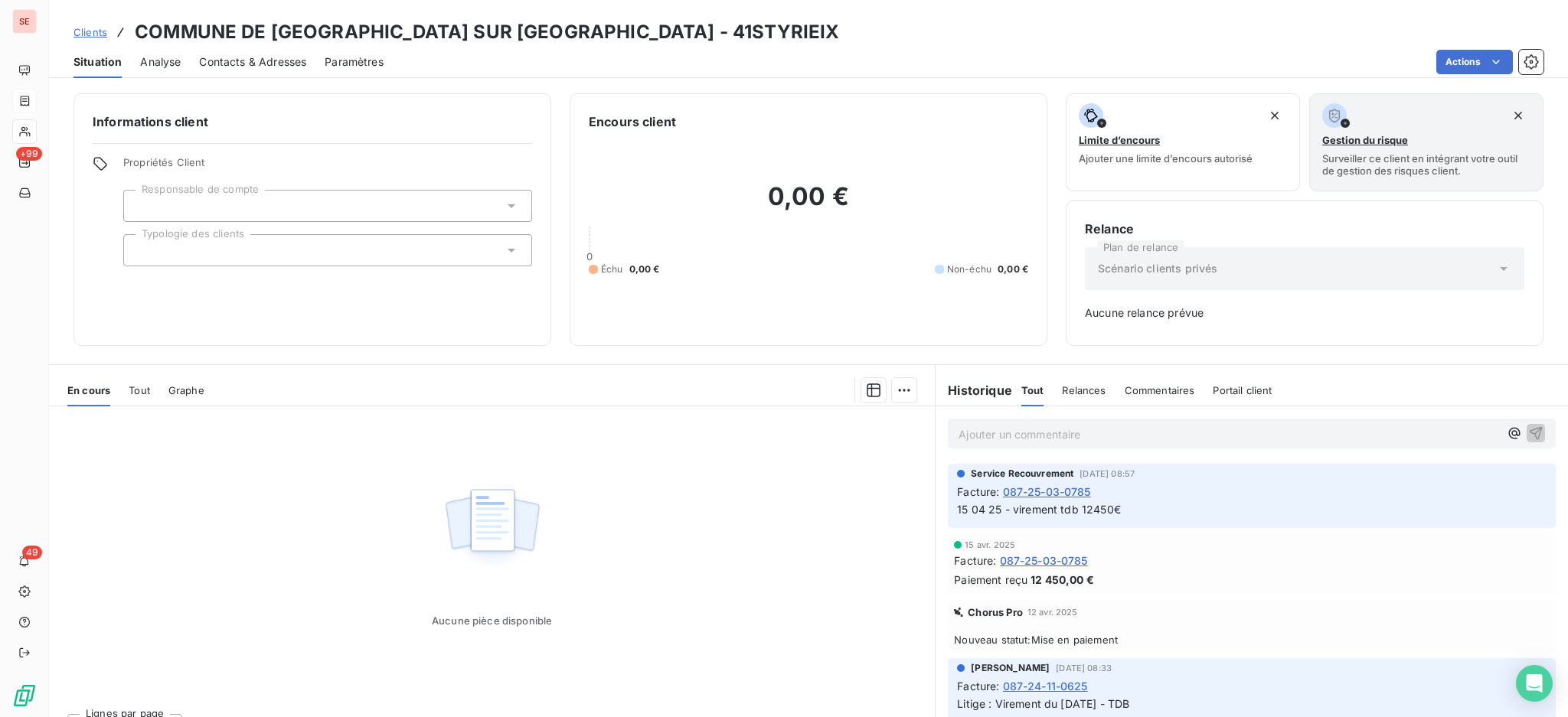
click at [147, 384] on span "Tout" at bounding box center [139, 390] width 22 height 12
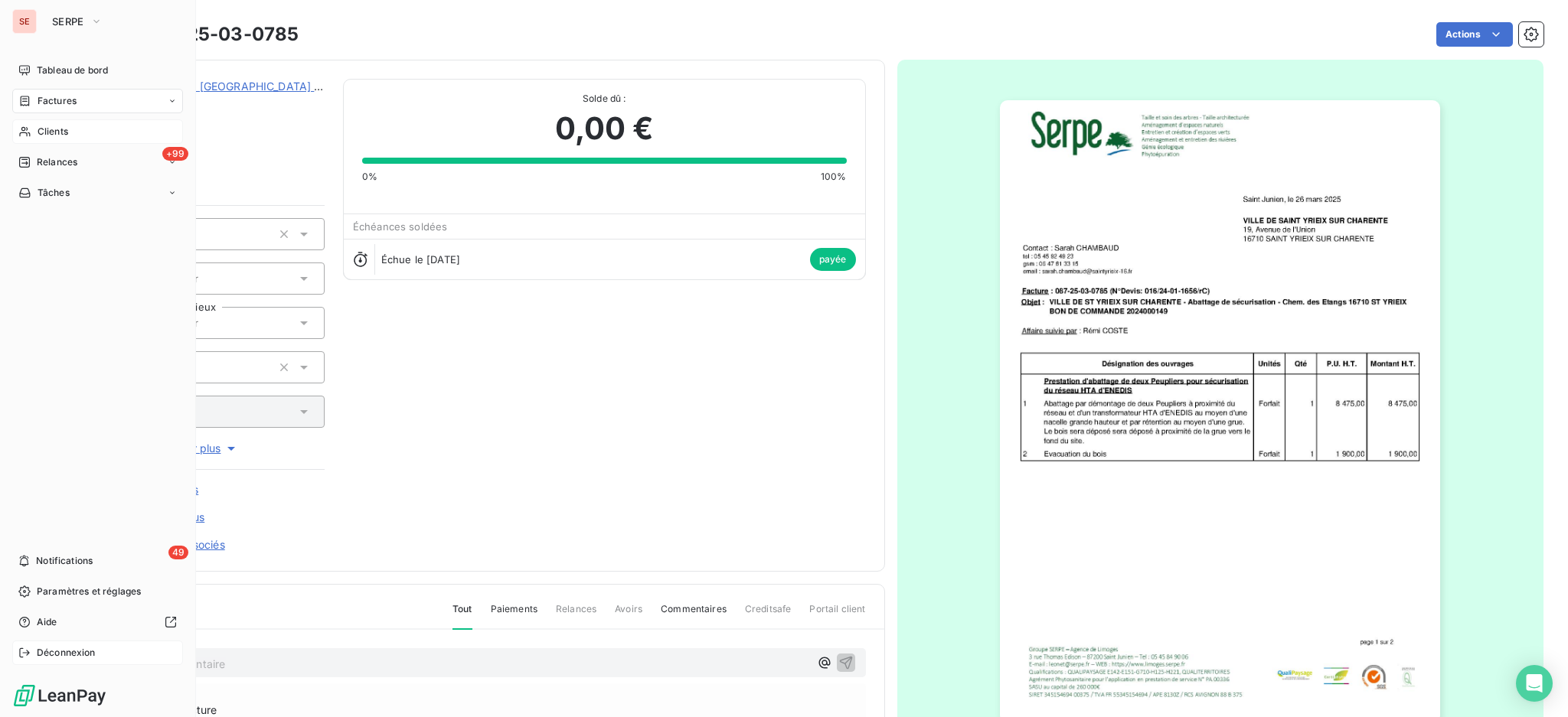
click at [57, 652] on span "Déconnexion" at bounding box center [66, 652] width 59 height 14
